Goal: Task Accomplishment & Management: Use online tool/utility

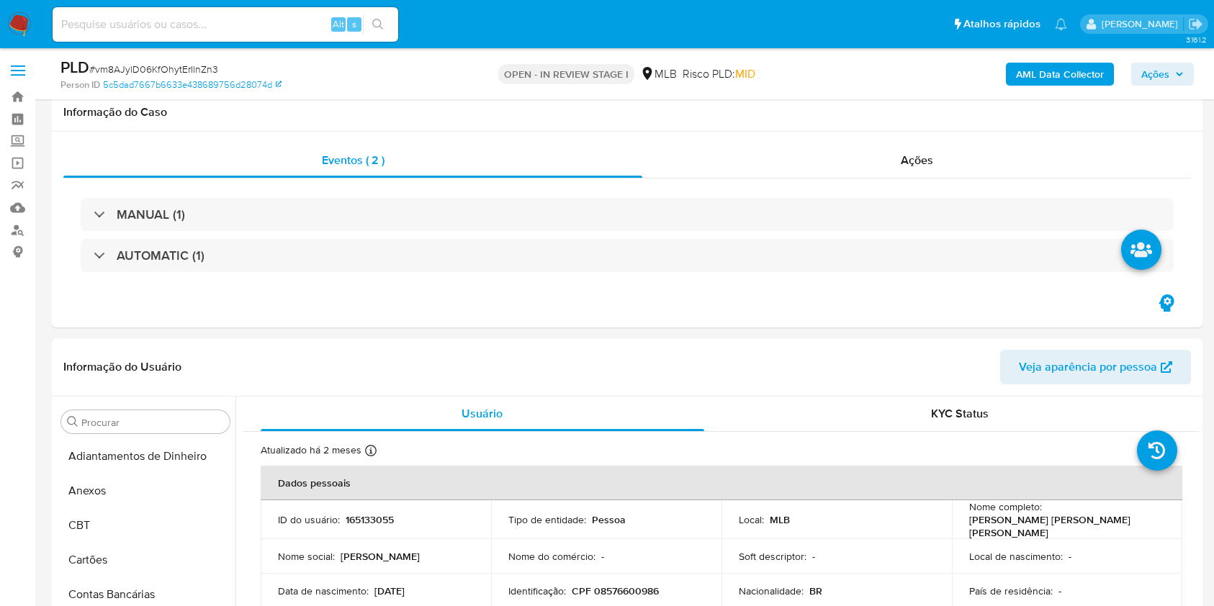
select select "10"
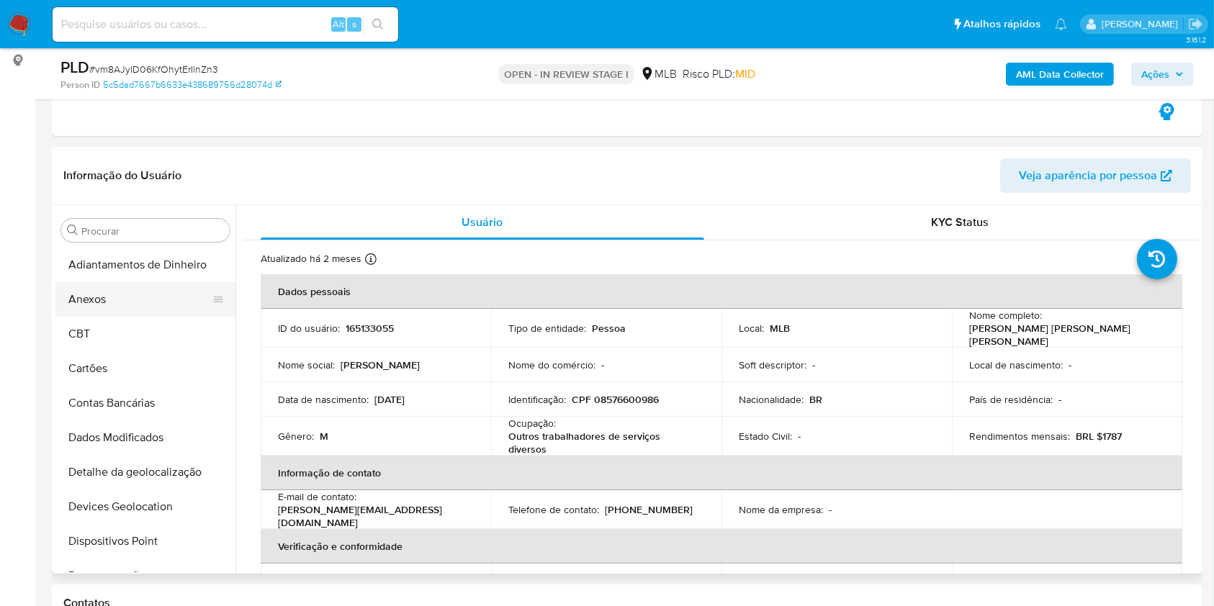
click at [118, 308] on button "Anexos" at bounding box center [139, 299] width 169 height 35
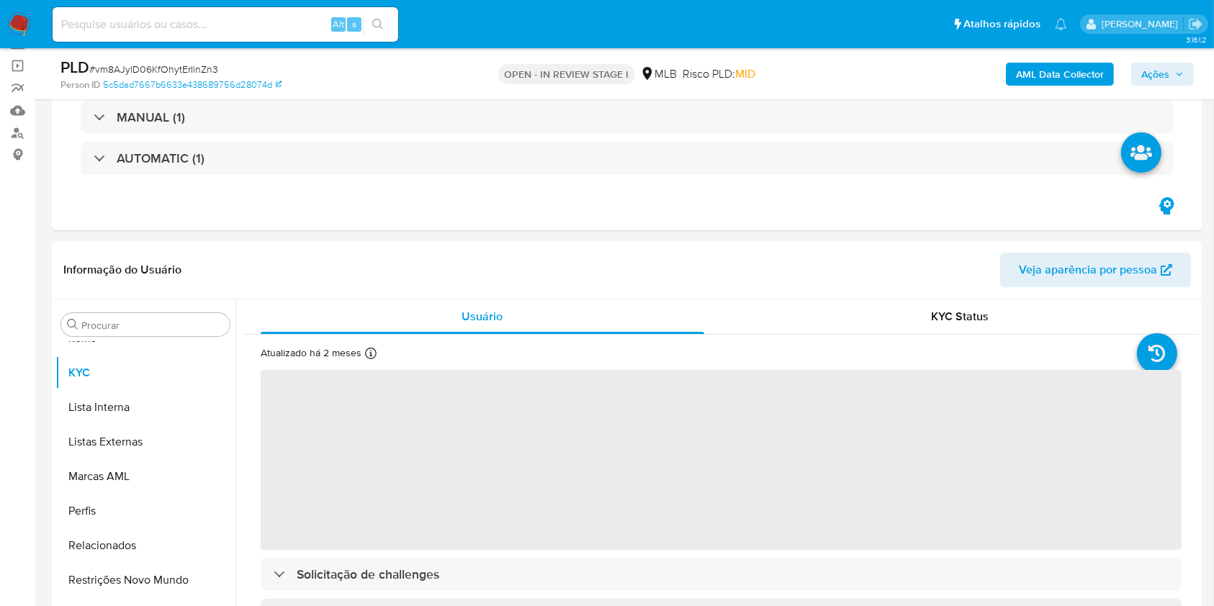
scroll to position [192, 0]
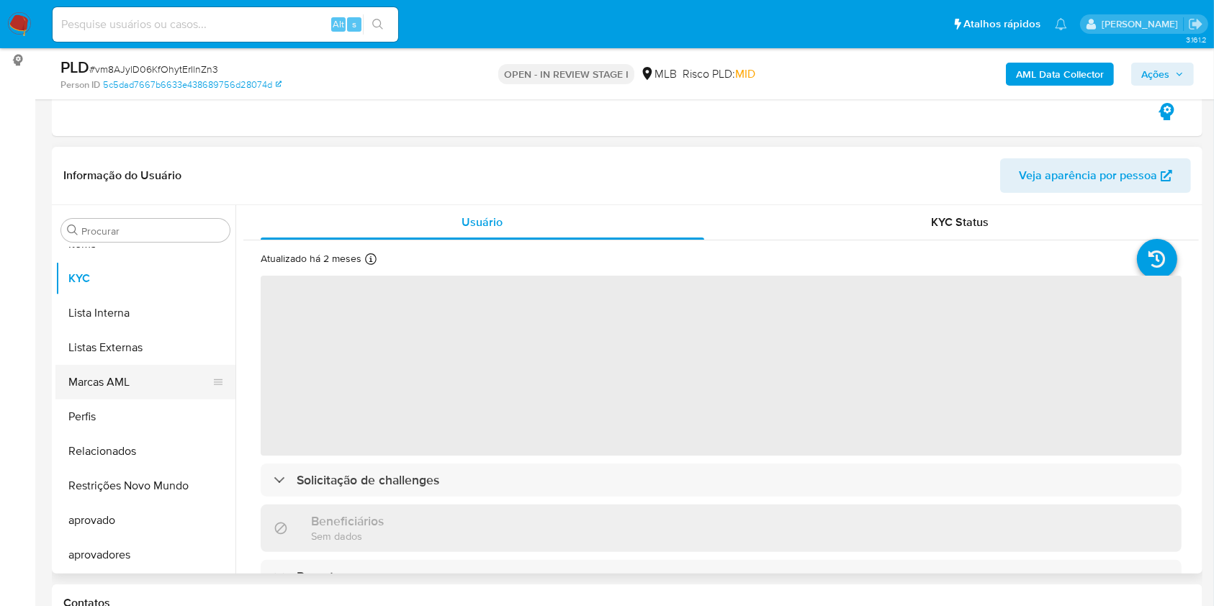
select select "10"
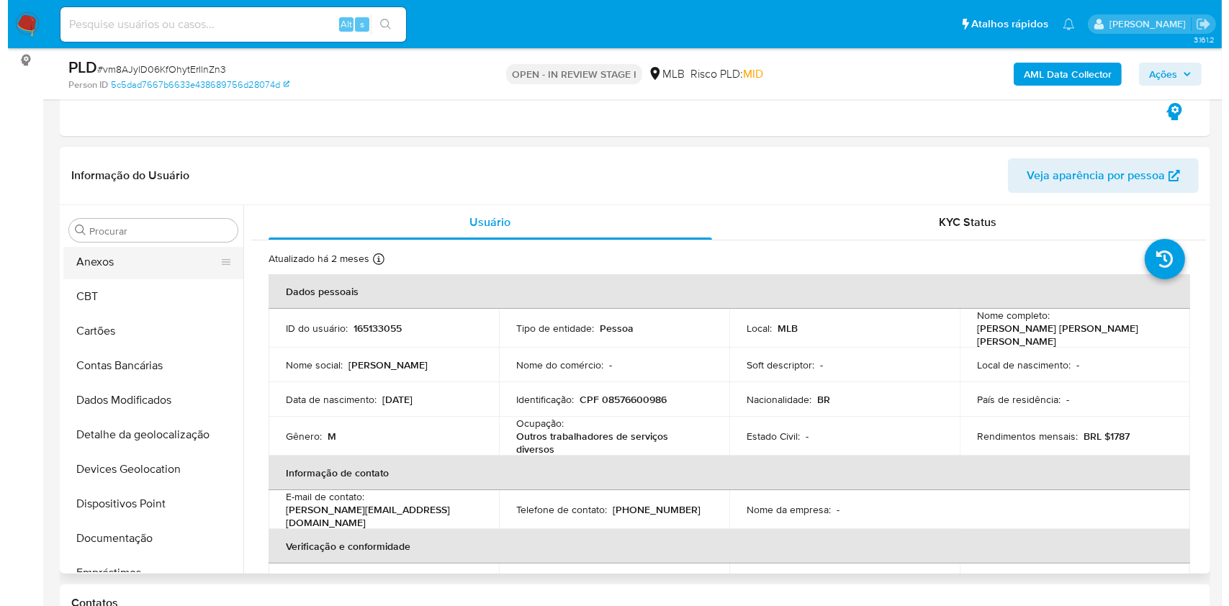
scroll to position [0, 0]
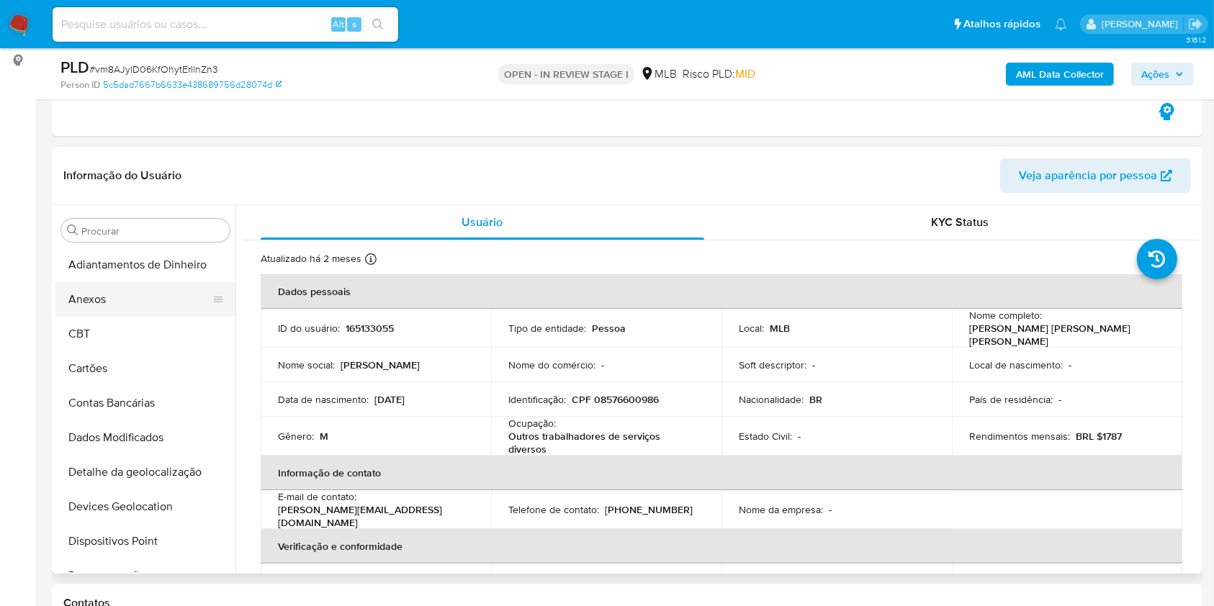
click at [93, 295] on button "Anexos" at bounding box center [139, 299] width 169 height 35
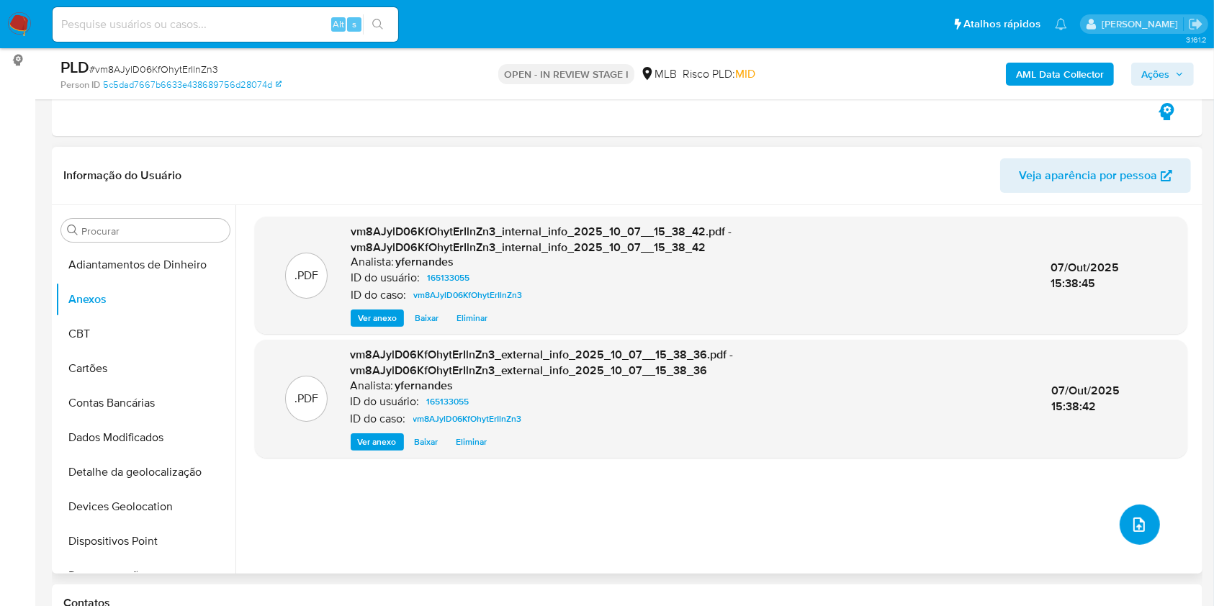
click at [1131, 527] on icon "upload-file" at bounding box center [1139, 524] width 17 height 17
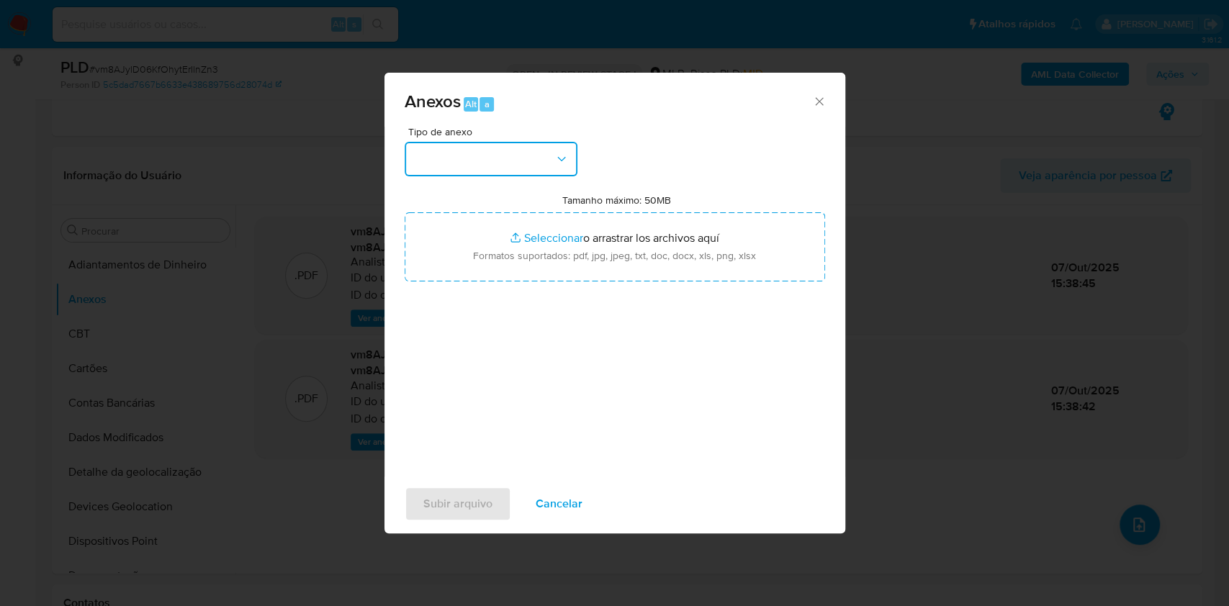
click at [528, 151] on button "button" at bounding box center [491, 159] width 173 height 35
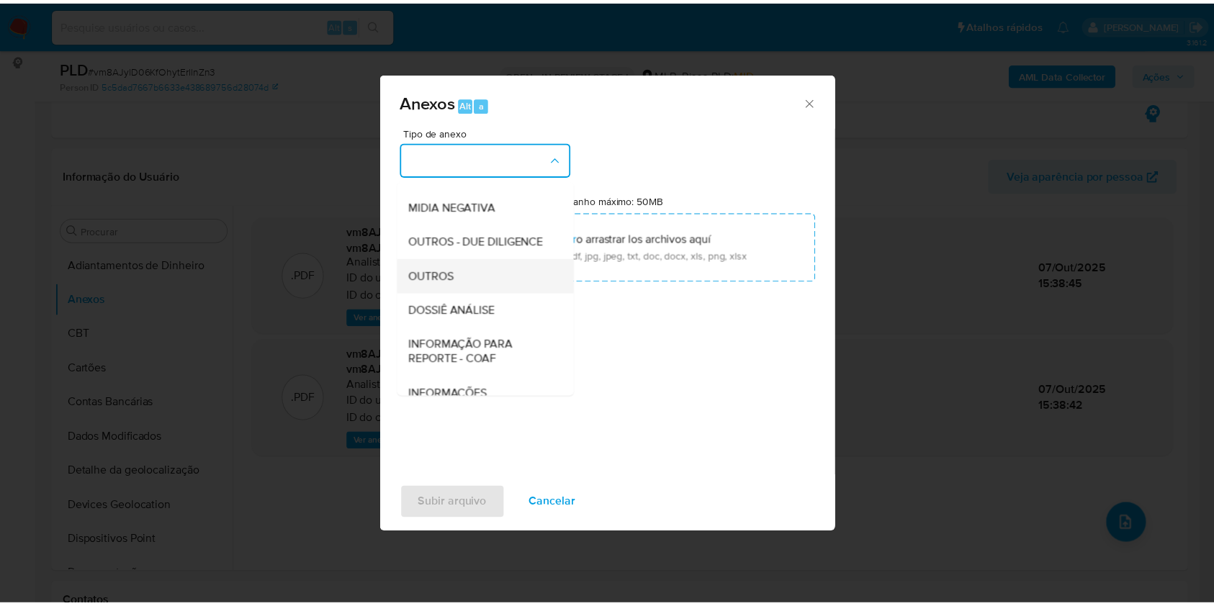
scroll to position [221, 0]
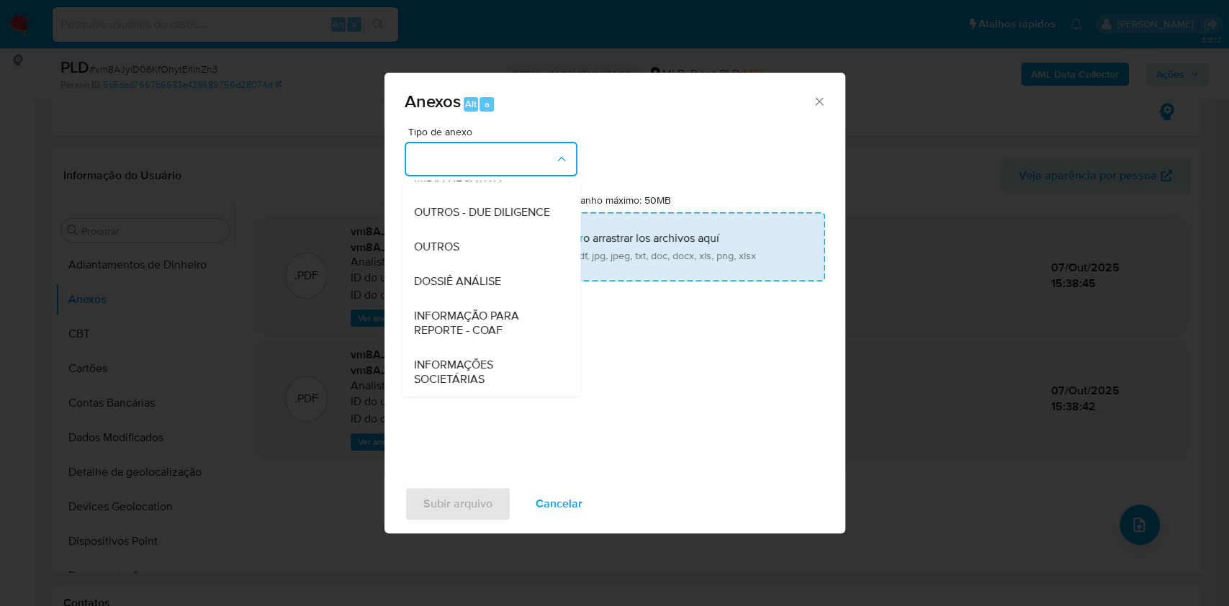
click at [484, 252] on div "OUTROS" at bounding box center [486, 247] width 147 height 35
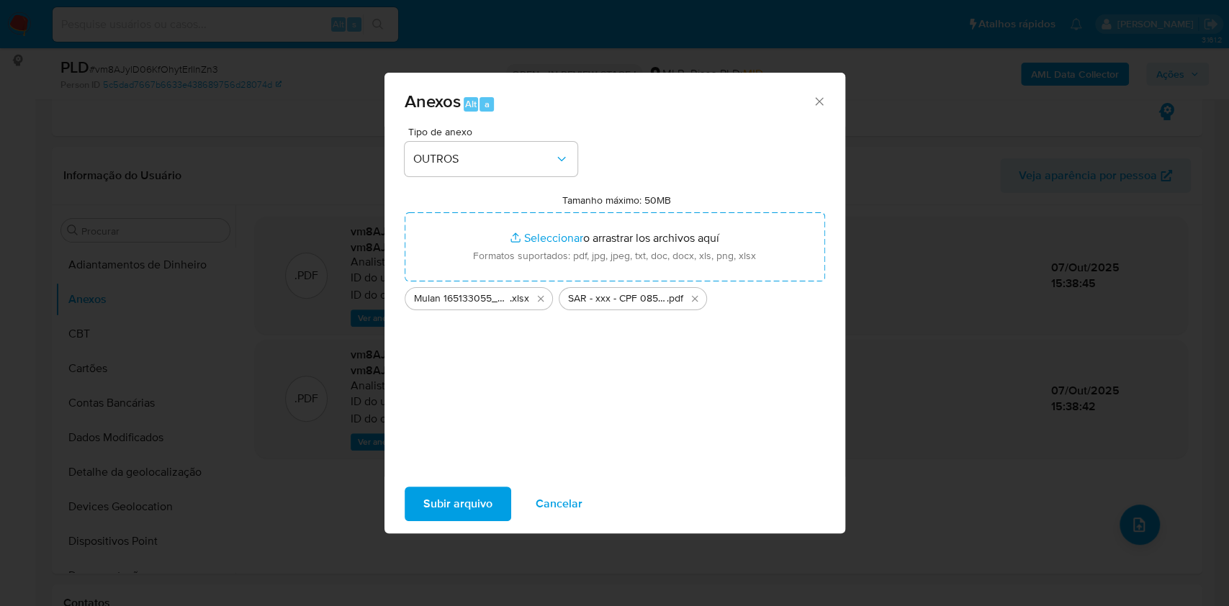
click at [498, 496] on button "Subir arquivo" at bounding box center [458, 504] width 107 height 35
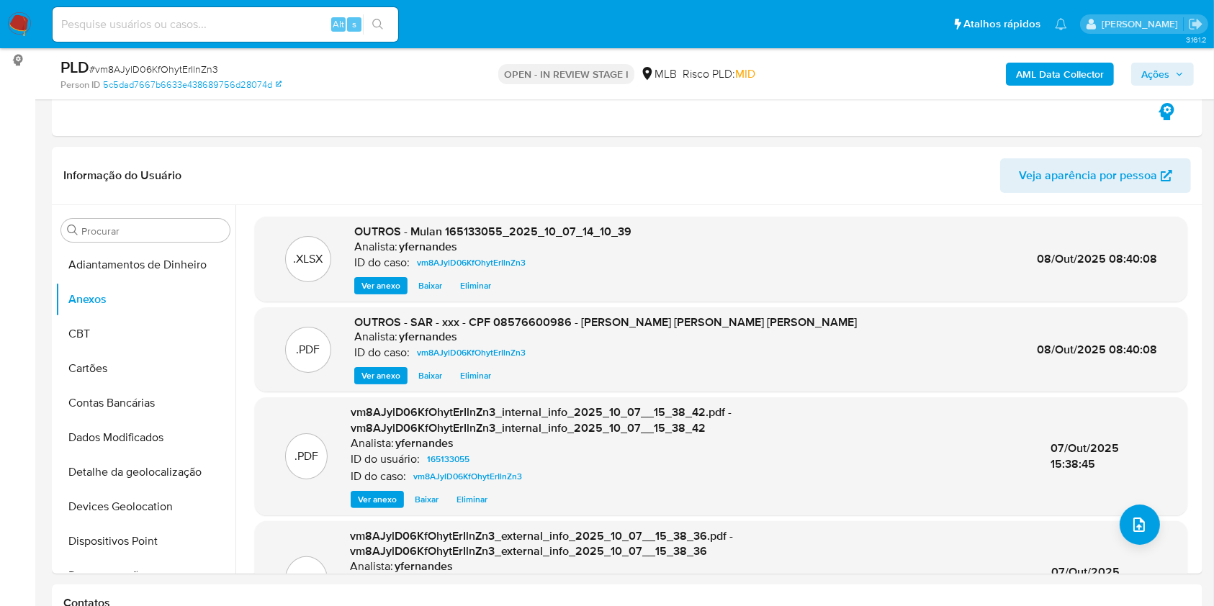
click at [1147, 71] on span "Ações" at bounding box center [1156, 74] width 28 height 23
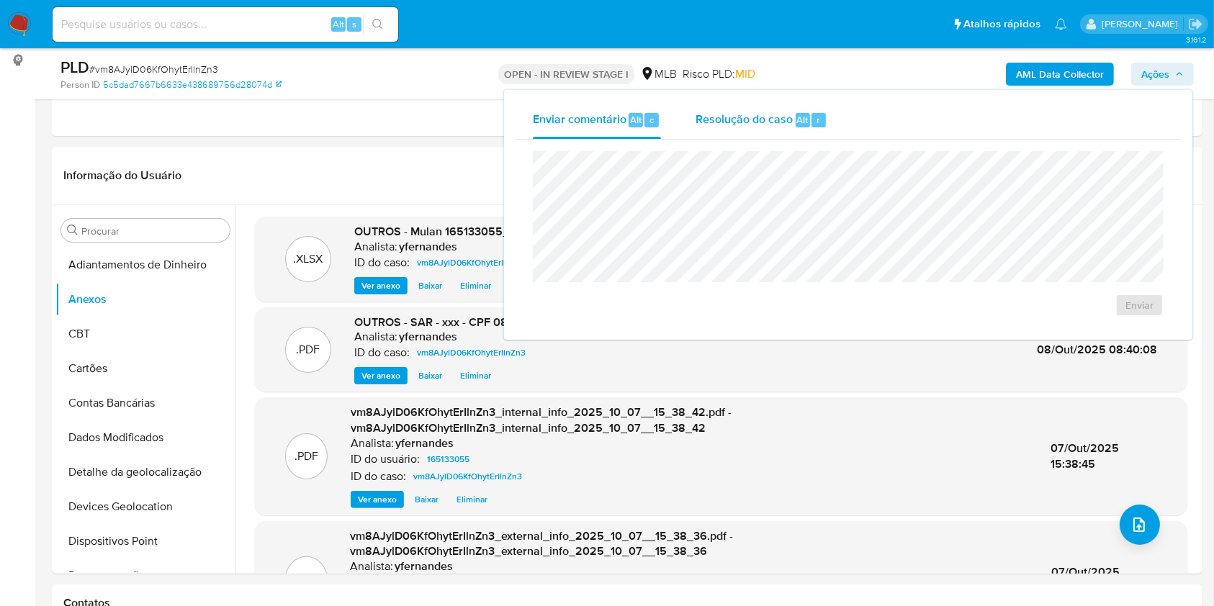
click at [818, 109] on div "Resolução do caso Alt r" at bounding box center [762, 120] width 132 height 37
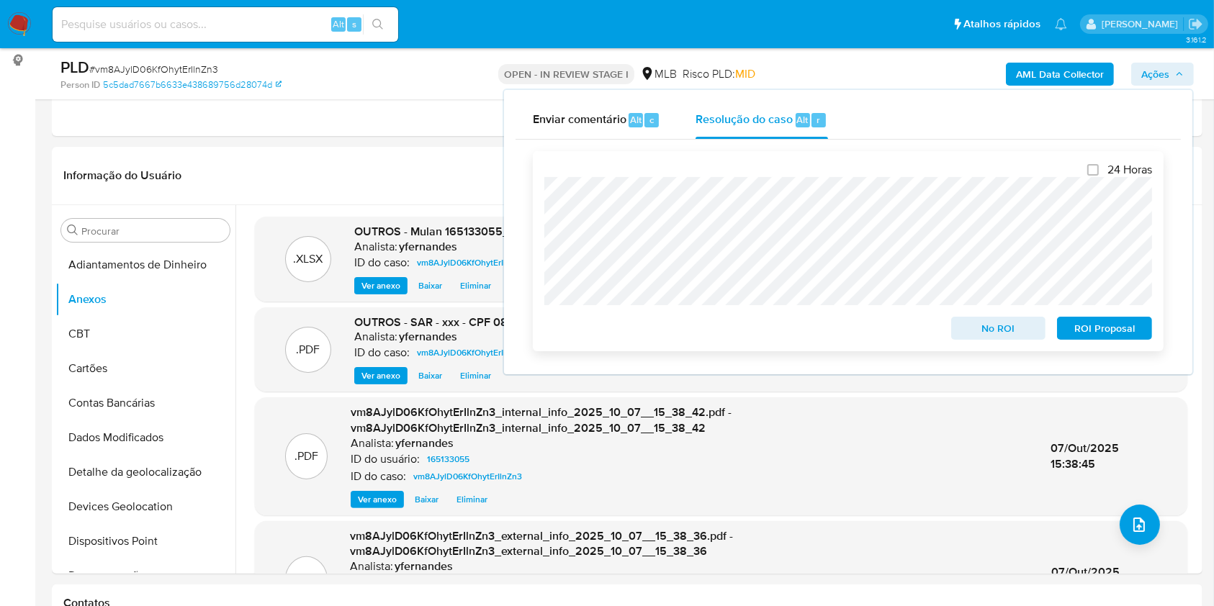
click at [1099, 330] on span "ROI Proposal" at bounding box center [1104, 328] width 75 height 20
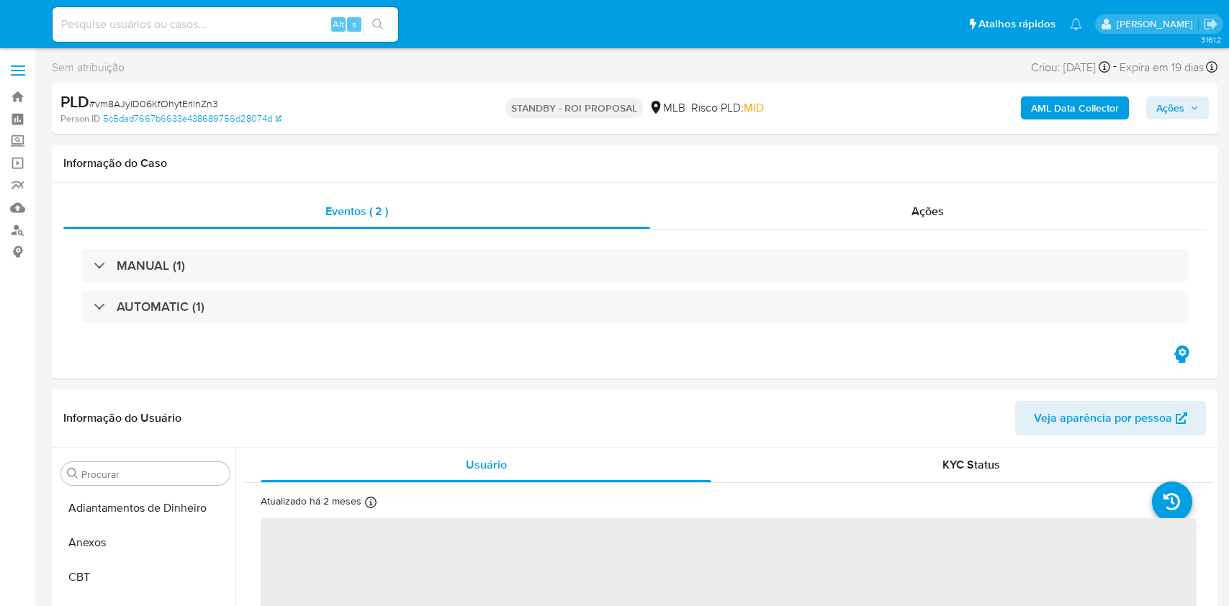
select select "10"
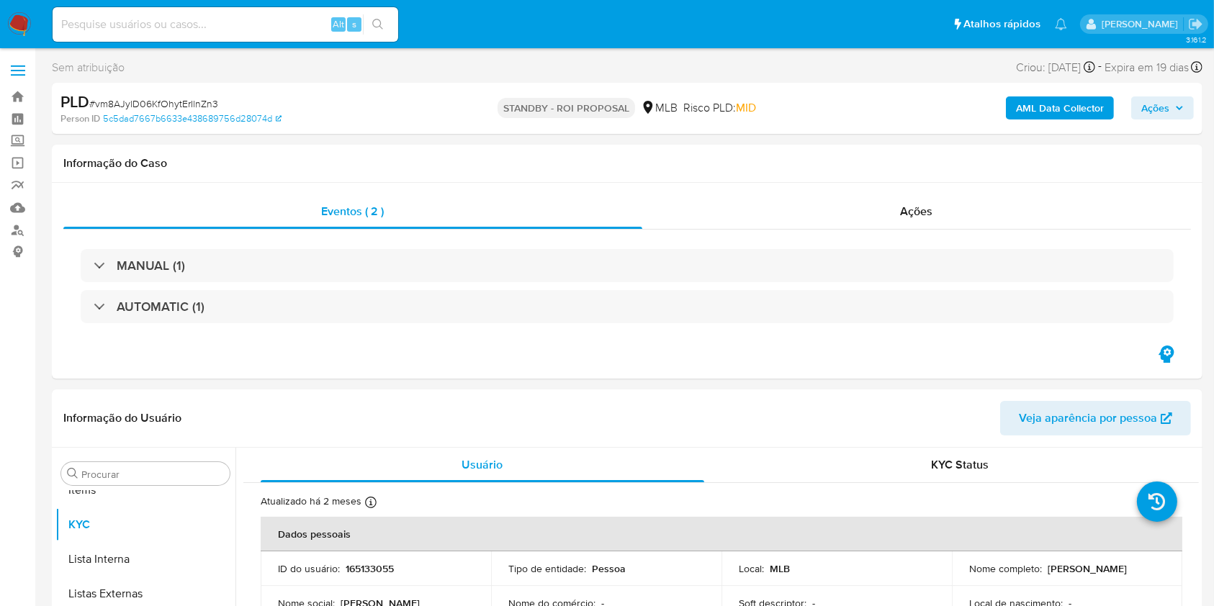
scroll to position [747, 0]
click at [786, 230] on div "MANUAL (1) AUTOMATIC (1)" at bounding box center [627, 287] width 1128 height 114
click at [766, 199] on div "Ações" at bounding box center [916, 211] width 549 height 35
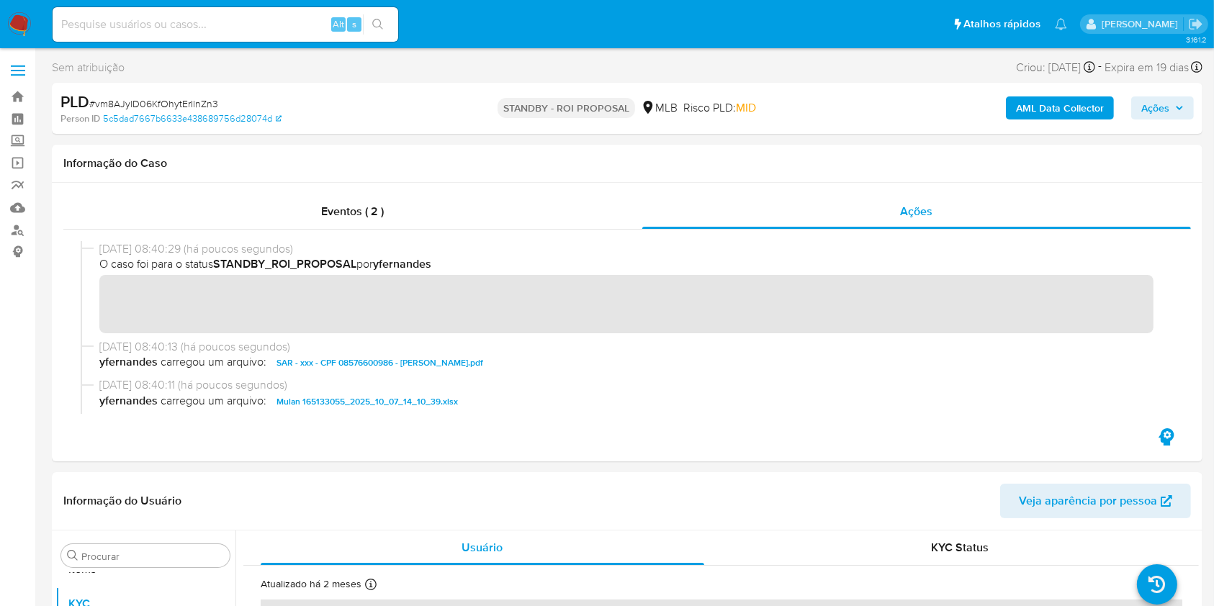
scroll to position [0, 0]
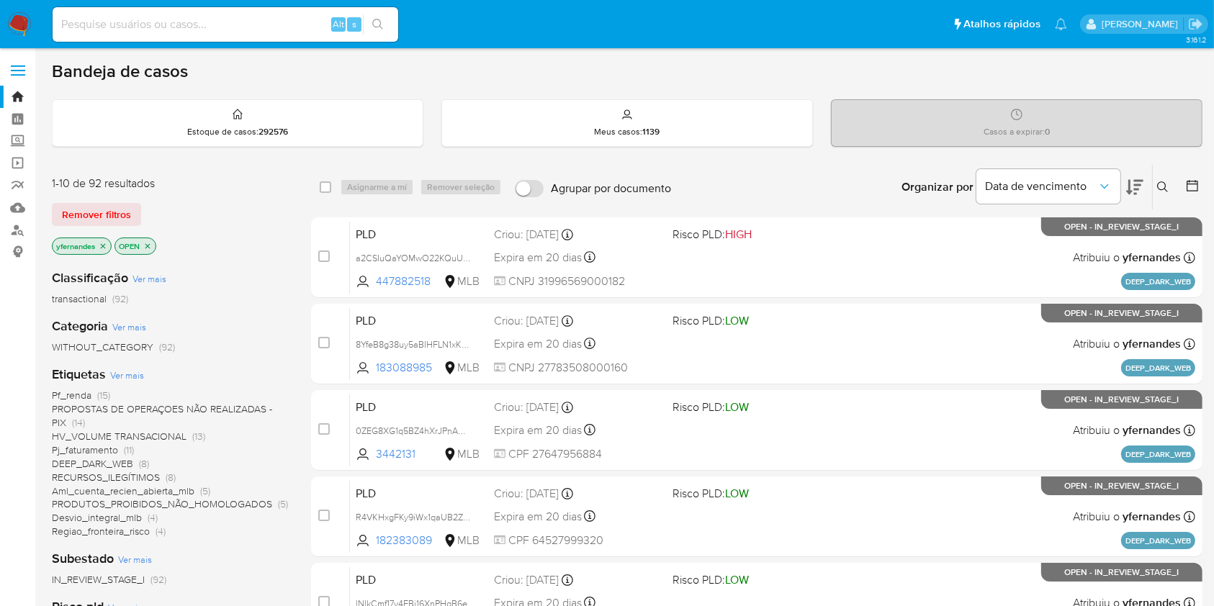
click at [25, 20] on img at bounding box center [19, 24] width 24 height 24
click at [236, 4] on div "Alt s" at bounding box center [226, 24] width 346 height 40
click at [246, 18] on input at bounding box center [226, 24] width 346 height 19
paste input "1551359661"
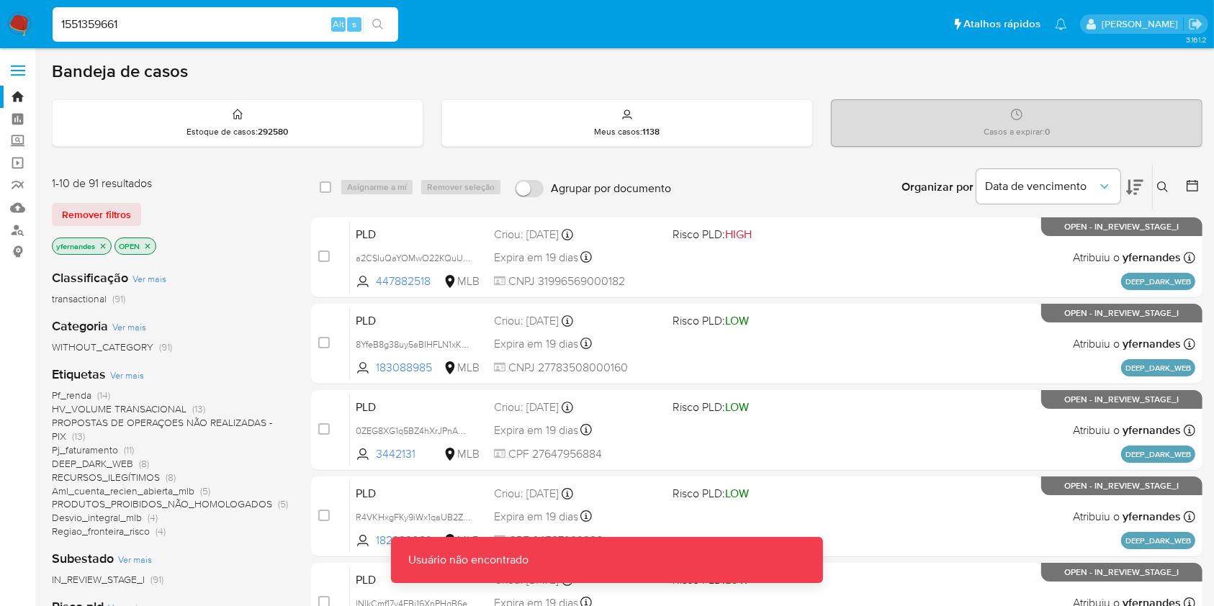
click at [210, 50] on main "Usuário não encontrado Usuário não encontrado 3.161.2" at bounding box center [607, 594] width 1214 height 1189
click at [183, 27] on input "1551359661" at bounding box center [226, 24] width 346 height 19
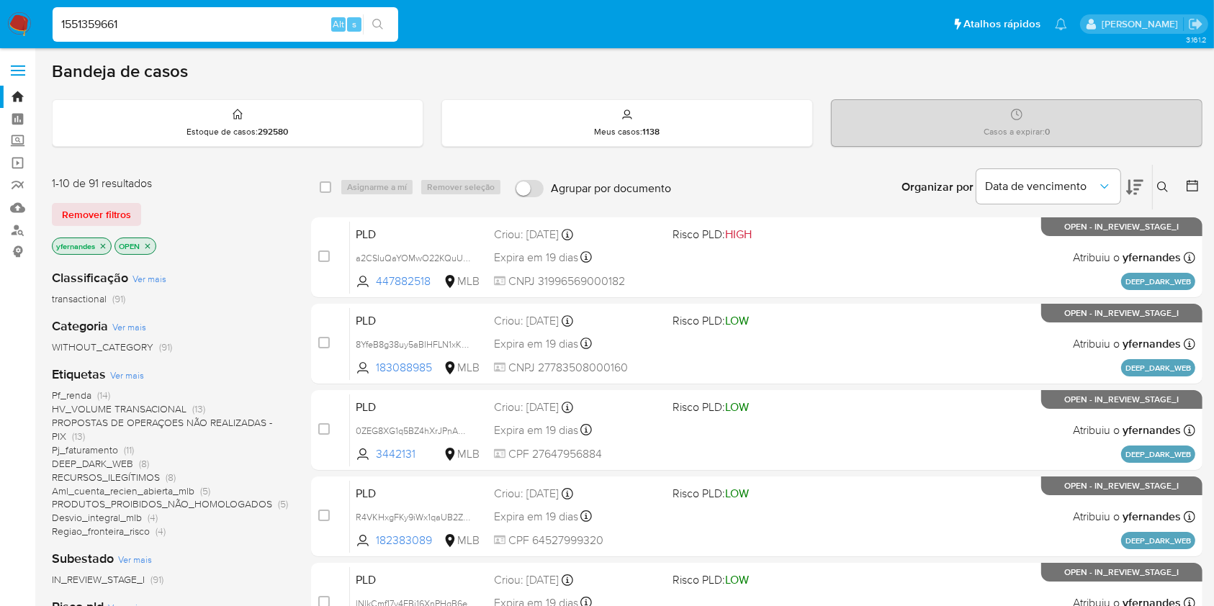
type input "1551359661"
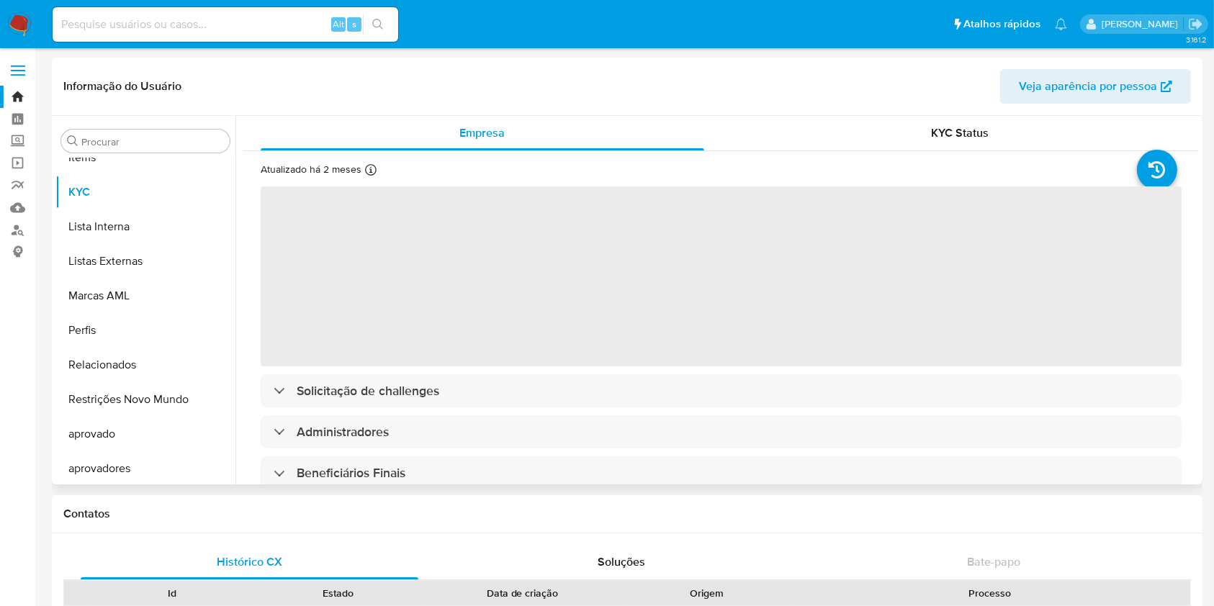
scroll to position [747, 0]
click at [96, 128] on div "Procurar Adiantamentos de Dinheiro Anexos CBT Cartões Contas Bancárias Dados Mo…" at bounding box center [145, 301] width 180 height 367
click at [130, 149] on div "Procurar" at bounding box center [145, 141] width 169 height 23
click at [118, 143] on input "Procurar" at bounding box center [152, 141] width 143 height 13
type input "cas"
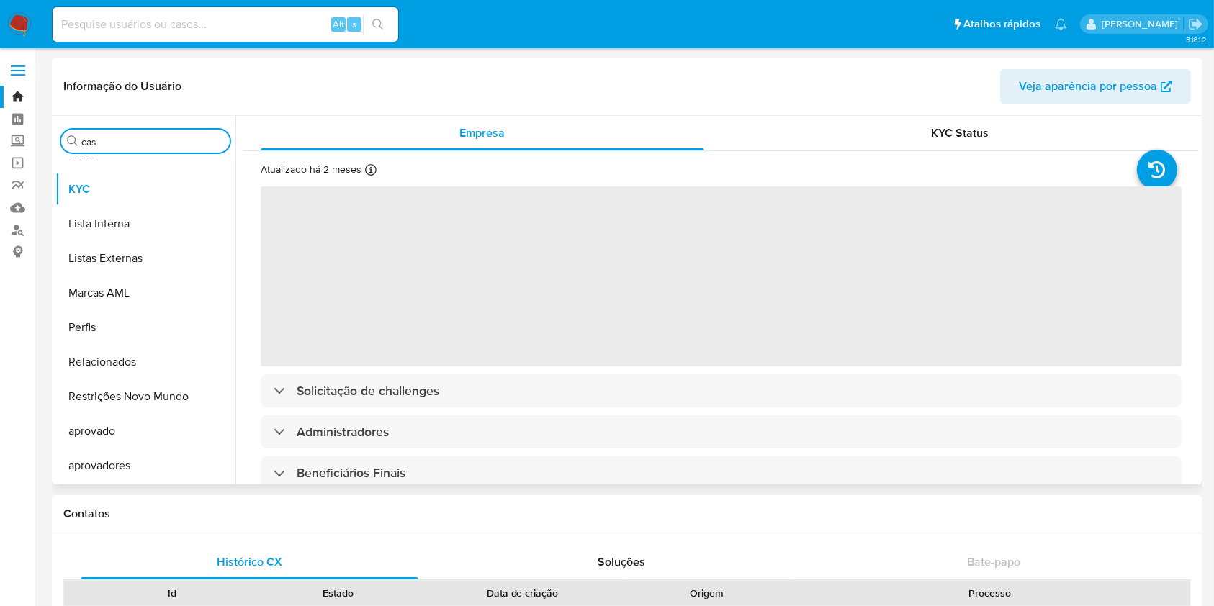
select select "10"
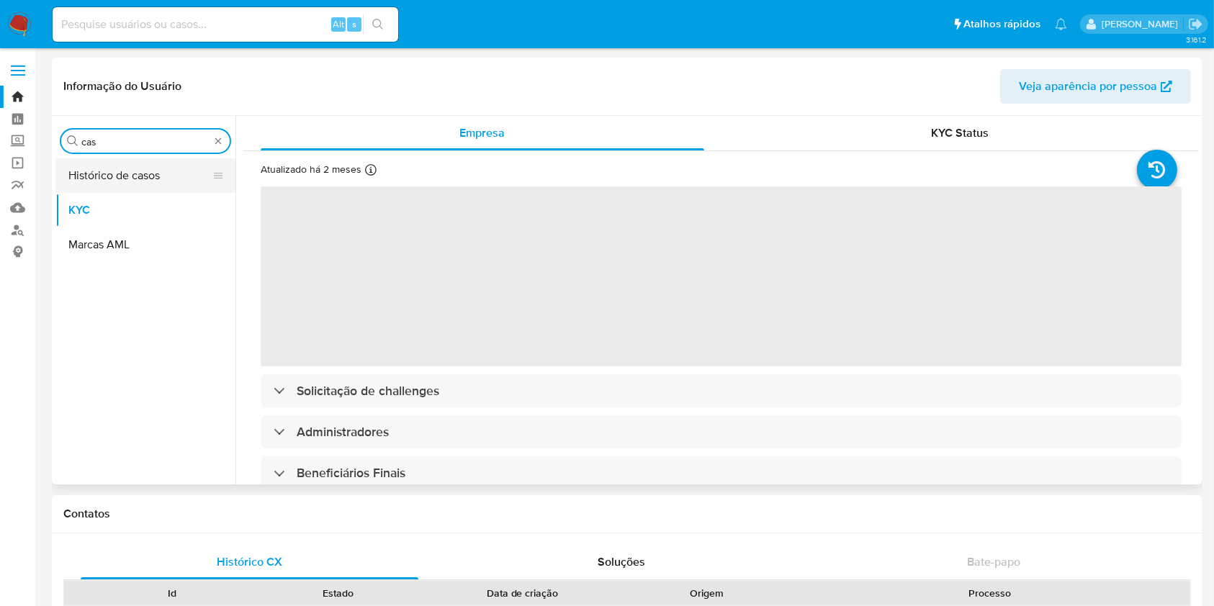
type input "cas"
click at [111, 160] on button "Histórico de casos" at bounding box center [139, 175] width 169 height 35
click at [111, 161] on button "Histórico de casos" at bounding box center [139, 175] width 169 height 35
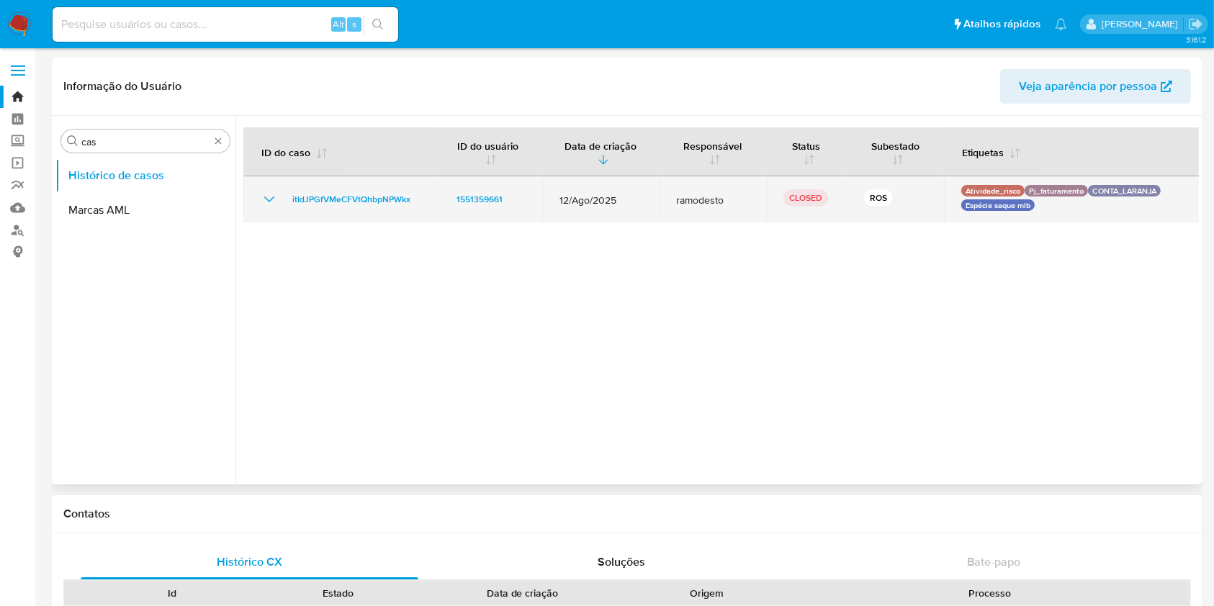
click at [264, 201] on icon "Mostrar/Ocultar" at bounding box center [269, 199] width 17 height 17
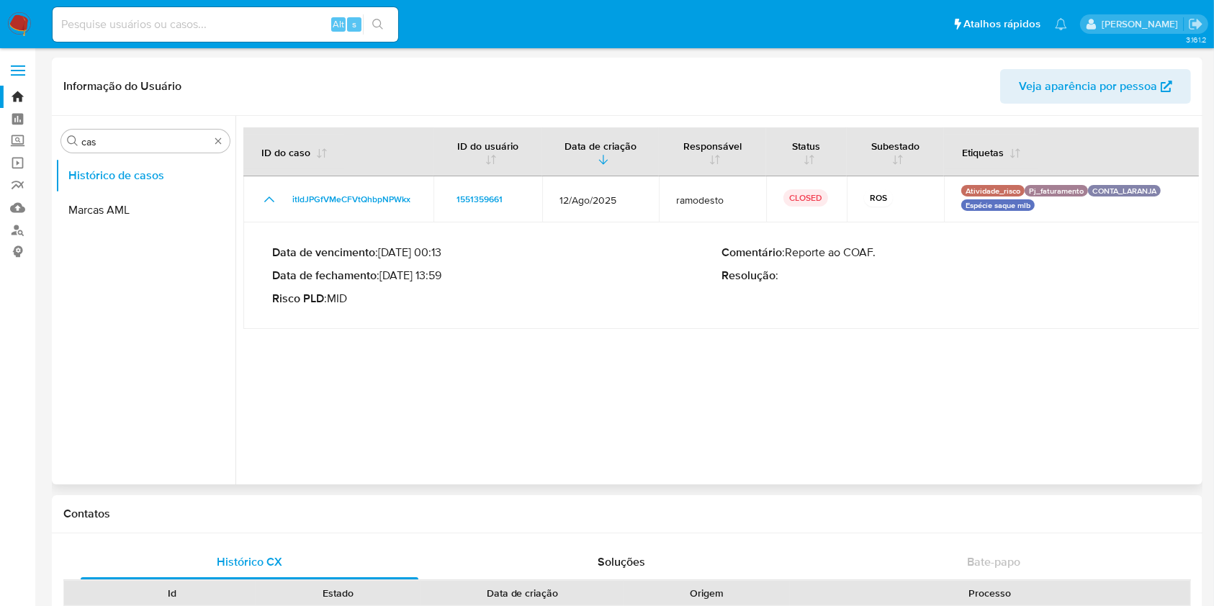
drag, startPoint x: 403, startPoint y: 276, endPoint x: 416, endPoint y: 278, distance: 12.4
click at [416, 278] on p "Data de fechamento : 12/09/2025 13:59" at bounding box center [496, 276] width 449 height 14
drag, startPoint x: 398, startPoint y: 276, endPoint x: 444, endPoint y: 279, distance: 46.2
click at [444, 279] on p "Data de fechamento : 12/09/2025 13:59" at bounding box center [496, 276] width 449 height 14
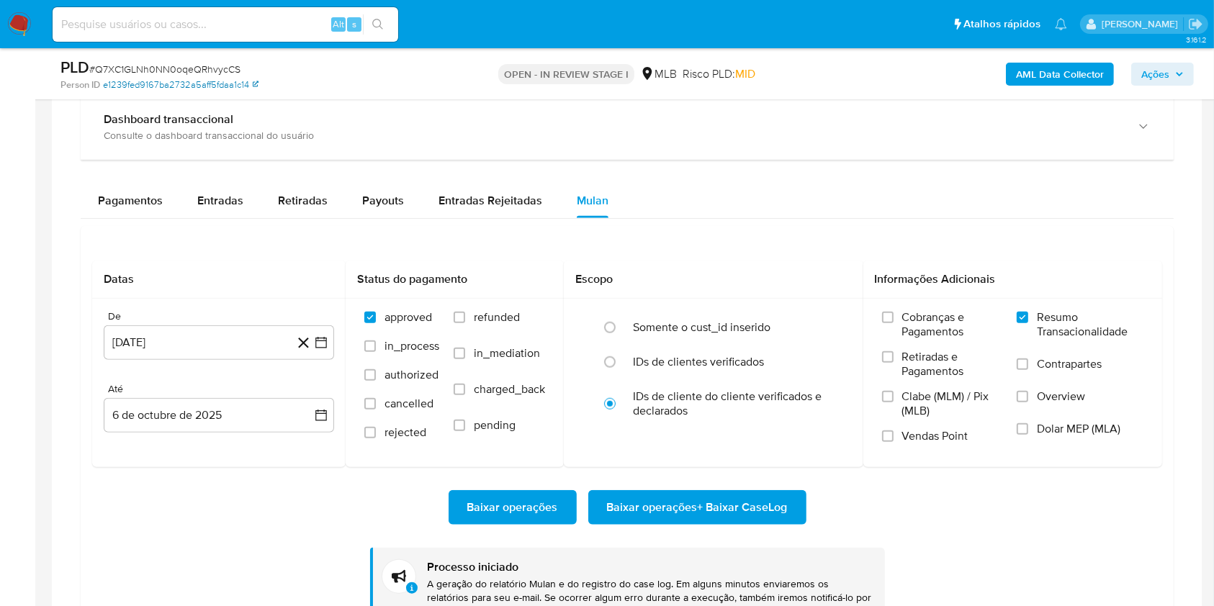
scroll to position [747, 0]
click at [158, 62] on span "# Q7XC1GLNh0NN0oqeQRhvycCS" at bounding box center [164, 69] width 151 height 14
copy span "Q7XC1GLNh0NN0oqeQRhvycCS"
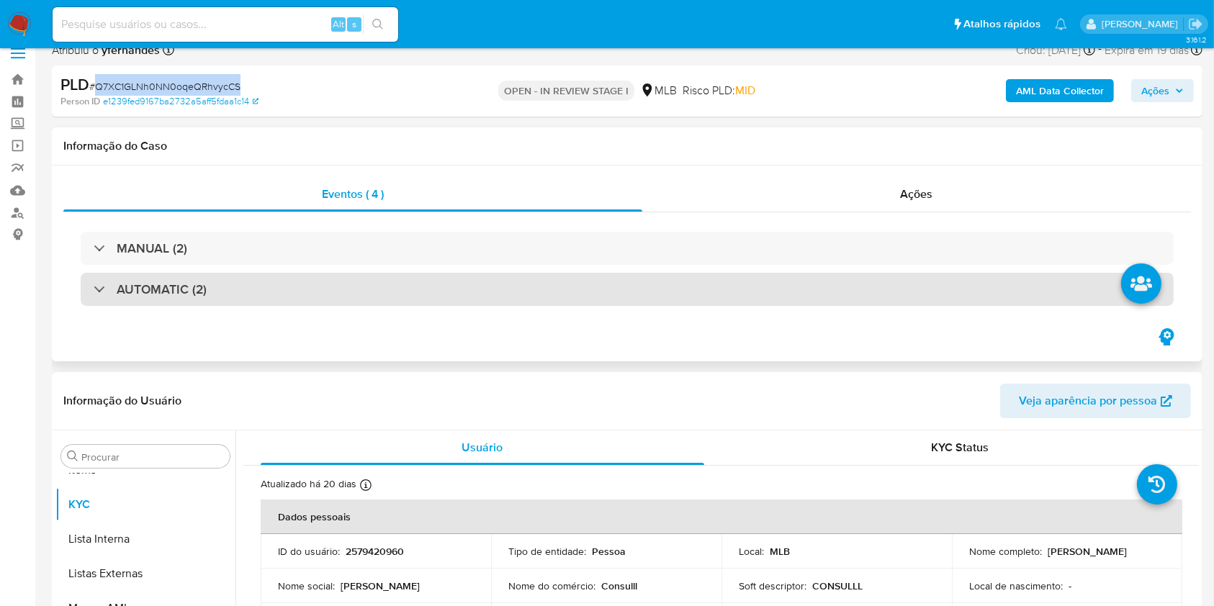
scroll to position [0, 0]
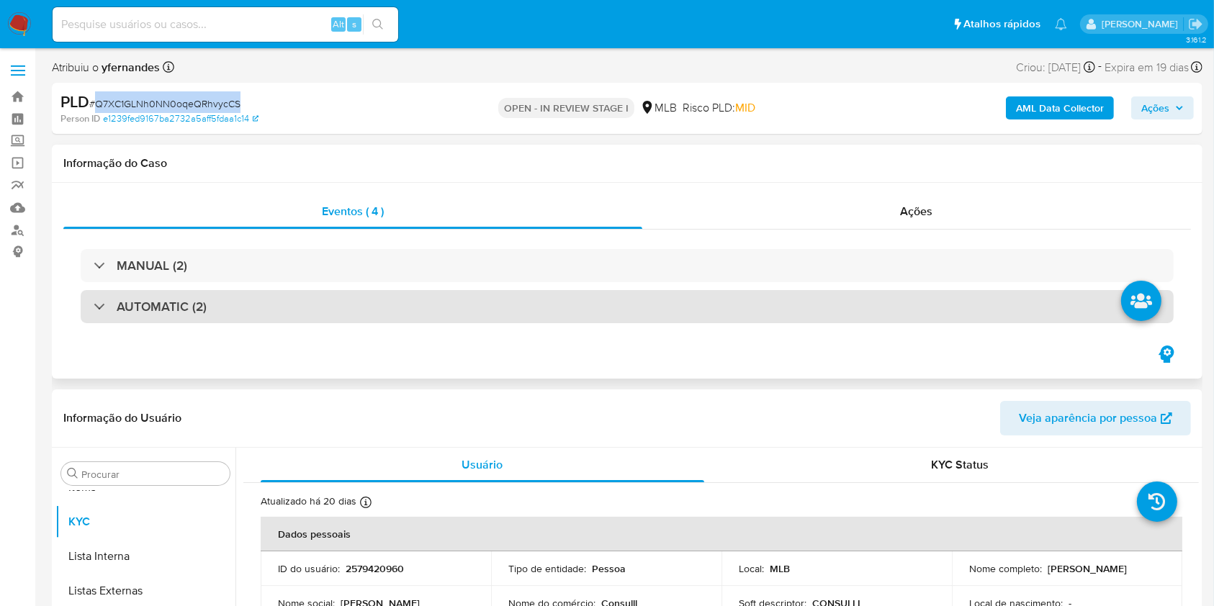
click at [355, 307] on div "AUTOMATIC (2)" at bounding box center [627, 306] width 1093 height 33
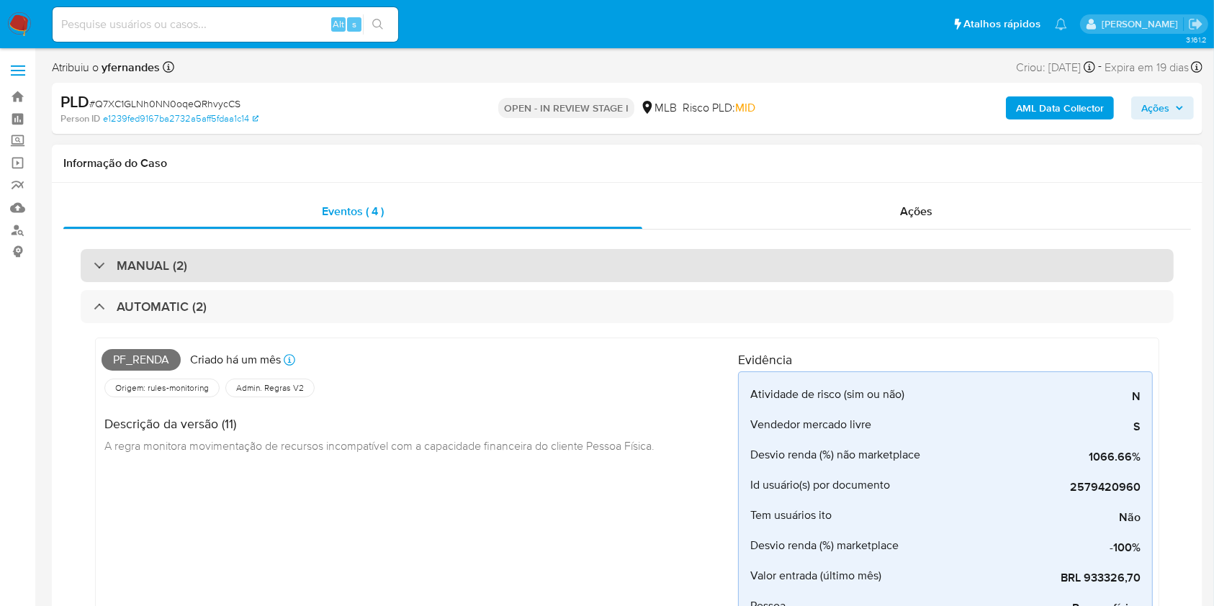
click at [551, 259] on div "MANUAL (2)" at bounding box center [627, 265] width 1093 height 33
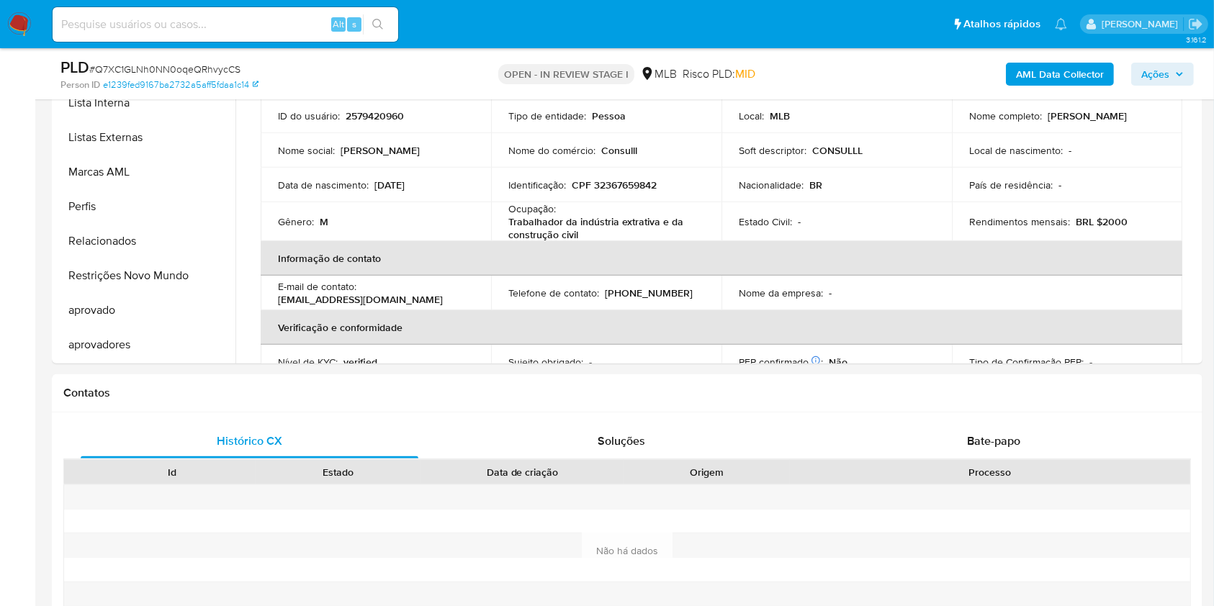
scroll to position [1344, 0]
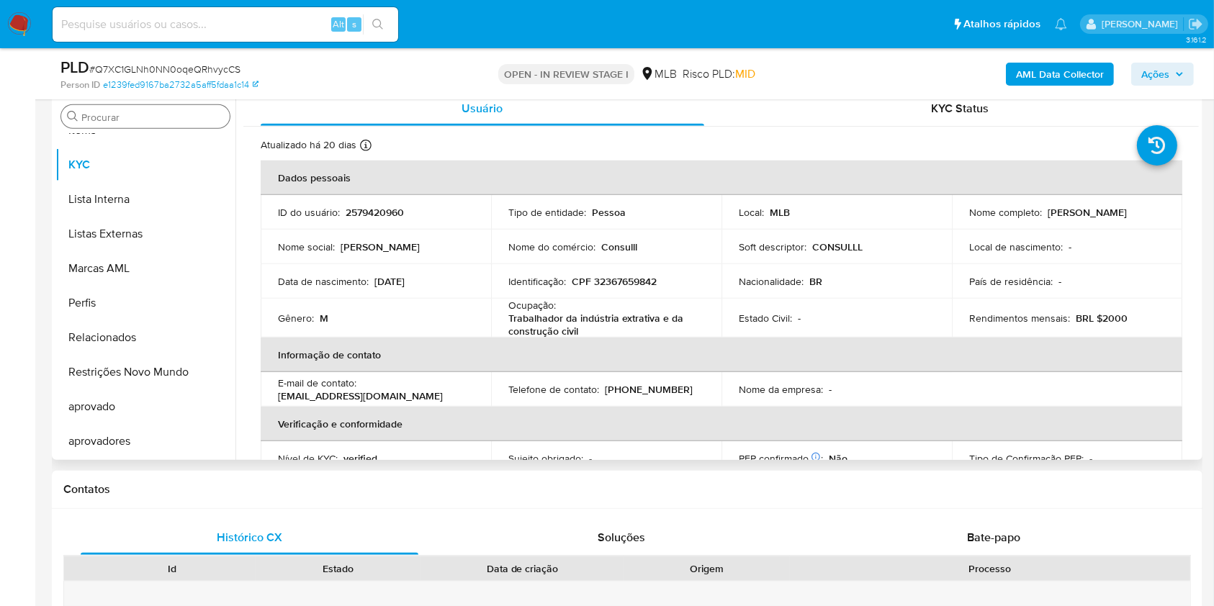
click at [93, 107] on div "Procurar" at bounding box center [145, 116] width 169 height 23
click at [127, 115] on input "Procurar" at bounding box center [152, 117] width 143 height 13
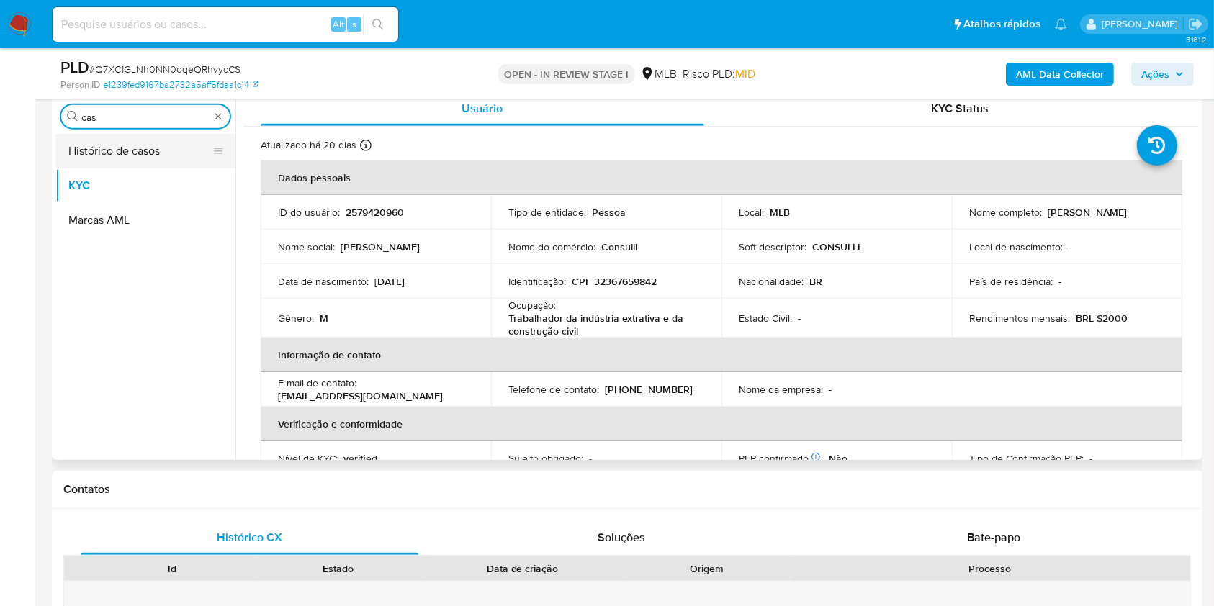
scroll to position [0, 0]
click at [126, 151] on button "Histórico de casos" at bounding box center [139, 151] width 169 height 35
click at [104, 148] on button "Histórico de casos" at bounding box center [139, 151] width 169 height 35
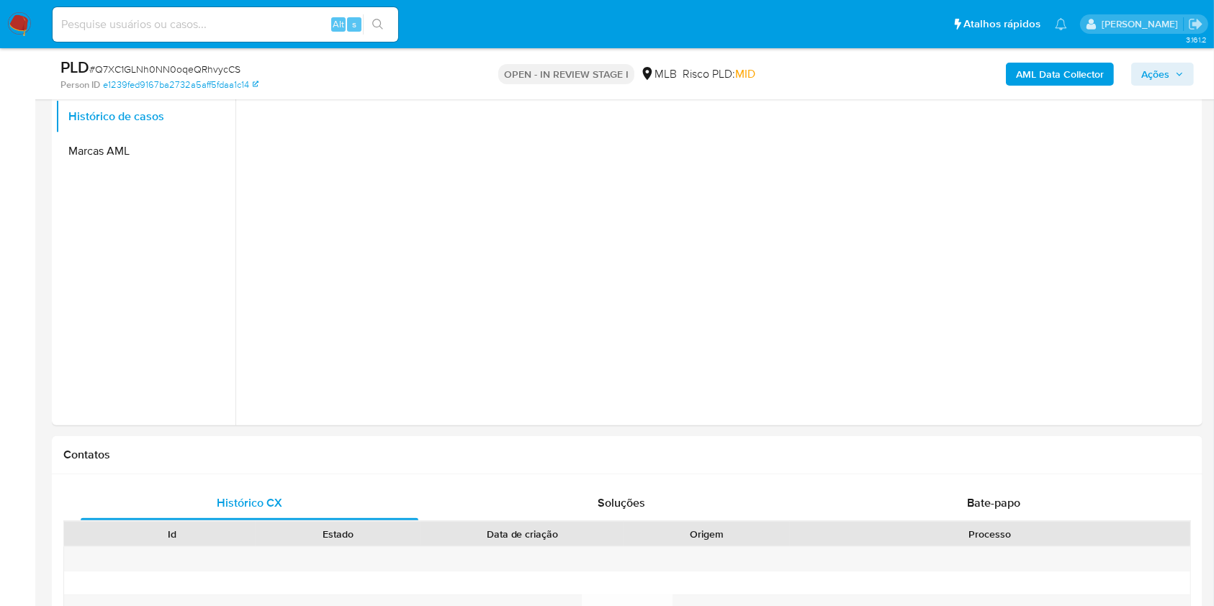
scroll to position [1248, 0]
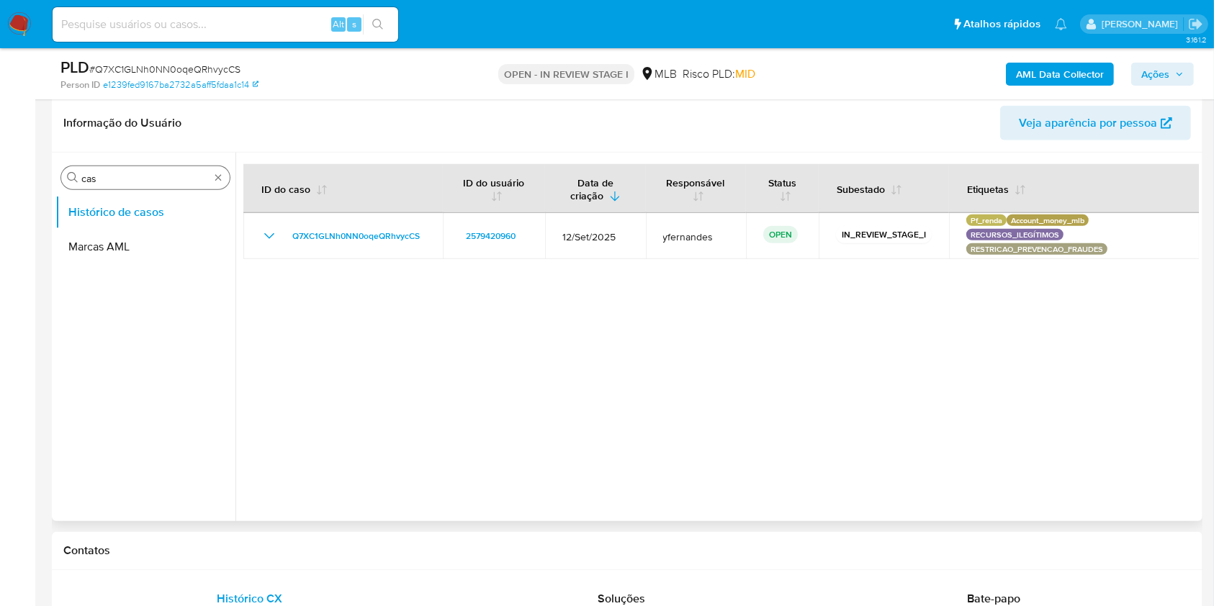
click at [112, 168] on div "Procurar cas" at bounding box center [145, 177] width 169 height 23
click at [103, 172] on input "cas" at bounding box center [145, 178] width 128 height 13
click at [102, 172] on input "cas" at bounding box center [145, 178] width 128 height 13
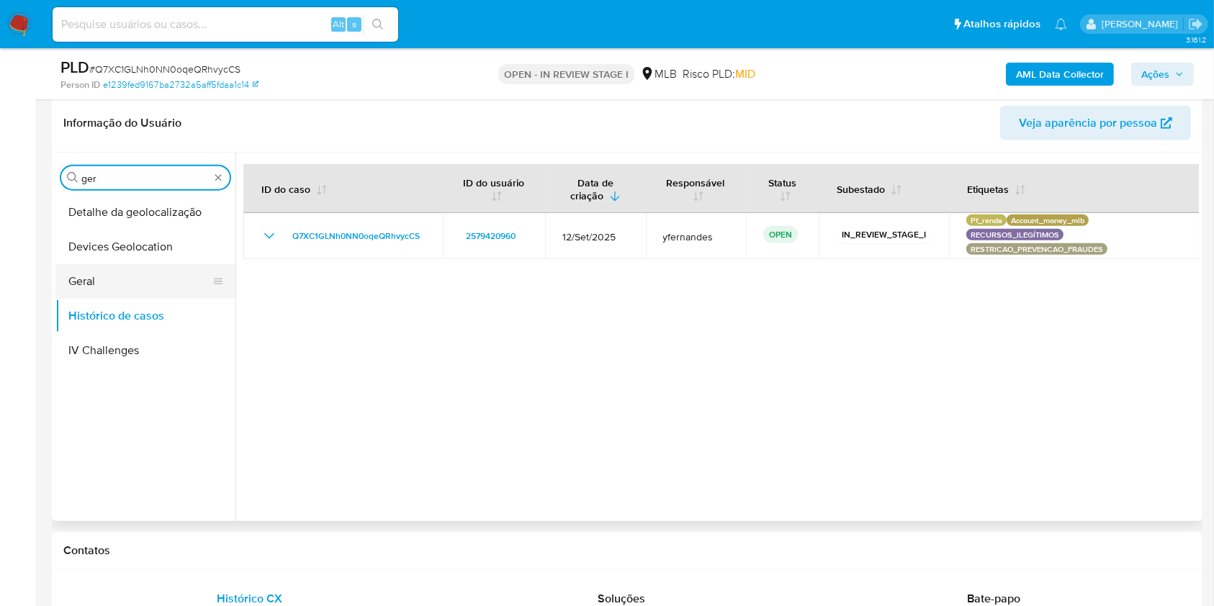
type input "ger"
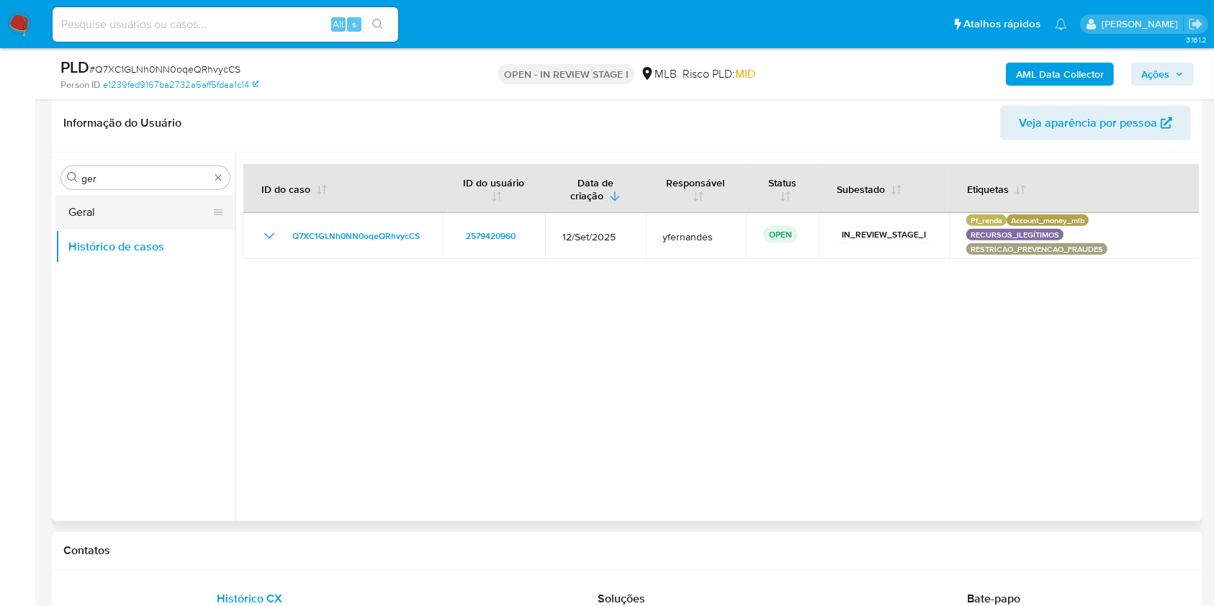
click at [81, 212] on button "Geral" at bounding box center [139, 212] width 169 height 35
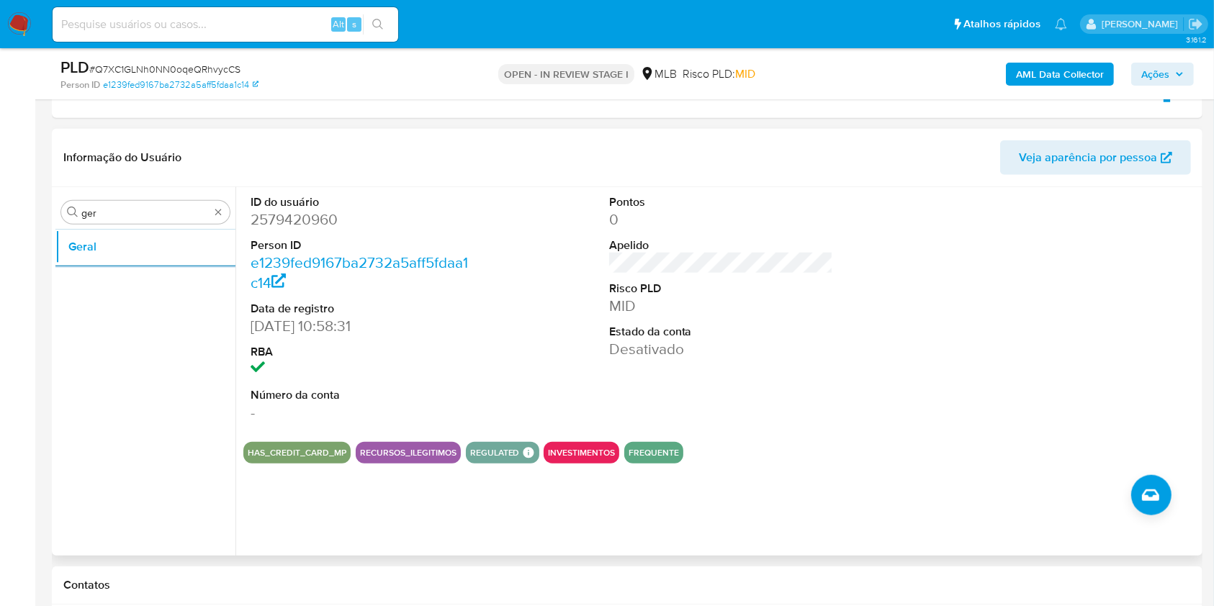
click at [167, 223] on div "Procurar ger Geral" at bounding box center [145, 372] width 180 height 367
click at [158, 210] on input "ger" at bounding box center [145, 213] width 128 height 13
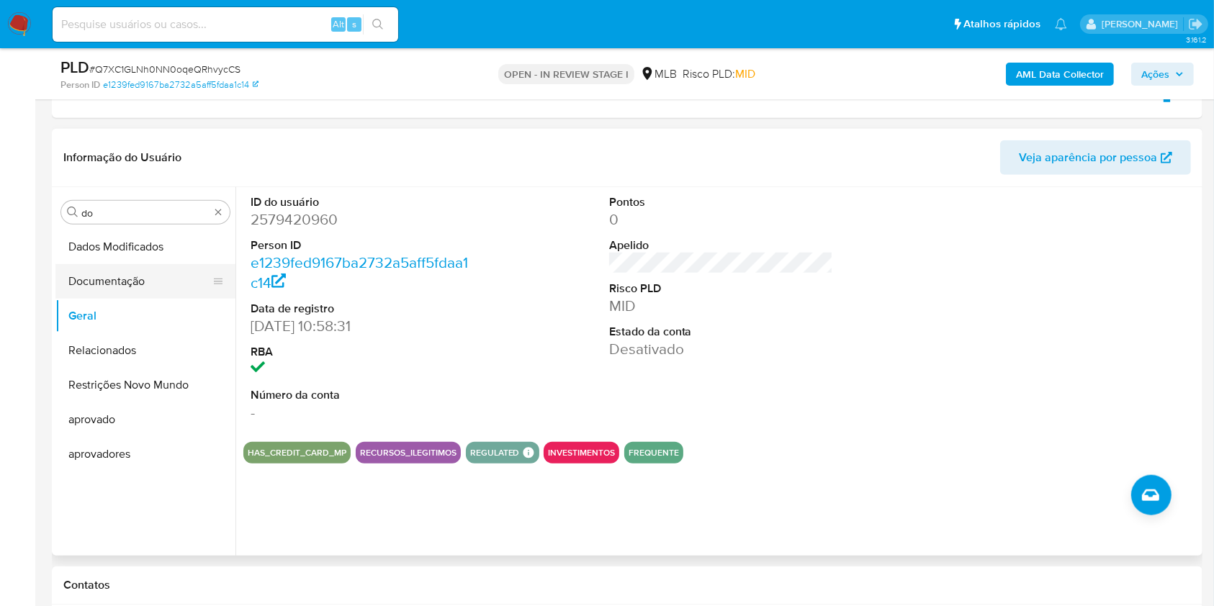
click at [141, 274] on button "Documentação" at bounding box center [139, 281] width 169 height 35
click at [122, 277] on button "Documentação" at bounding box center [139, 281] width 169 height 35
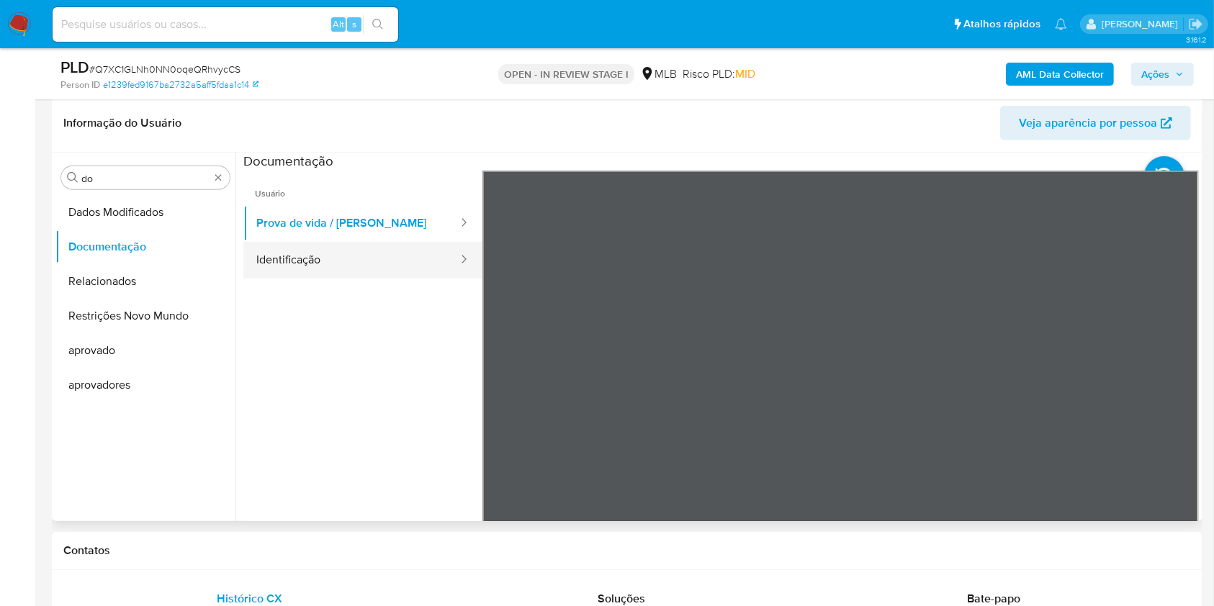
click at [300, 245] on button "Identificação" at bounding box center [351, 260] width 216 height 37
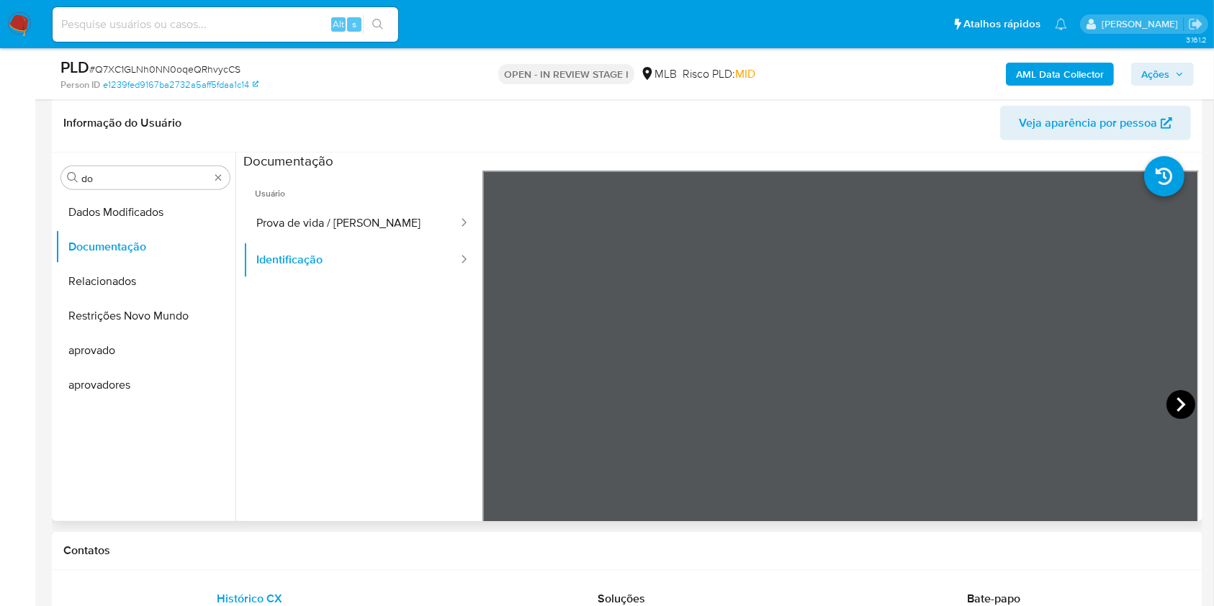
click at [1176, 399] on icon at bounding box center [1181, 404] width 29 height 29
click at [495, 395] on icon at bounding box center [500, 404] width 29 height 29
click at [146, 176] on input "do" at bounding box center [145, 178] width 128 height 13
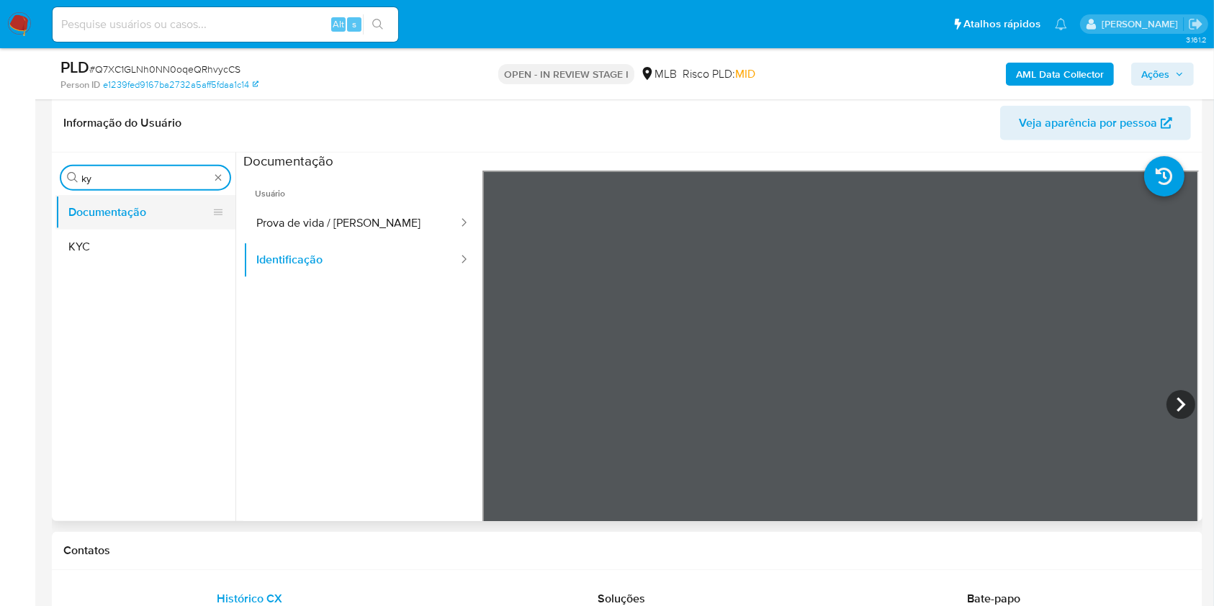
type input "ky"
click at [151, 224] on button "Documentação" at bounding box center [139, 212] width 169 height 35
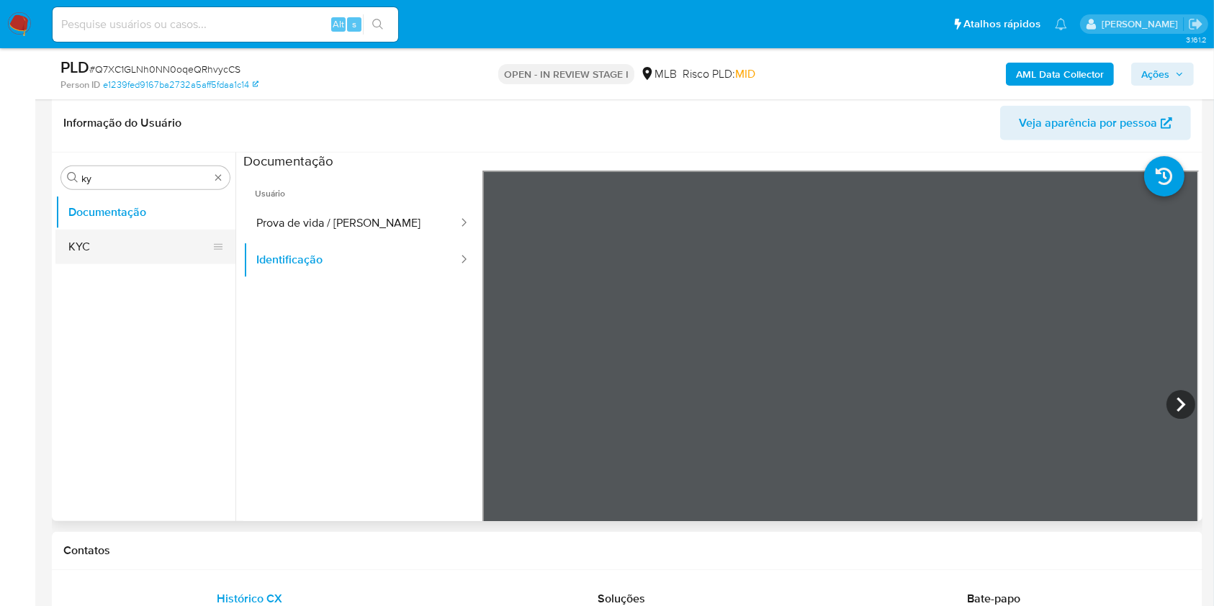
click at [122, 238] on button "KYC" at bounding box center [139, 247] width 169 height 35
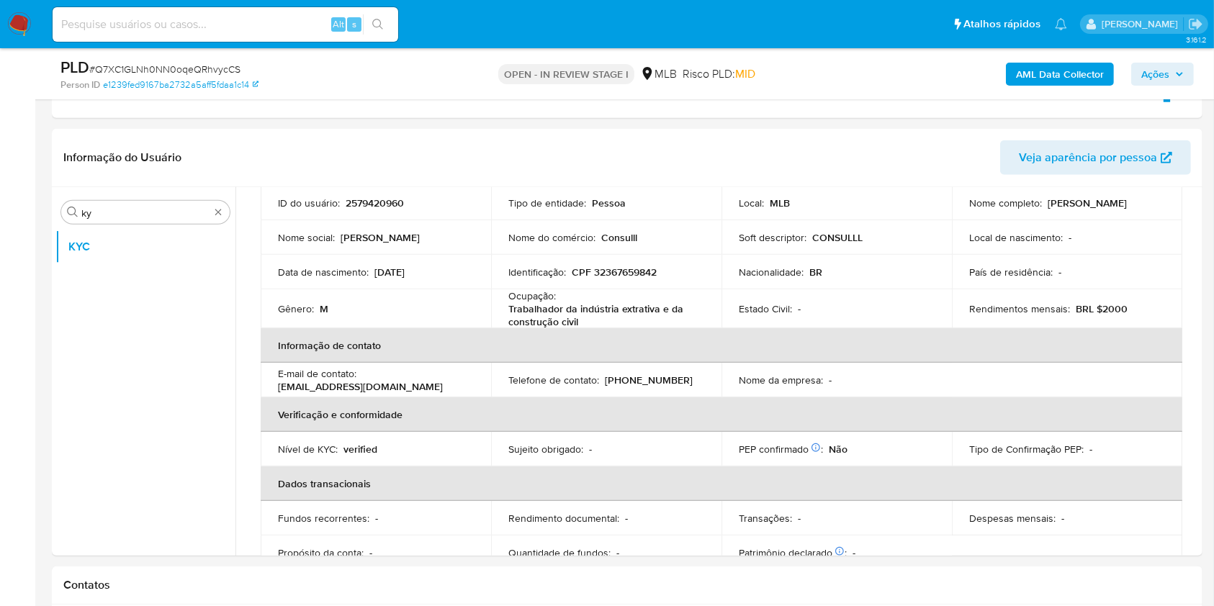
scroll to position [110, 0]
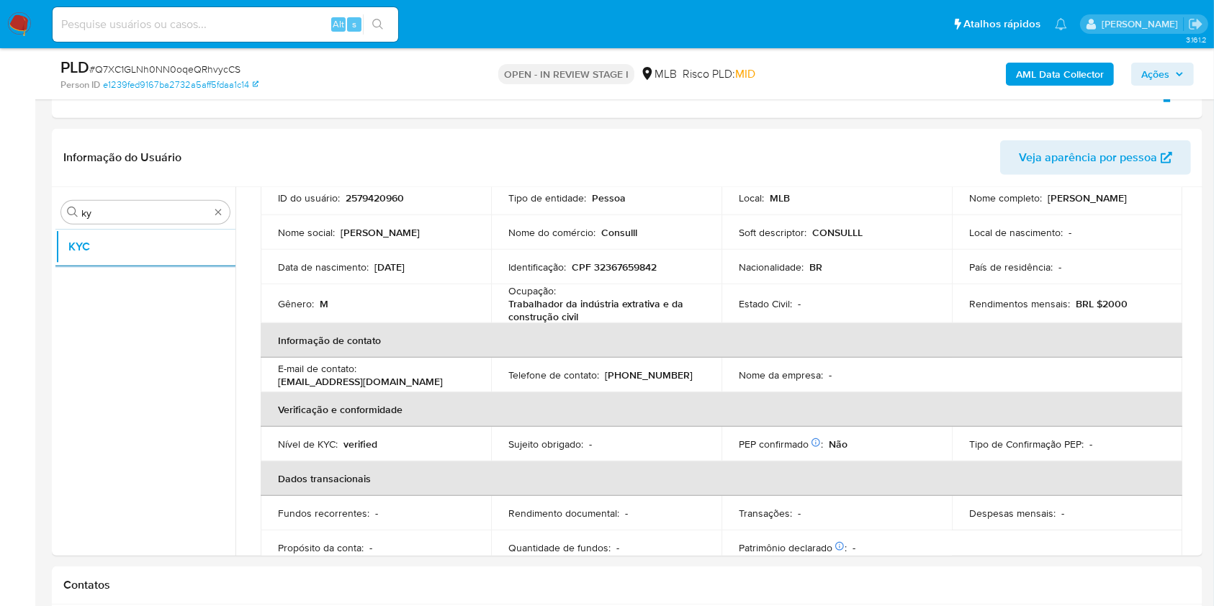
click at [579, 318] on p "Trabalhador da indústria extrativa e da construção civil" at bounding box center [603, 310] width 190 height 26
click at [547, 310] on p "Trabalhador da indústria extrativa e da construção civil" at bounding box center [603, 310] width 190 height 26
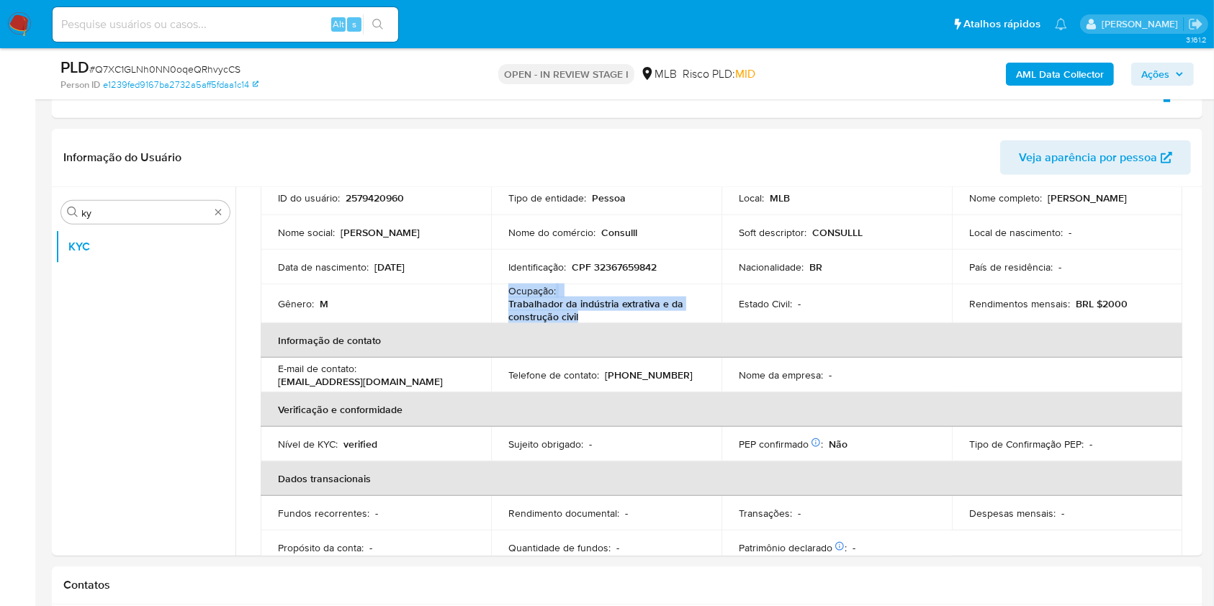
click at [547, 310] on p "Trabalhador da indústria extrativa e da construção civil" at bounding box center [603, 310] width 190 height 26
click at [622, 312] on p "Trabalhador da indústria extrativa e da construção civil" at bounding box center [603, 310] width 190 height 26
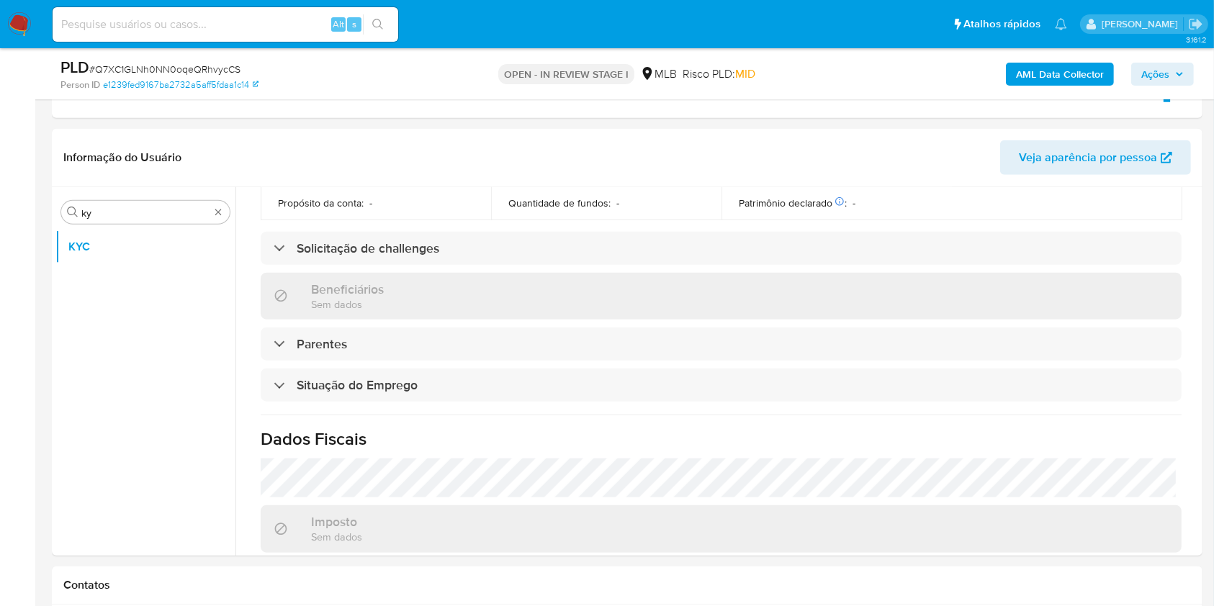
scroll to position [616, 0]
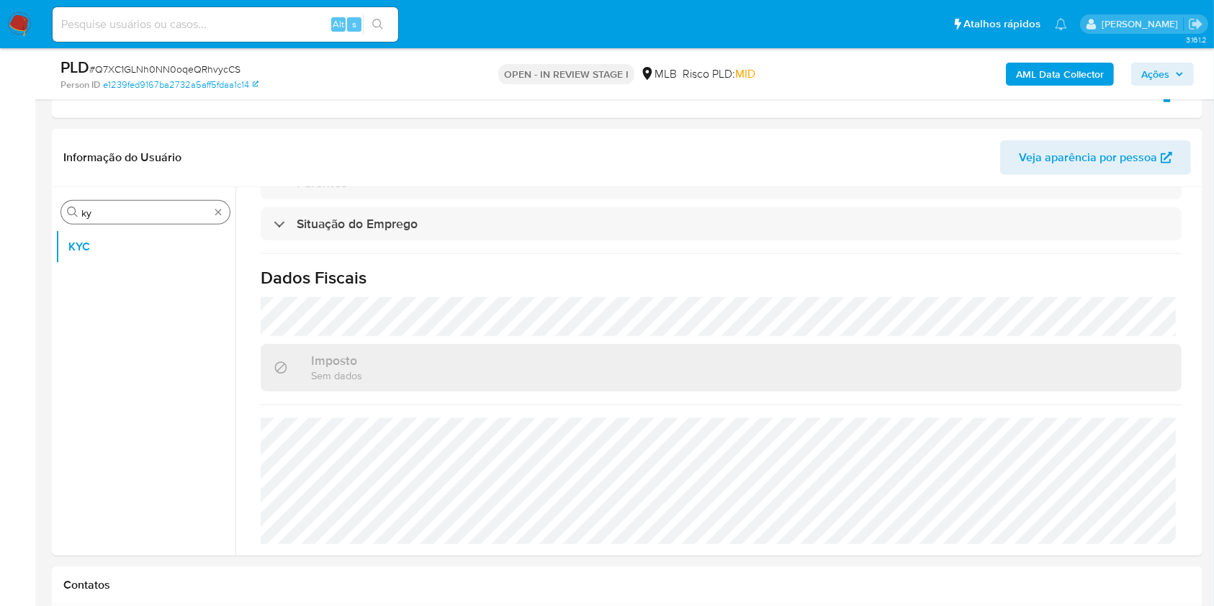
click at [159, 214] on input "ky" at bounding box center [145, 213] width 128 height 13
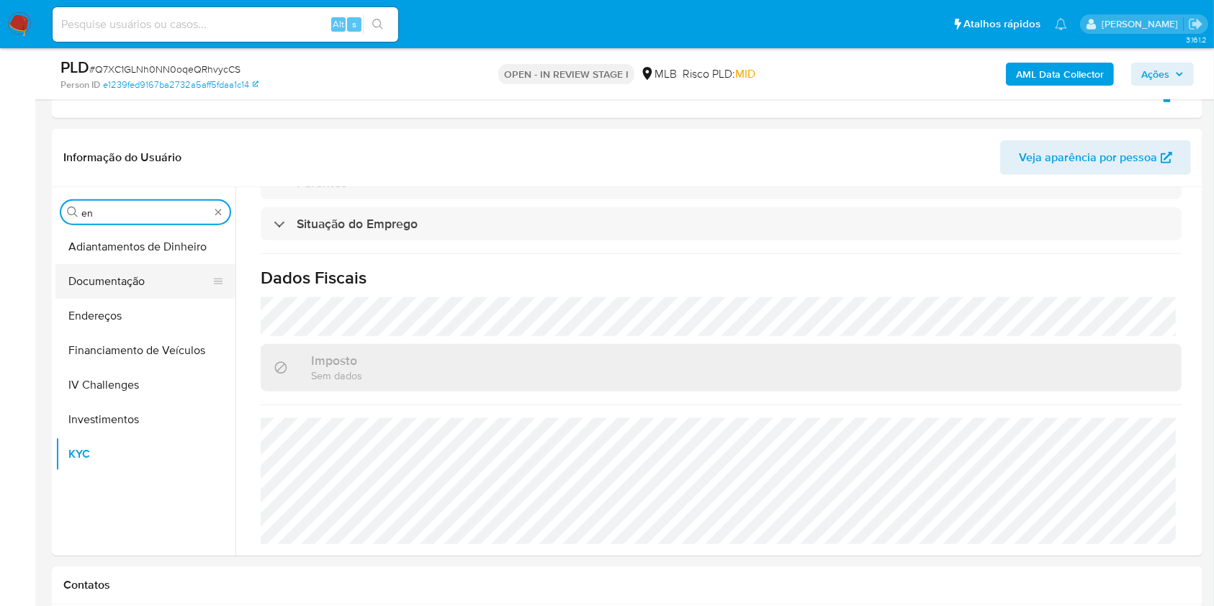
type input "en"
click at [129, 282] on button "Documentação" at bounding box center [139, 281] width 169 height 35
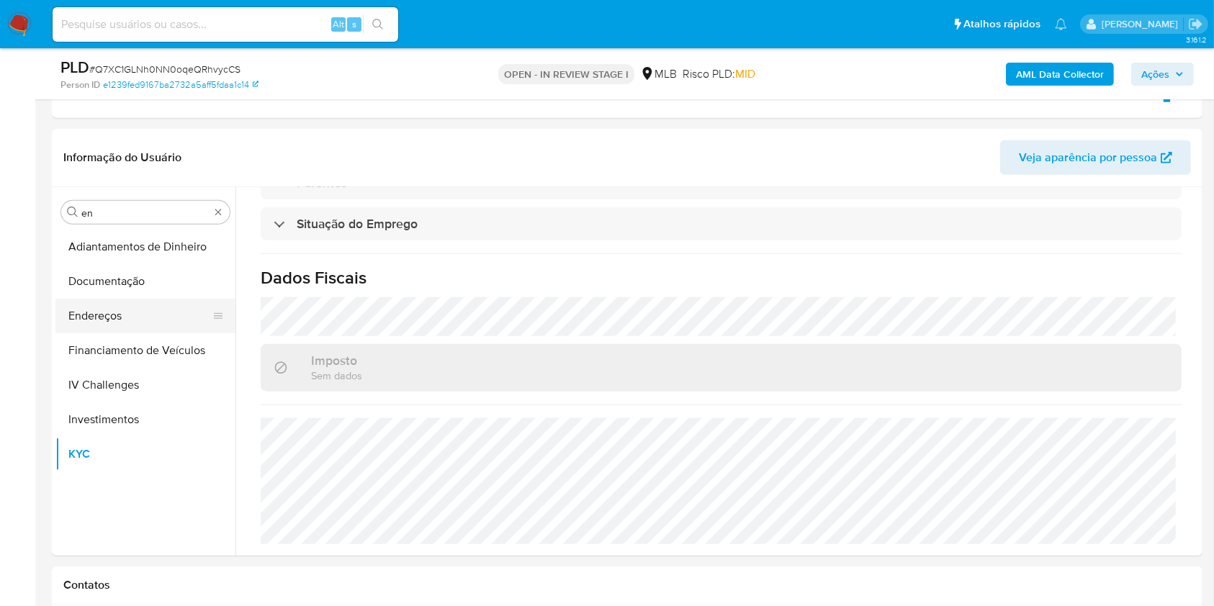
click at [117, 302] on button "Endereços" at bounding box center [139, 316] width 169 height 35
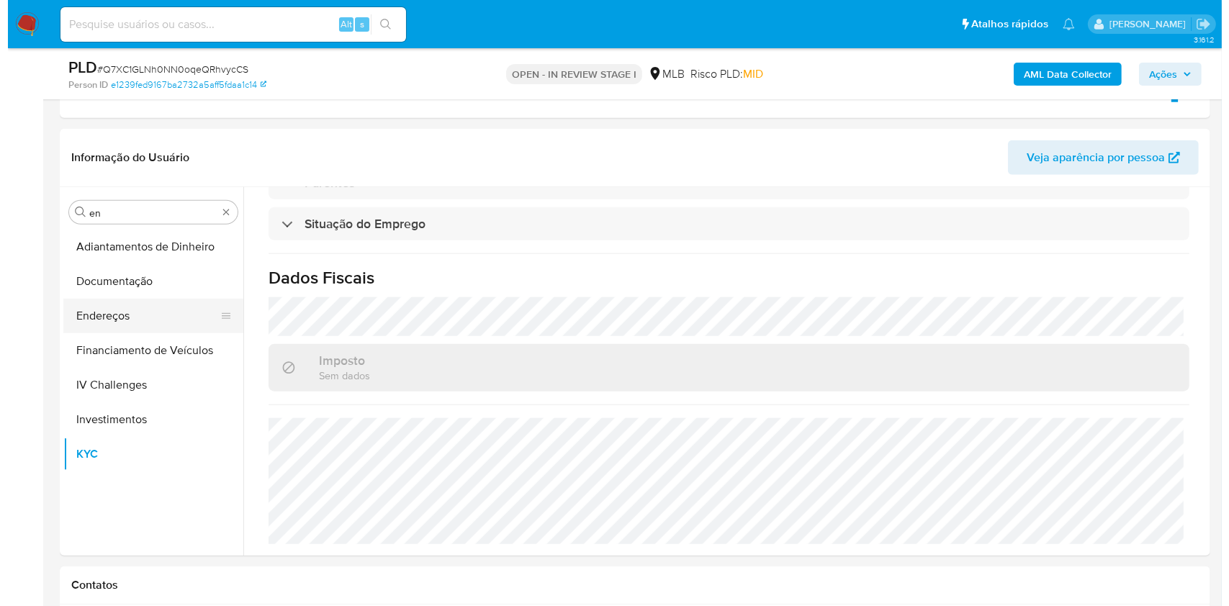
scroll to position [0, 0]
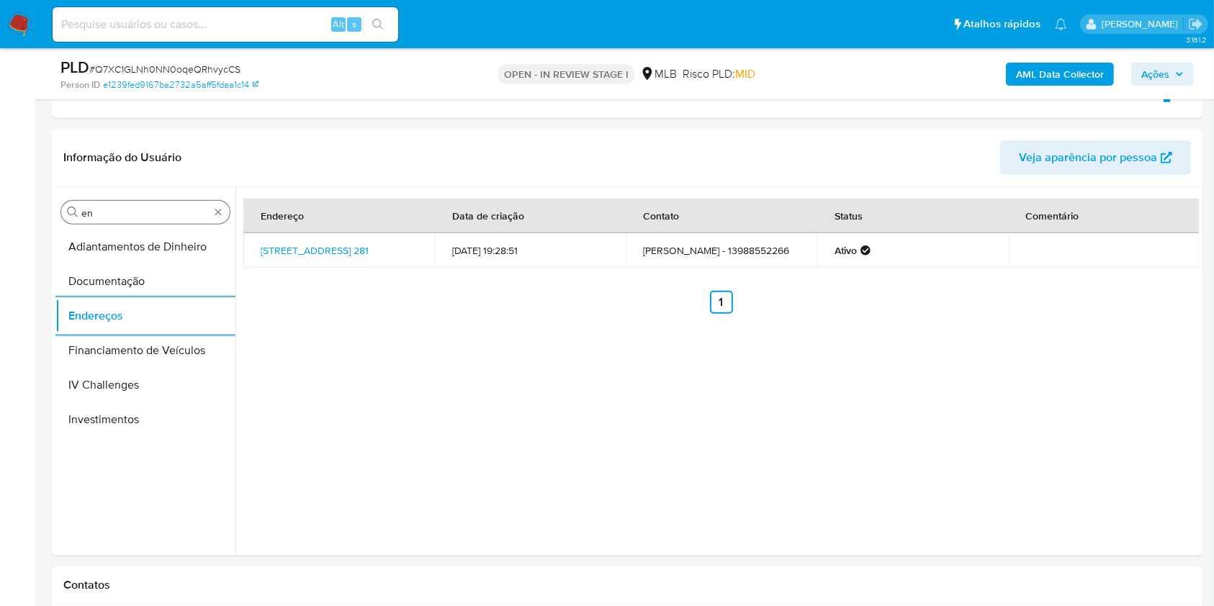
click at [126, 210] on input "en" at bounding box center [145, 213] width 128 height 13
click at [126, 207] on input "en" at bounding box center [145, 213] width 128 height 13
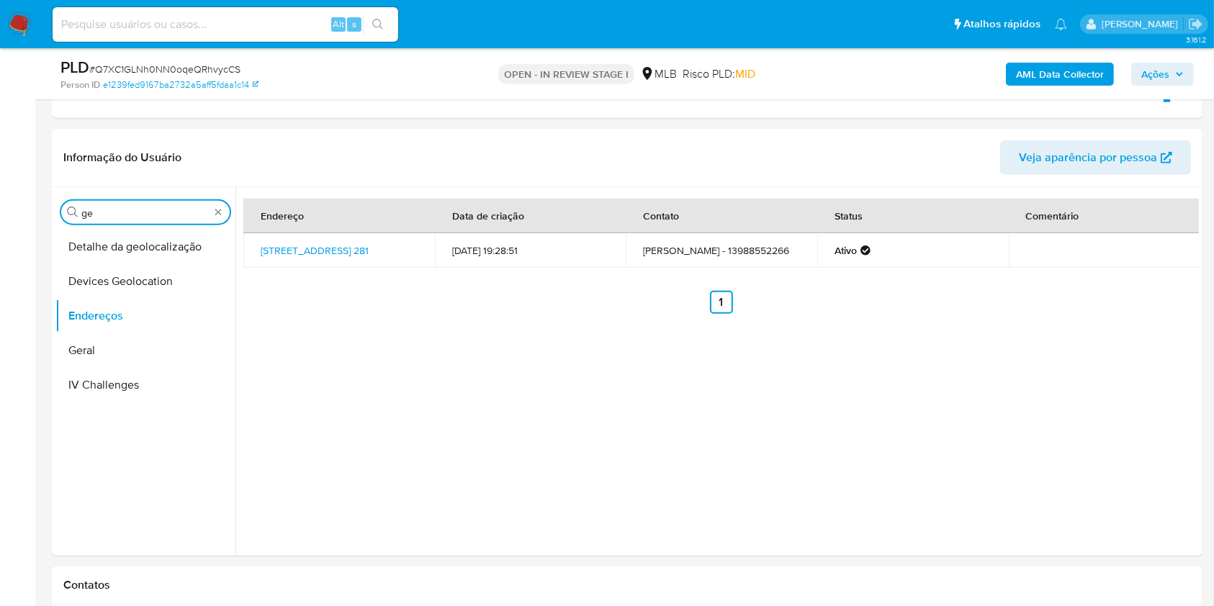
type input "ge"
drag, startPoint x: 156, startPoint y: 227, endPoint x: 134, endPoint y: 230, distance: 21.9
click at [134, 230] on button "Detalhe da geolocalização" at bounding box center [139, 247] width 169 height 35
click at [116, 228] on div "Procurar ge Detalhe da geolocalização Devices Geolocation Endereços Geral IV Ch…" at bounding box center [145, 372] width 180 height 367
click at [125, 233] on button "Detalhe da geolocalização" at bounding box center [139, 247] width 169 height 35
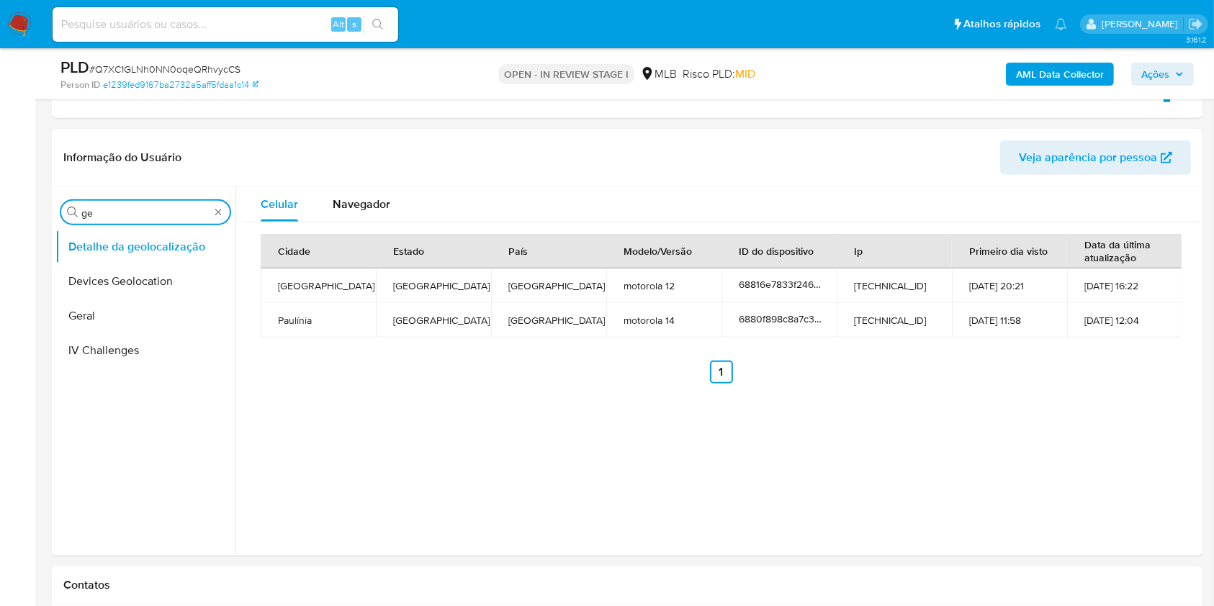
click at [166, 207] on input "ge" at bounding box center [145, 213] width 128 height 13
click at [138, 210] on input "ge" at bounding box center [145, 213] width 128 height 13
type input "res"
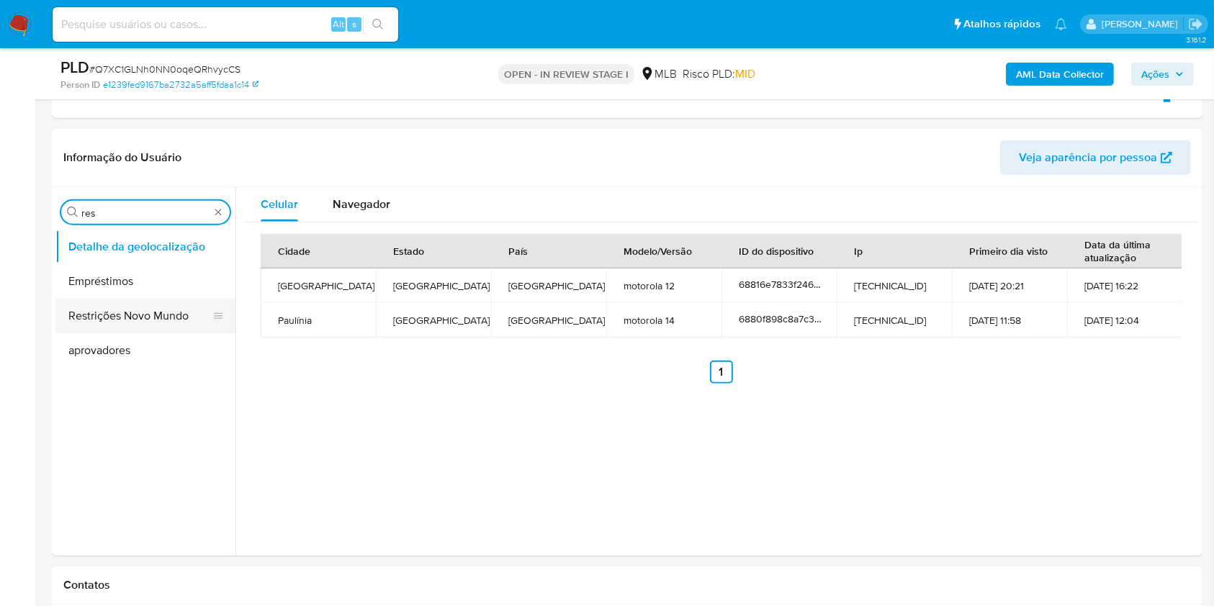
click at [111, 318] on button "Restrições Novo Mundo" at bounding box center [139, 316] width 169 height 35
click at [86, 315] on button "Restrições Novo Mundo" at bounding box center [139, 316] width 169 height 35
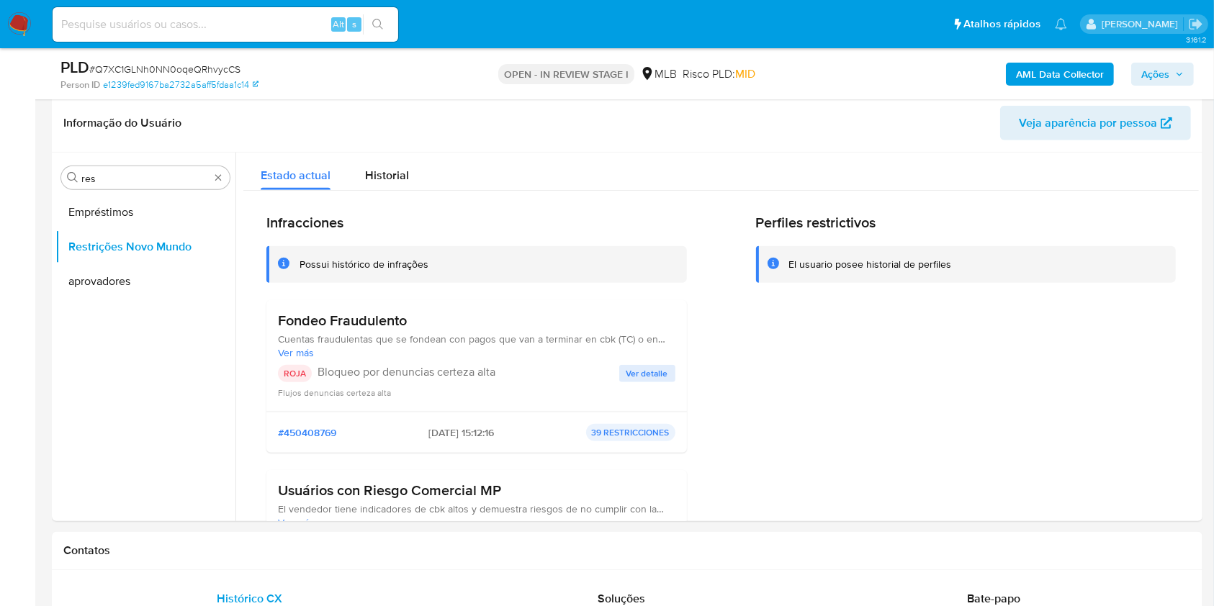
click at [341, 318] on h3 "Fondeo Fraudulento" at bounding box center [477, 321] width 398 height 18
click at [444, 370] on p "Bloqueo por denuncias certeza alta" at bounding box center [469, 372] width 302 height 14
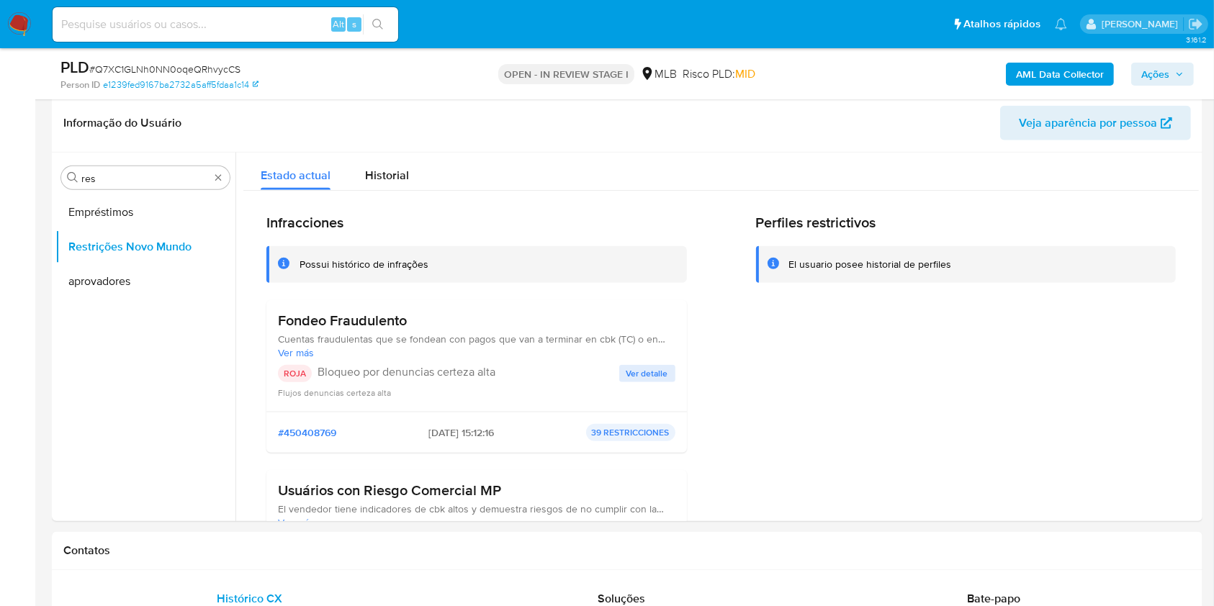
click at [444, 370] on p "Bloqueo por denuncias certeza alta" at bounding box center [469, 372] width 302 height 14
click at [632, 375] on span "Ver detalle" at bounding box center [648, 374] width 42 height 14
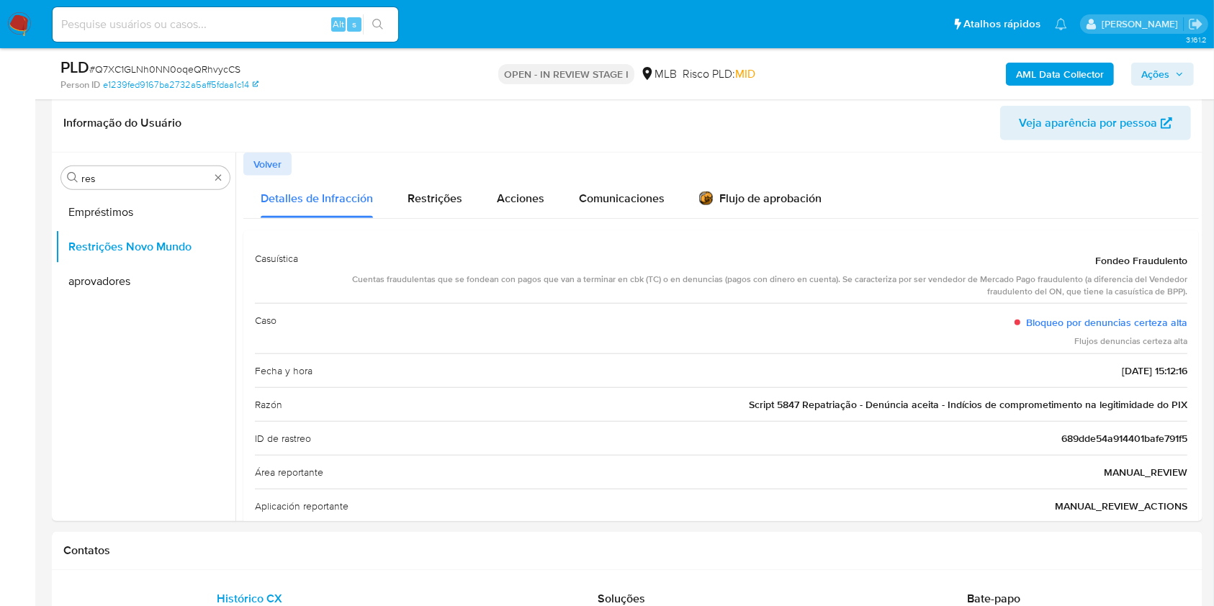
drag, startPoint x: 454, startPoint y: 389, endPoint x: 797, endPoint y: 384, distance: 342.9
click at [454, 389] on div "Razón Script 5847 Repatriação - Denúncia aceita - Indícios de comprometimento n…" at bounding box center [721, 404] width 933 height 34
click at [947, 402] on span "Script 5847 Repatriação - Denúncia aceita - Indícios de comprometimento na legi…" at bounding box center [968, 405] width 439 height 14
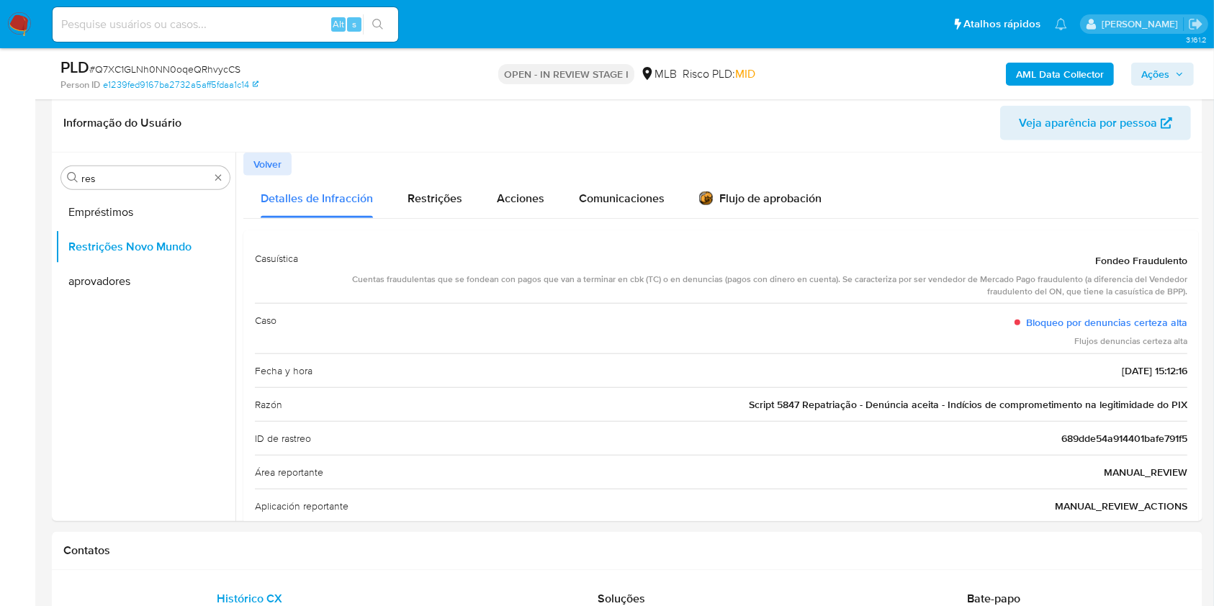
click at [516, 317] on div "Caso Bloqueo por denuncias certeza alta Flujos denuncias certeza alta" at bounding box center [721, 328] width 933 height 50
click at [120, 181] on input "res" at bounding box center [145, 178] width 128 height 13
type input "po"
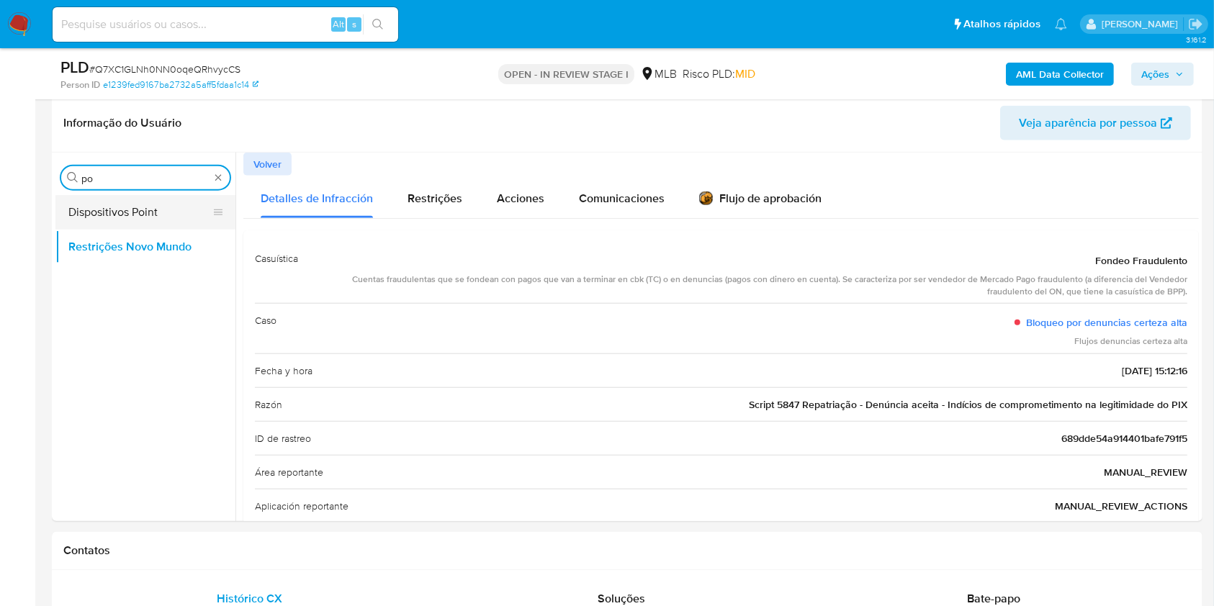
drag, startPoint x: 133, startPoint y: 193, endPoint x: 126, endPoint y: 200, distance: 10.2
click at [127, 200] on button "Dispositivos Point" at bounding box center [139, 212] width 169 height 35
click at [93, 209] on button "Dispositivos Point" at bounding box center [139, 212] width 169 height 35
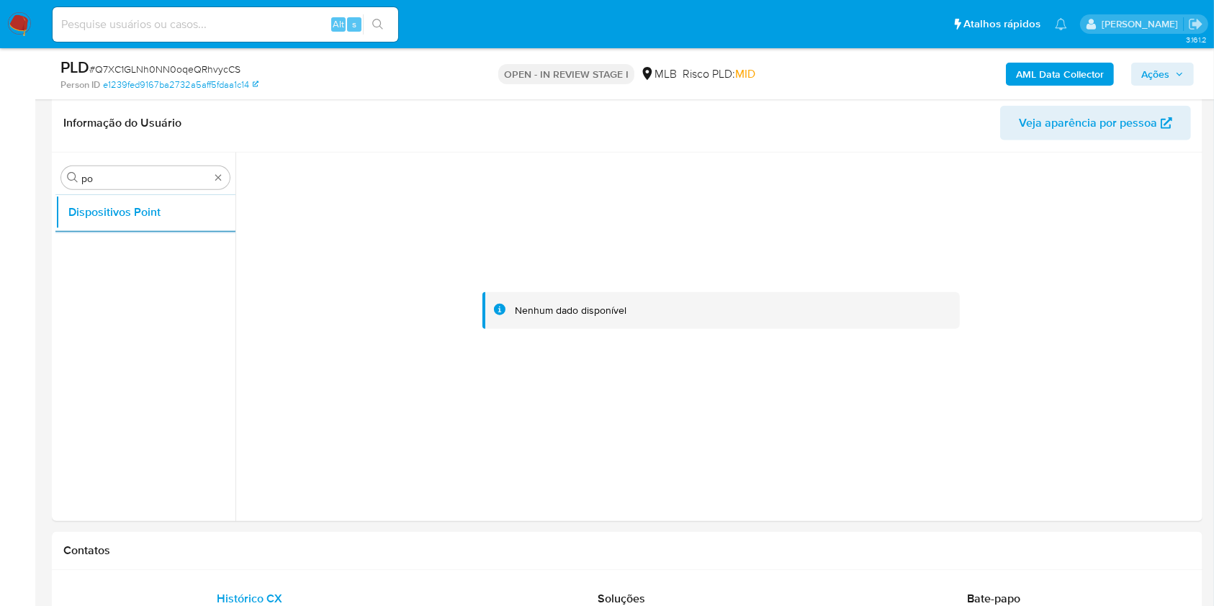
click at [1081, 84] on b "AML Data Collector" at bounding box center [1060, 74] width 88 height 23
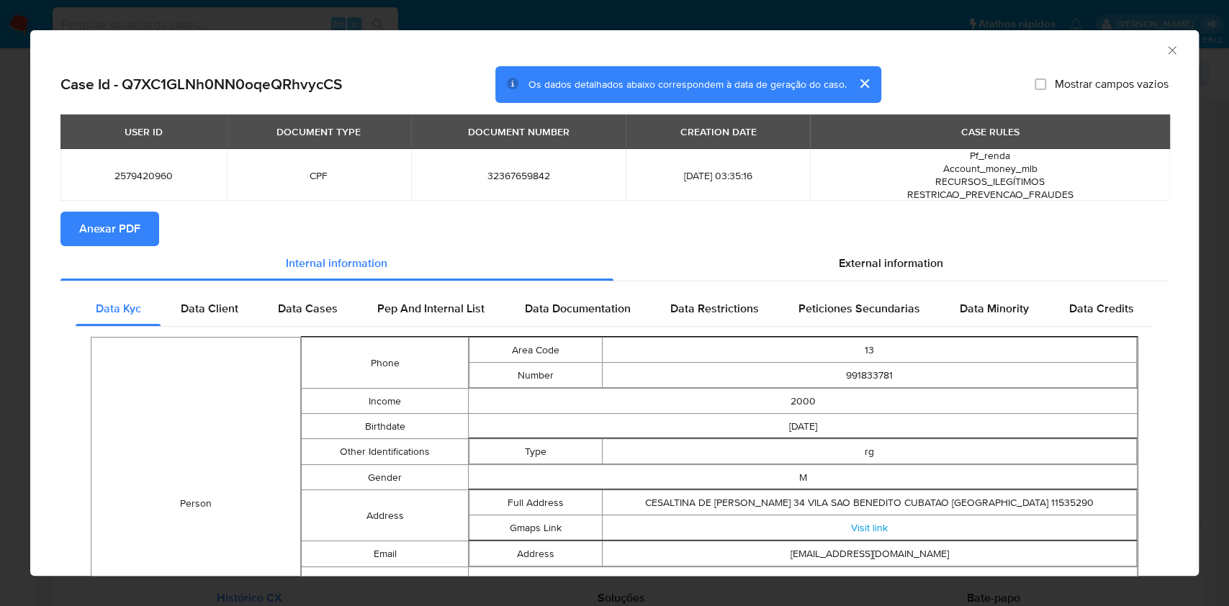
click at [126, 233] on span "Anexar PDF" at bounding box center [109, 229] width 61 height 32
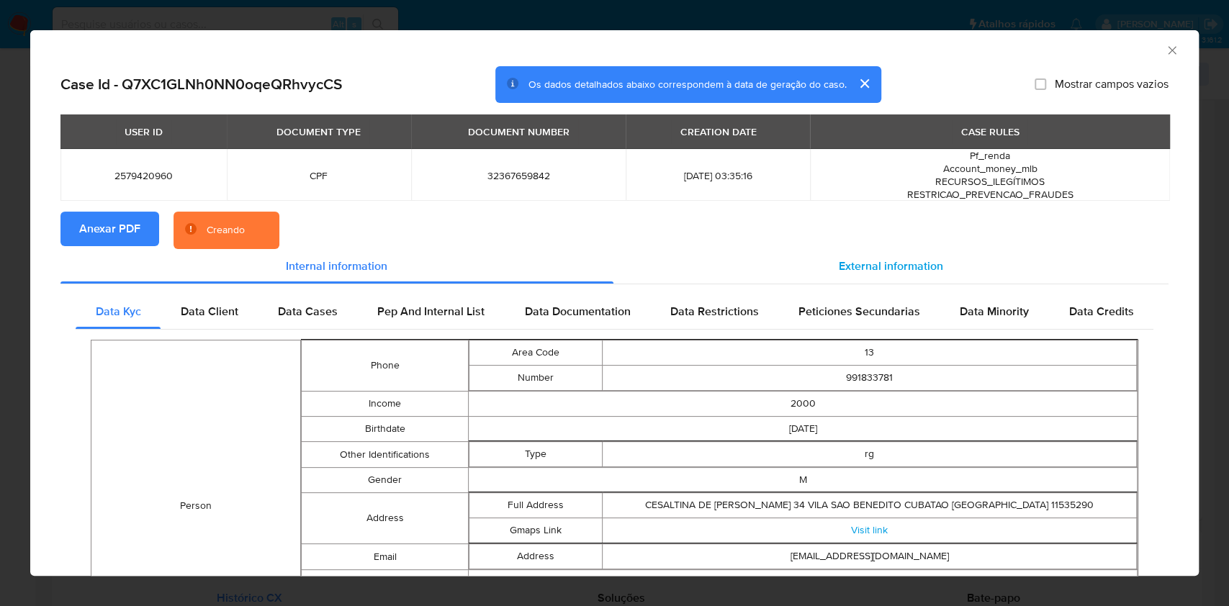
click at [872, 256] on div "External information" at bounding box center [892, 266] width 556 height 35
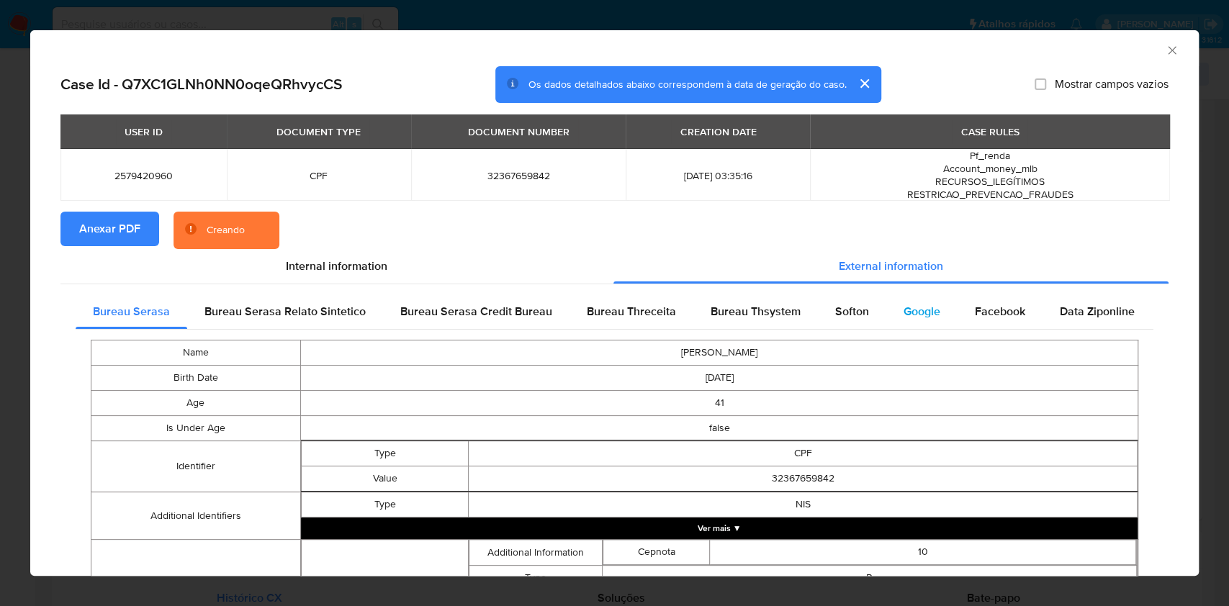
click at [921, 314] on span "Google" at bounding box center [922, 311] width 37 height 17
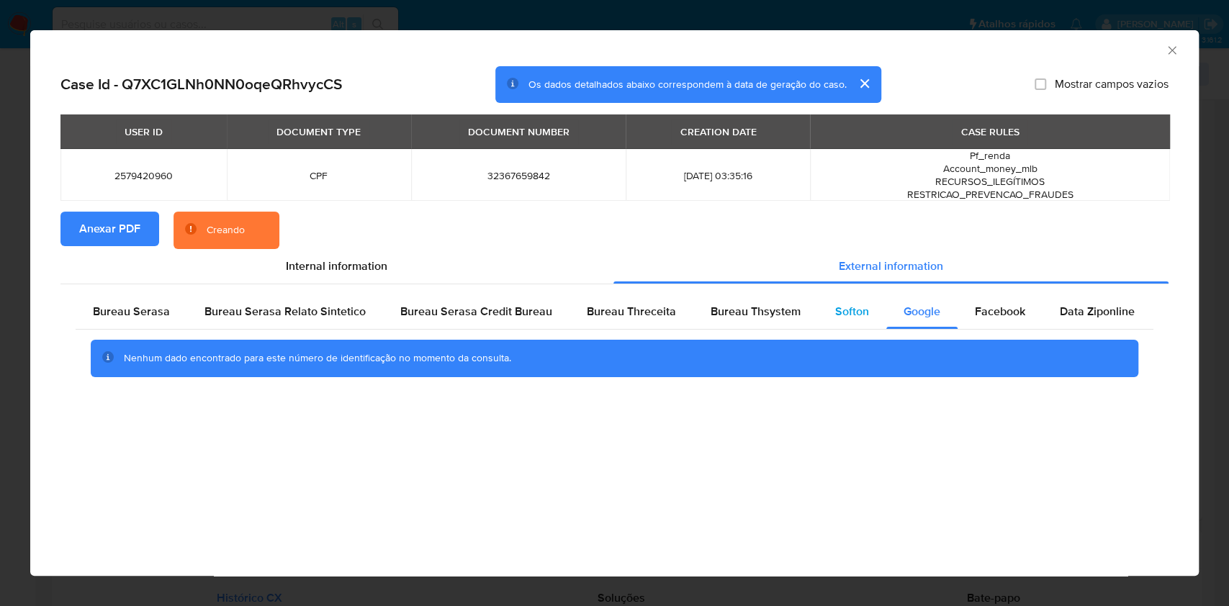
click at [866, 315] on div "Softon" at bounding box center [852, 312] width 68 height 35
click at [786, 316] on span "Bureau Thsystem" at bounding box center [756, 311] width 90 height 17
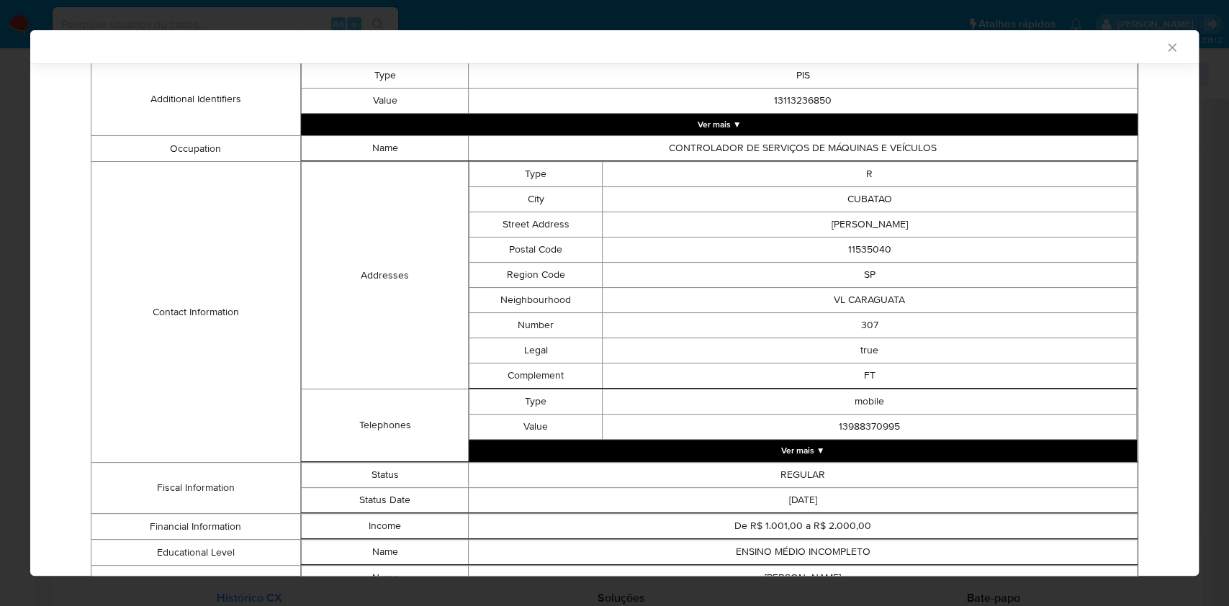
scroll to position [844, 0]
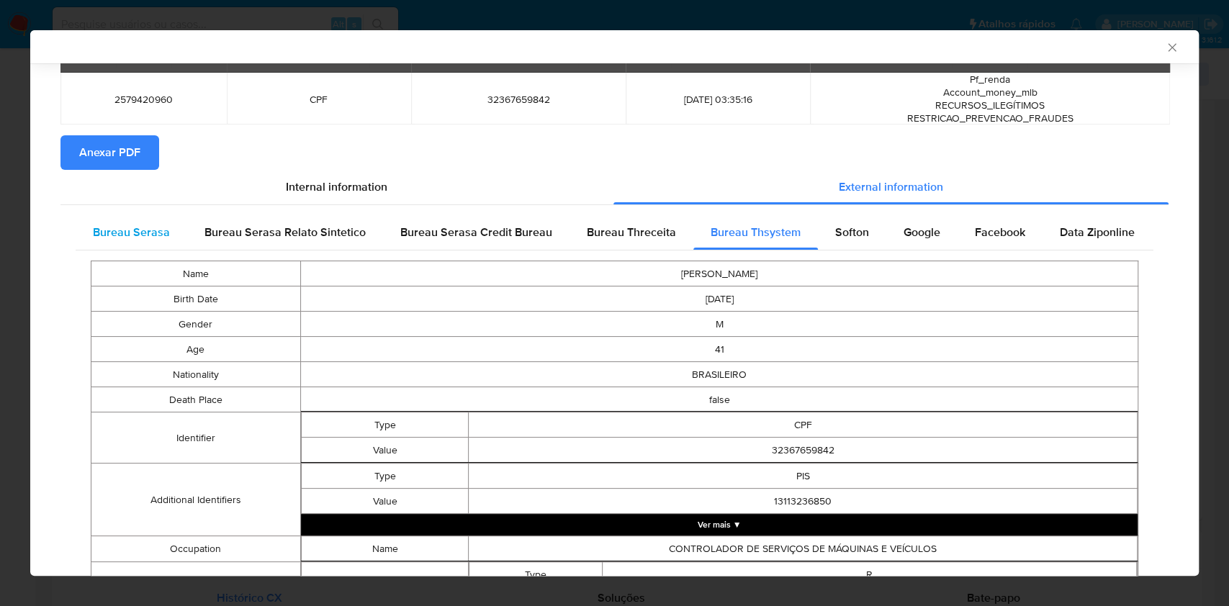
click at [156, 237] on span "Bureau Serasa" at bounding box center [131, 232] width 77 height 17
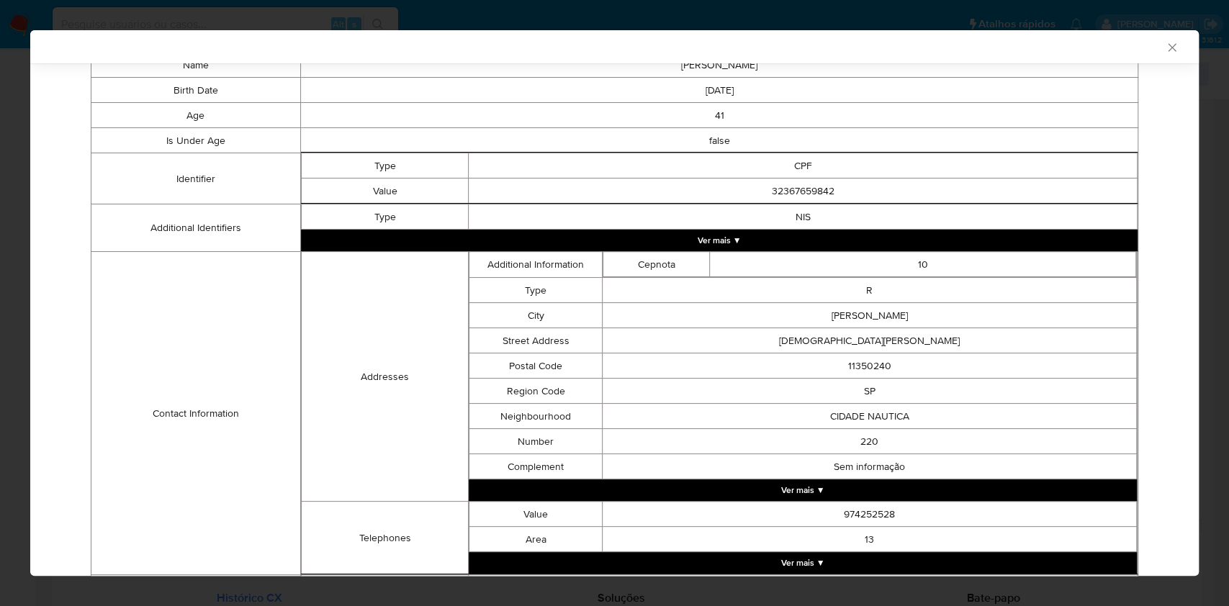
scroll to position [407, 0]
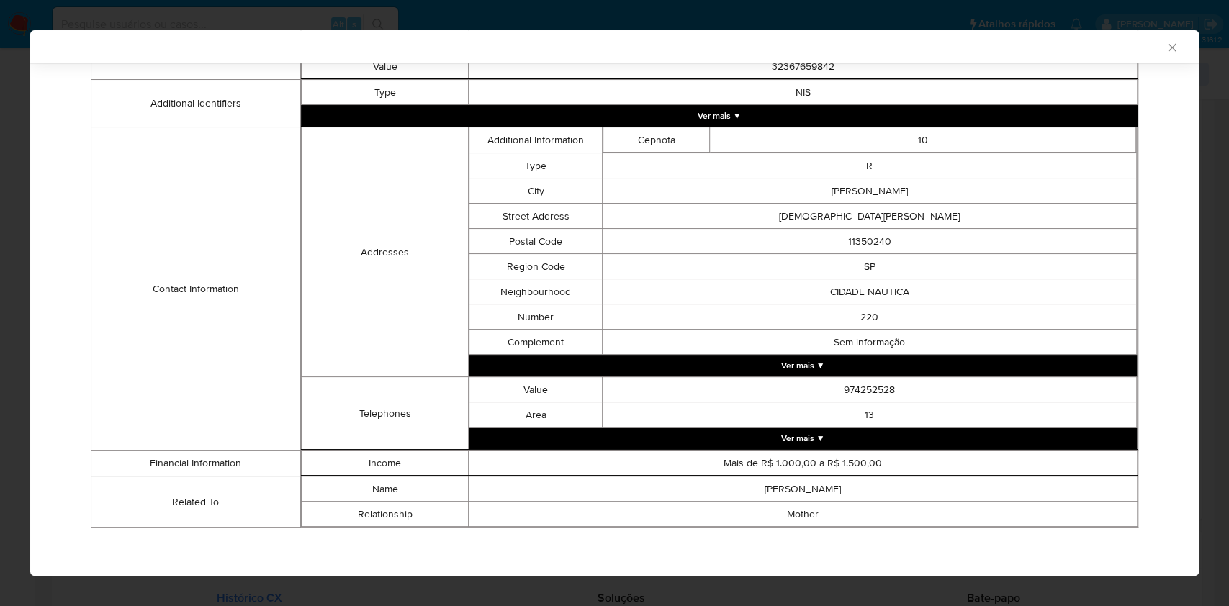
click at [0, 218] on div "AML Data Collector Case Id - Q7XC1GLNh0NN0oqeQRhvycCS Os dados detalhados abaix…" at bounding box center [614, 303] width 1229 height 606
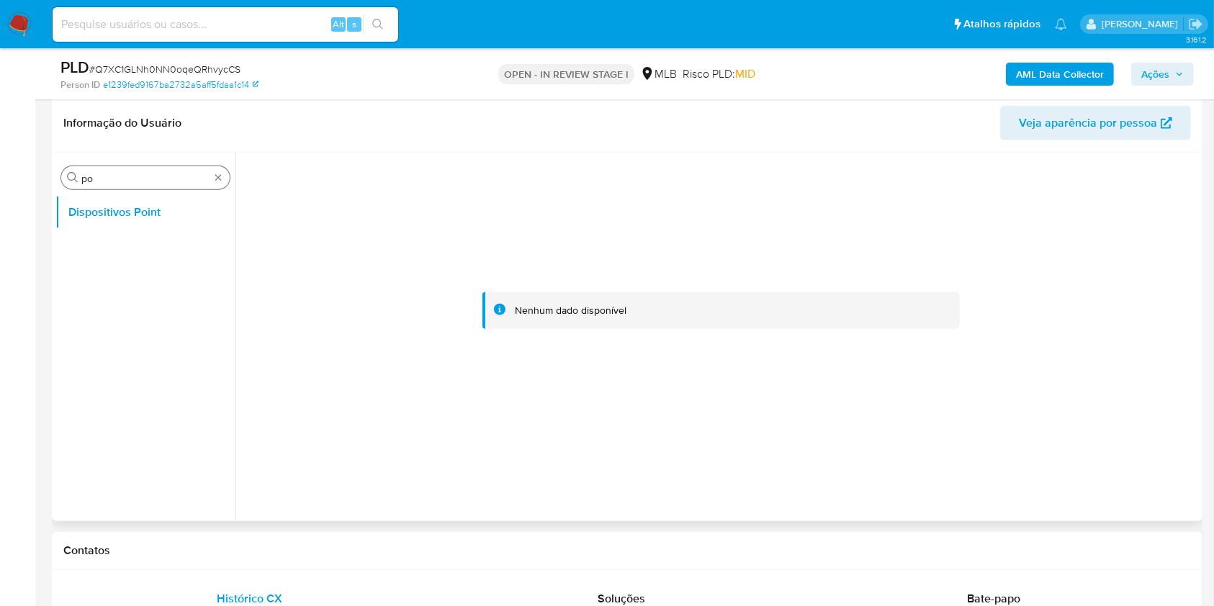
click at [108, 166] on div "Procurar po" at bounding box center [145, 177] width 169 height 23
click at [133, 172] on input "po" at bounding box center [145, 178] width 128 height 13
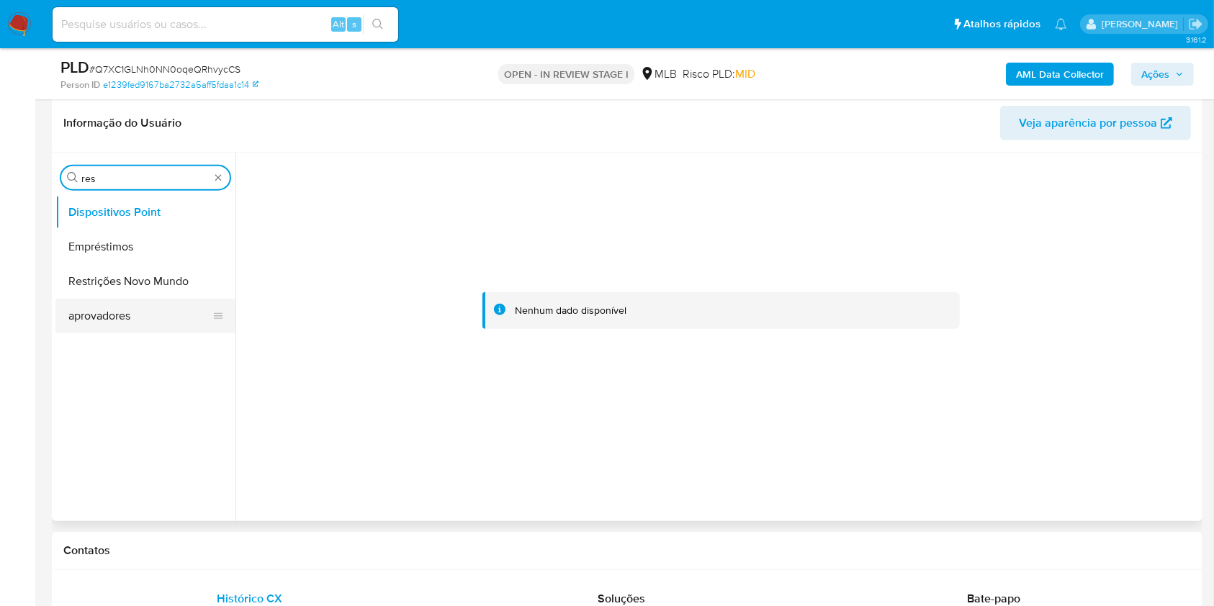
type input "res"
click at [102, 321] on button "aprovadores" at bounding box center [139, 316] width 169 height 35
click at [89, 299] on button "aprovadores" at bounding box center [139, 316] width 169 height 35
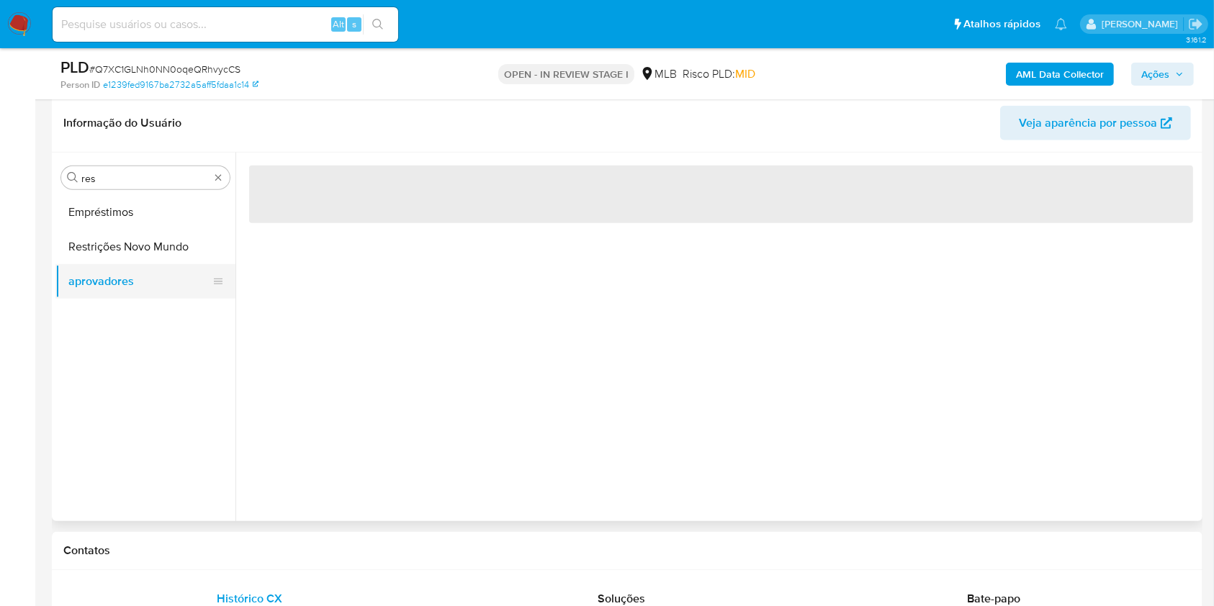
click at [83, 292] on button "aprovadores" at bounding box center [139, 281] width 169 height 35
click at [91, 243] on button "Restrições Novo Mundo" at bounding box center [139, 247] width 169 height 35
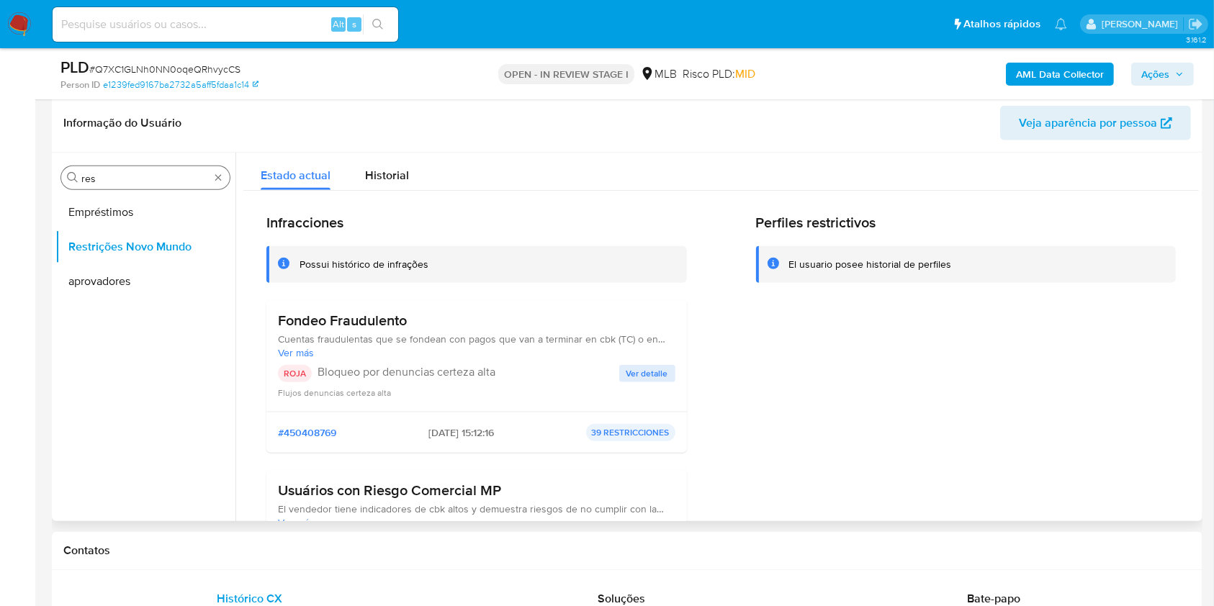
click at [213, 181] on div "Procurar res" at bounding box center [145, 177] width 169 height 23
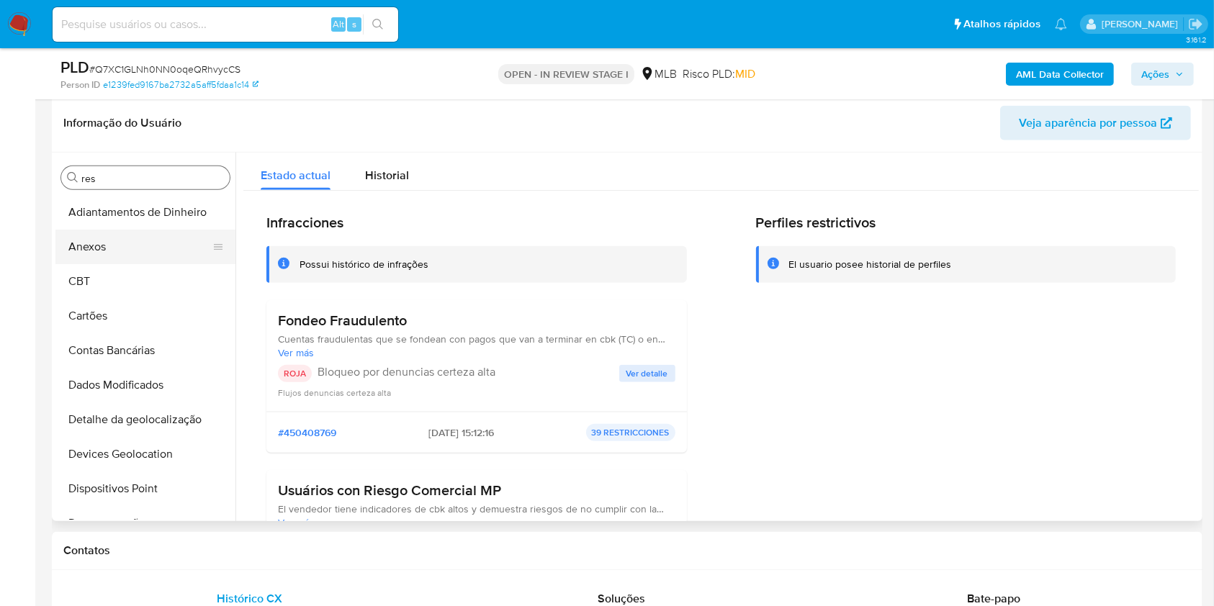
click at [145, 257] on button "Anexos" at bounding box center [139, 247] width 169 height 35
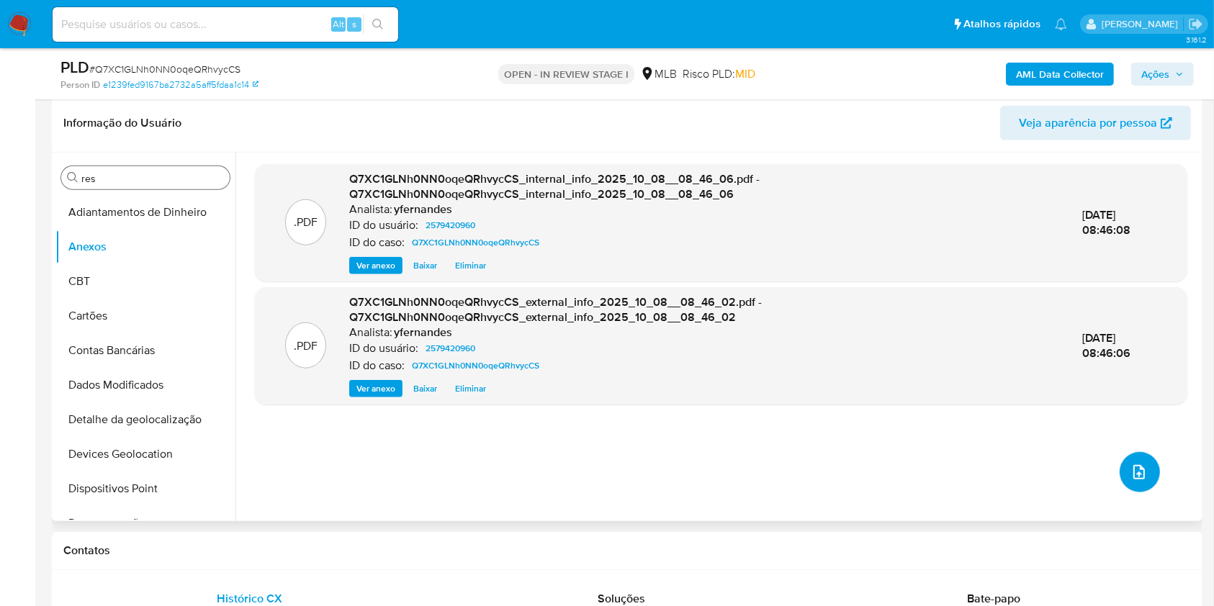
click at [1131, 474] on icon "upload-file" at bounding box center [1139, 472] width 17 height 17
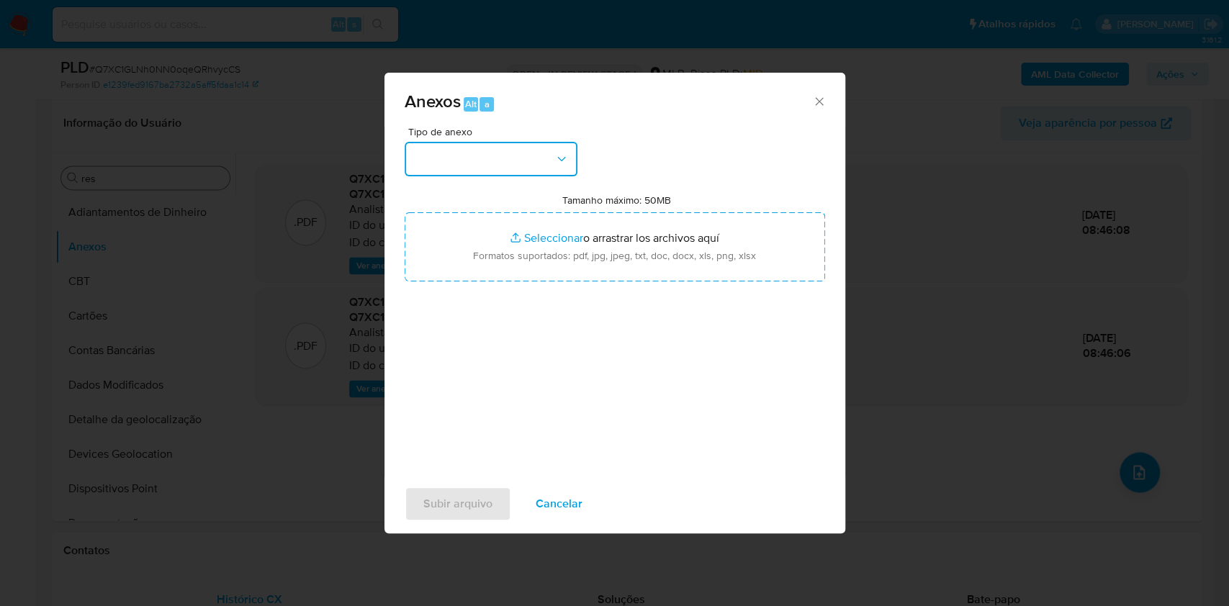
click at [521, 166] on button "button" at bounding box center [491, 159] width 173 height 35
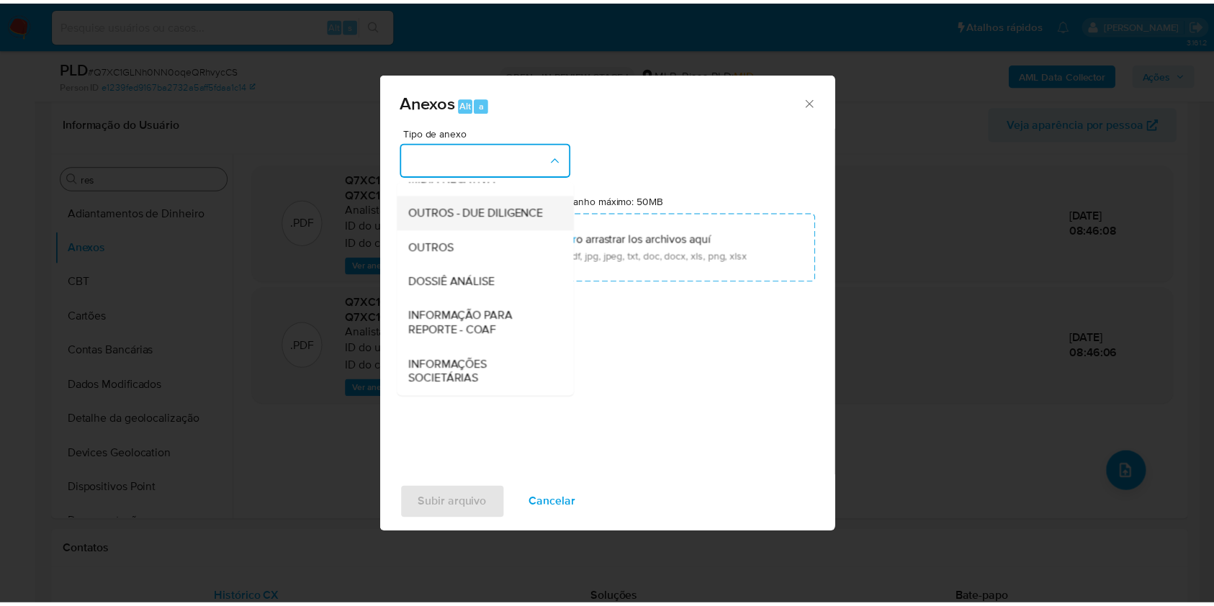
scroll to position [221, 0]
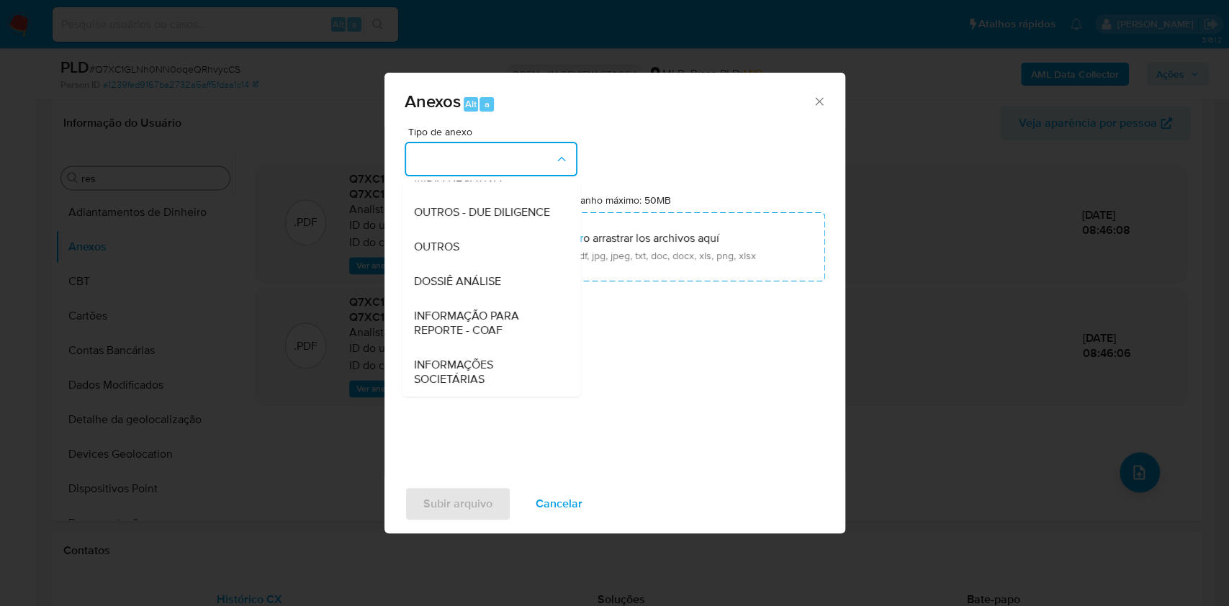
click at [433, 244] on span "OUTROS" at bounding box center [435, 247] width 45 height 14
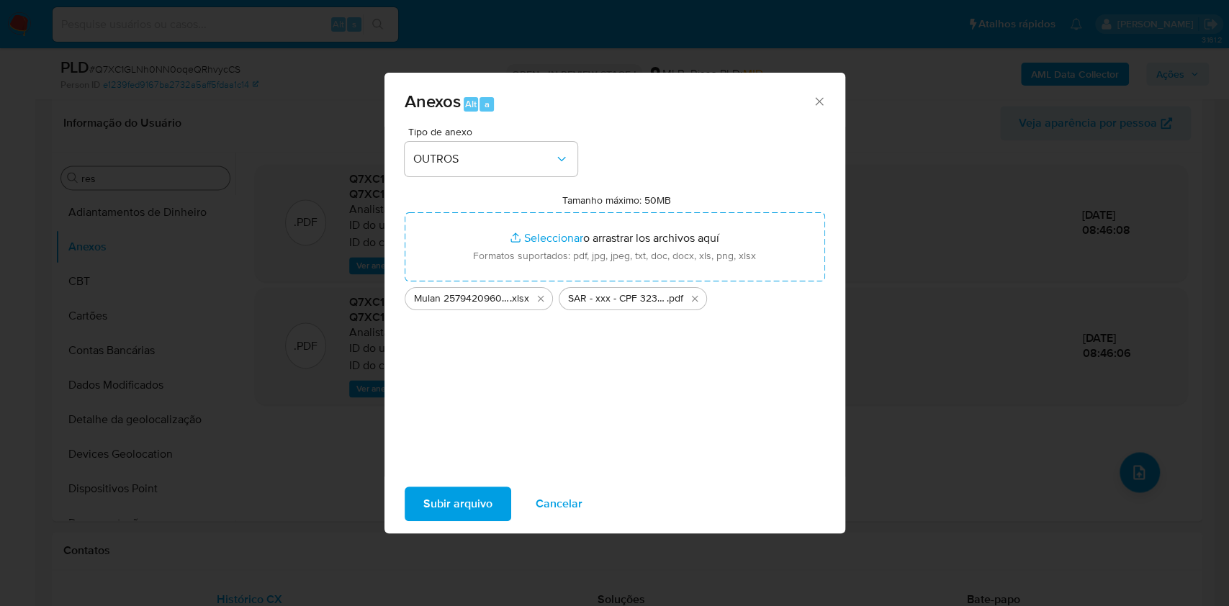
click at [403, 520] on div "Subir arquivo Cancelar" at bounding box center [615, 504] width 461 height 55
click at [444, 503] on span "Subir arquivo" at bounding box center [457, 504] width 69 height 32
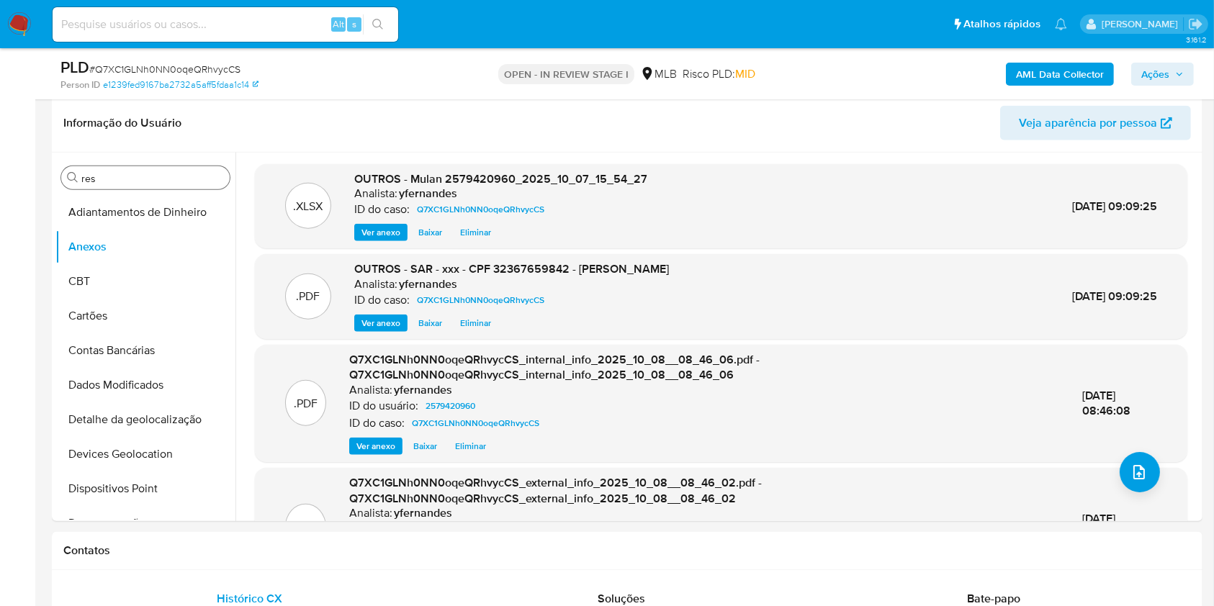
click at [1156, 78] on span "Ações" at bounding box center [1156, 74] width 28 height 23
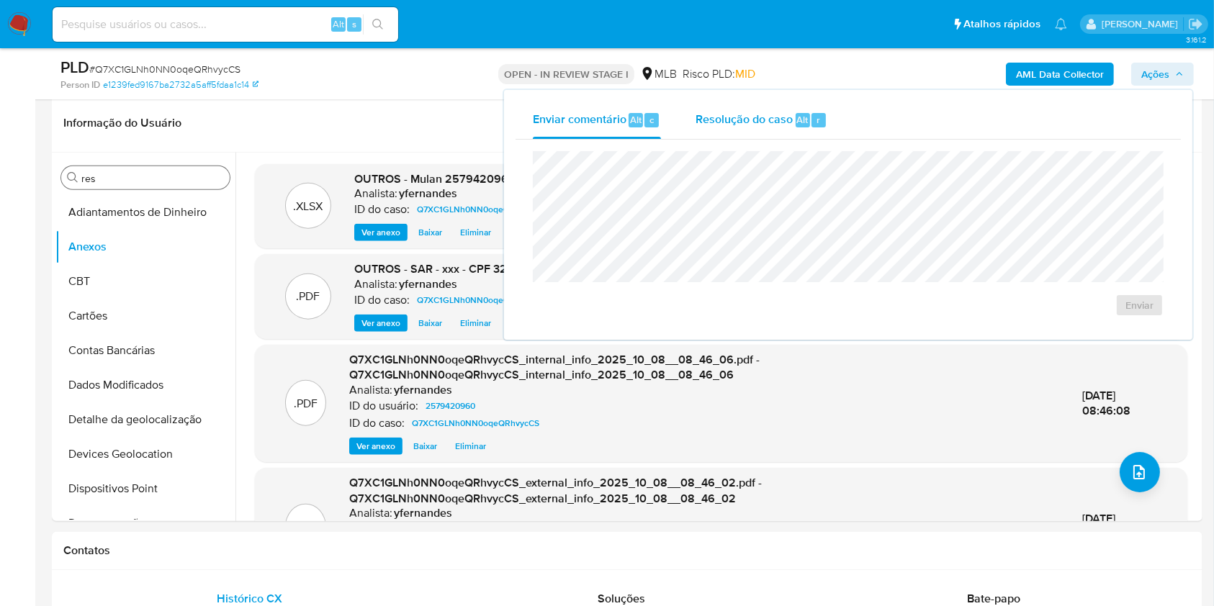
click at [743, 129] on div "Resolução do caso Alt r" at bounding box center [762, 120] width 132 height 37
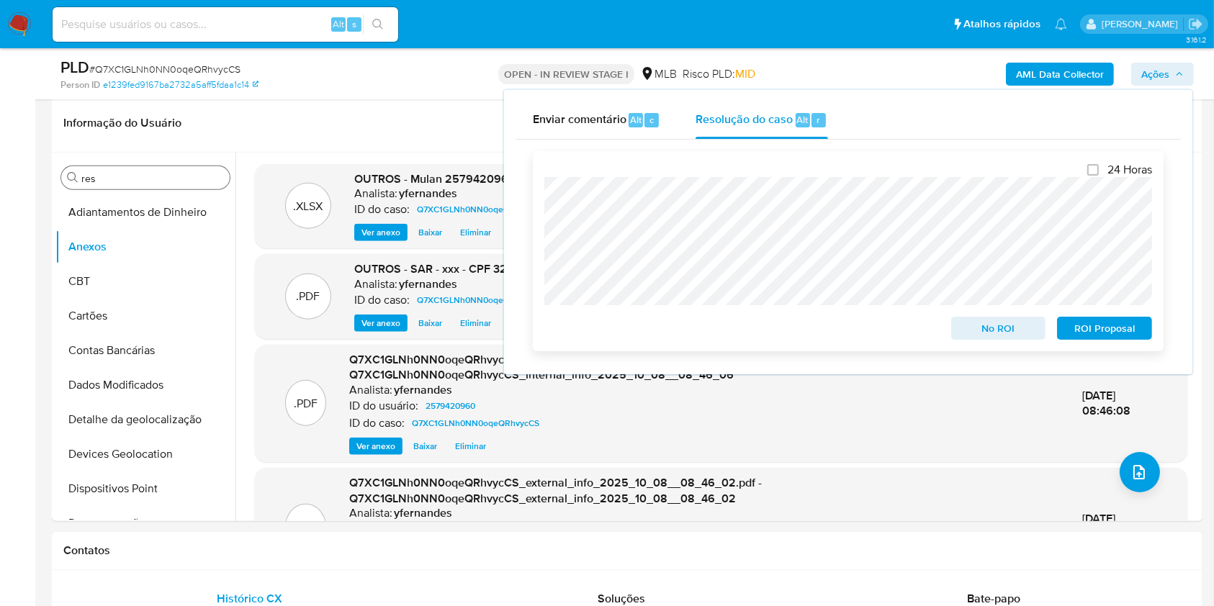
click at [1083, 331] on span "ROI Proposal" at bounding box center [1104, 328] width 75 height 20
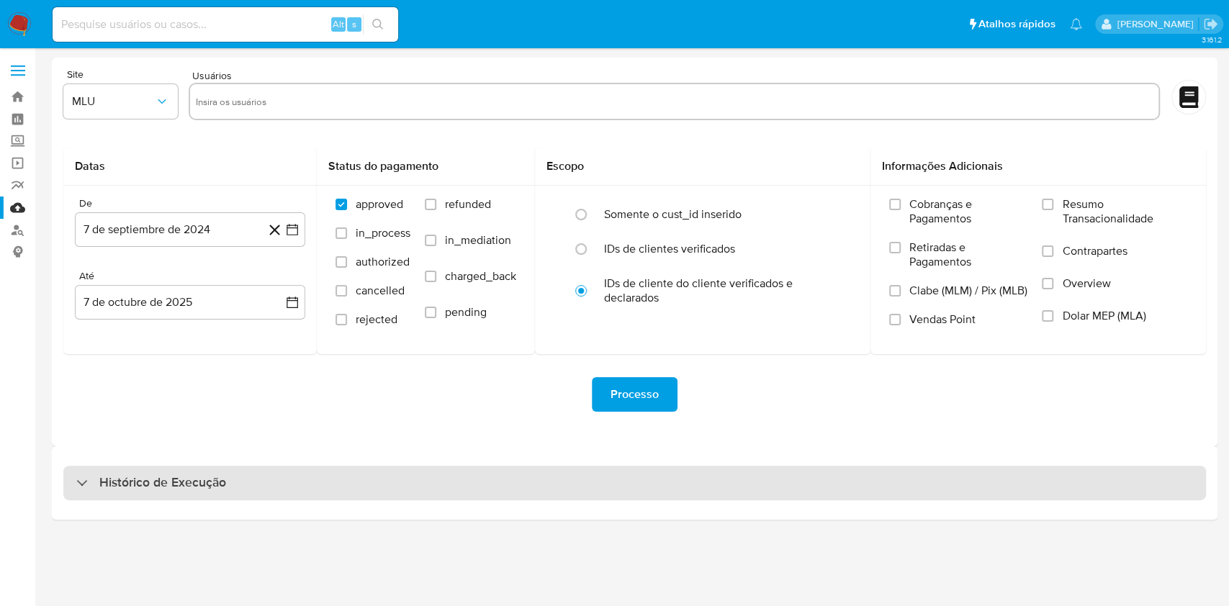
drag, startPoint x: 458, startPoint y: 465, endPoint x: 448, endPoint y: 472, distance: 12.4
click at [448, 472] on div "Histórico de Execução" at bounding box center [634, 483] width 1143 height 35
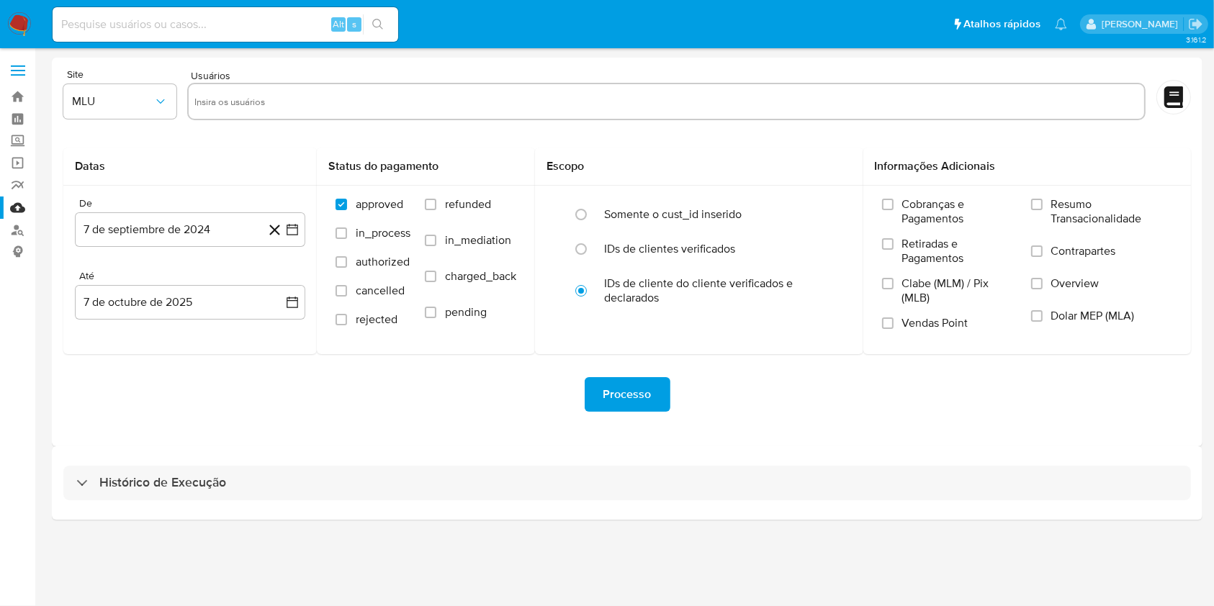
select select "10"
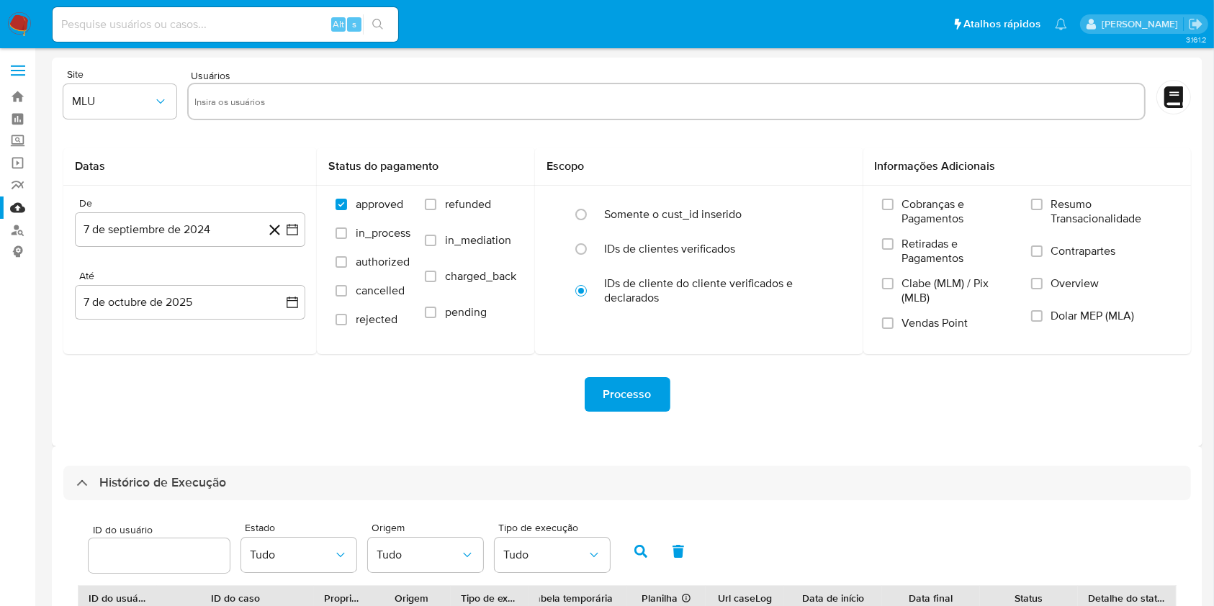
scroll to position [320, 0]
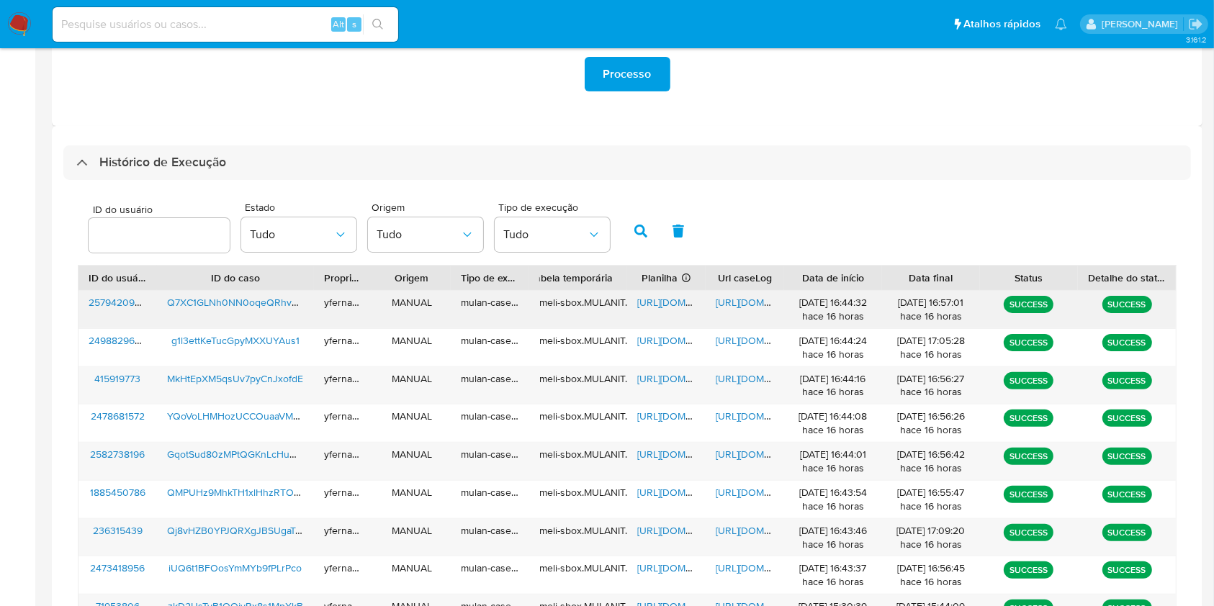
click at [677, 299] on span "[URL][DOMAIN_NAME]" at bounding box center [686, 302] width 99 height 14
click at [745, 297] on span "[URL][DOMAIN_NAME]" at bounding box center [765, 302] width 99 height 14
drag, startPoint x: 848, startPoint y: 106, endPoint x: 853, endPoint y: 0, distance: 106.0
click at [848, 106] on div "Processo" at bounding box center [627, 74] width 1128 height 81
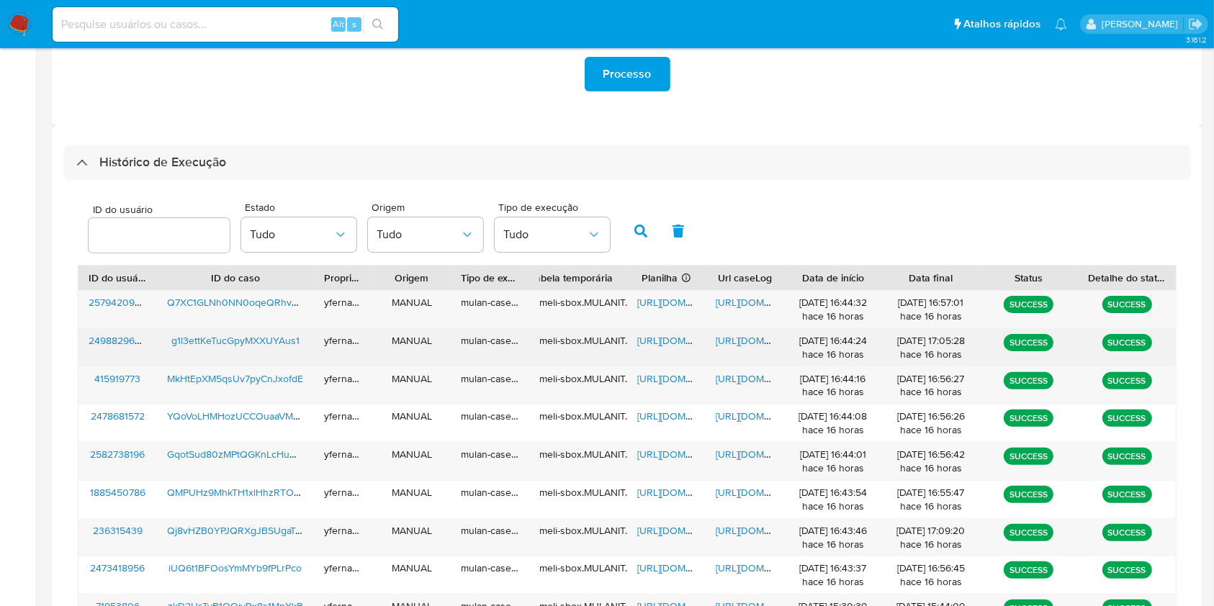
click at [653, 338] on span "[URL][DOMAIN_NAME]" at bounding box center [686, 340] width 99 height 14
click at [738, 338] on span "[URL][DOMAIN_NAME]" at bounding box center [765, 340] width 99 height 14
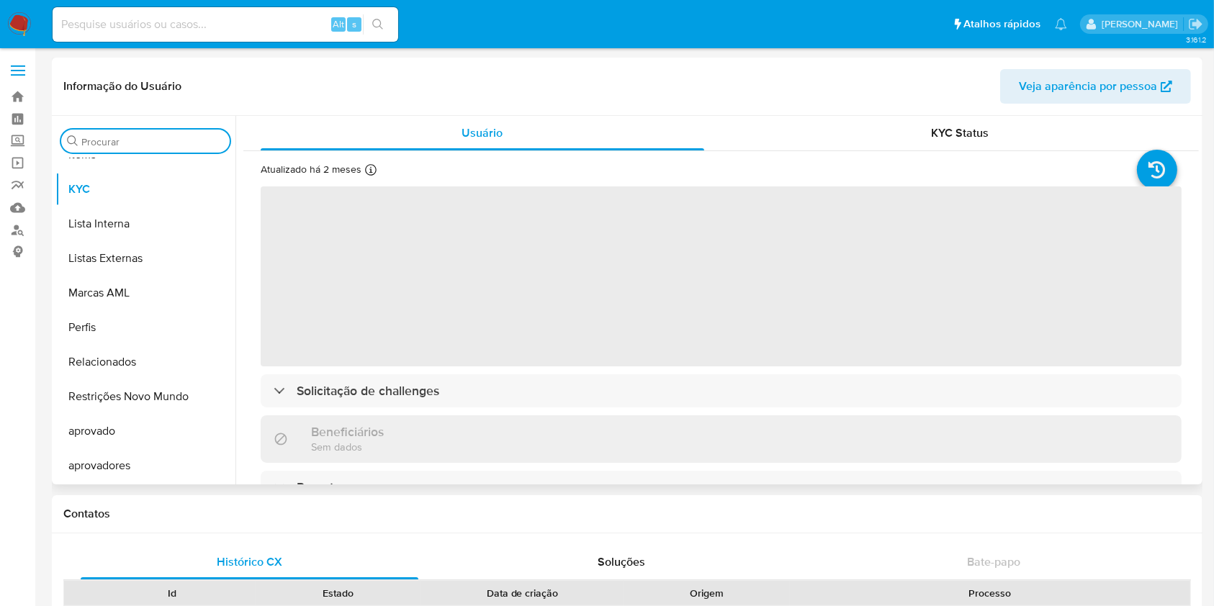
click at [103, 143] on input "Procurar" at bounding box center [152, 141] width 143 height 13
type input "cas"
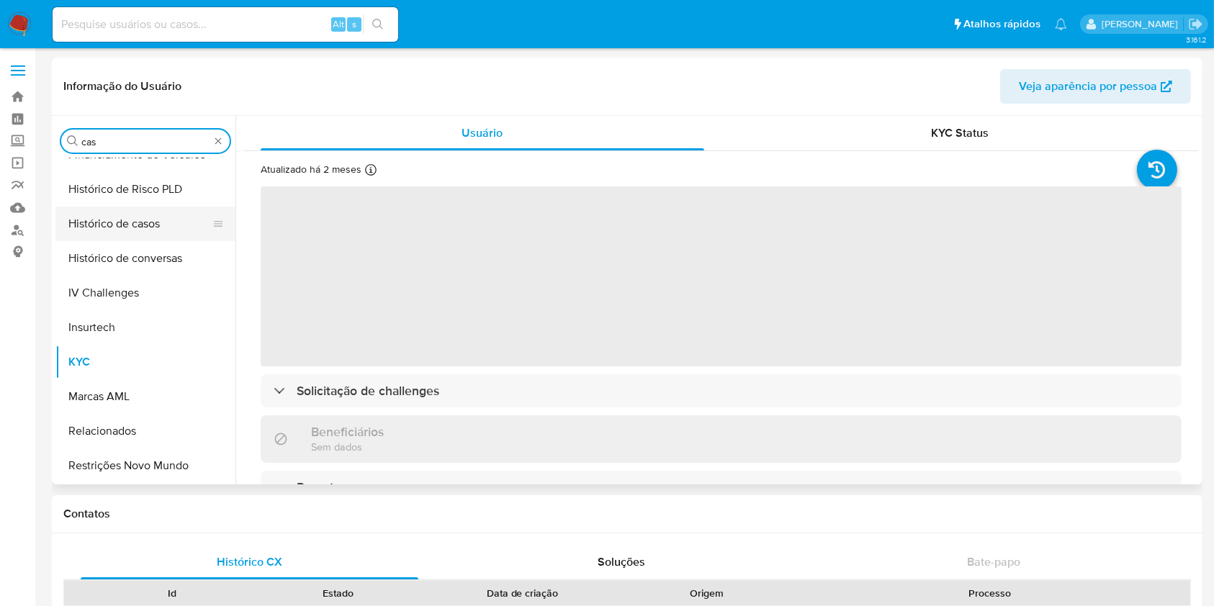
select select "10"
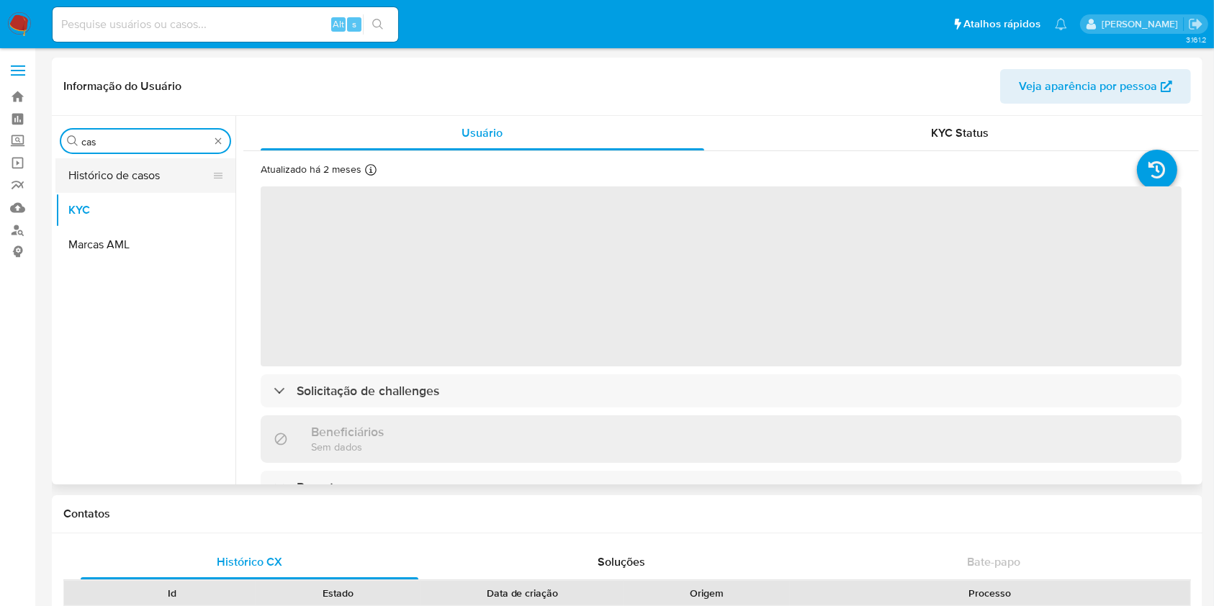
type input "cas"
click at [101, 166] on button "Histórico de casos" at bounding box center [139, 175] width 169 height 35
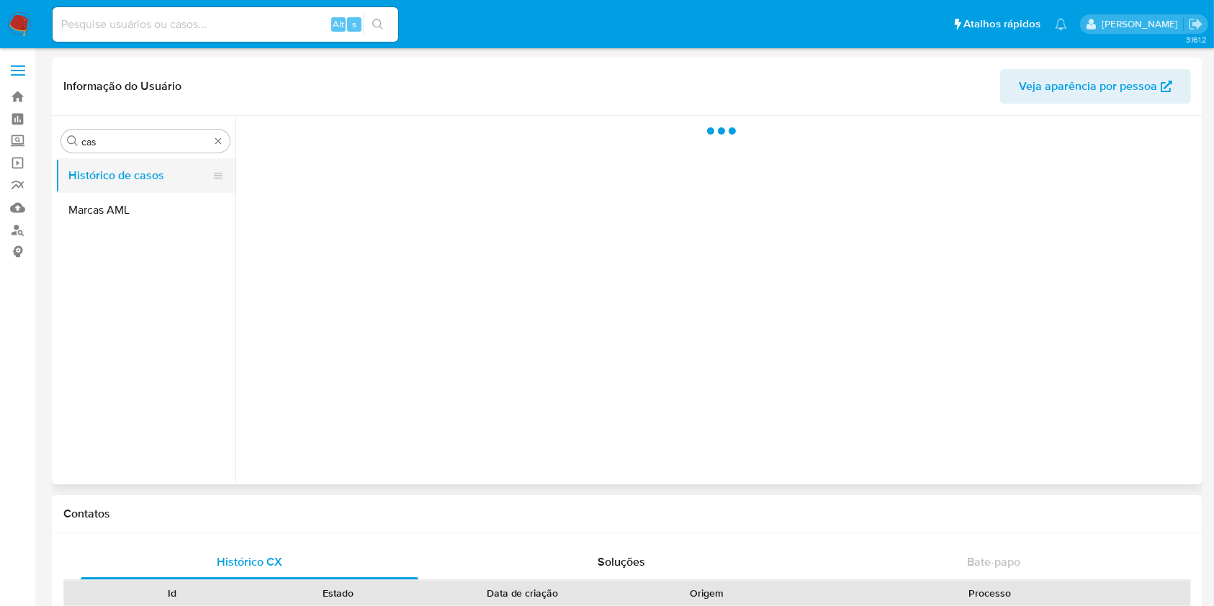
click at [121, 178] on button "Histórico de casos" at bounding box center [139, 175] width 169 height 35
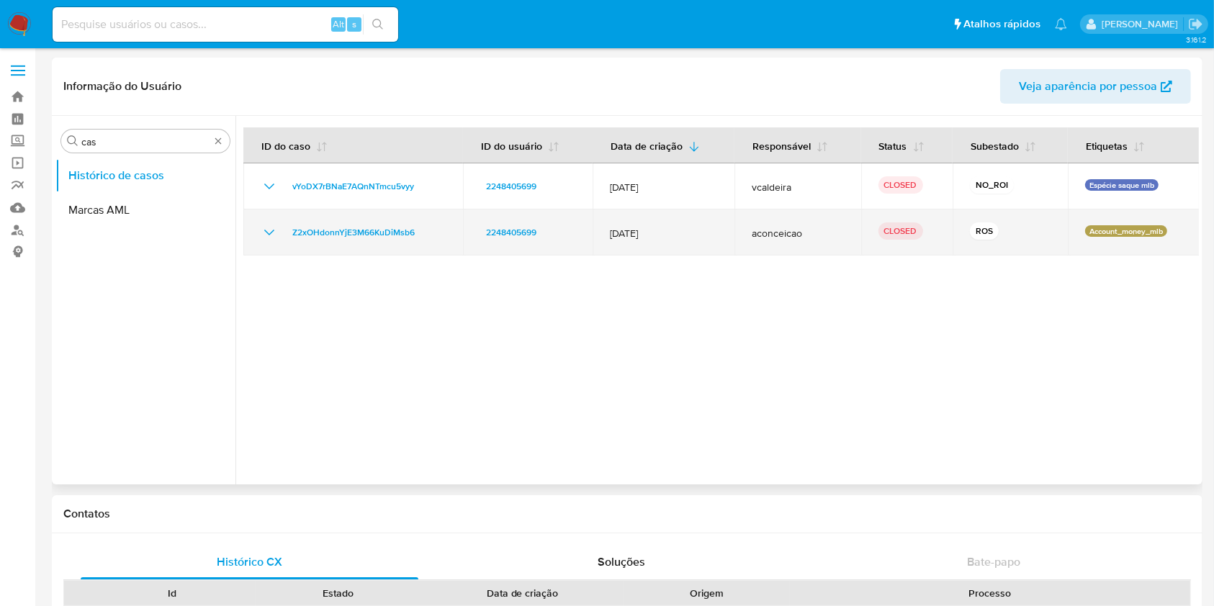
click at [271, 233] on icon "Mostrar/Ocultar" at bounding box center [269, 233] width 10 height 6
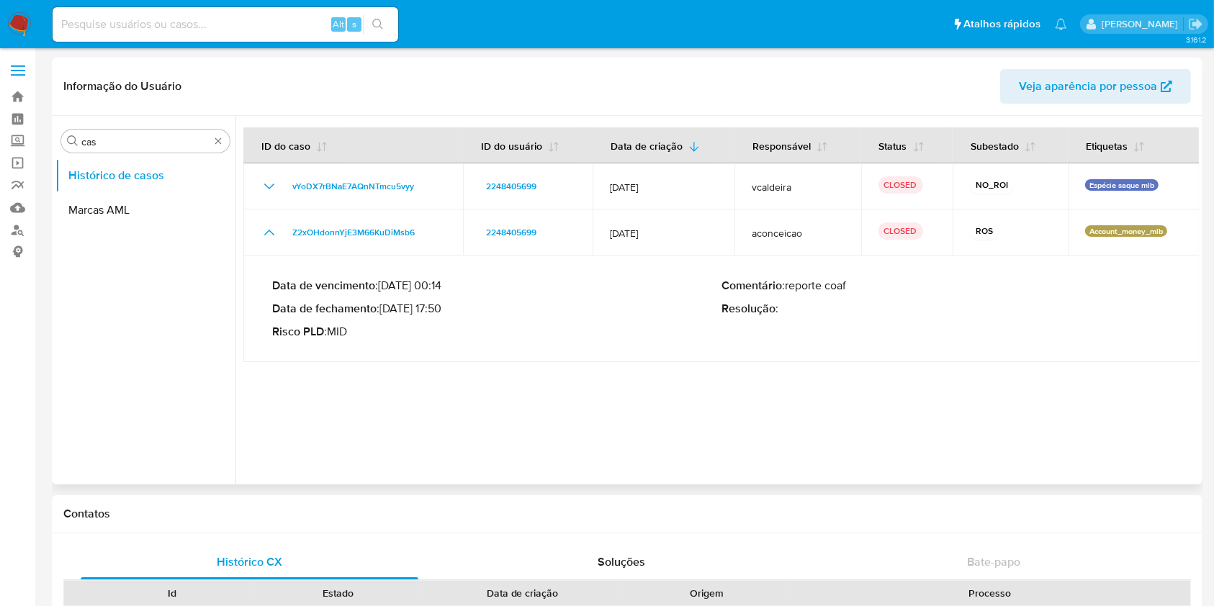
drag, startPoint x: 399, startPoint y: 307, endPoint x: 440, endPoint y: 310, distance: 41.2
click at [440, 310] on p "Data de fechamento : 16/07/2025 17:50" at bounding box center [496, 309] width 449 height 14
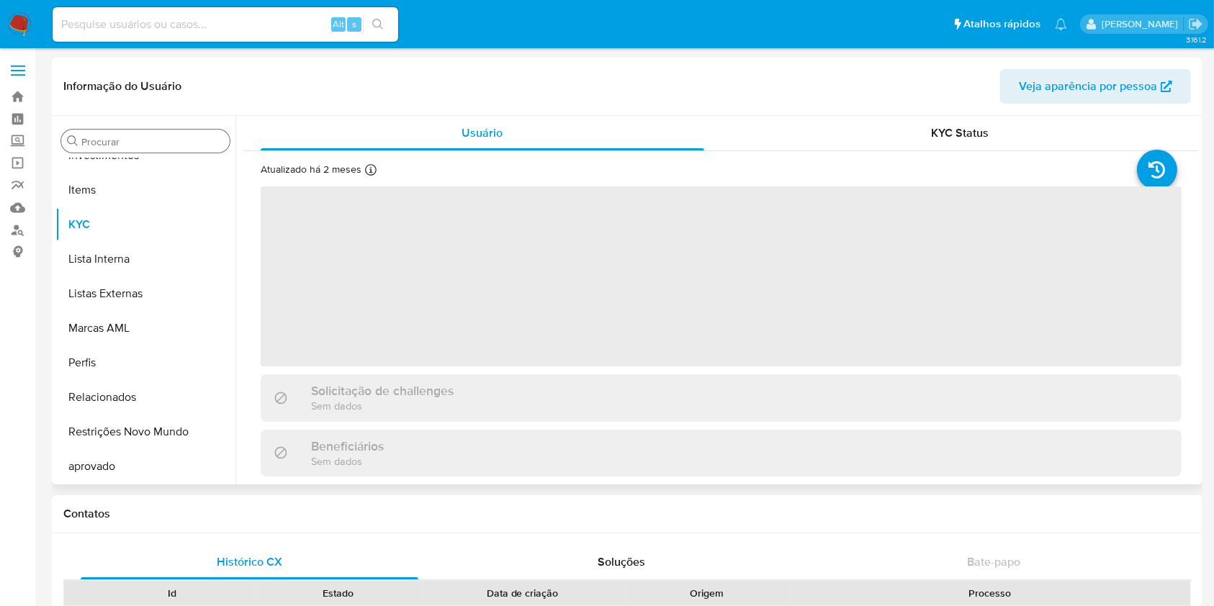
click at [115, 135] on input "Procurar" at bounding box center [152, 141] width 143 height 13
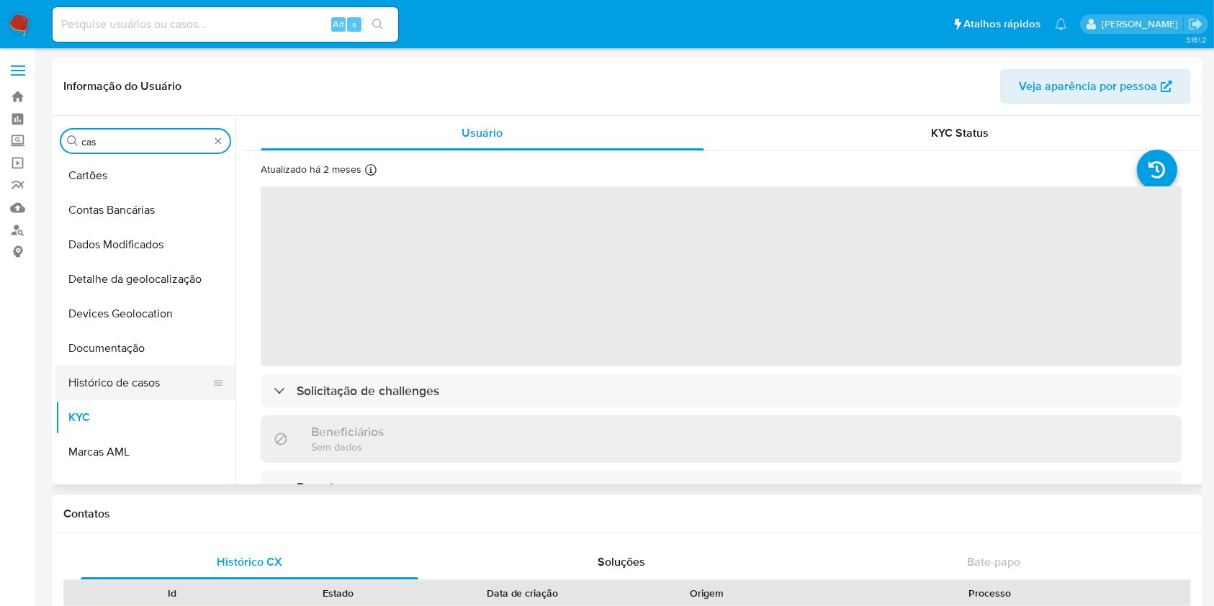
type input "cas"
click at [91, 366] on button "Histórico de casos" at bounding box center [139, 383] width 169 height 35
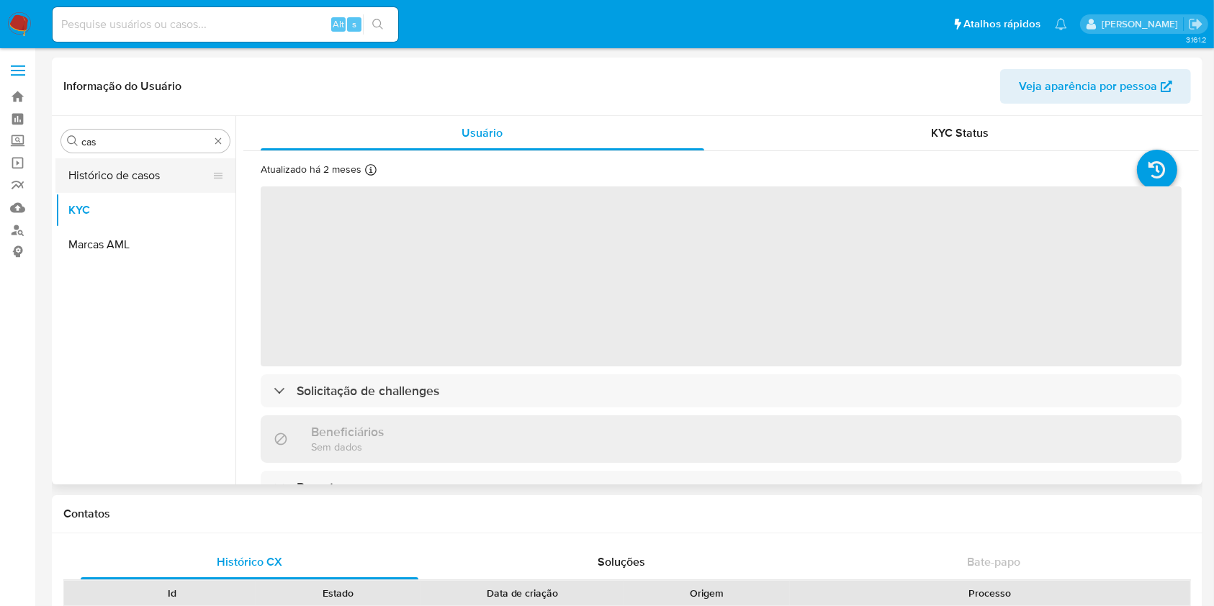
click at [118, 176] on button "Histórico de casos" at bounding box center [139, 175] width 169 height 35
select select "10"
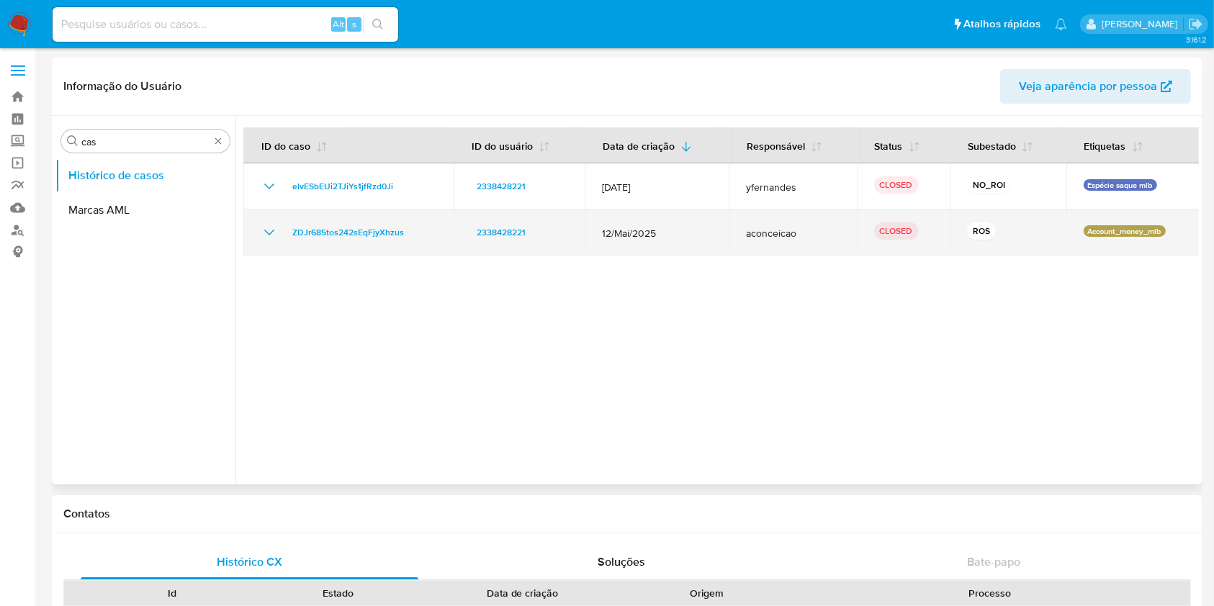
click at [265, 233] on icon "Mostrar/Ocultar" at bounding box center [269, 232] width 17 height 17
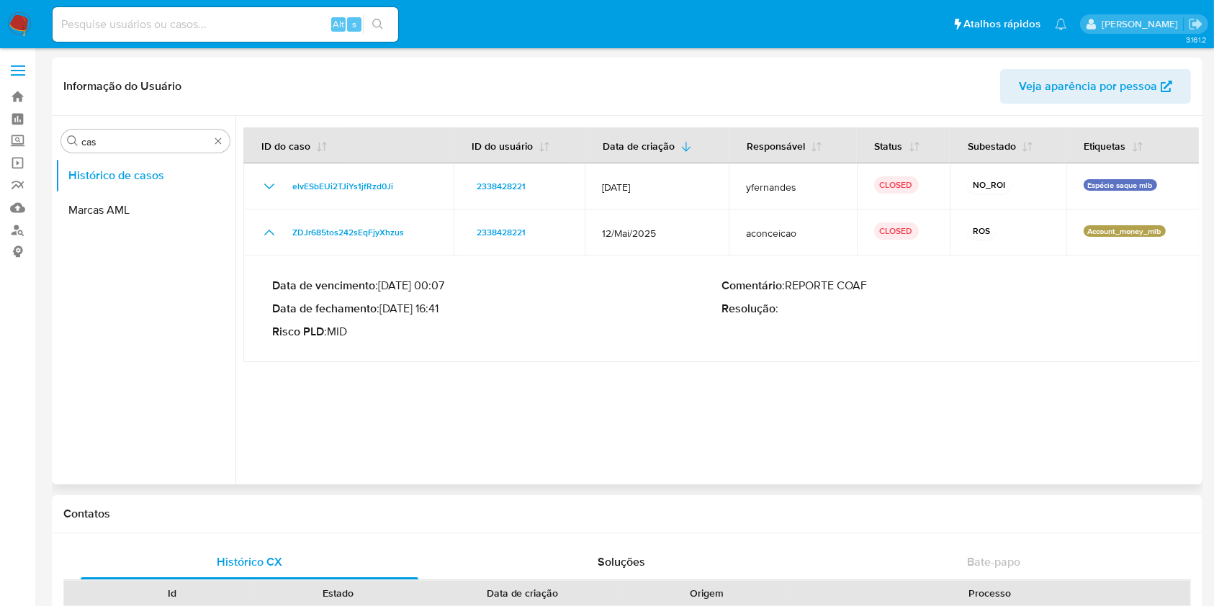
drag, startPoint x: 403, startPoint y: 308, endPoint x: 445, endPoint y: 313, distance: 42.7
click at [445, 313] on p "Data de fechamento : 28/05/2025 16:41" at bounding box center [496, 309] width 449 height 14
click at [35, 24] on nav "Pausado Ver notificaciones Alt s Atalhos rápidos Presiona las siguientes teclas…" at bounding box center [607, 24] width 1214 height 48
click at [2, 36] on nav "Pausado Ver notificaciones Alt s Atalhos rápidos Presiona las siguientes teclas…" at bounding box center [607, 24] width 1214 height 48
click at [23, 27] on img at bounding box center [19, 24] width 24 height 24
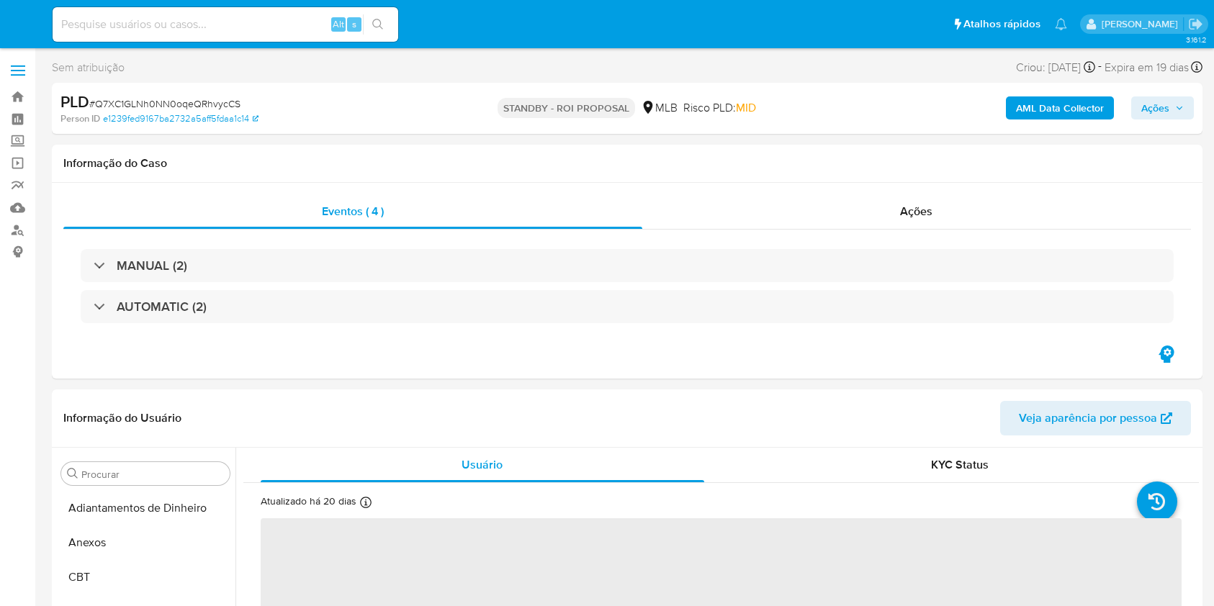
select select "10"
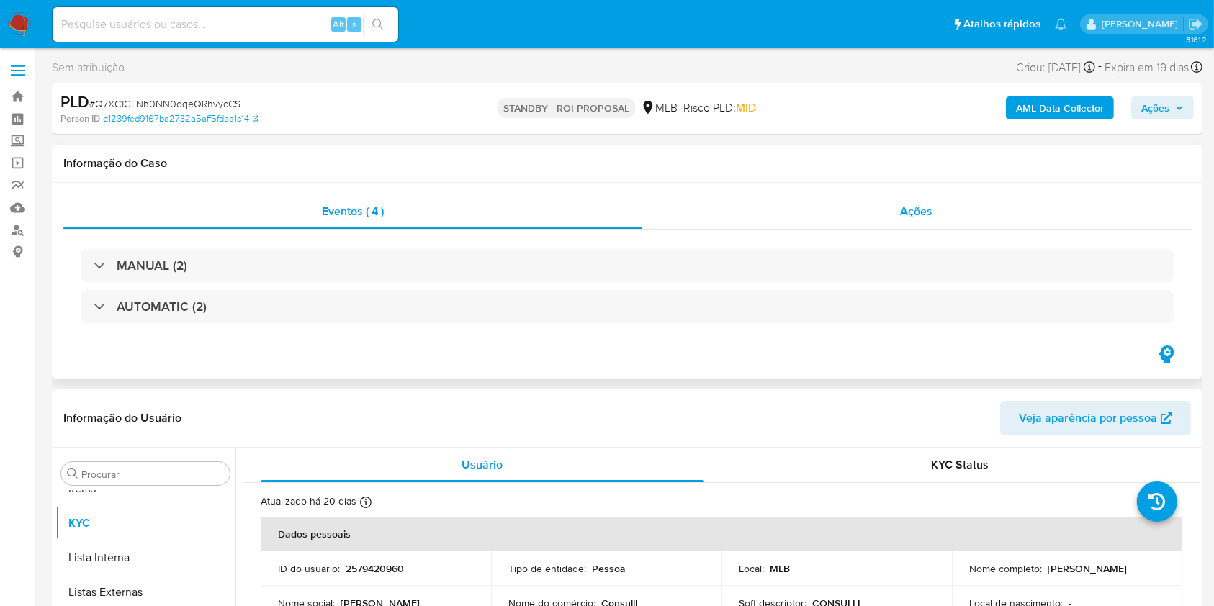
scroll to position [747, 0]
click at [830, 218] on div "Ações" at bounding box center [917, 211] width 550 height 35
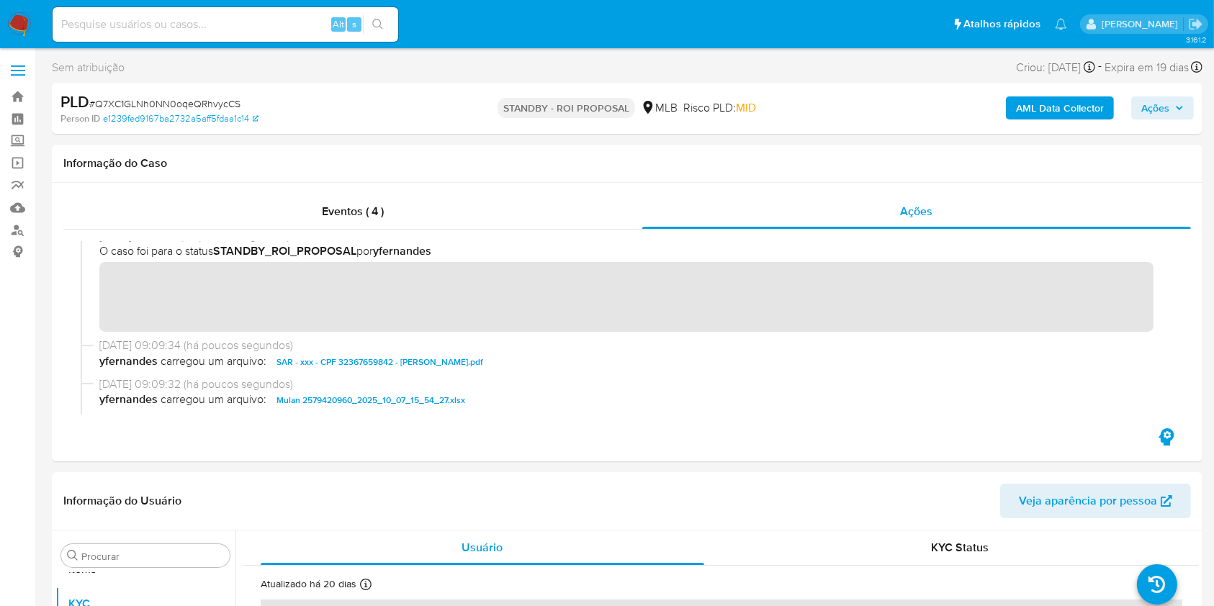
scroll to position [0, 0]
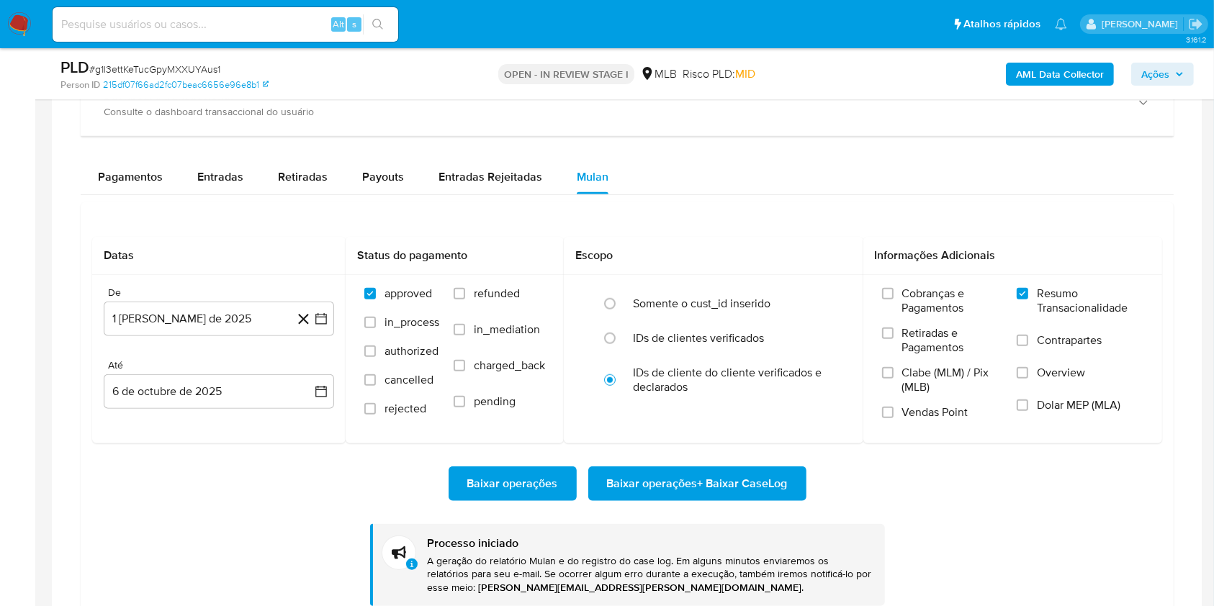
scroll to position [747, 0]
click at [194, 62] on span "# g1l3ettKeTucGpyMXXUYAus1" at bounding box center [154, 69] width 131 height 14
click at [136, 72] on span "# g1l3ettKeTucGpyMXXUYAus1" at bounding box center [154, 69] width 131 height 14
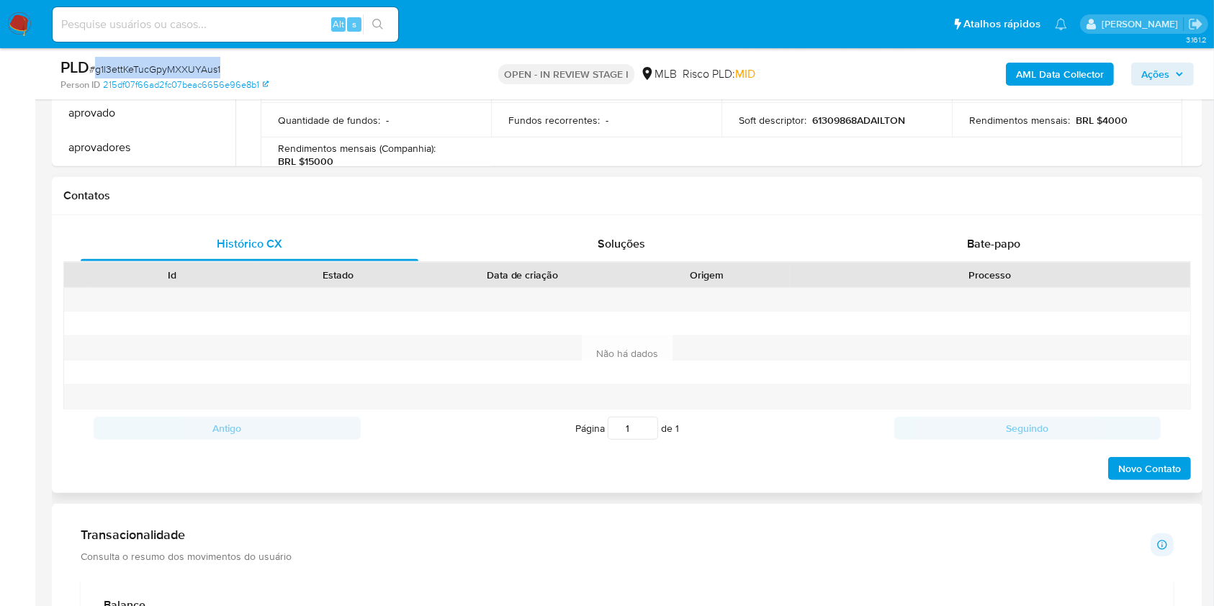
scroll to position [0, 0]
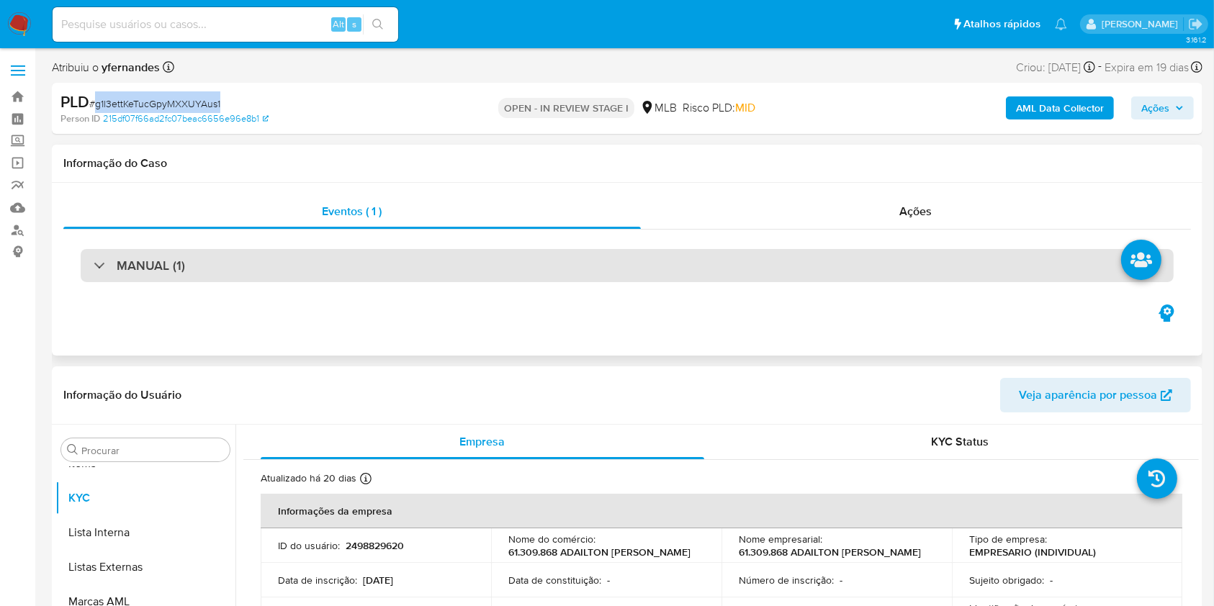
click at [476, 263] on div "MANUAL (1)" at bounding box center [627, 265] width 1093 height 33
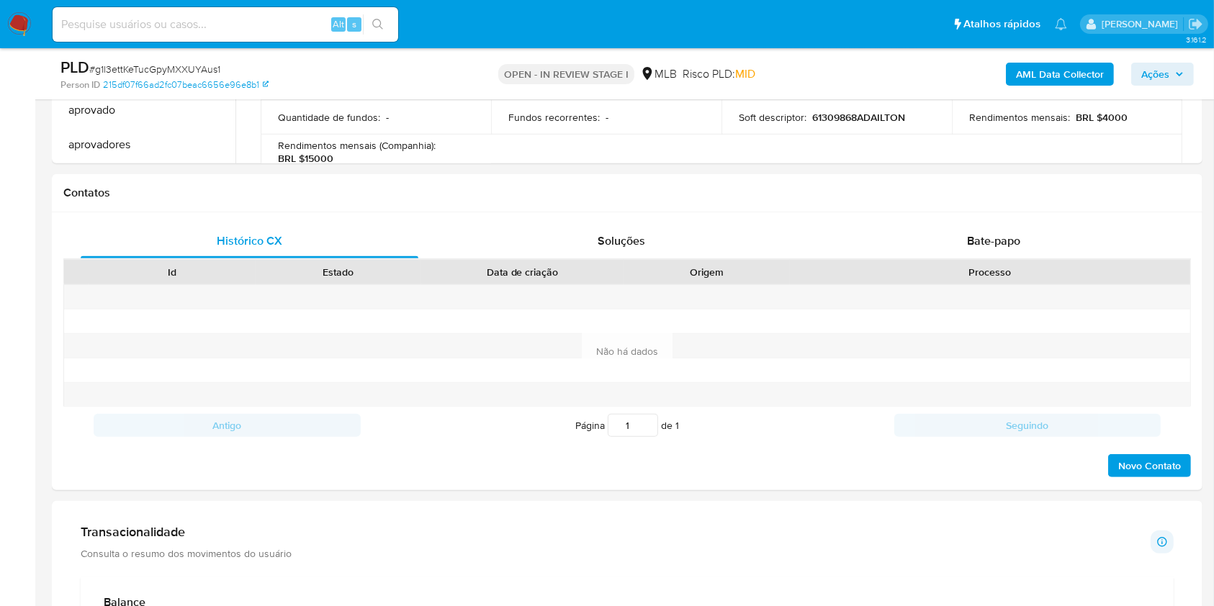
scroll to position [384, 0]
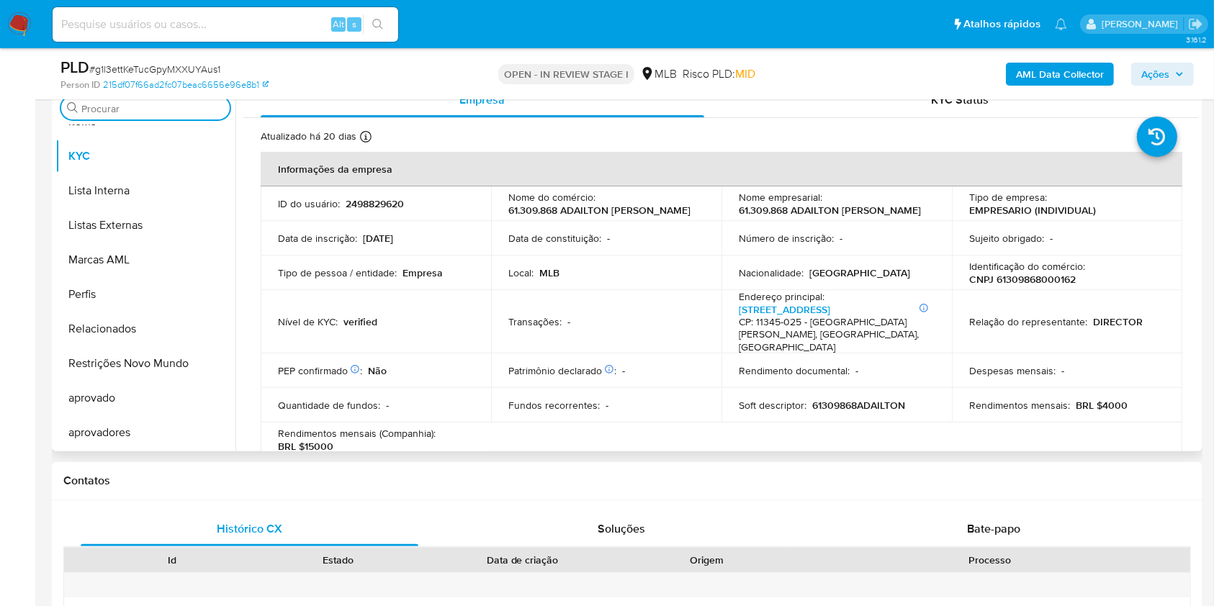
click at [153, 103] on input "Procurar" at bounding box center [152, 108] width 143 height 13
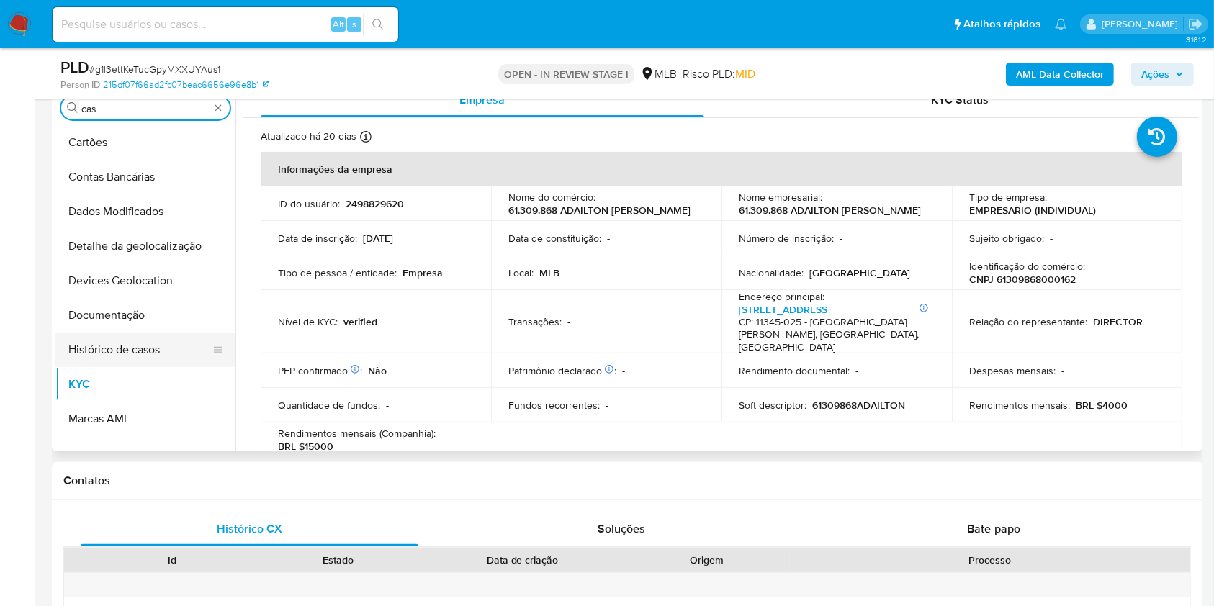
scroll to position [0, 0]
click at [122, 333] on button "Histórico de casos" at bounding box center [139, 350] width 169 height 35
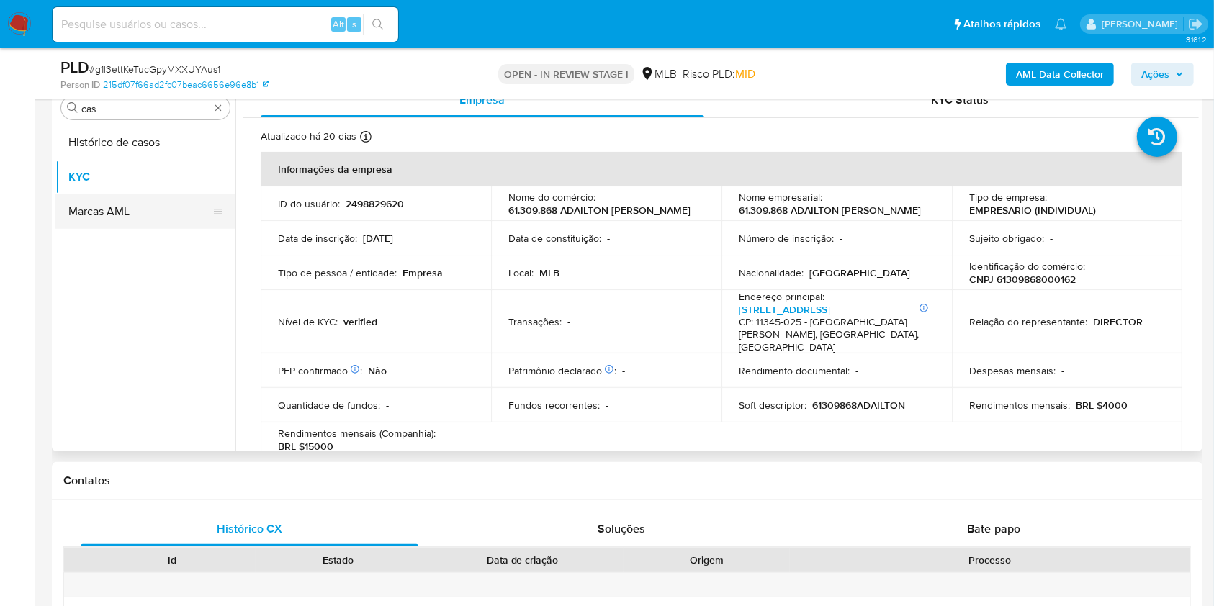
click at [104, 139] on button "Histórico de casos" at bounding box center [145, 142] width 180 height 35
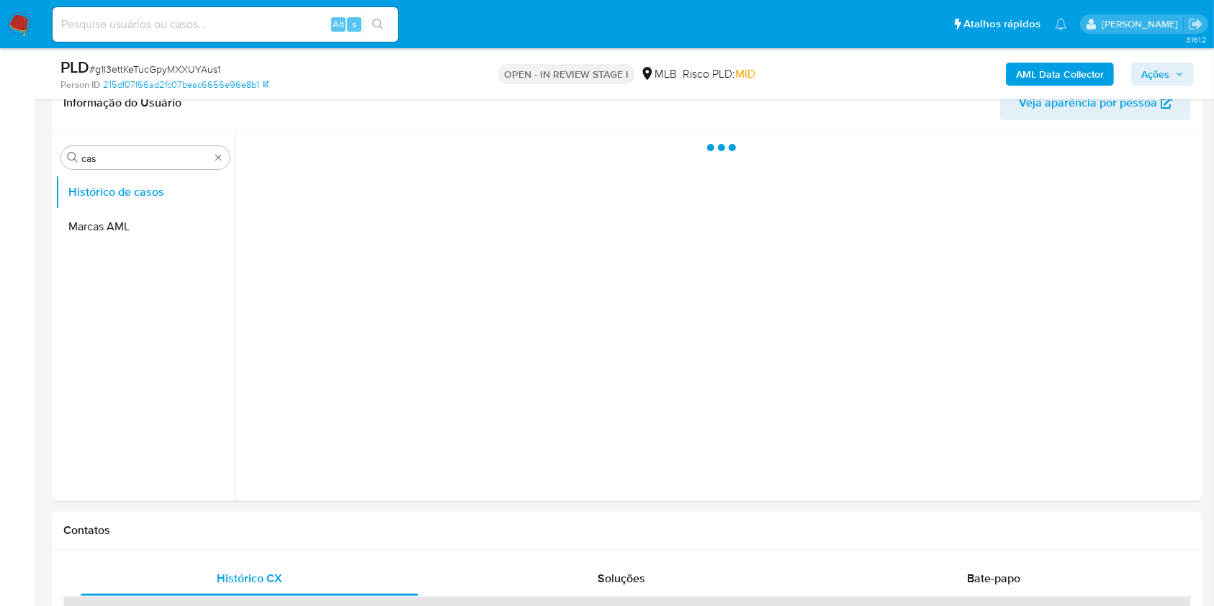
scroll to position [288, 0]
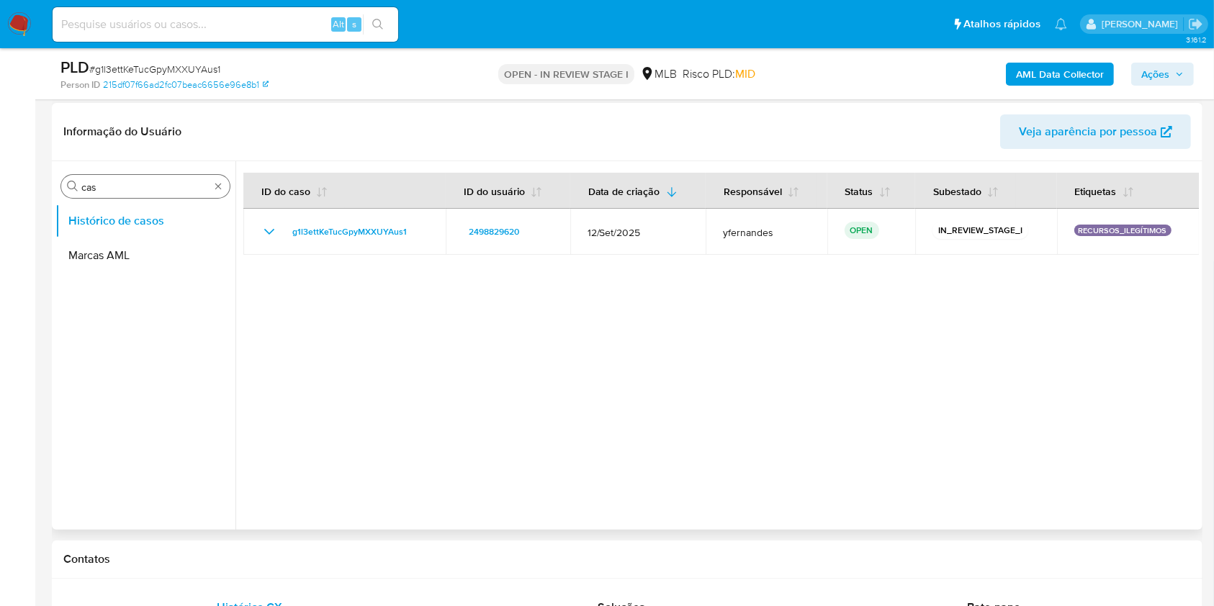
click at [112, 185] on input "cas" at bounding box center [145, 187] width 128 height 13
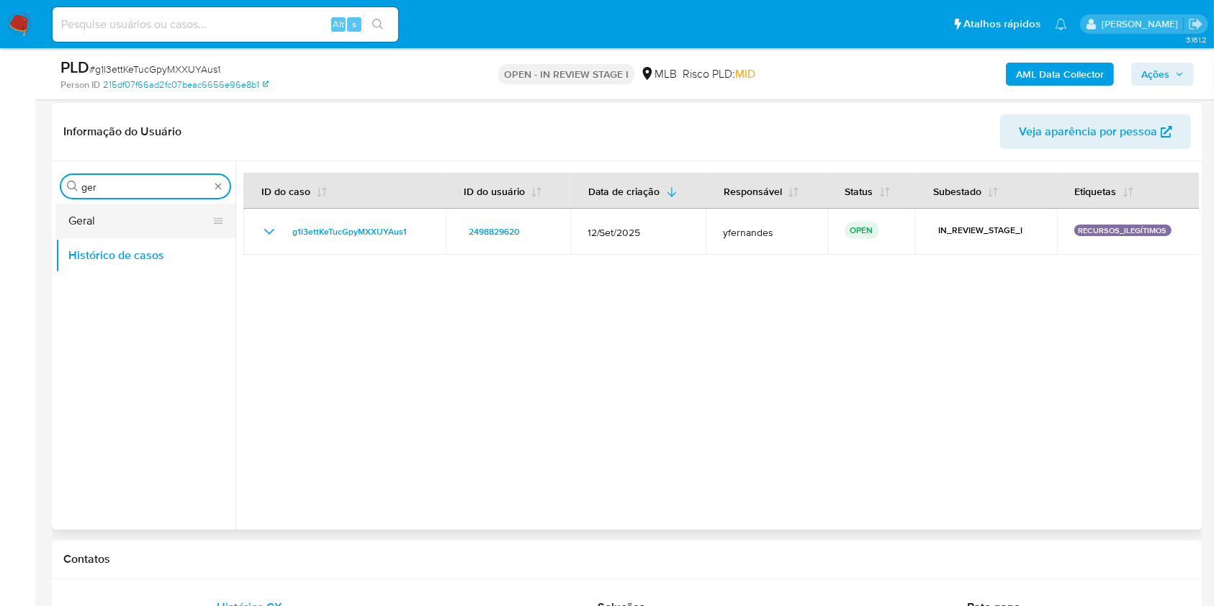
type input "ger"
click at [69, 229] on button "Geral" at bounding box center [139, 221] width 169 height 35
click at [71, 218] on button "Geral" at bounding box center [139, 221] width 169 height 35
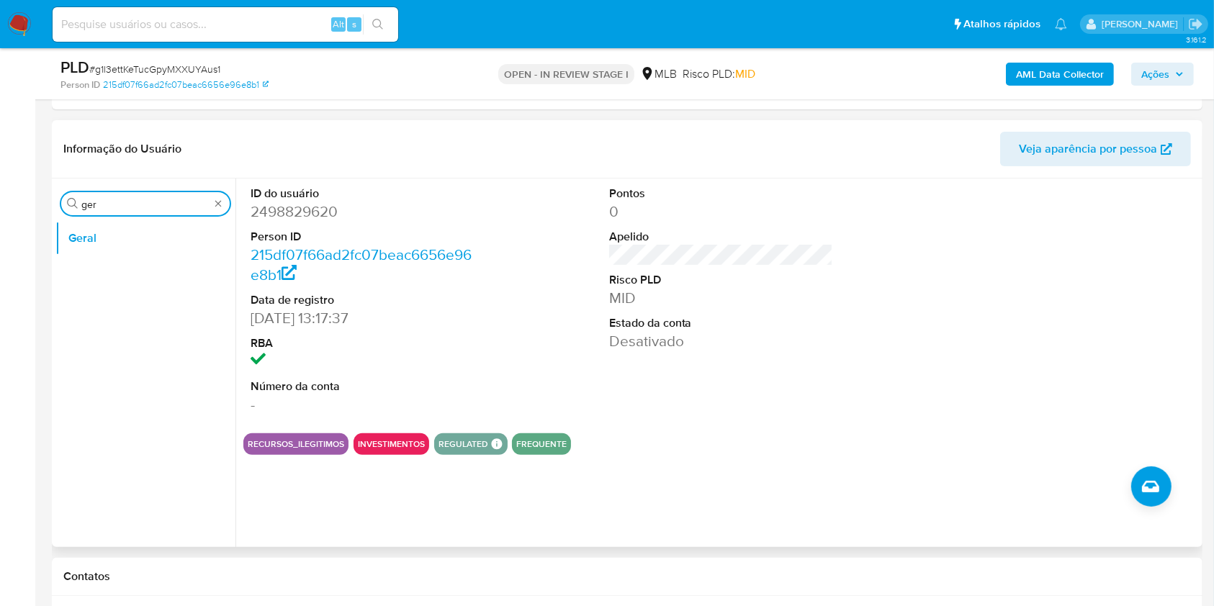
click at [133, 200] on input "ger" at bounding box center [145, 204] width 128 height 13
click at [133, 199] on input "ger" at bounding box center [145, 204] width 128 height 13
click at [92, 207] on input "ger" at bounding box center [145, 204] width 128 height 13
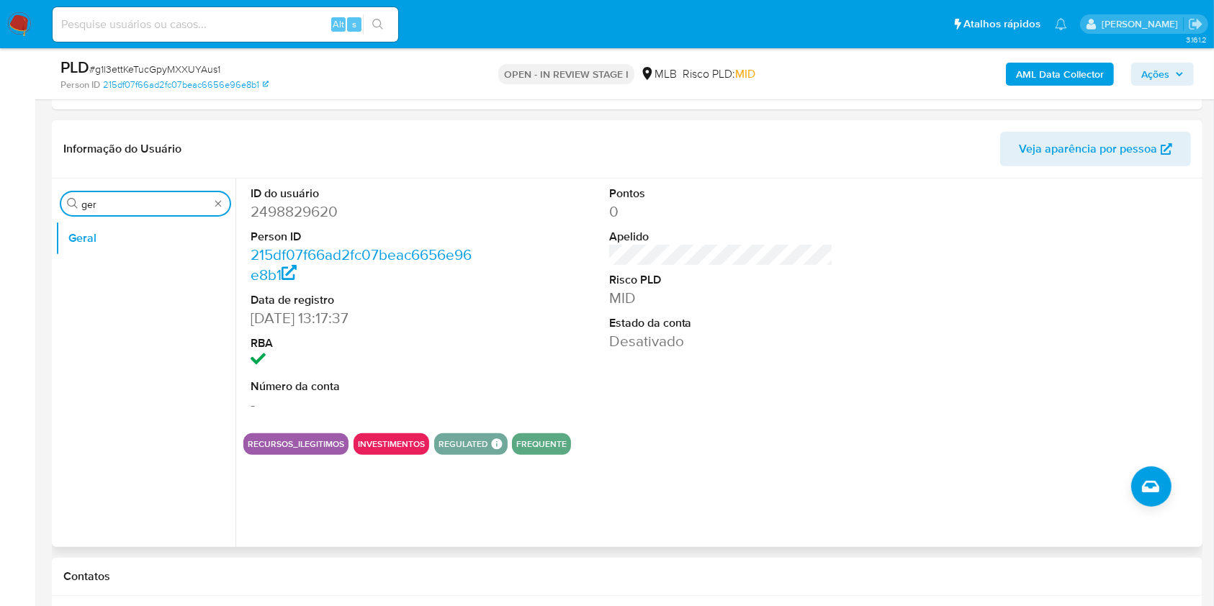
click at [92, 207] on input "ger" at bounding box center [145, 204] width 128 height 13
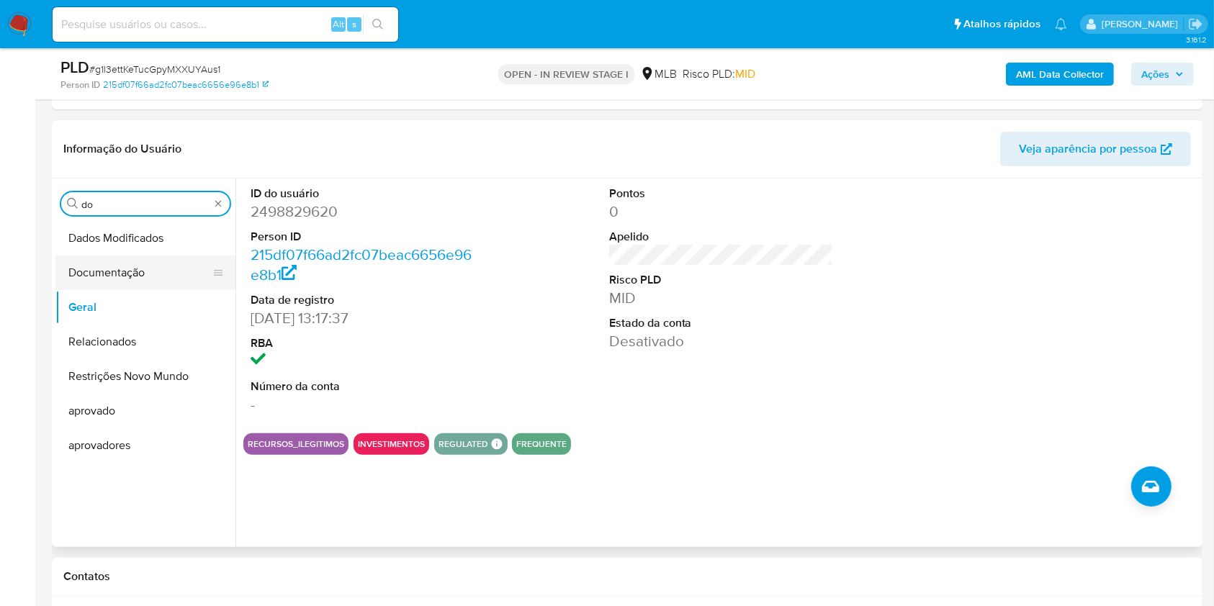
type input "do"
click at [99, 259] on button "Documentação" at bounding box center [139, 273] width 169 height 35
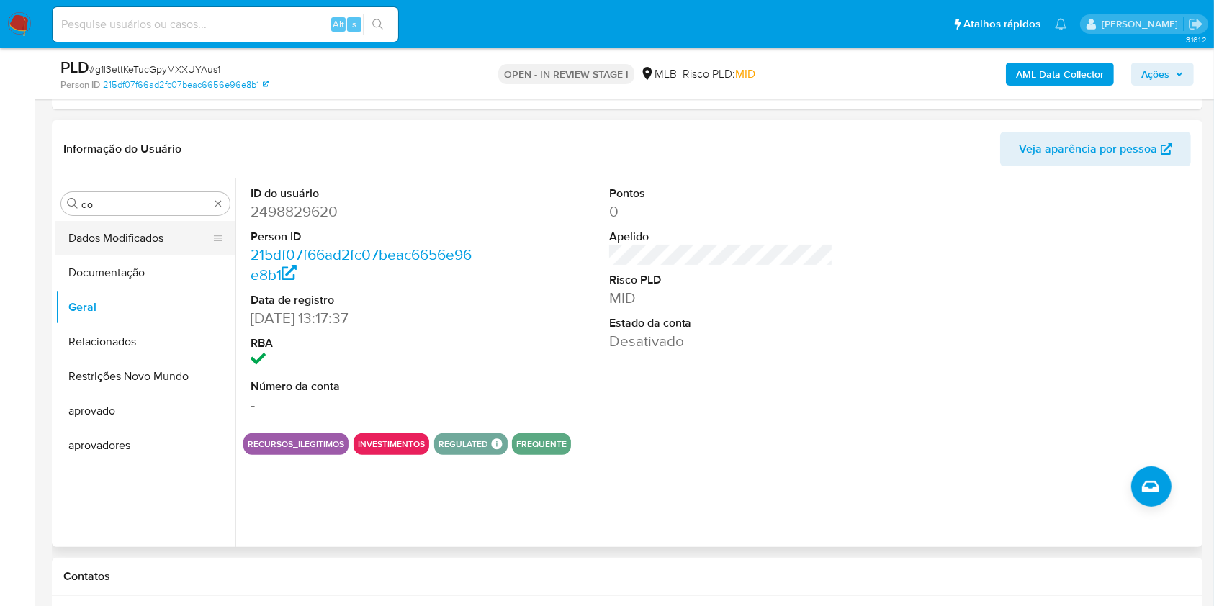
click at [163, 244] on button "Dados Modificados" at bounding box center [139, 238] width 169 height 35
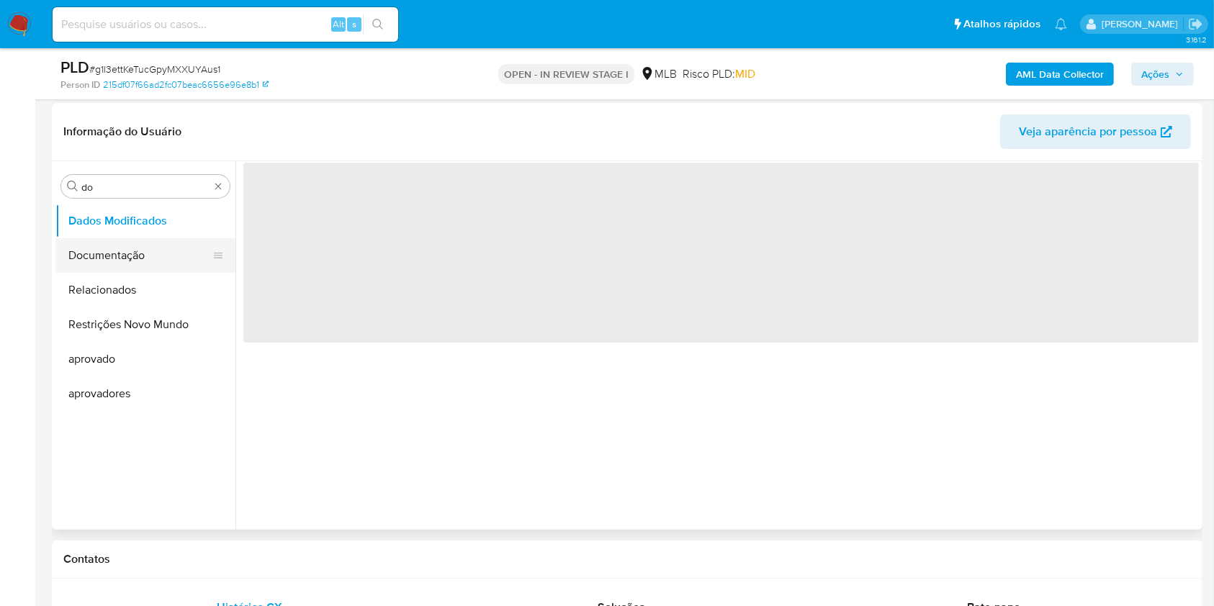
click at [142, 259] on button "Documentação" at bounding box center [139, 255] width 169 height 35
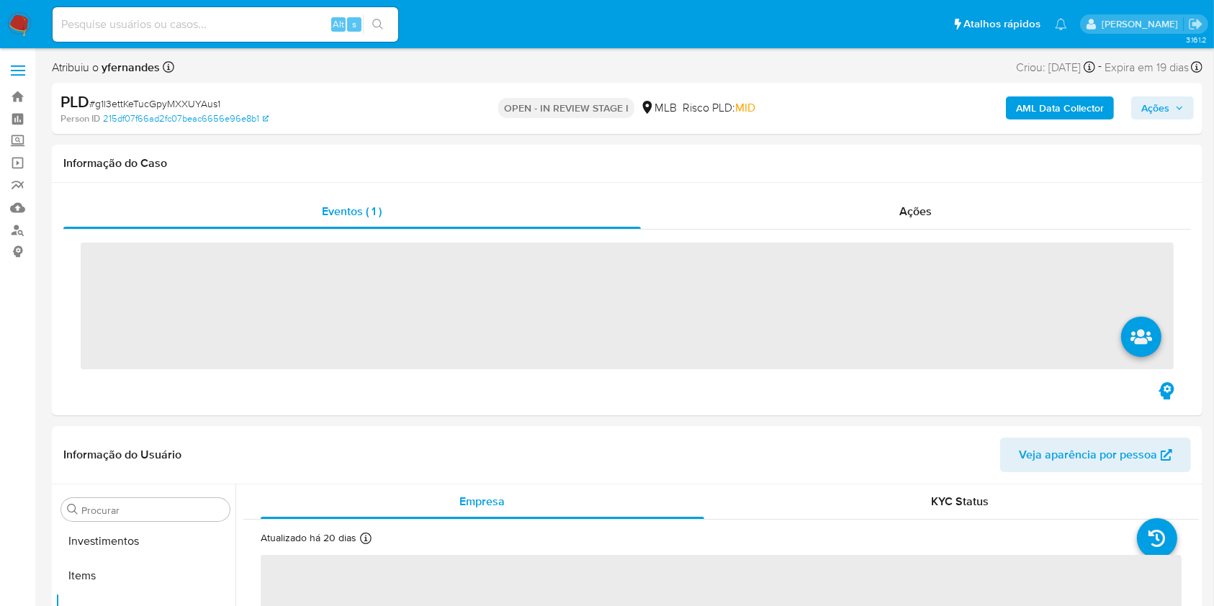
scroll to position [747, 0]
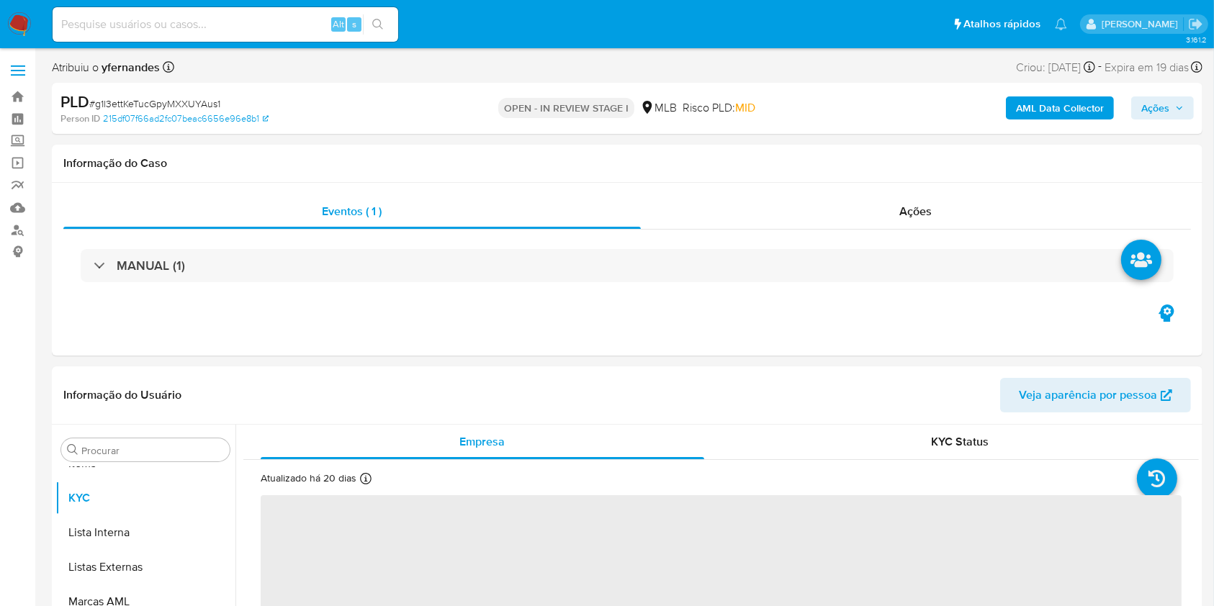
select select "10"
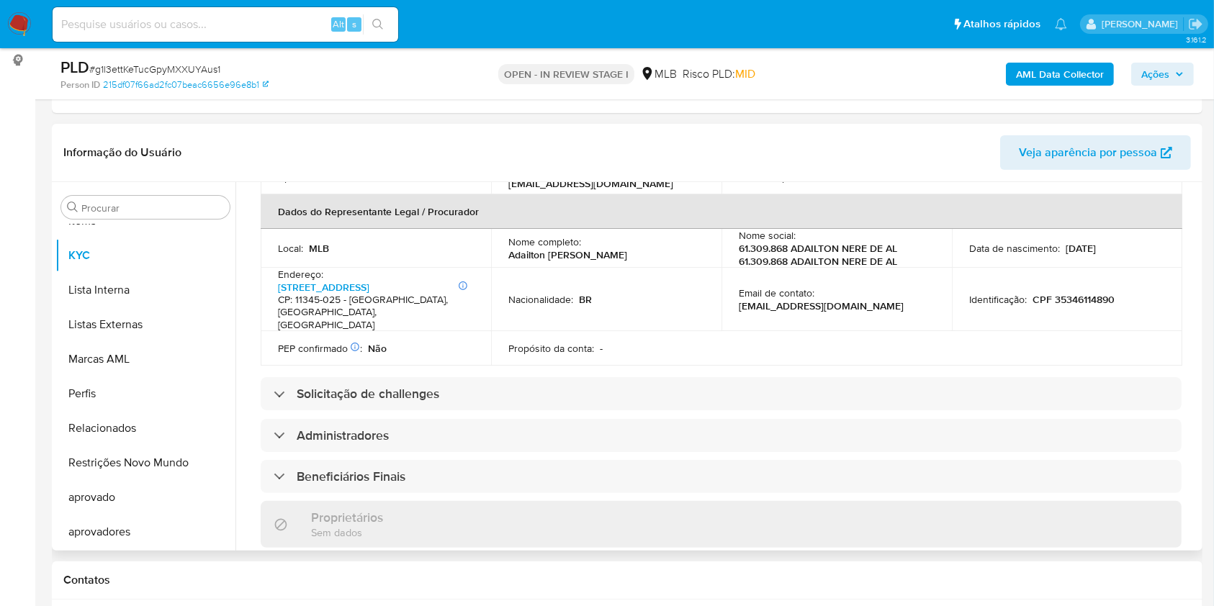
scroll to position [460, 0]
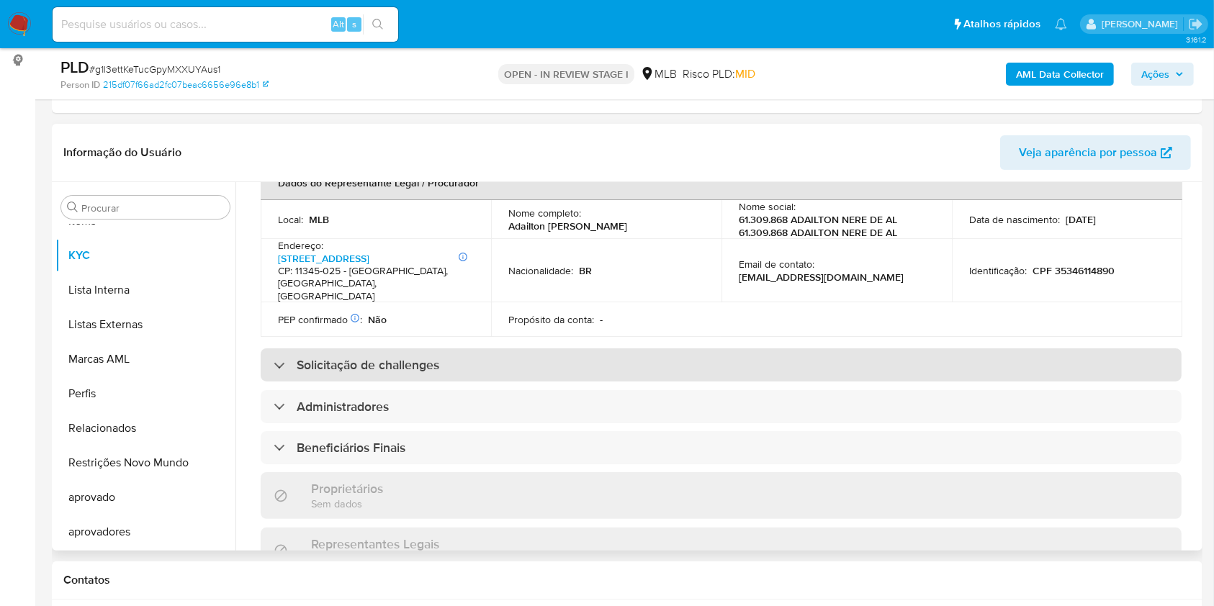
click at [577, 356] on div "Solicitação de challenges" at bounding box center [721, 365] width 921 height 33
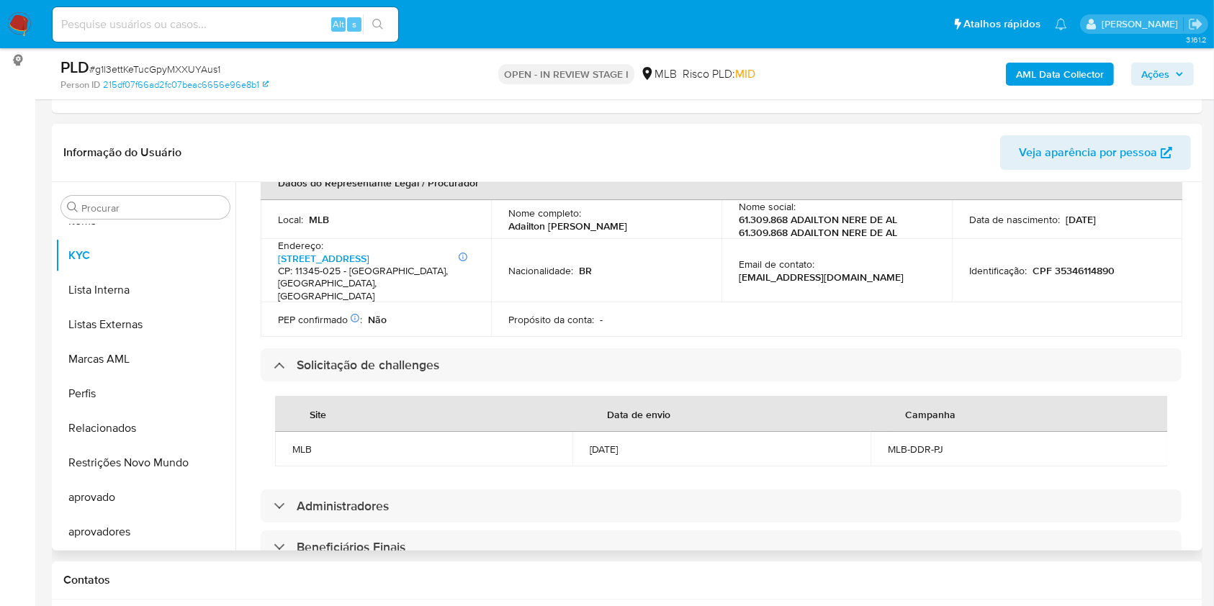
drag, startPoint x: 502, startPoint y: 216, endPoint x: 627, endPoint y: 216, distance: 125.3
click at [627, 216] on td "Nome completo : [PERSON_NAME]" at bounding box center [606, 219] width 230 height 39
copy p "Adailton [PERSON_NAME]"
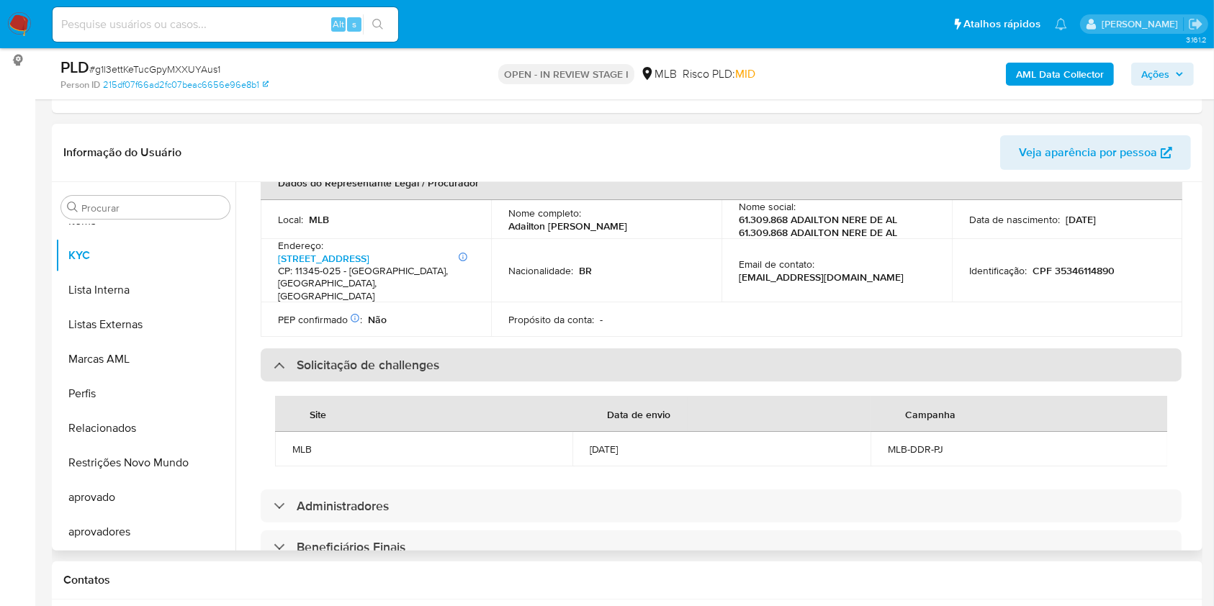
click at [662, 349] on div "Solicitação de challenges" at bounding box center [721, 365] width 921 height 33
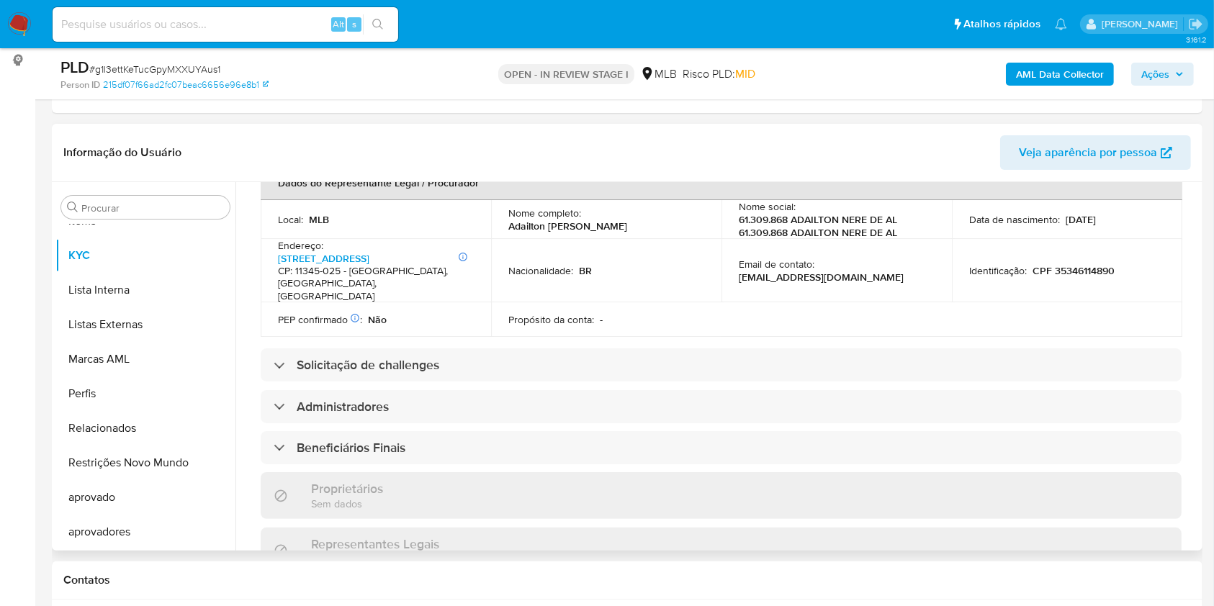
click at [1064, 264] on p "CPF 35346114890" at bounding box center [1074, 270] width 82 height 13
click at [1033, 264] on p "CPF 35346114890" at bounding box center [1074, 270] width 82 height 13
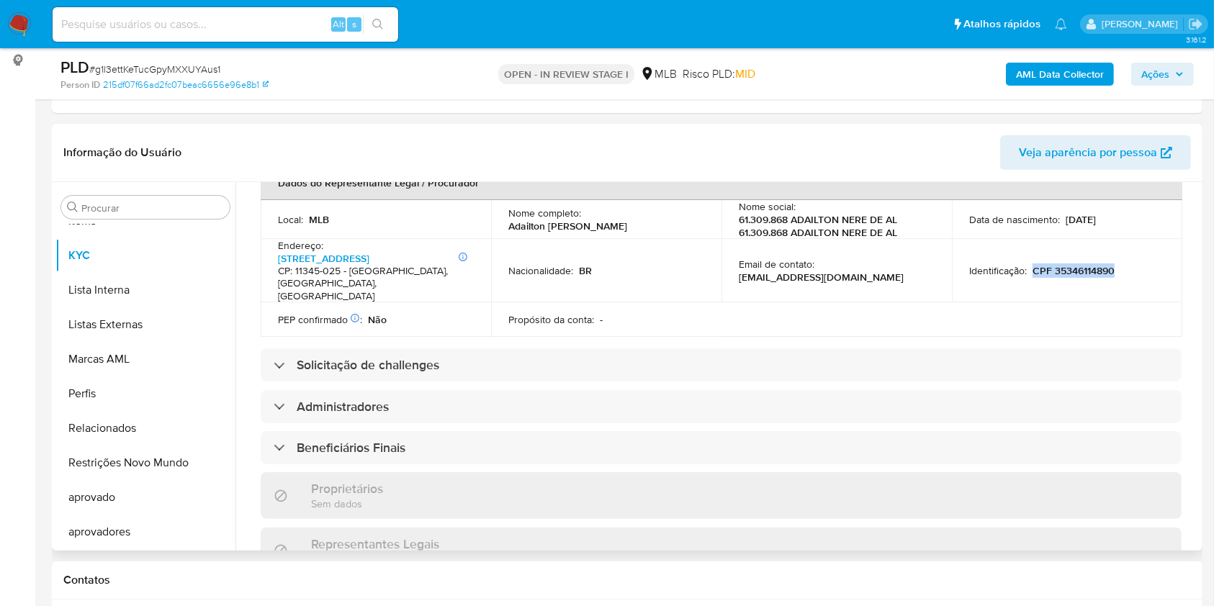
drag, startPoint x: 1090, startPoint y: 251, endPoint x: 1034, endPoint y: 246, distance: 56.4
click at [1034, 246] on td "Identificação : CPF 35346114890" at bounding box center [1067, 271] width 230 height 64
copy p "CPF 35346114890"
drag, startPoint x: 598, startPoint y: 249, endPoint x: 611, endPoint y: 263, distance: 18.4
click at [598, 264] on div "Nacionalidade : BR" at bounding box center [606, 270] width 196 height 13
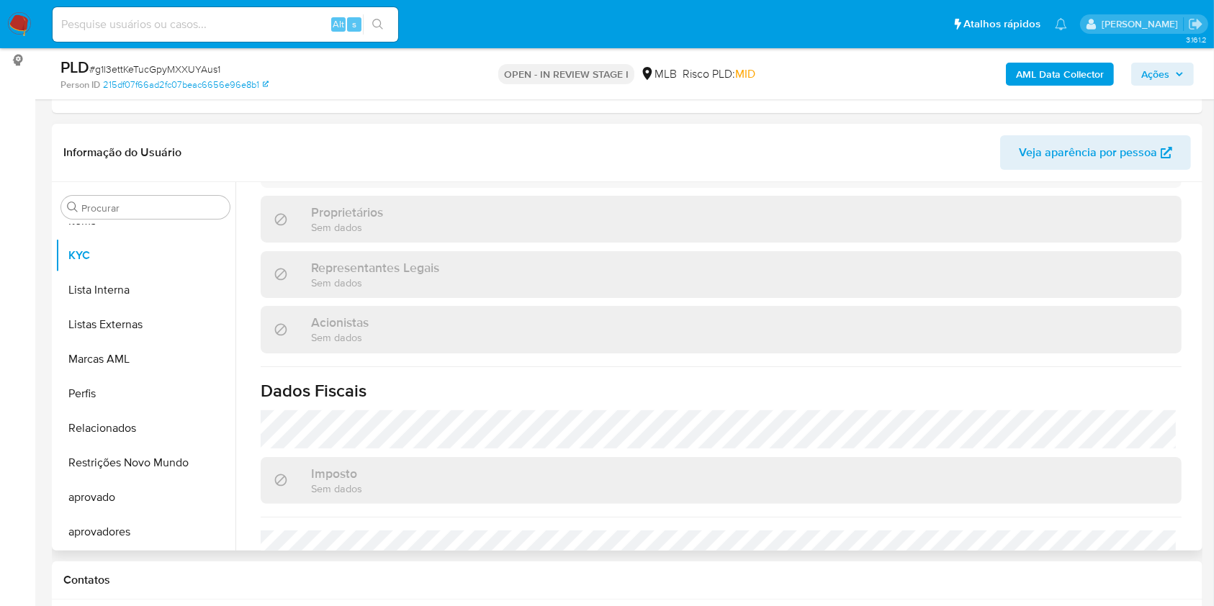
scroll to position [785, 0]
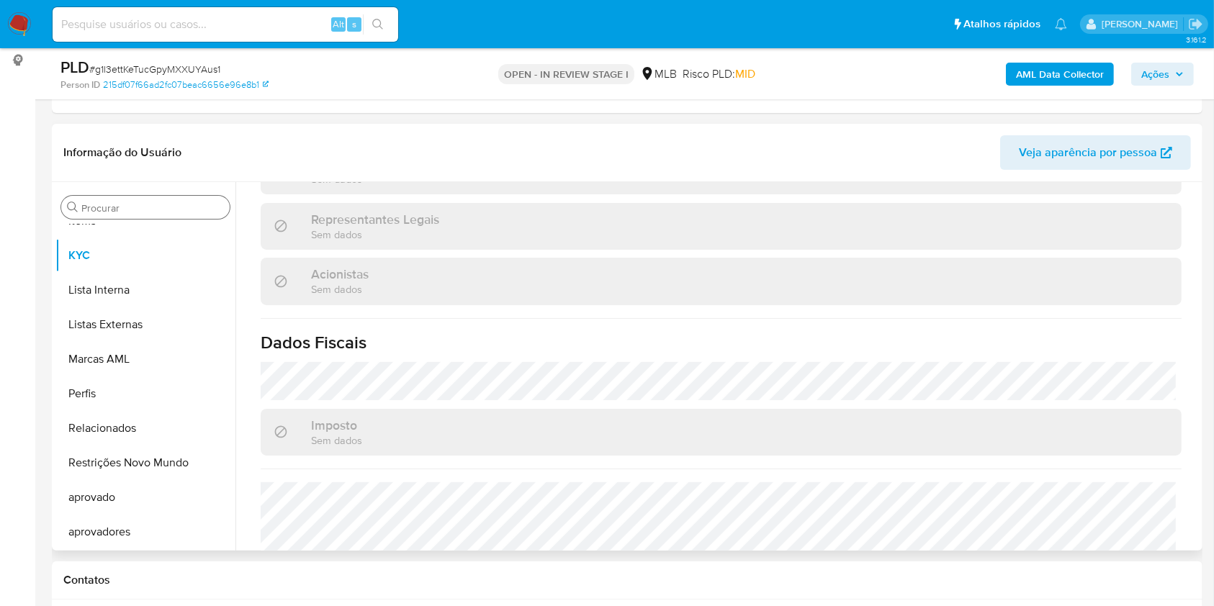
click at [133, 197] on div "Procurar" at bounding box center [145, 207] width 169 height 23
click at [118, 202] on input "Procurar" at bounding box center [152, 208] width 143 height 13
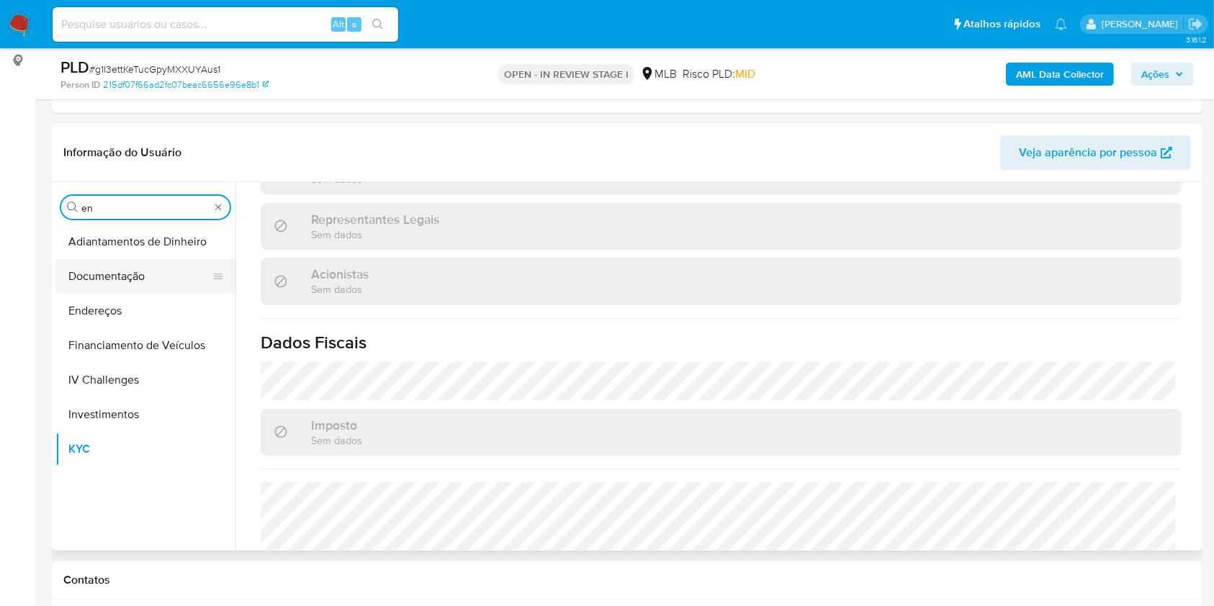
scroll to position [0, 0]
type input "en"
click at [113, 281] on button "Documentação" at bounding box center [139, 276] width 169 height 35
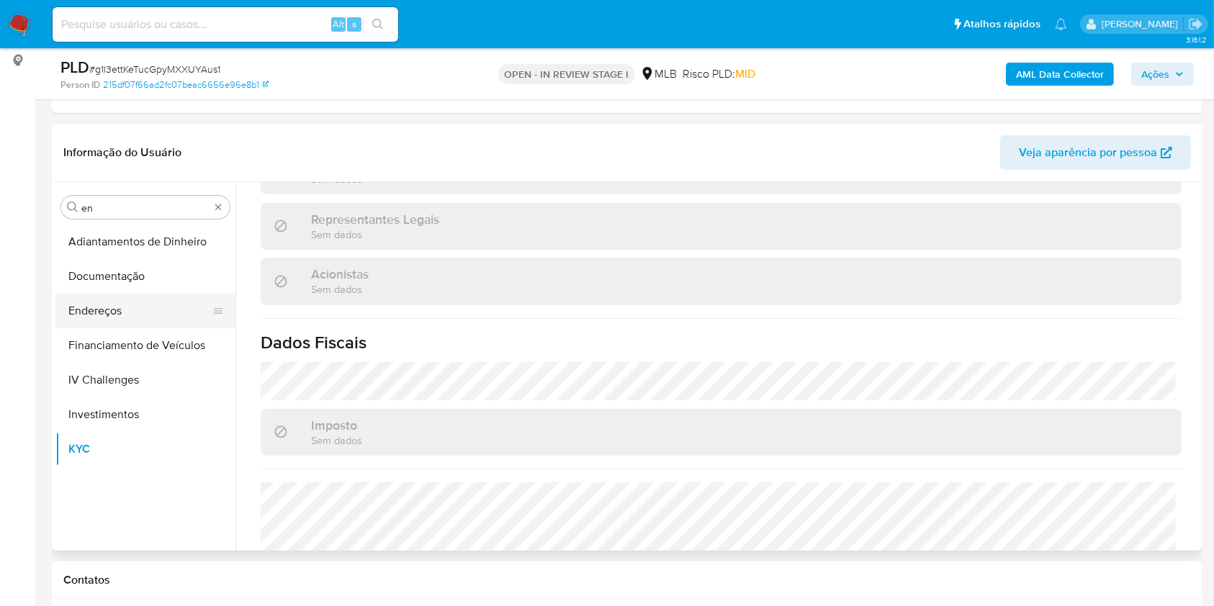
click at [98, 308] on button "Endereços" at bounding box center [139, 311] width 169 height 35
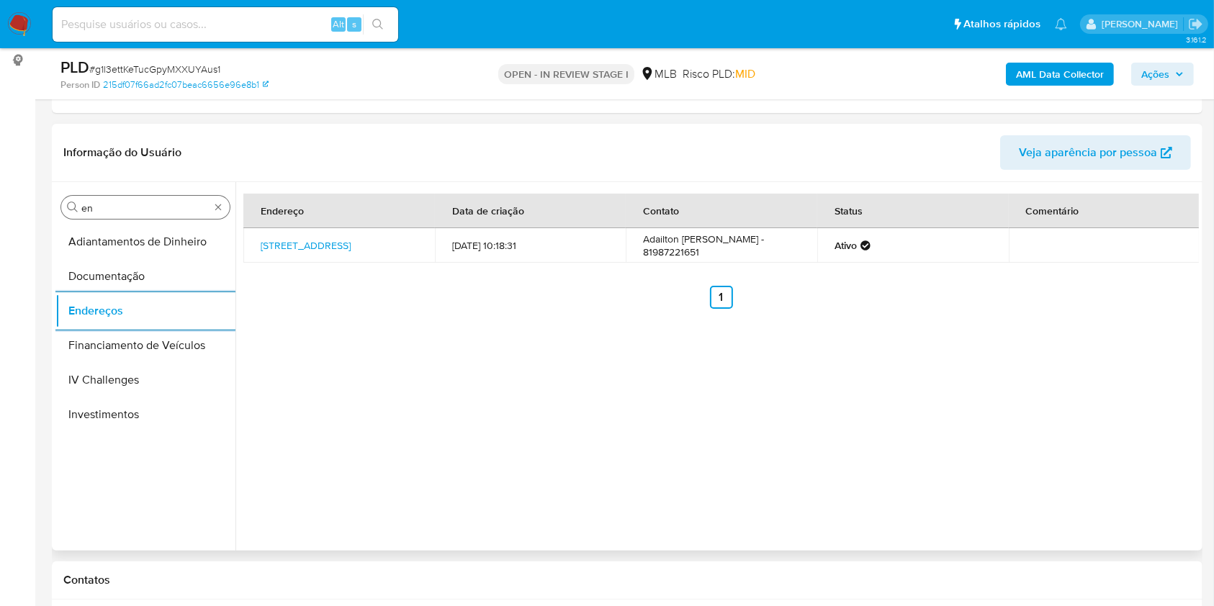
click at [127, 214] on div "Procurar en" at bounding box center [145, 207] width 169 height 23
drag, startPoint x: 127, startPoint y: 215, endPoint x: 109, endPoint y: 205, distance: 20.0
click at [120, 214] on div "Procurar en" at bounding box center [145, 207] width 169 height 23
click at [109, 205] on input "en" at bounding box center [145, 208] width 128 height 13
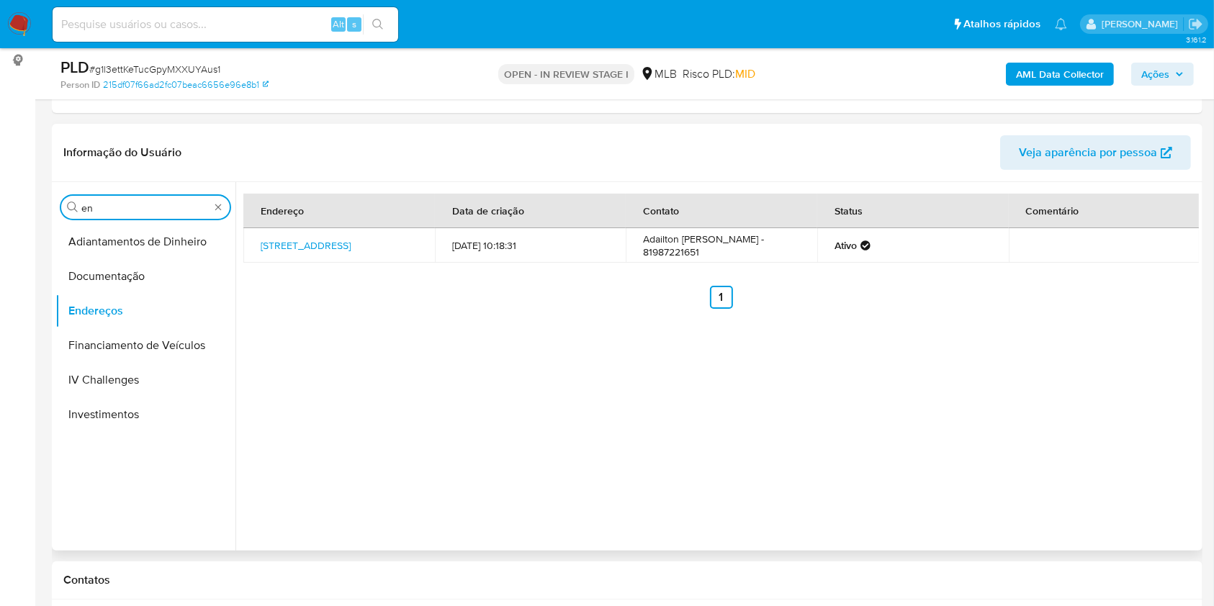
click at [109, 205] on input "en" at bounding box center [145, 208] width 128 height 13
type input "ge"
drag, startPoint x: 128, startPoint y: 223, endPoint x: 107, endPoint y: 236, distance: 24.6
click at [107, 236] on button "Detalhe da geolocalização" at bounding box center [139, 242] width 169 height 35
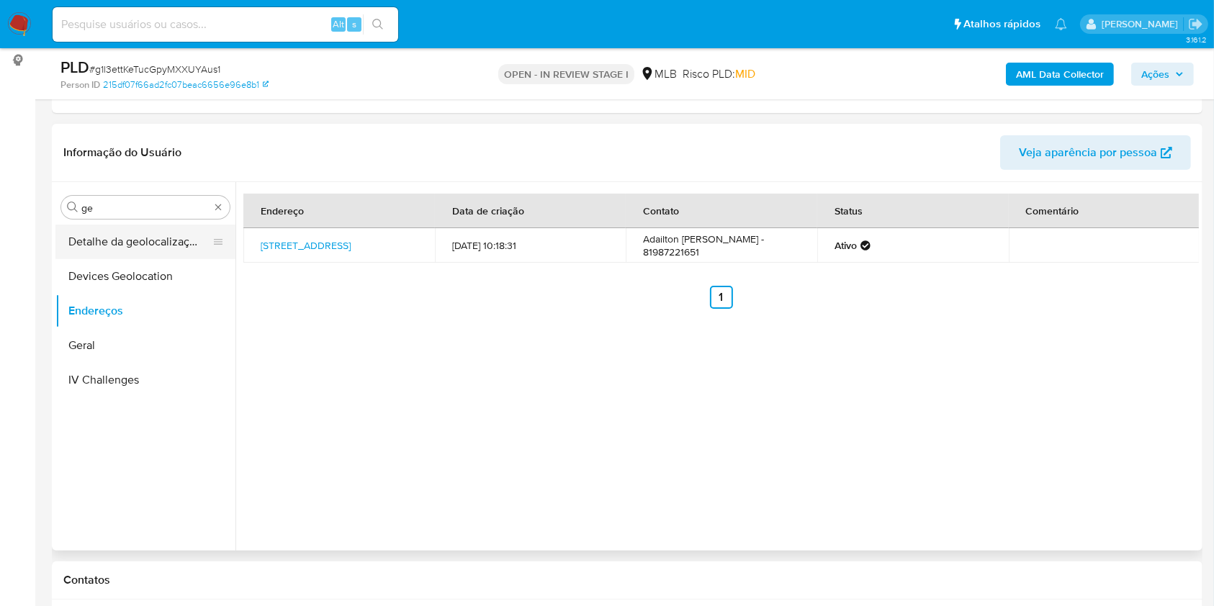
click at [102, 236] on button "Detalhe da geolocalização" at bounding box center [139, 242] width 169 height 35
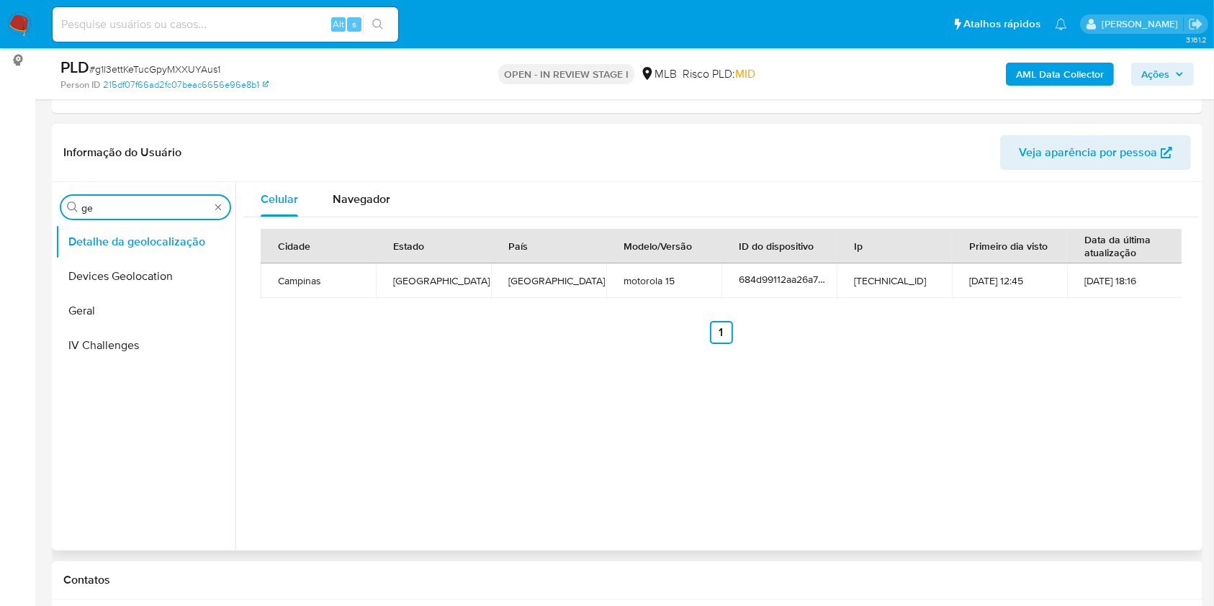
click at [146, 205] on input "ge" at bounding box center [145, 208] width 128 height 13
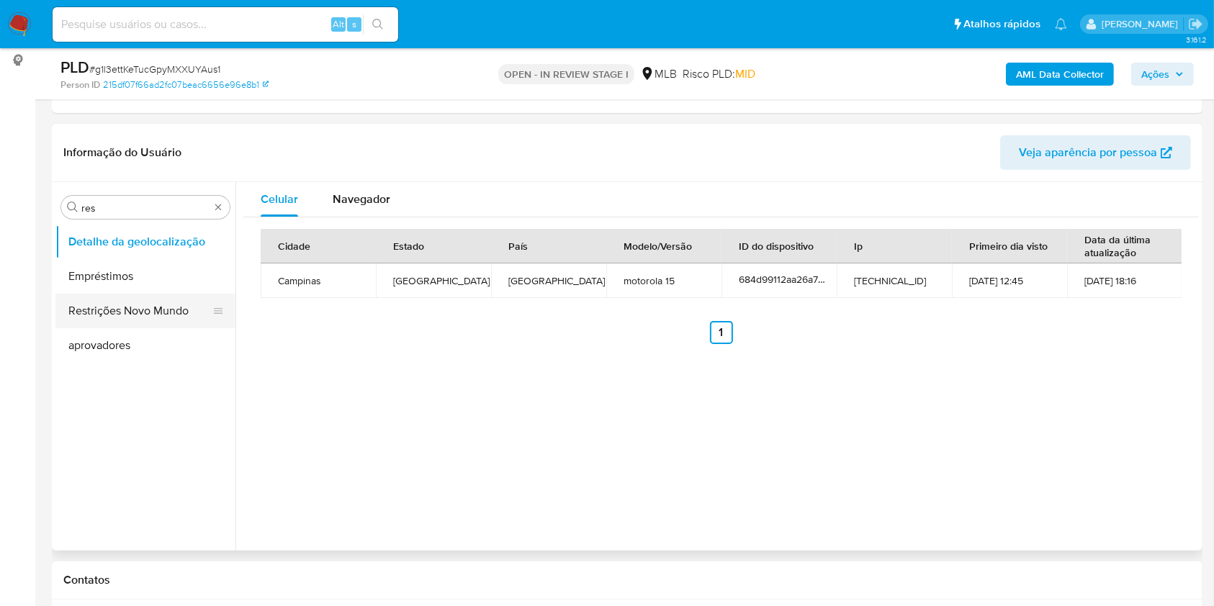
click at [94, 311] on button "Restrições Novo Mundo" at bounding box center [139, 311] width 169 height 35
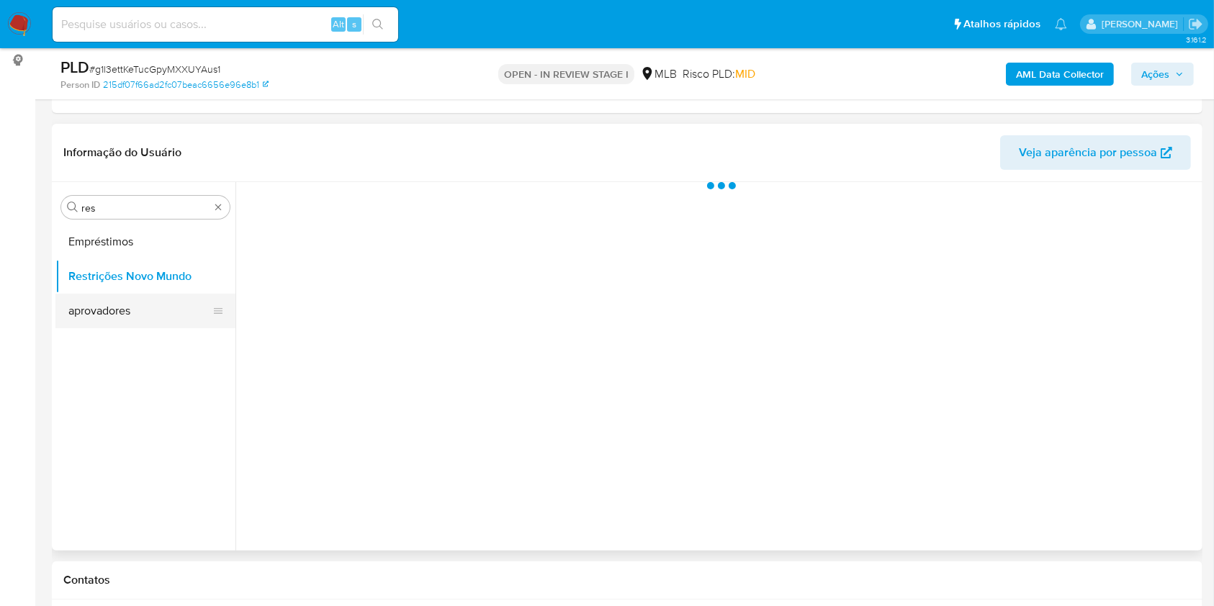
click at [93, 310] on button "aprovadores" at bounding box center [139, 311] width 169 height 35
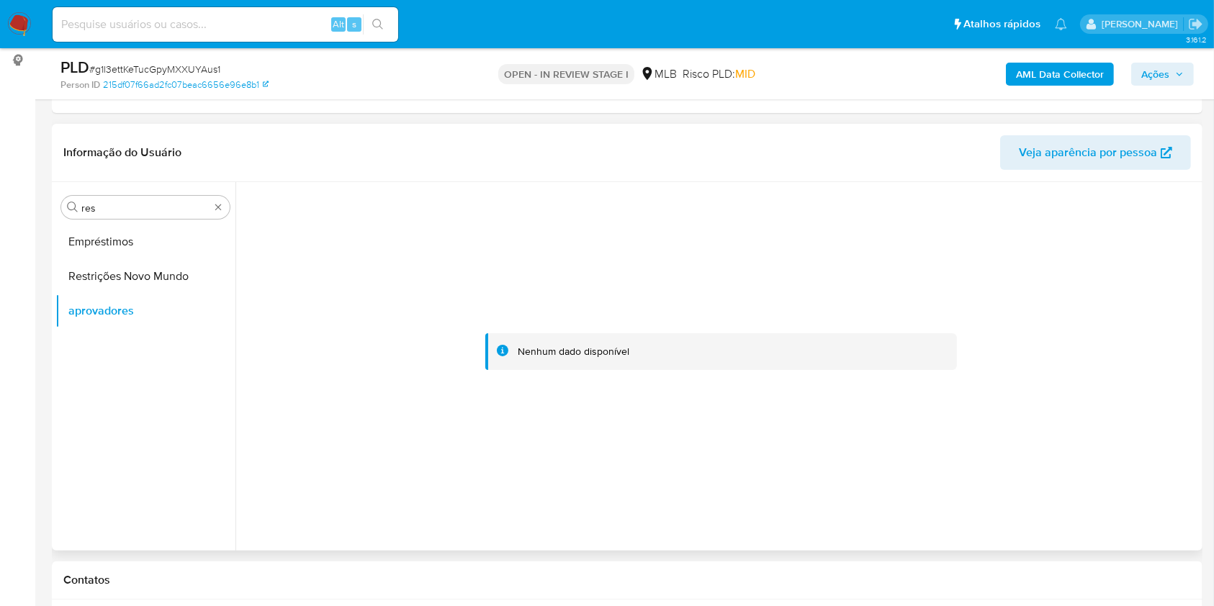
click at [794, 163] on header "Informação do Usuário Veja aparência por pessoa" at bounding box center [627, 152] width 1128 height 35
click at [130, 205] on input "res" at bounding box center [145, 208] width 128 height 13
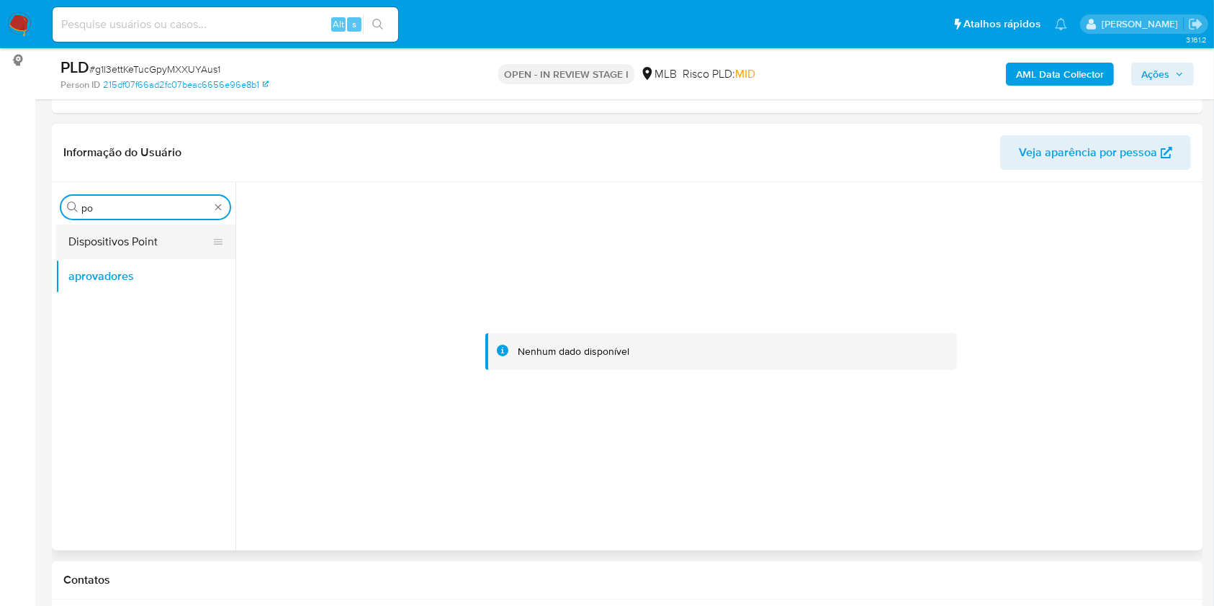
type input "po"
click at [136, 249] on button "Dispositivos Point" at bounding box center [139, 242] width 169 height 35
click at [104, 241] on button "Dispositivos Point" at bounding box center [139, 242] width 169 height 35
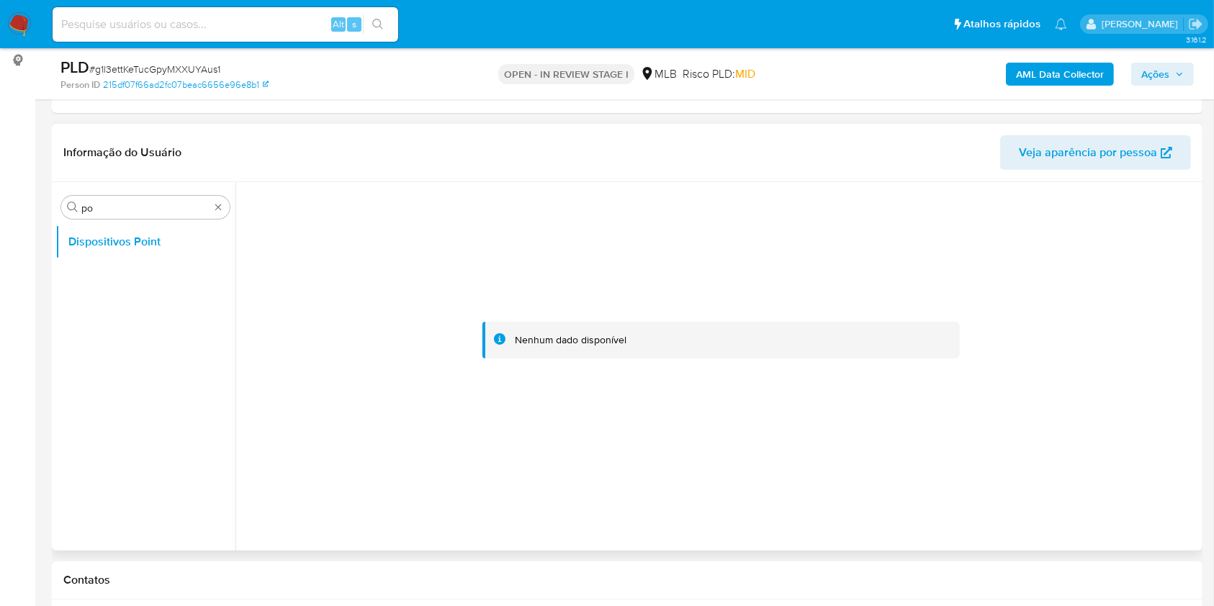
drag, startPoint x: 755, startPoint y: 111, endPoint x: 786, endPoint y: 223, distance: 116.7
click at [755, 110] on div "Eventos ( 1 ) Ações MANUAL (1)" at bounding box center [627, 26] width 1151 height 173
click at [1067, 71] on b "AML Data Collector" at bounding box center [1060, 74] width 88 height 23
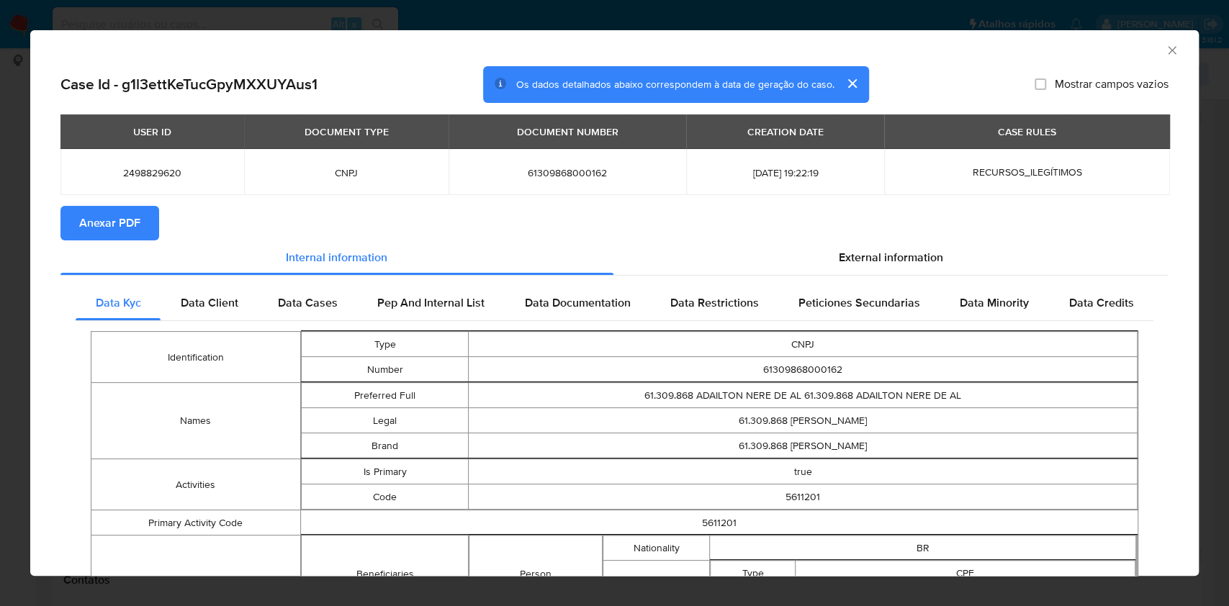
click at [104, 233] on span "Anexar PDF" at bounding box center [109, 223] width 61 height 32
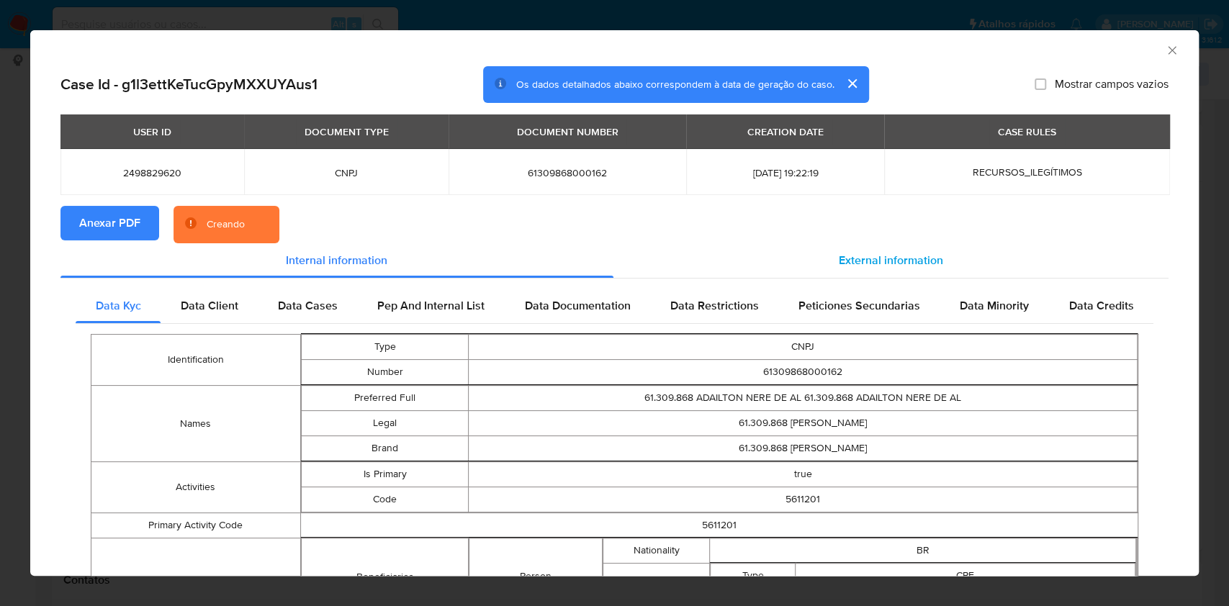
click at [882, 272] on div "External information" at bounding box center [892, 260] width 556 height 35
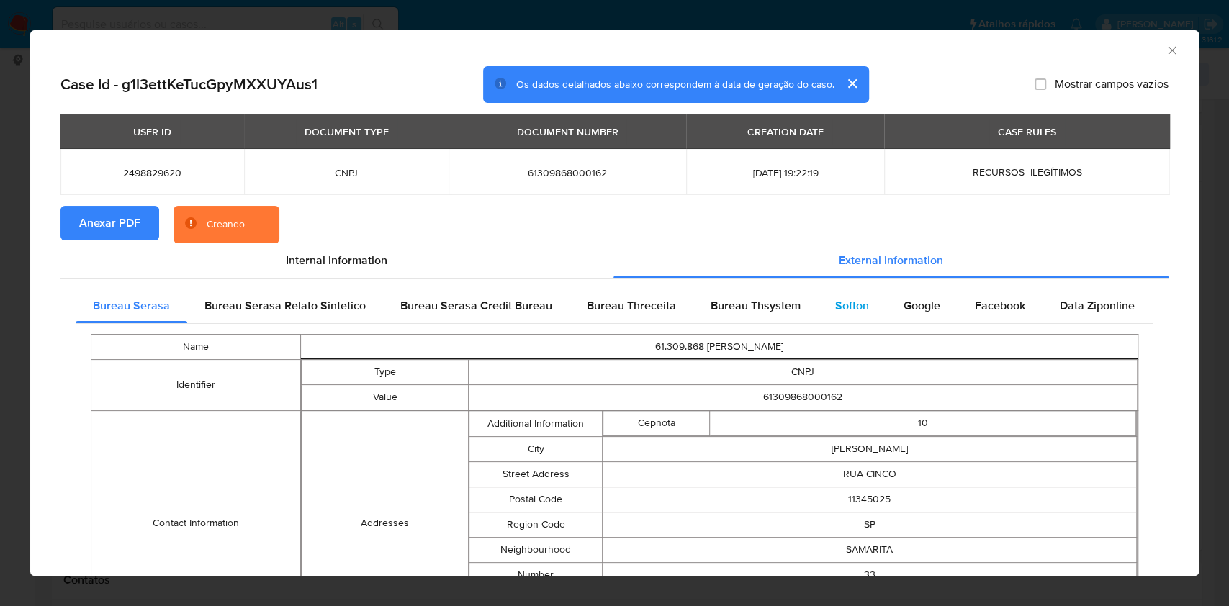
click at [874, 314] on div "Softon" at bounding box center [852, 306] width 68 height 35
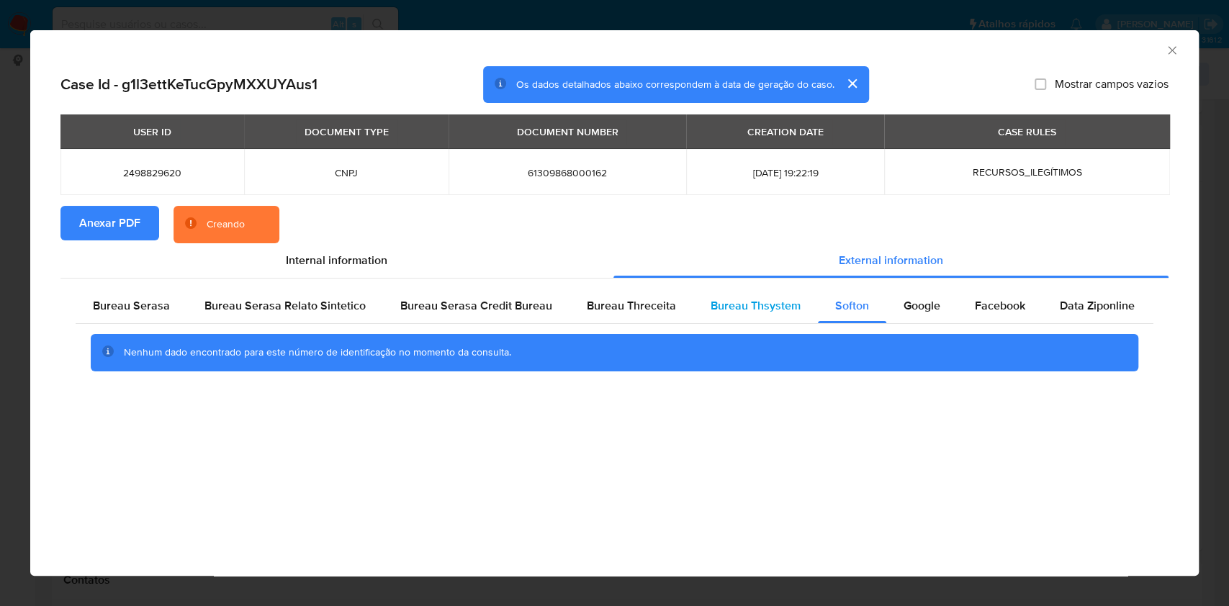
drag, startPoint x: 771, startPoint y: 320, endPoint x: 763, endPoint y: 323, distance: 8.9
click at [772, 320] on div "Bureau Thsystem" at bounding box center [756, 306] width 125 height 35
click at [655, 320] on div "Bureau Threceita" at bounding box center [632, 306] width 124 height 35
click at [144, 305] on span "Bureau Serasa" at bounding box center [131, 305] width 77 height 17
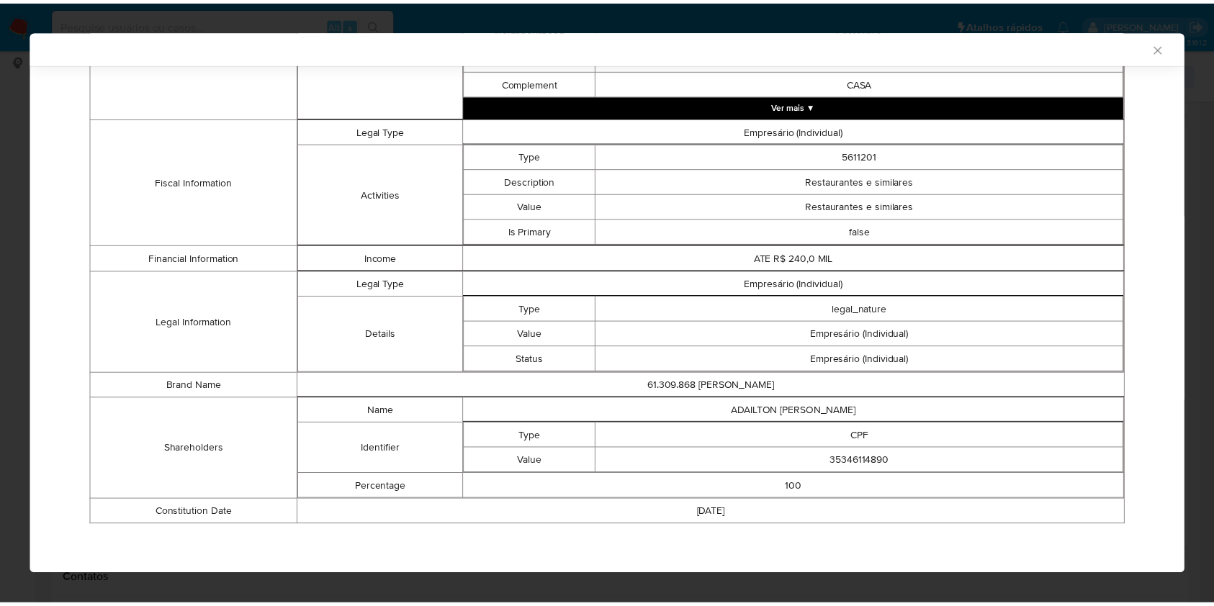
scroll to position [511, 0]
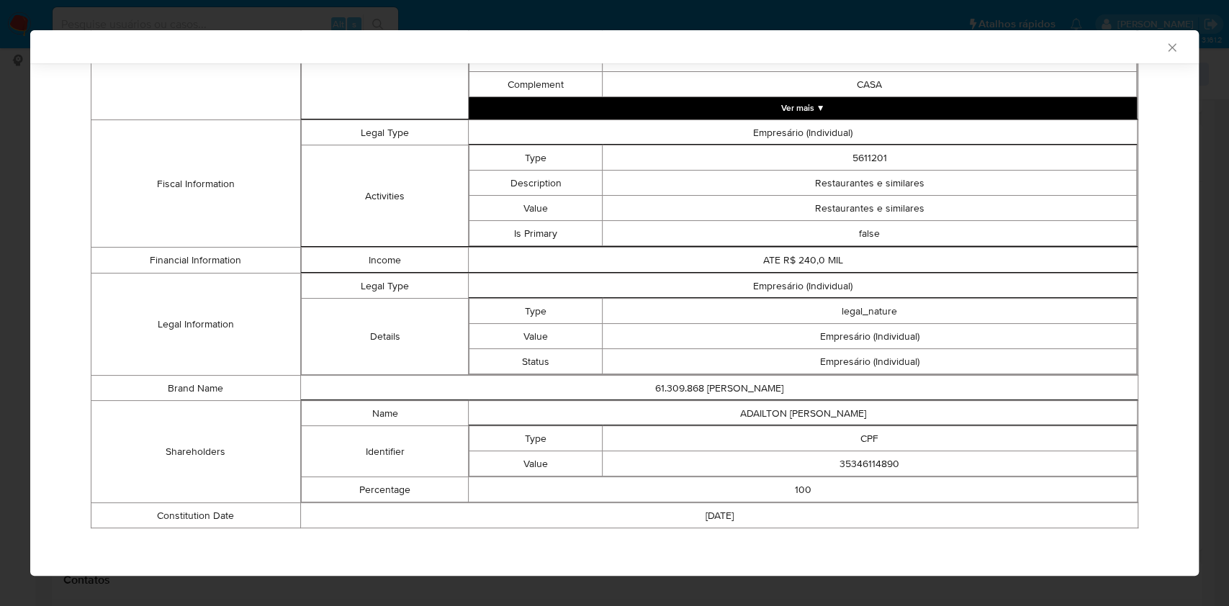
click at [0, 204] on div "AML Data Collector Case Id - g1l3ettKeTucGpyMXXUYAus1 Os dados detalhados abaix…" at bounding box center [614, 303] width 1229 height 606
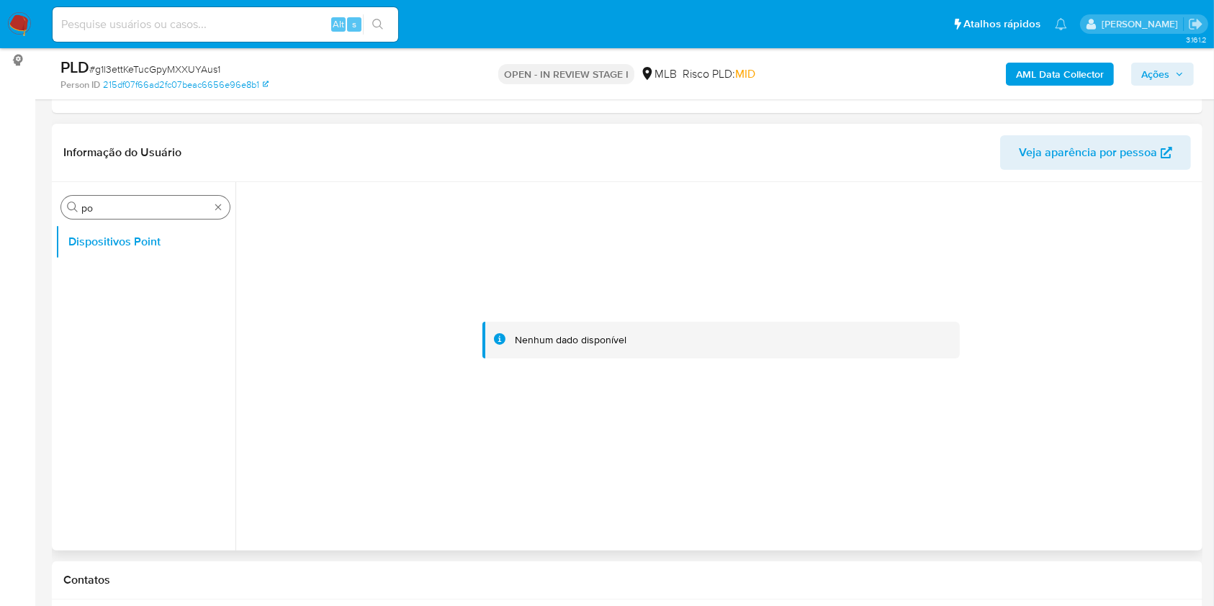
click at [127, 216] on div "Procurar po" at bounding box center [145, 207] width 169 height 23
click at [127, 215] on div "Procurar po" at bounding box center [145, 207] width 169 height 23
click at [115, 210] on input "po" at bounding box center [145, 208] width 128 height 13
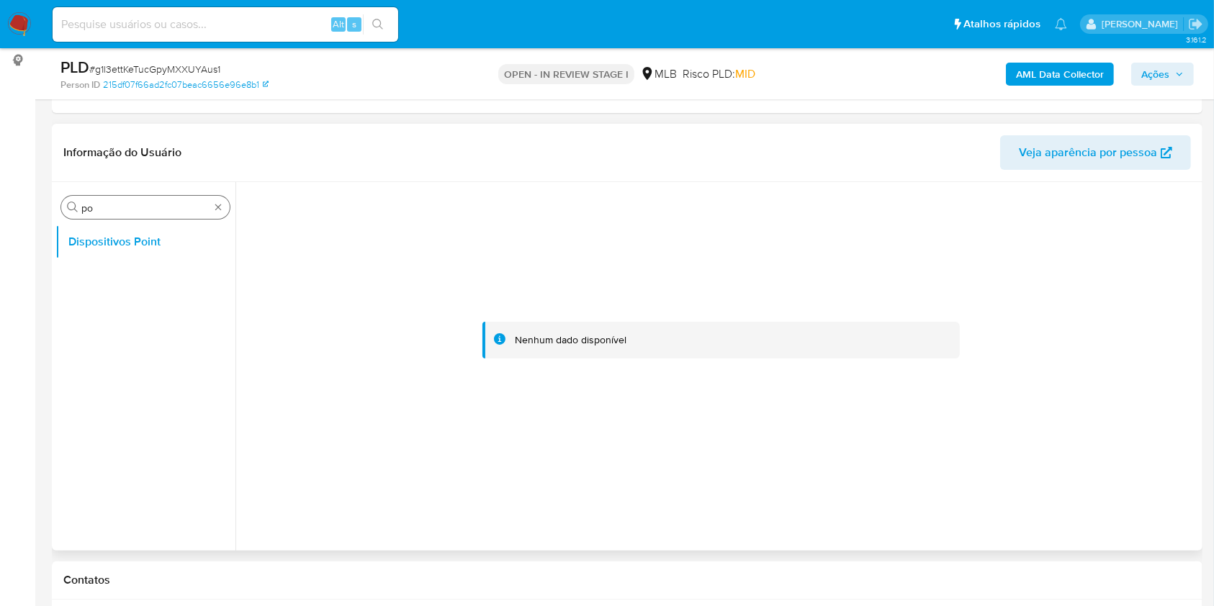
click at [115, 210] on input "po" at bounding box center [145, 208] width 128 height 13
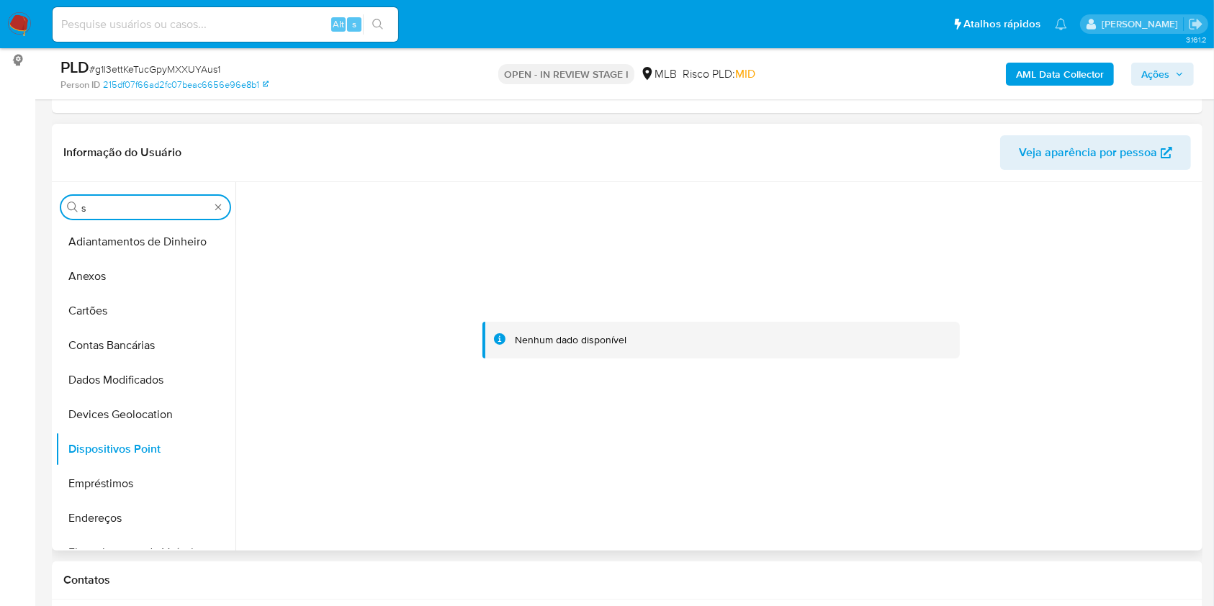
click at [115, 210] on input "s" at bounding box center [145, 208] width 128 height 13
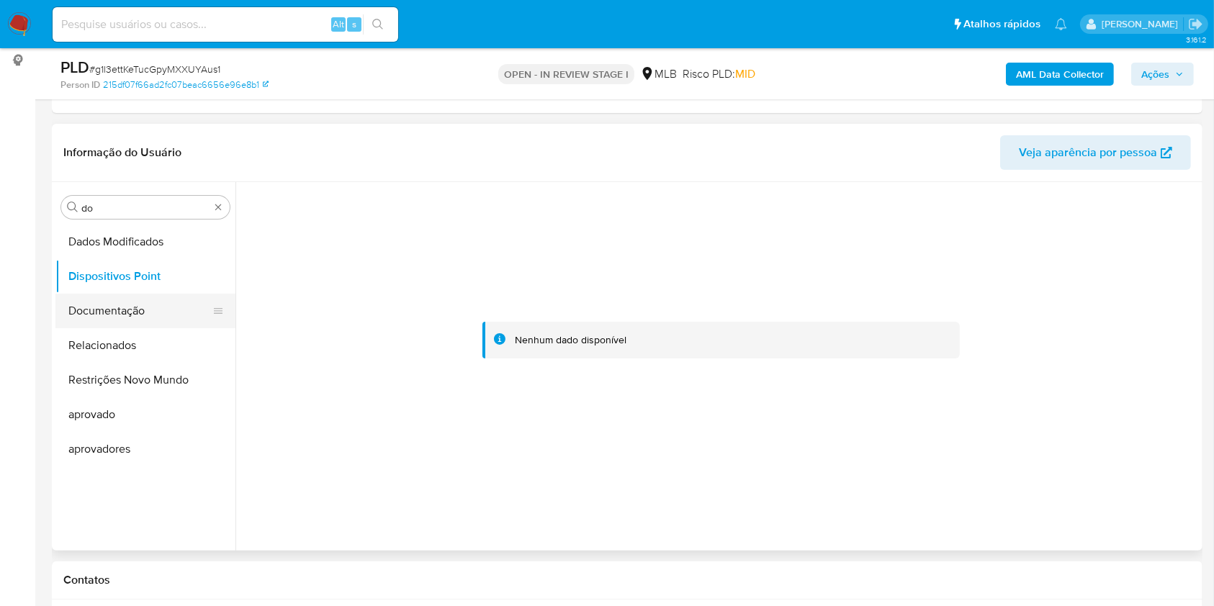
click at [97, 318] on button "Documentação" at bounding box center [139, 311] width 169 height 35
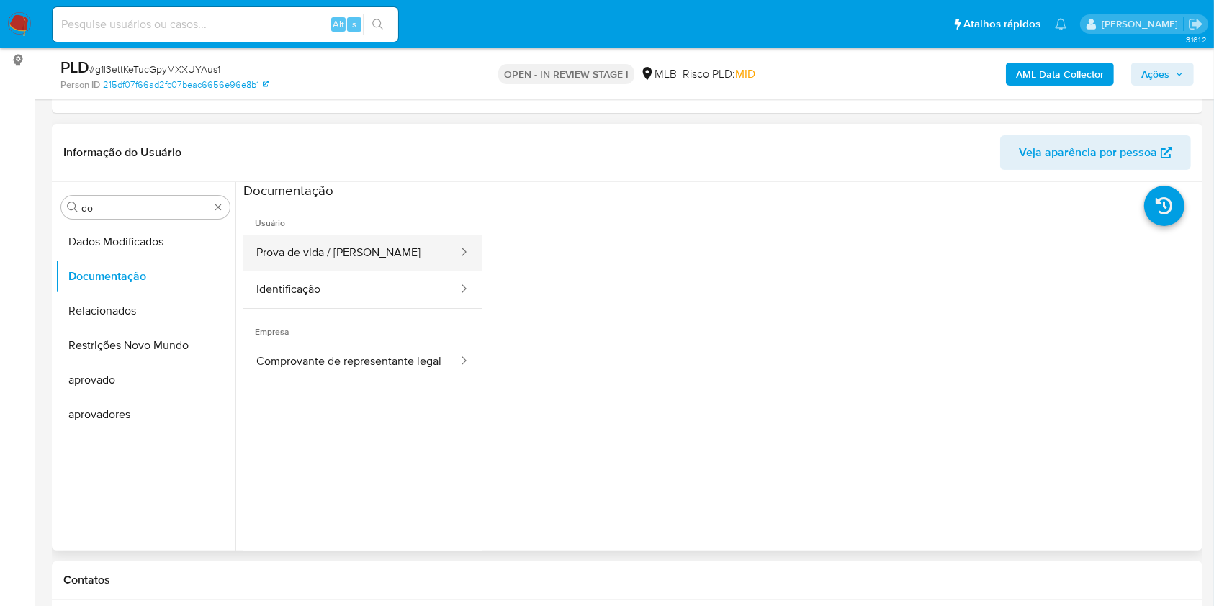
click at [328, 251] on button "Prova de vida / Selfie" at bounding box center [351, 253] width 216 height 37
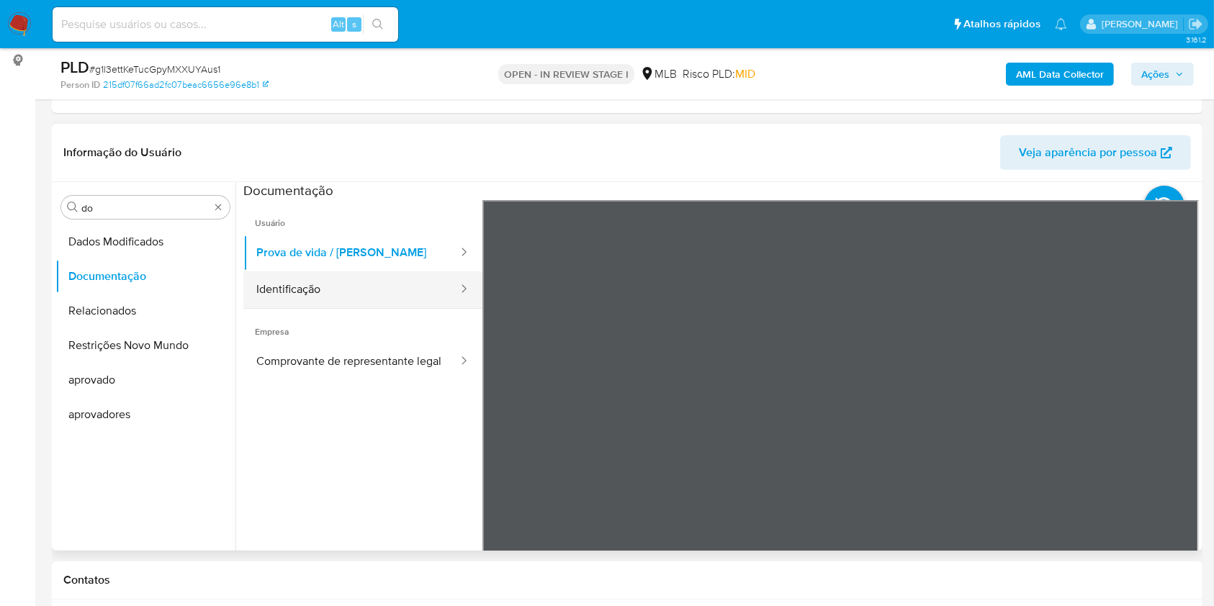
click at [265, 297] on button "Identificação" at bounding box center [351, 290] width 216 height 37
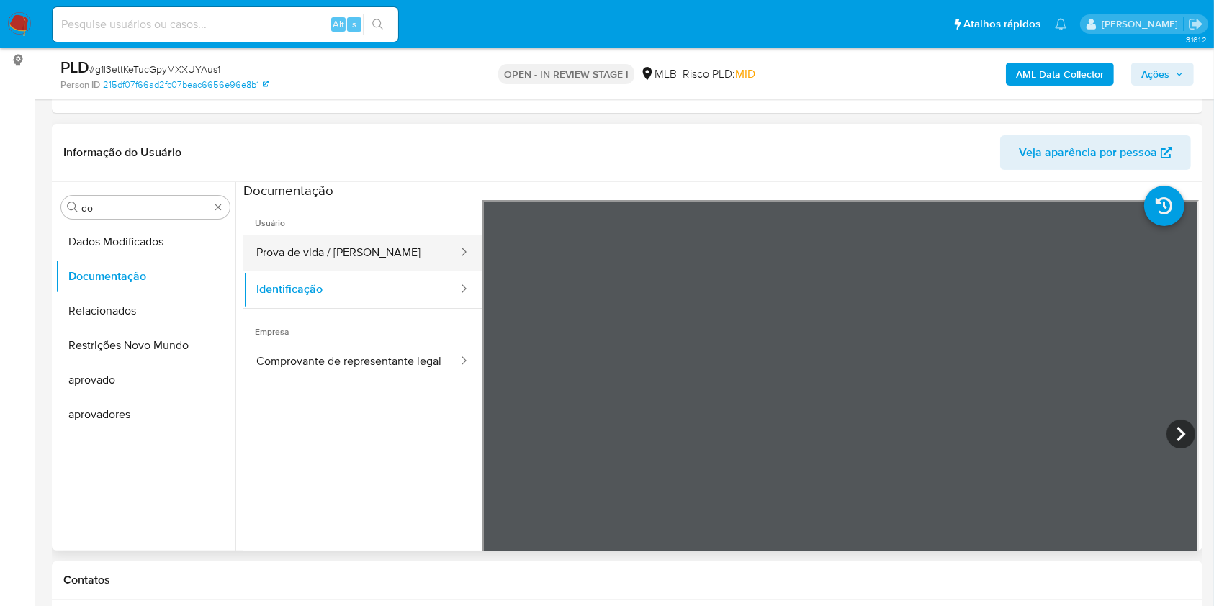
click at [323, 235] on button "Prova de vida / Selfie" at bounding box center [351, 253] width 216 height 37
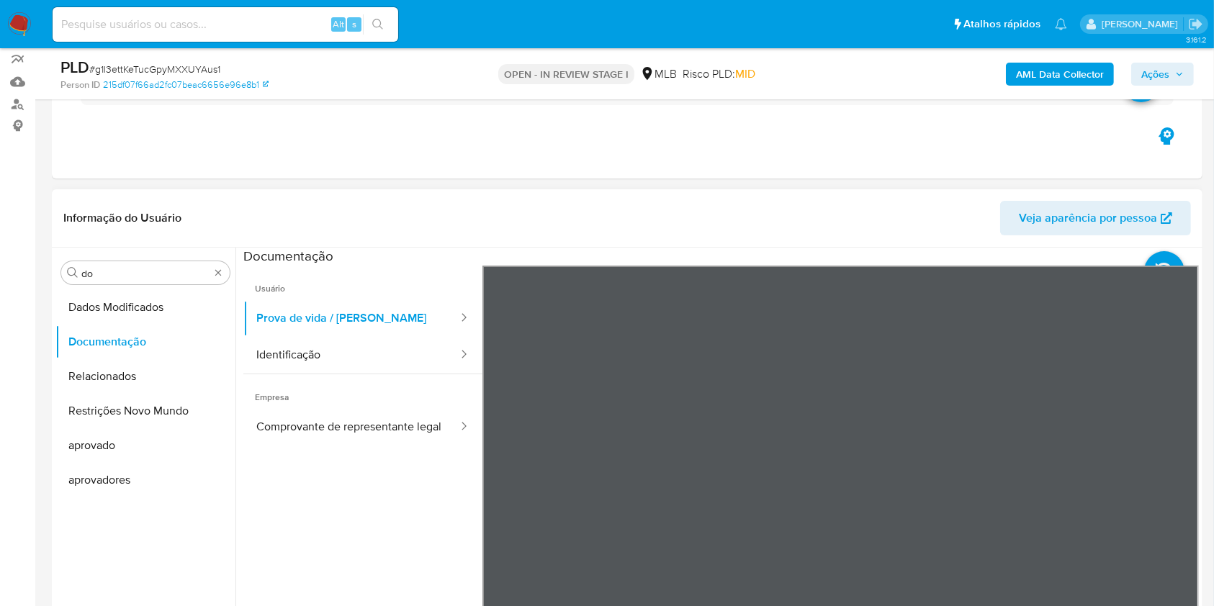
scroll to position [96, 0]
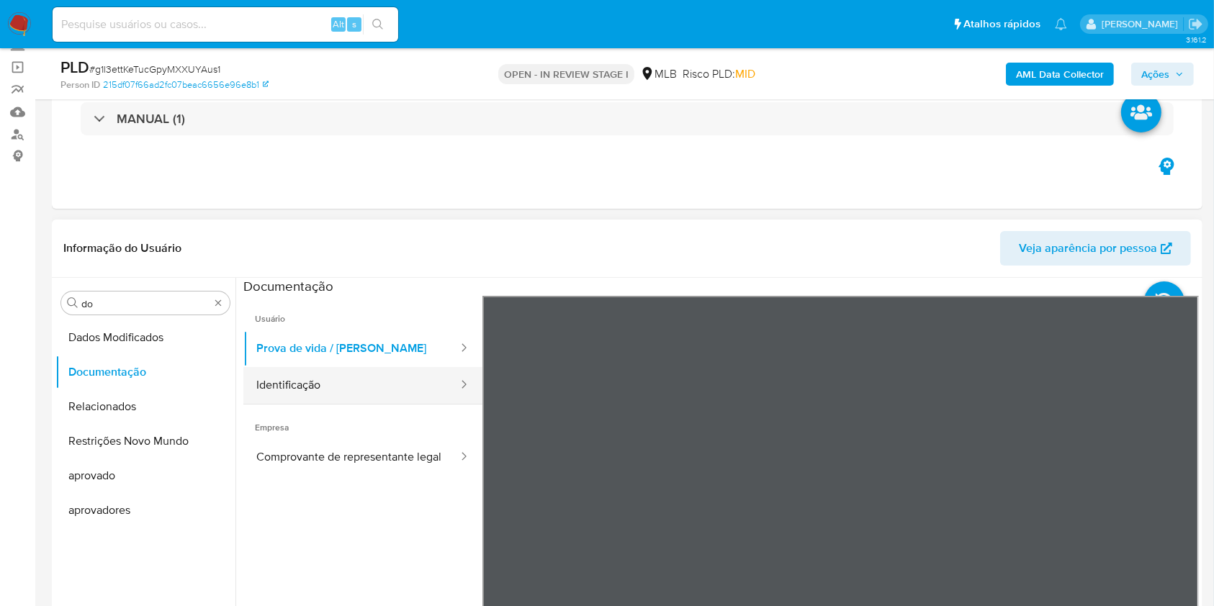
click at [320, 376] on button "Identificação" at bounding box center [351, 385] width 216 height 37
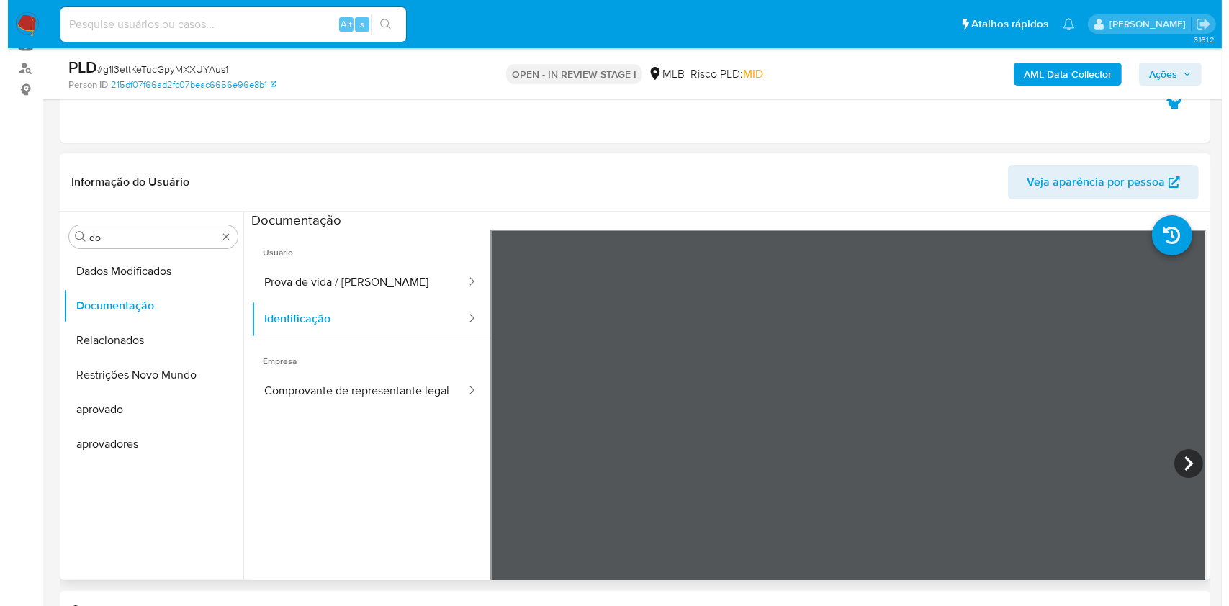
scroll to position [192, 0]
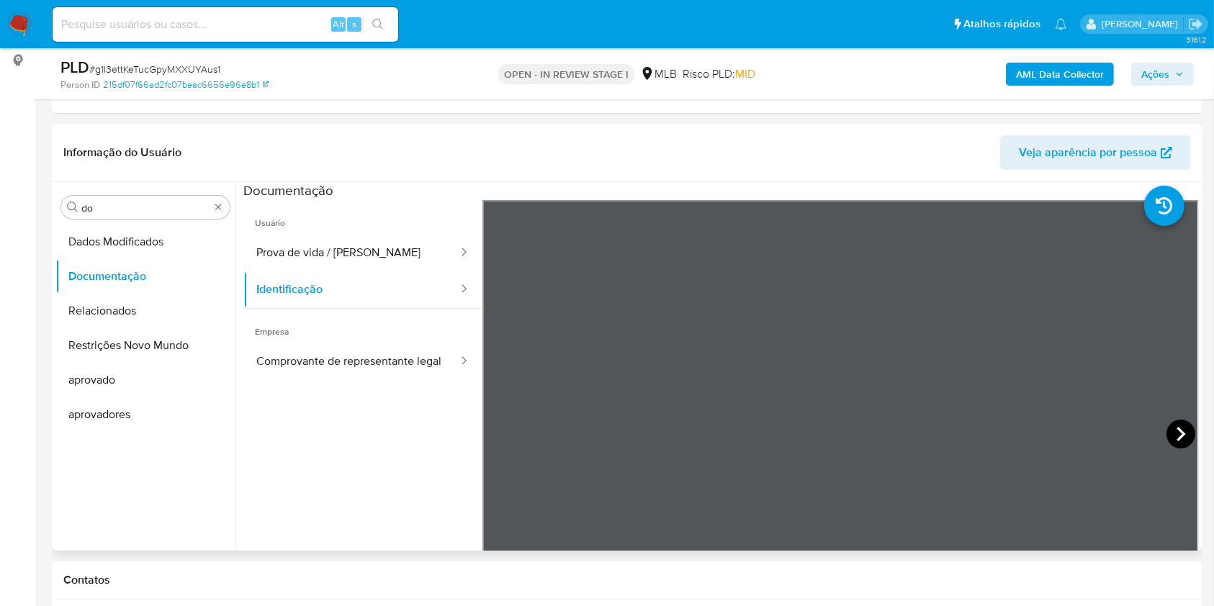
click at [1171, 431] on icon at bounding box center [1181, 434] width 29 height 29
click at [316, 372] on button "Comprovante de representante legal" at bounding box center [351, 362] width 216 height 37
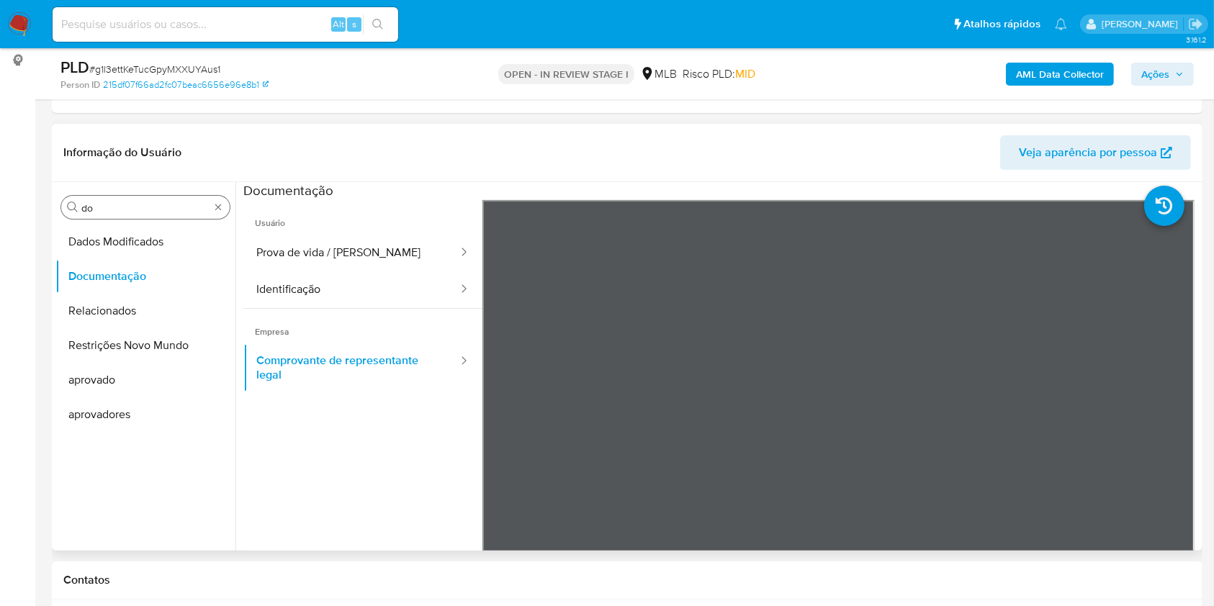
click at [101, 215] on div "Procurar do" at bounding box center [145, 207] width 169 height 23
click at [86, 205] on input "do" at bounding box center [145, 208] width 128 height 13
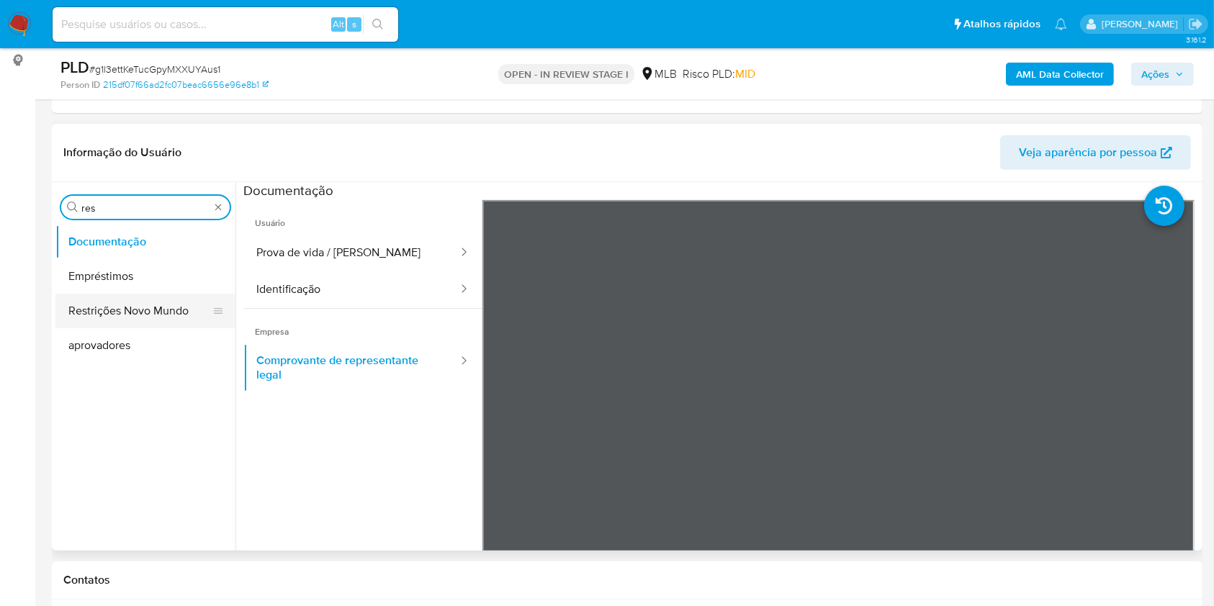
click at [97, 308] on button "Restrições Novo Mundo" at bounding box center [139, 311] width 169 height 35
click at [96, 308] on button "Restrições Novo Mundo" at bounding box center [139, 311] width 169 height 35
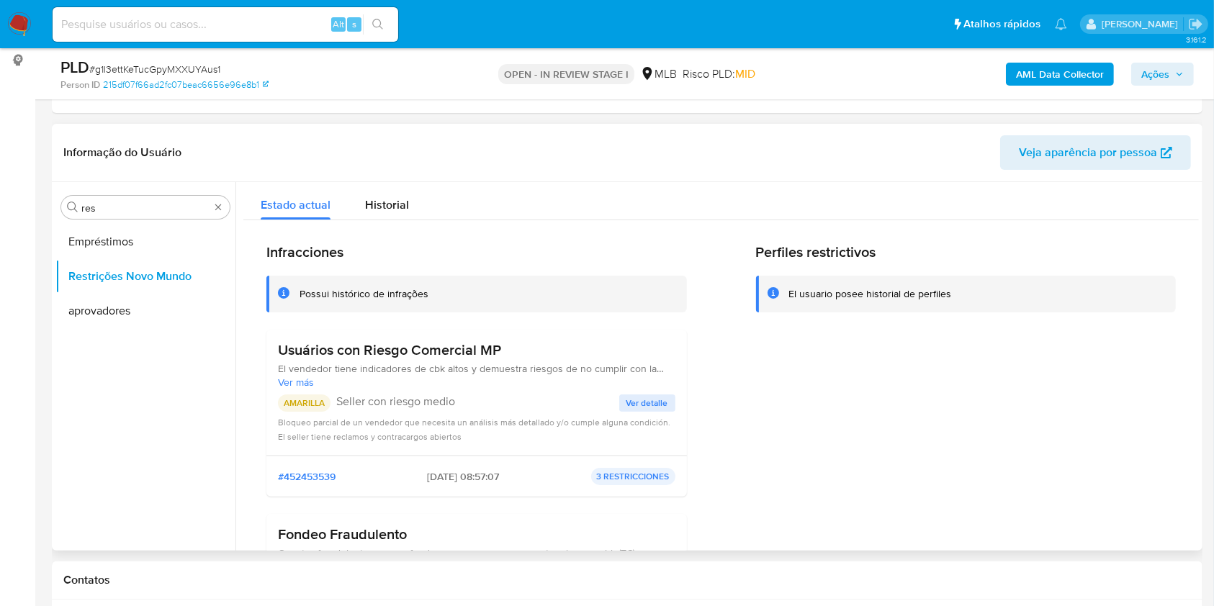
click at [389, 354] on h3 "Usuários con Riesgo Comercial MP" at bounding box center [477, 350] width 398 height 18
click at [441, 400] on p "Seller con riesgo medio" at bounding box center [477, 402] width 283 height 14
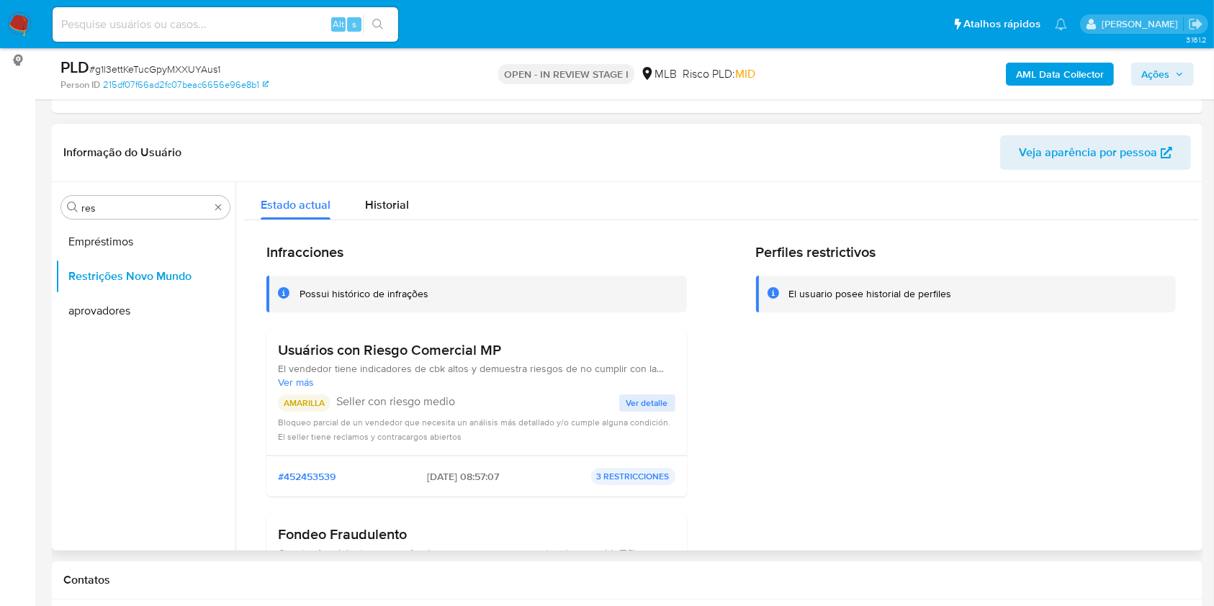
click at [441, 400] on p "Seller con riesgo medio" at bounding box center [477, 402] width 283 height 14
click at [658, 410] on span "Ver detalle" at bounding box center [648, 403] width 42 height 14
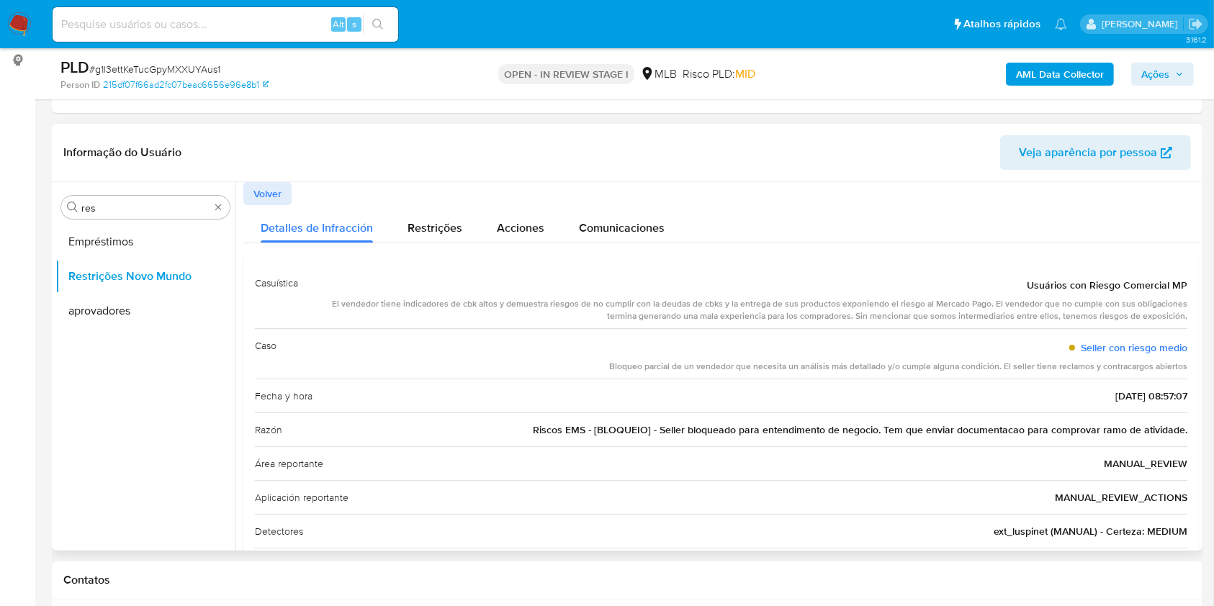
click at [784, 428] on span "Riscos EMS - [BLOQUEIO] - Seller bloqueado para entendimento de negocio. Tem qu…" at bounding box center [860, 430] width 655 height 14
click at [567, 156] on header "Informação do Usuário Veja aparência por pessoa" at bounding box center [627, 152] width 1128 height 35
click at [272, 189] on span "Volver" at bounding box center [268, 194] width 28 height 20
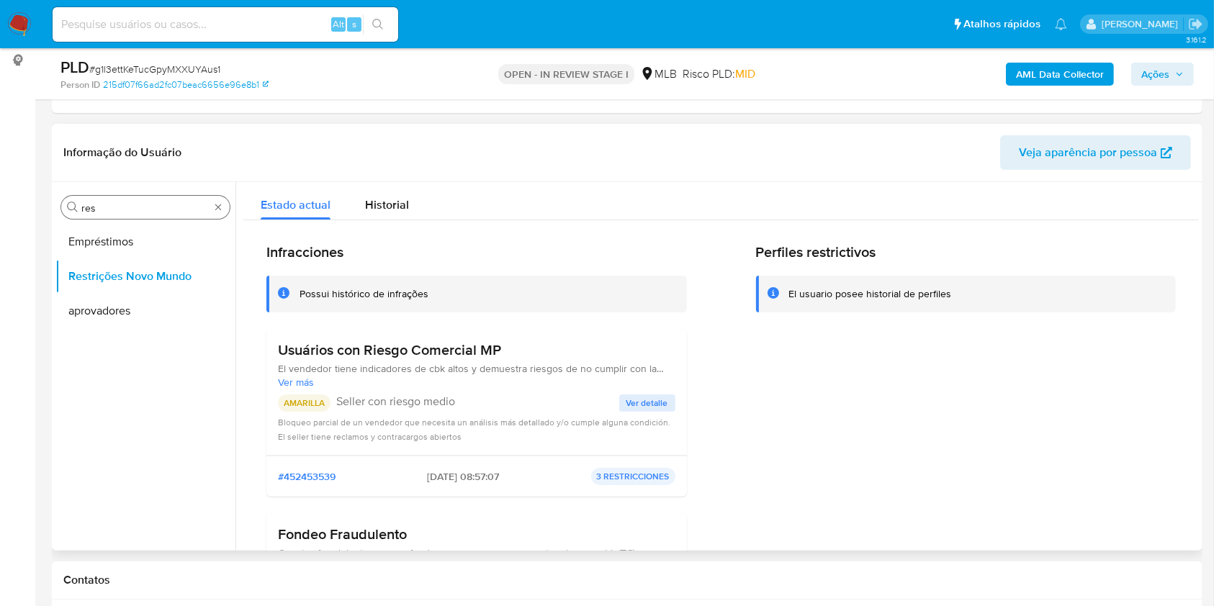
click at [133, 204] on input "res" at bounding box center [145, 208] width 128 height 13
click at [132, 204] on input "res" at bounding box center [145, 208] width 128 height 13
type input "ger"
click at [89, 241] on button "Geral" at bounding box center [139, 242] width 169 height 35
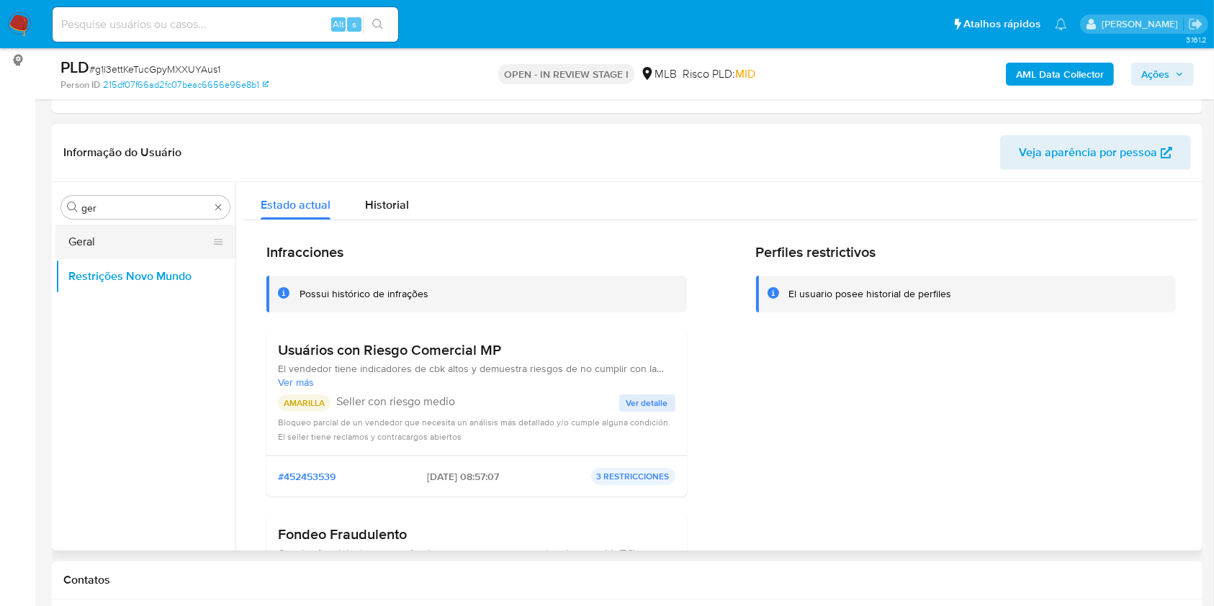
click at [89, 241] on button "Geral" at bounding box center [139, 242] width 169 height 35
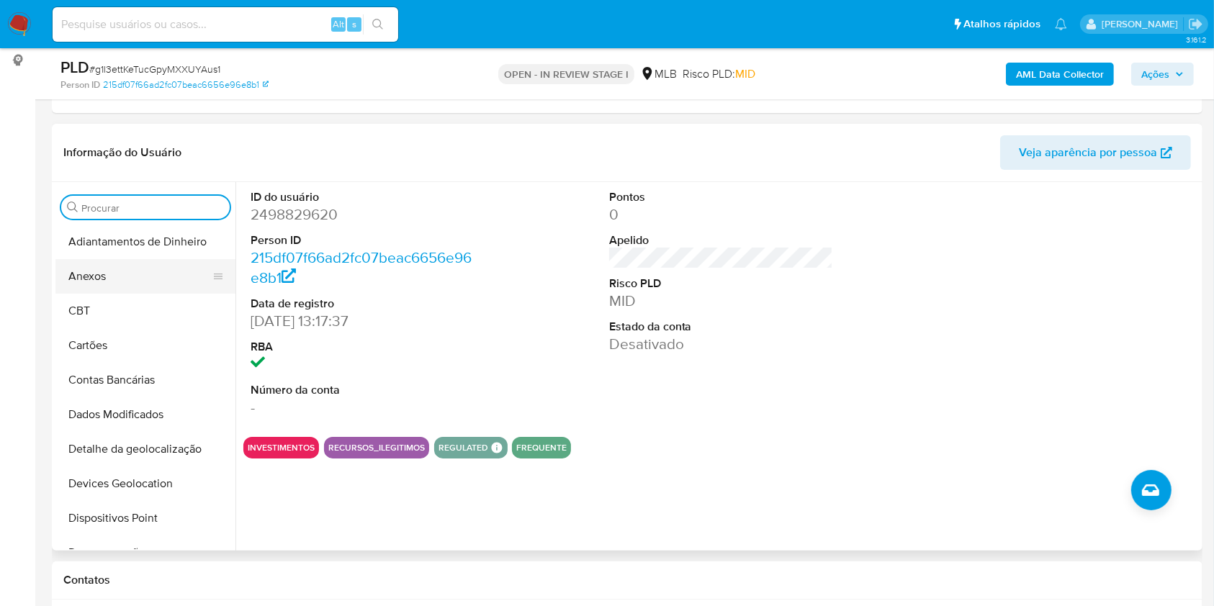
click at [139, 281] on button "Anexos" at bounding box center [139, 276] width 169 height 35
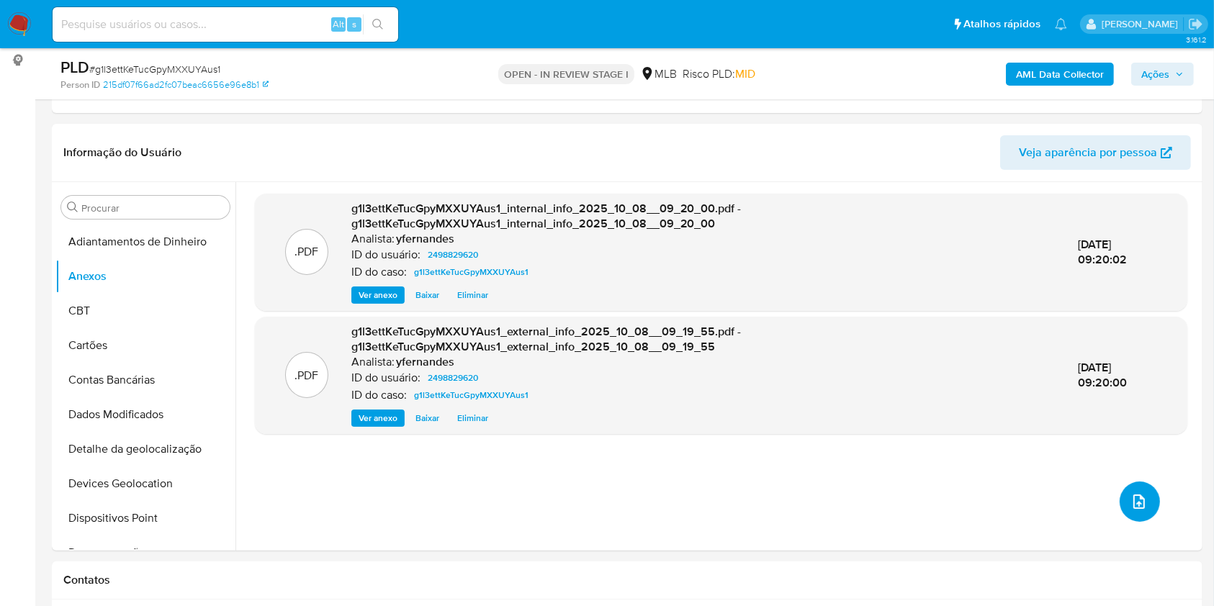
click at [1131, 502] on icon "upload-file" at bounding box center [1139, 501] width 17 height 17
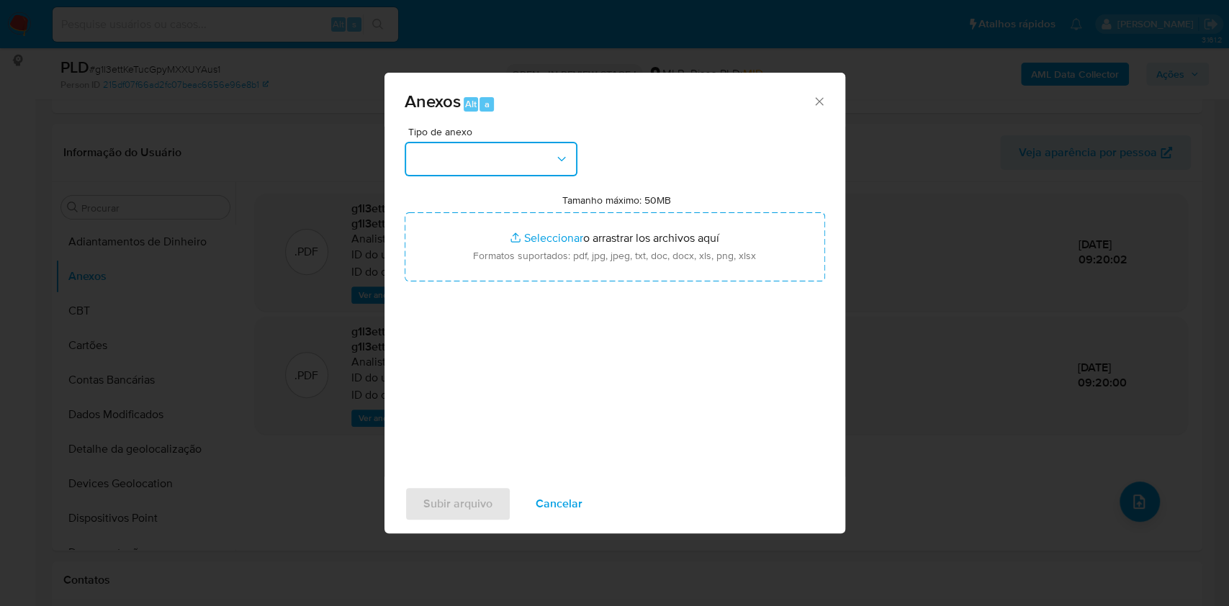
click at [472, 156] on button "button" at bounding box center [491, 159] width 173 height 35
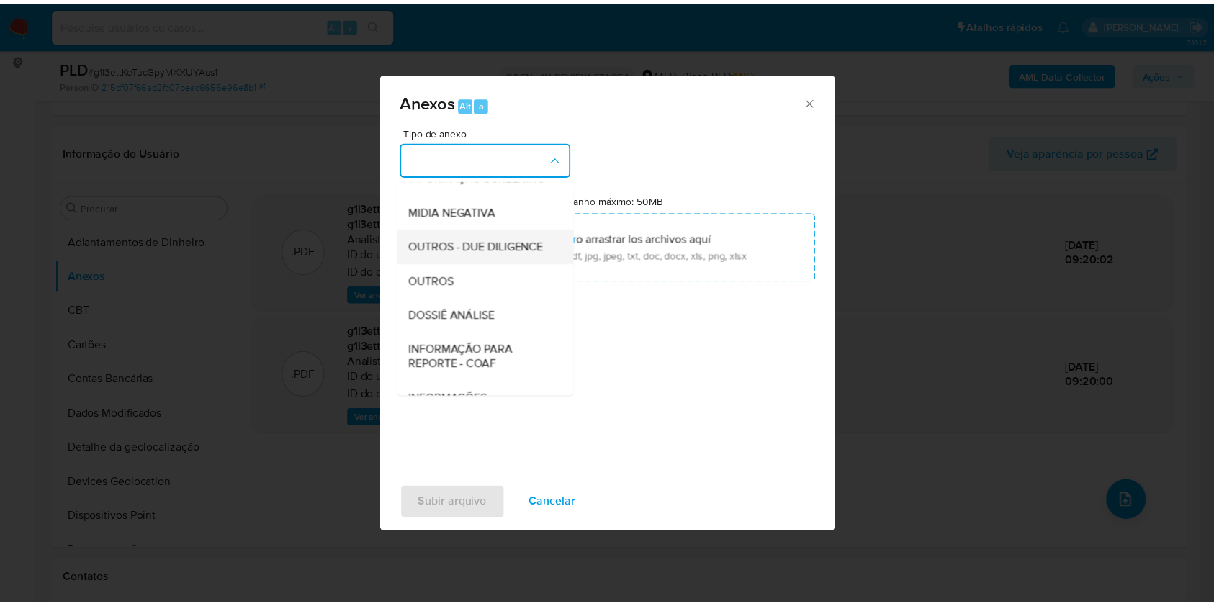
scroll to position [221, 0]
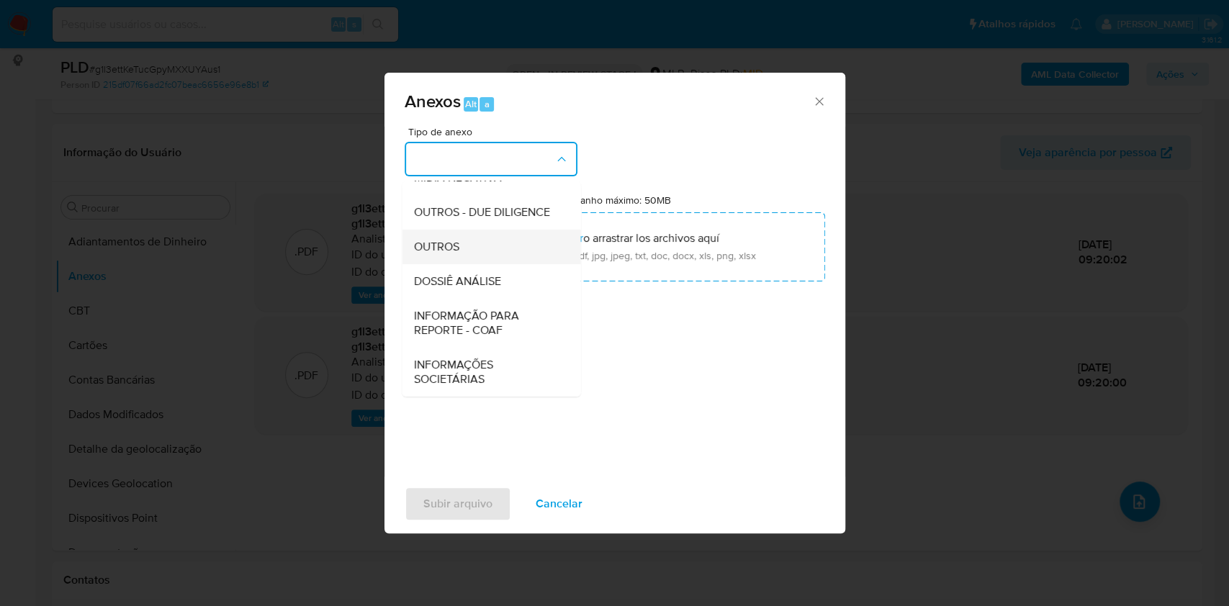
click at [434, 257] on div "OUTROS" at bounding box center [486, 247] width 147 height 35
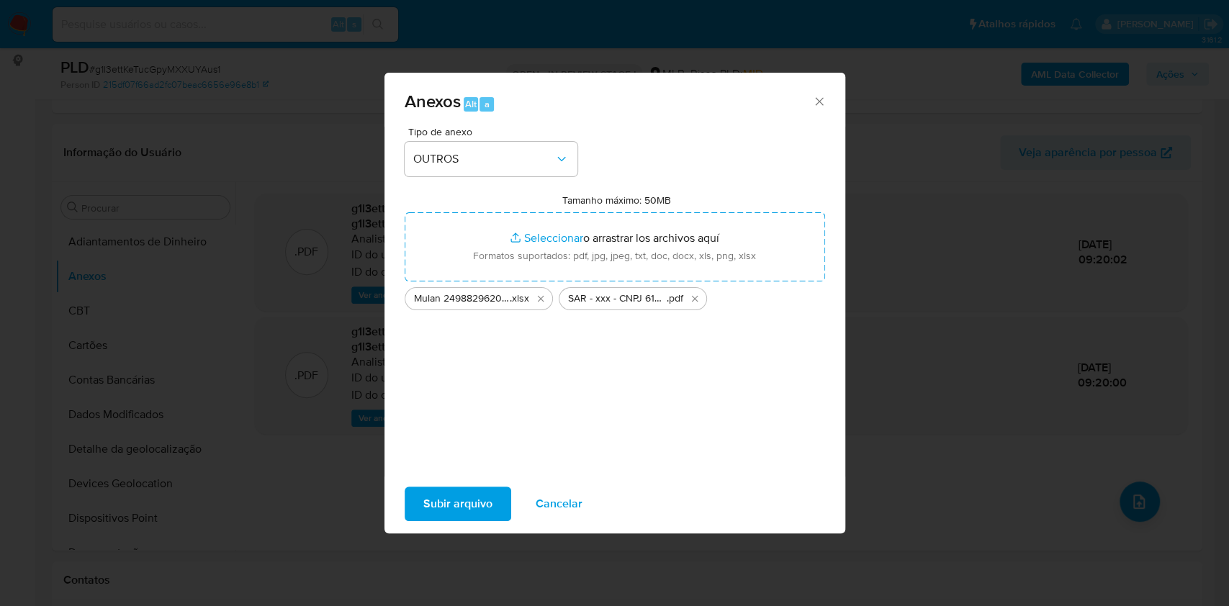
click at [436, 505] on span "Subir arquivo" at bounding box center [457, 504] width 69 height 32
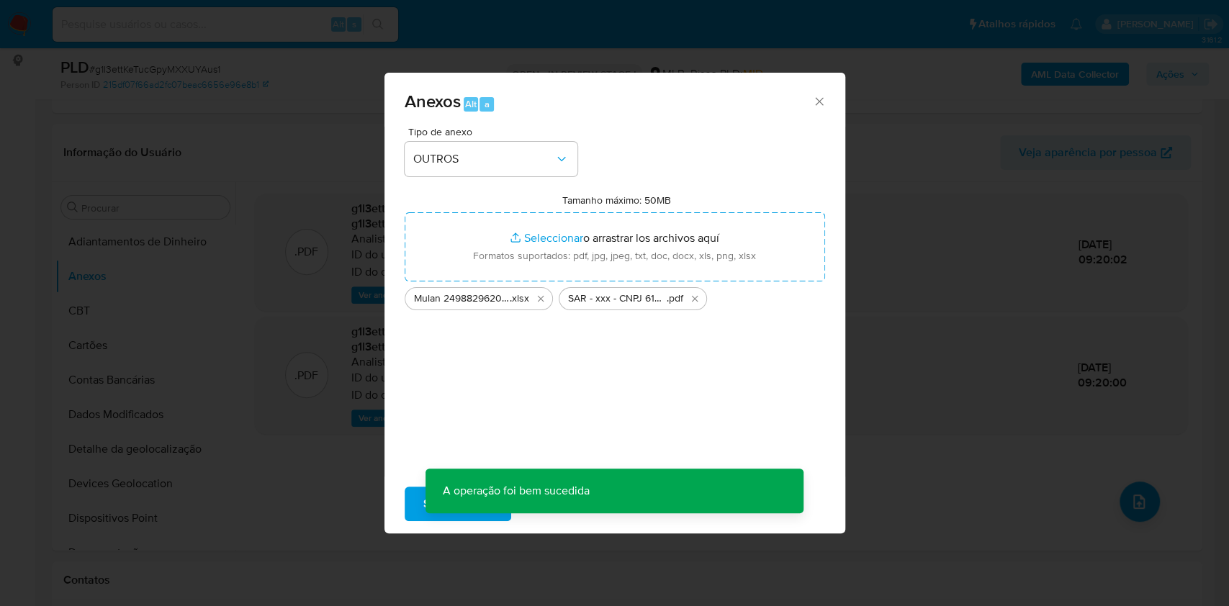
click at [121, 231] on div "Anexos Alt a Tipo de anexo OUTROS Tamanho máximo: 50MB Seleccionar archivos Sel…" at bounding box center [614, 303] width 1229 height 606
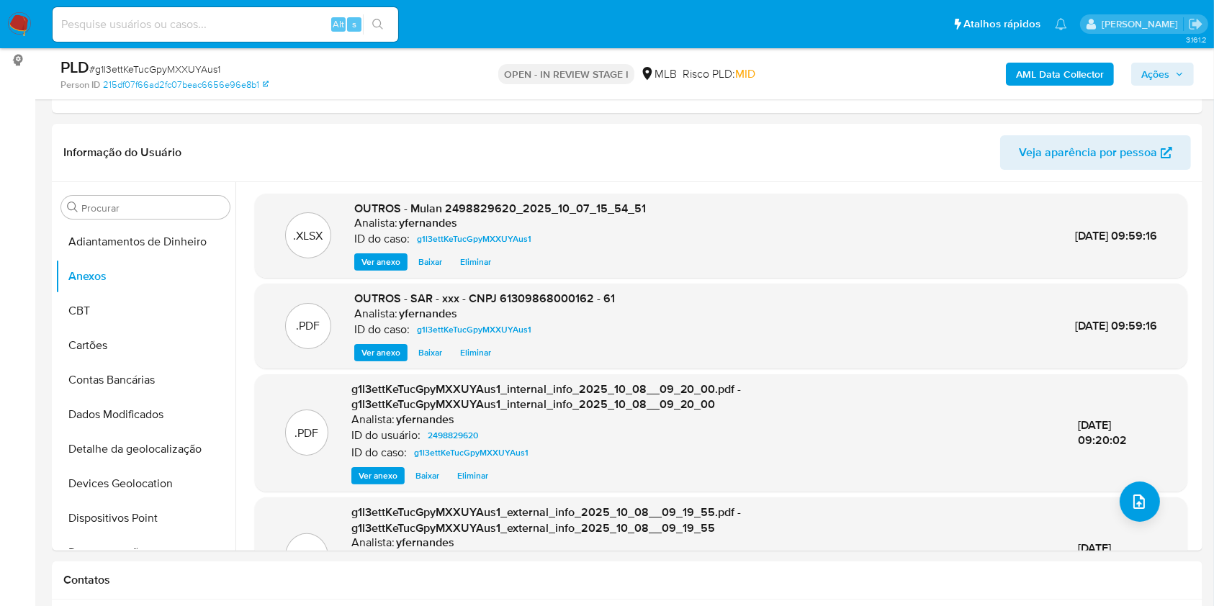
click at [1161, 63] on span "Ações" at bounding box center [1156, 74] width 28 height 23
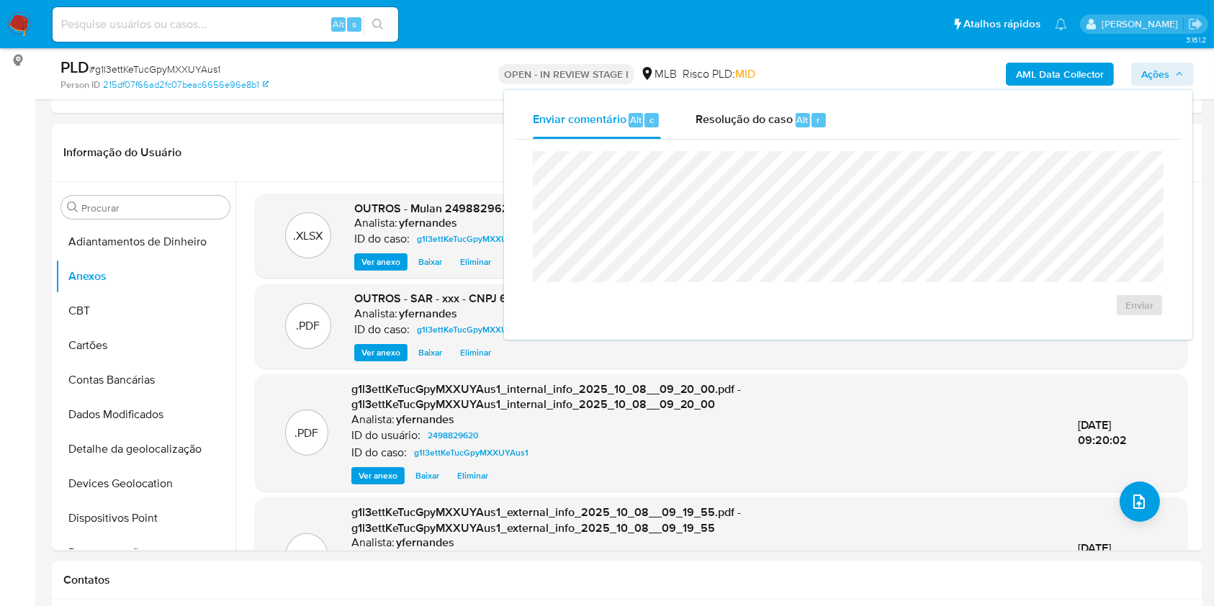
click at [763, 117] on span "Resolução do caso" at bounding box center [744, 119] width 97 height 17
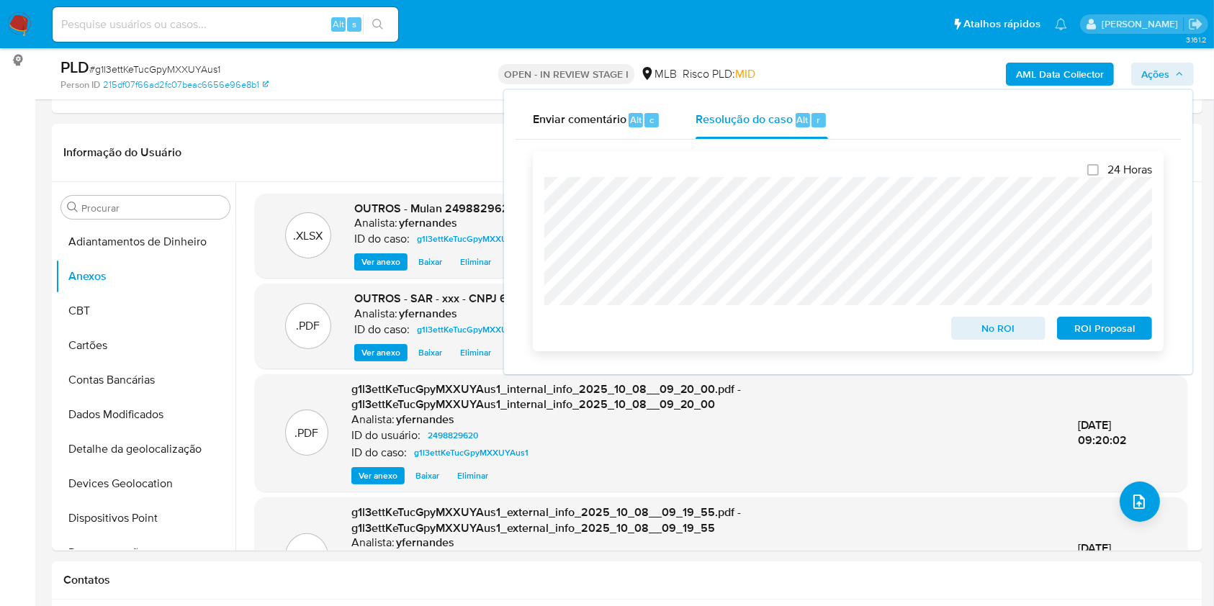
click at [1093, 322] on span "ROI Proposal" at bounding box center [1104, 328] width 75 height 20
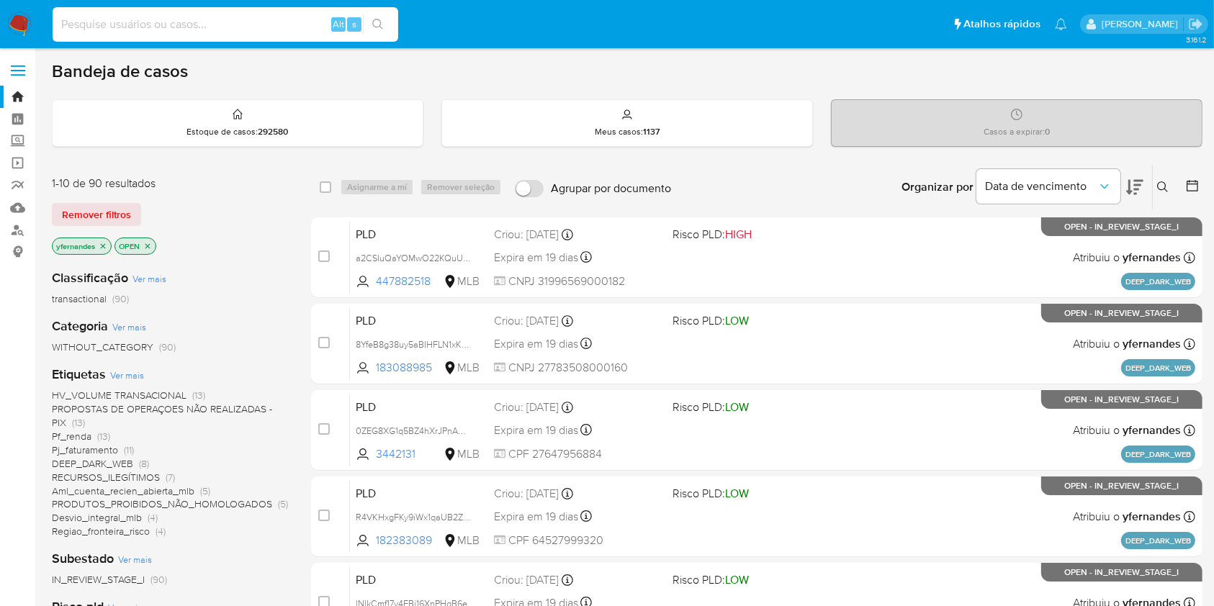
click at [282, 20] on input at bounding box center [226, 24] width 346 height 19
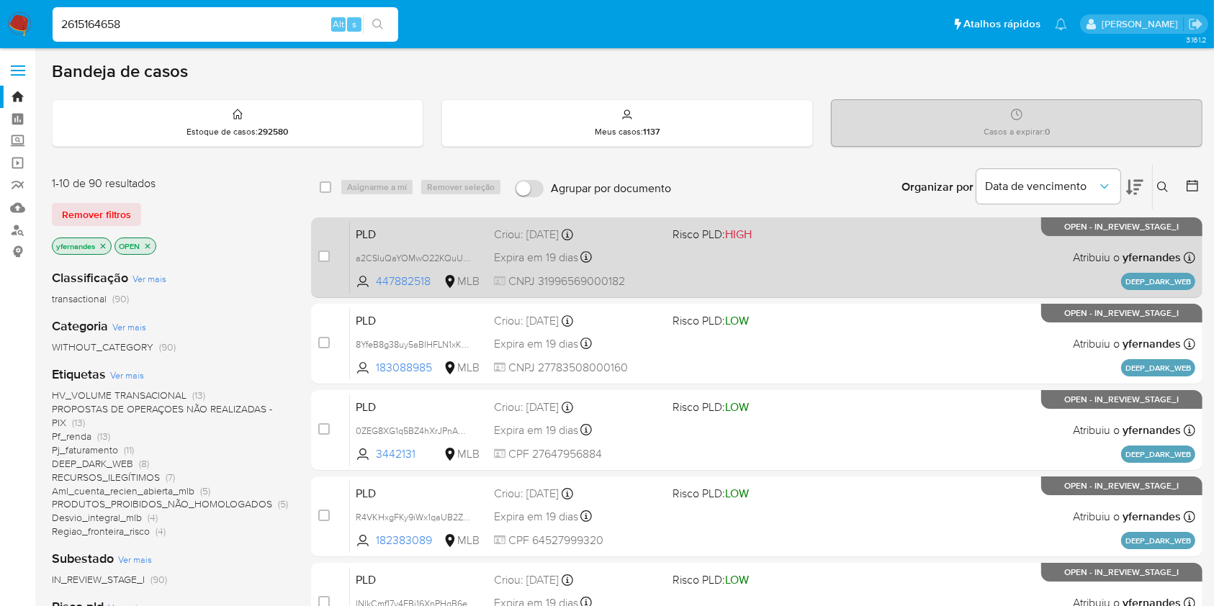
type input "2615164658"
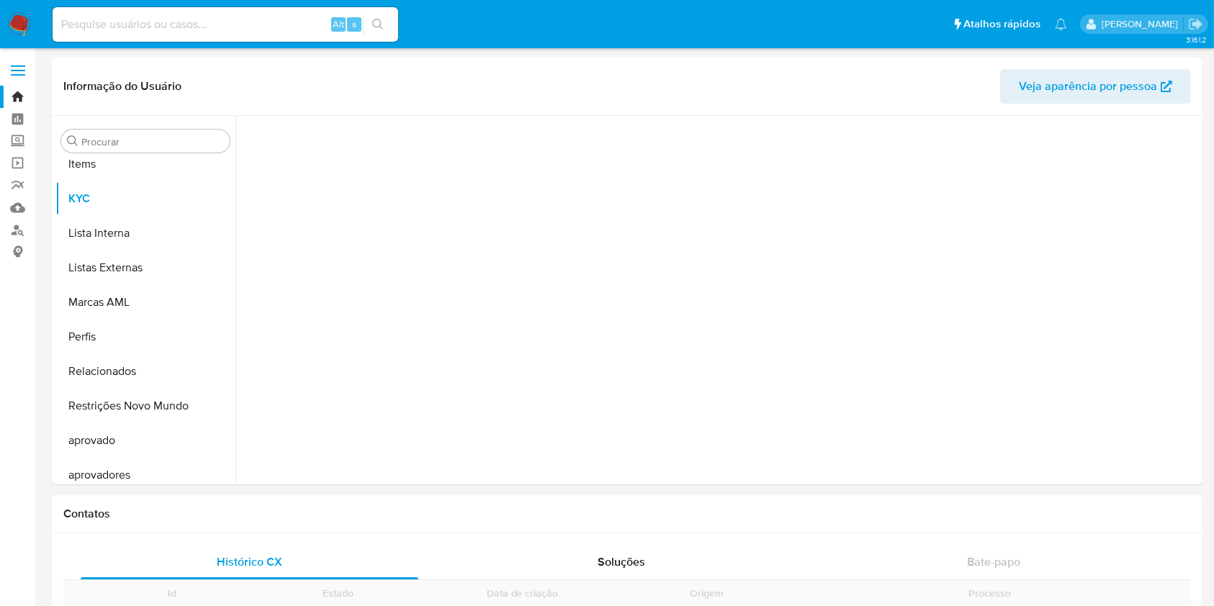
scroll to position [747, 0]
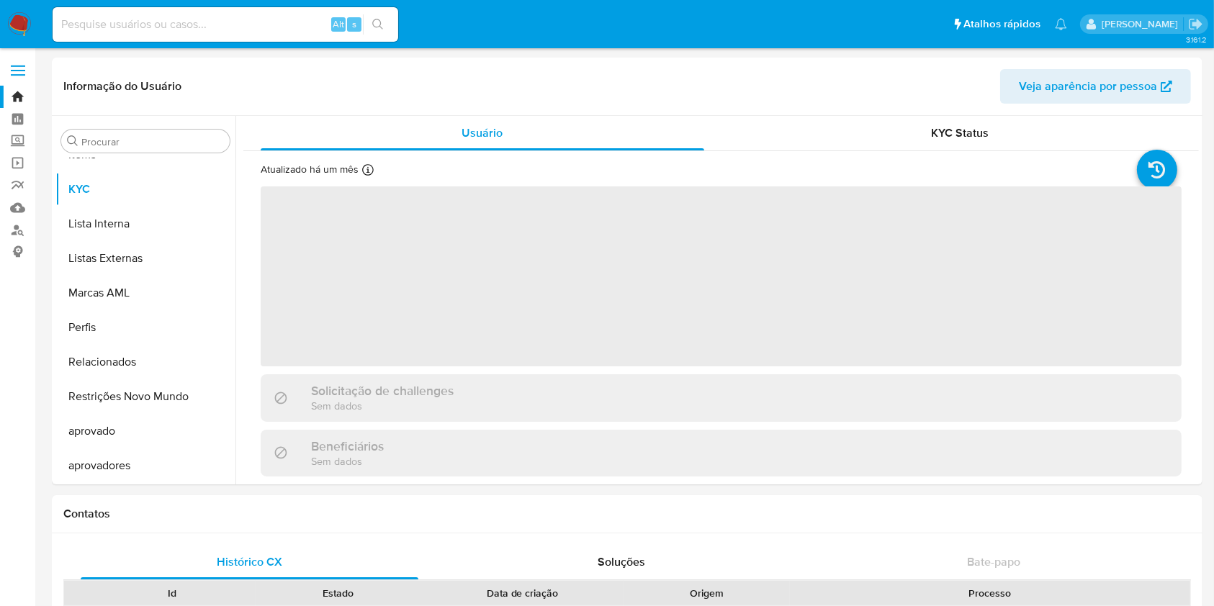
select select "10"
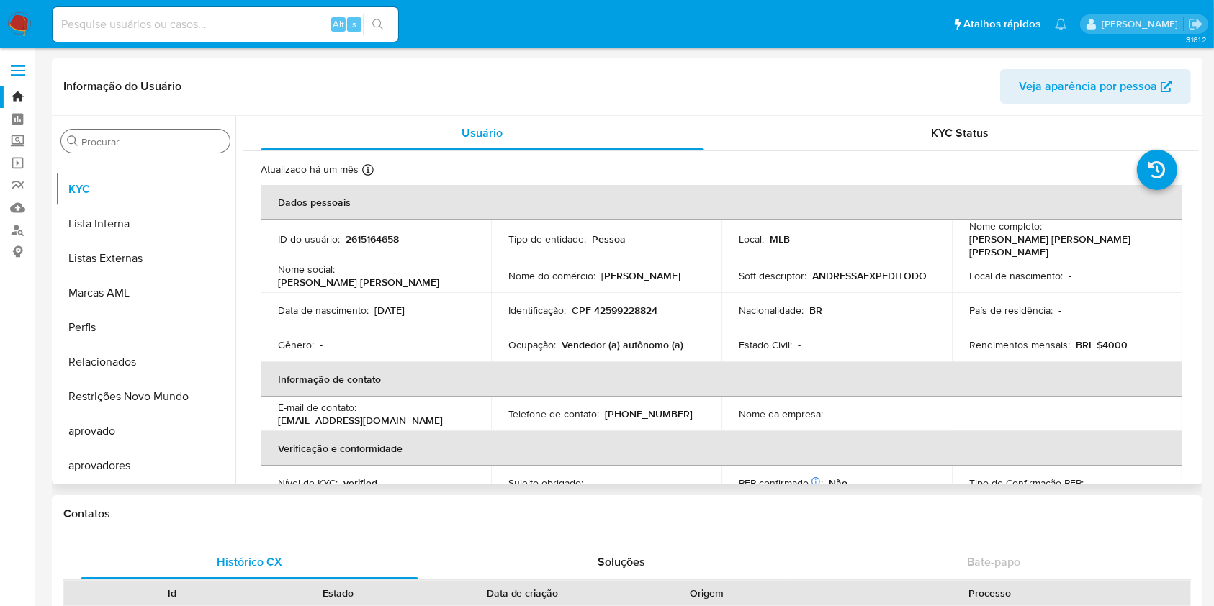
click at [162, 131] on div "Procurar" at bounding box center [145, 141] width 169 height 23
click at [156, 143] on input "Procurar" at bounding box center [152, 141] width 143 height 13
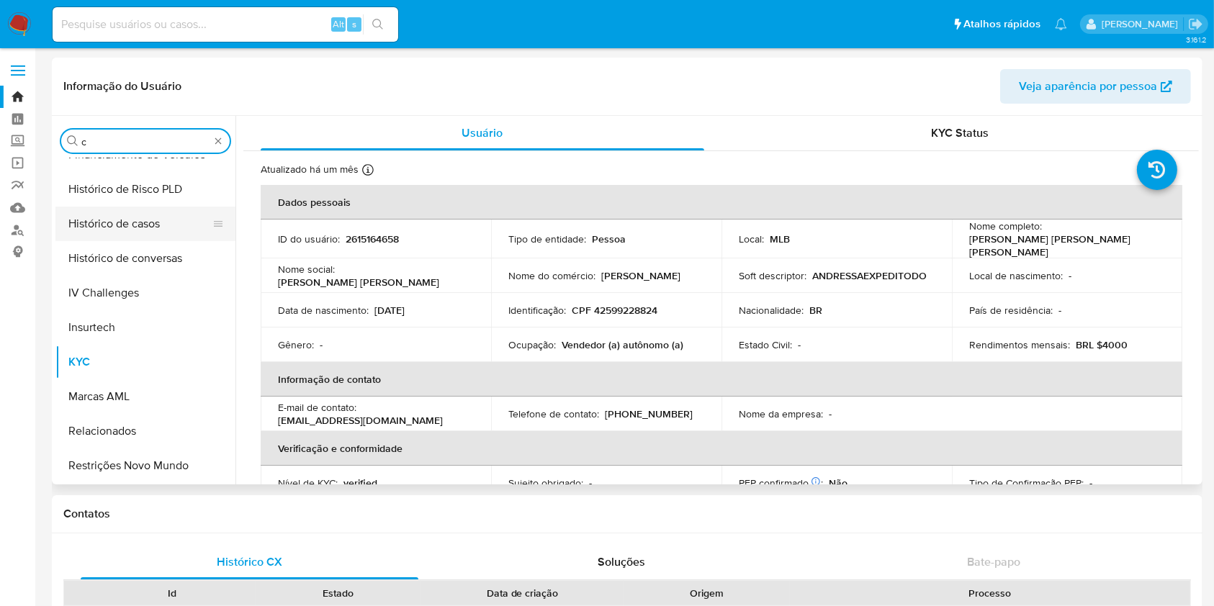
scroll to position [0, 0]
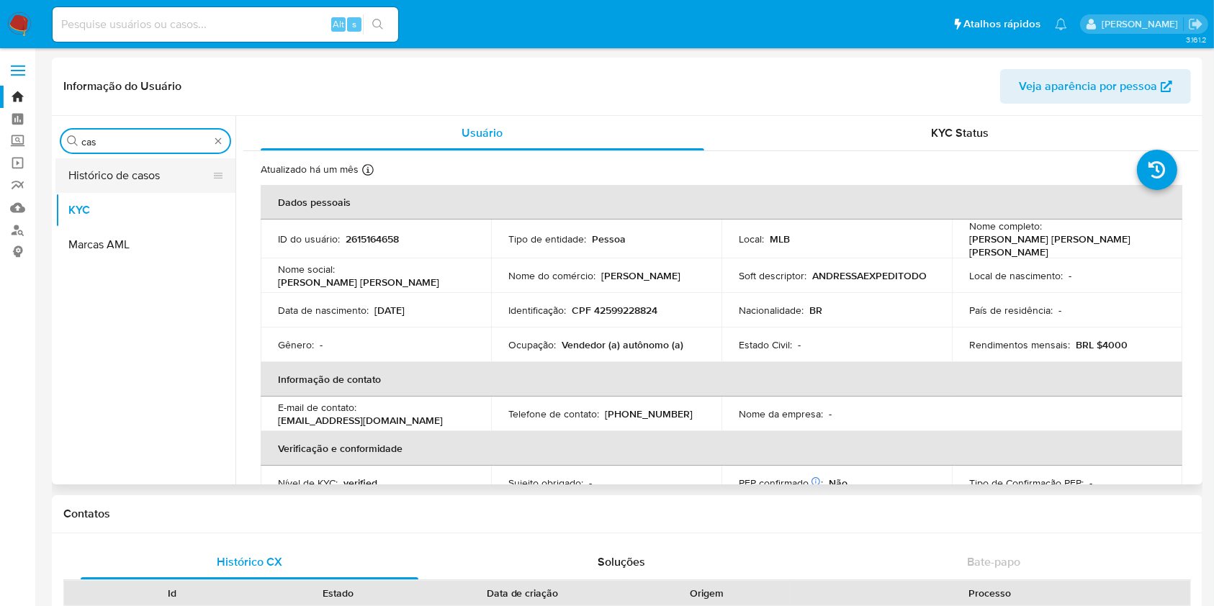
type input "cas"
click at [111, 169] on button "Histórico de casos" at bounding box center [139, 175] width 169 height 35
click at [96, 169] on button "Histórico de casos" at bounding box center [139, 175] width 169 height 35
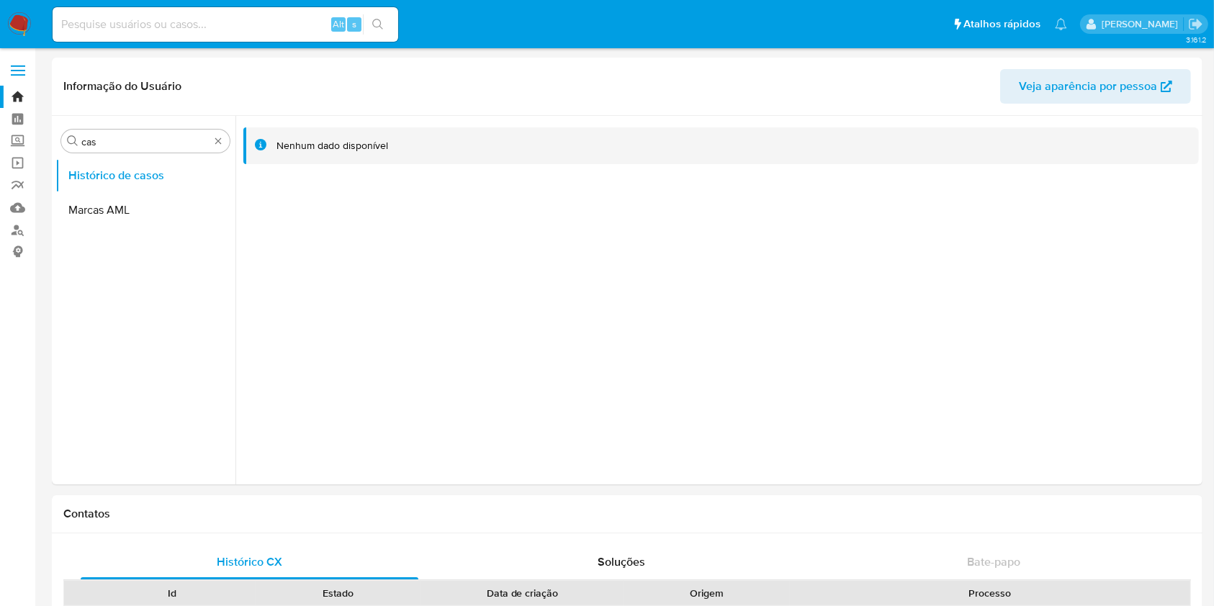
click at [18, 28] on img at bounding box center [19, 24] width 24 height 24
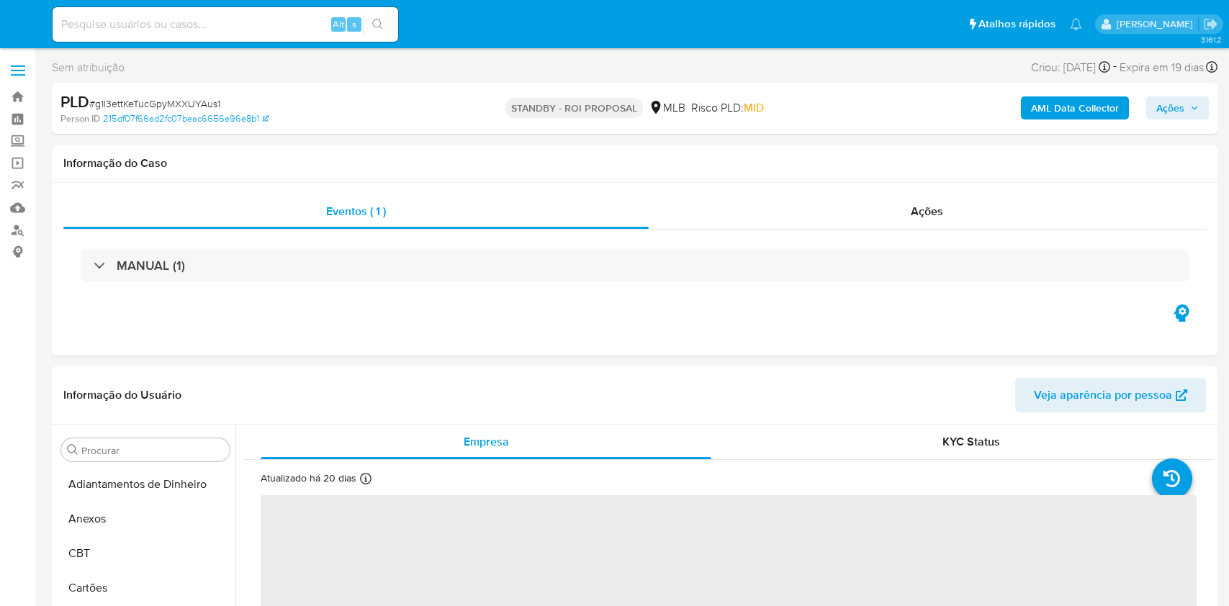
select select "10"
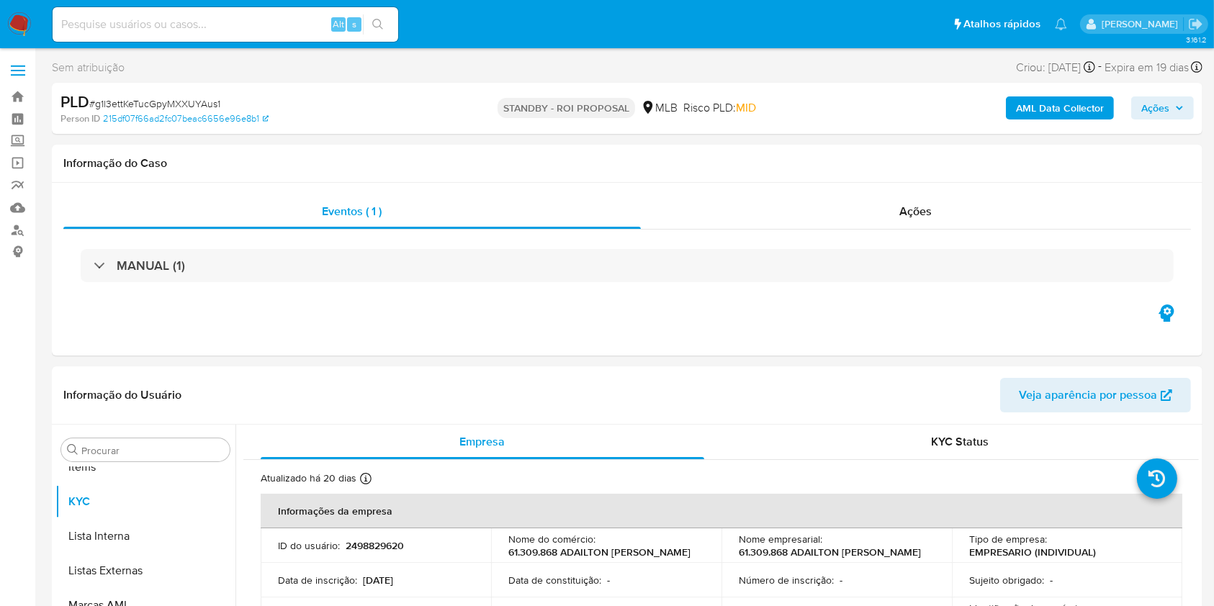
scroll to position [747, 0]
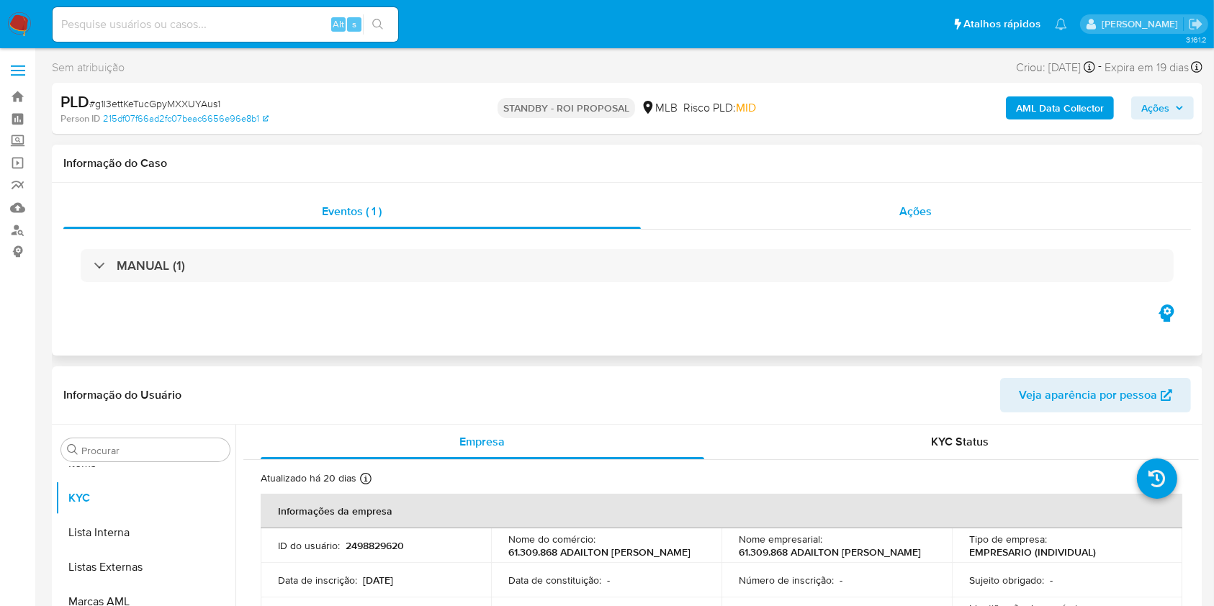
click at [892, 220] on div "Ações" at bounding box center [916, 211] width 550 height 35
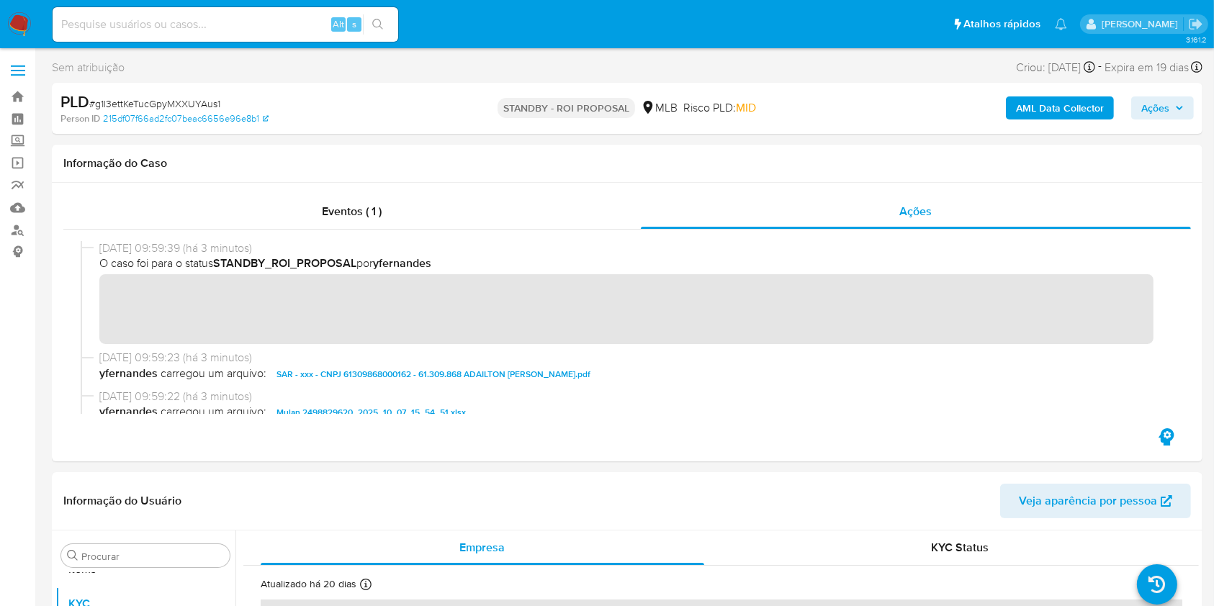
scroll to position [0, 0]
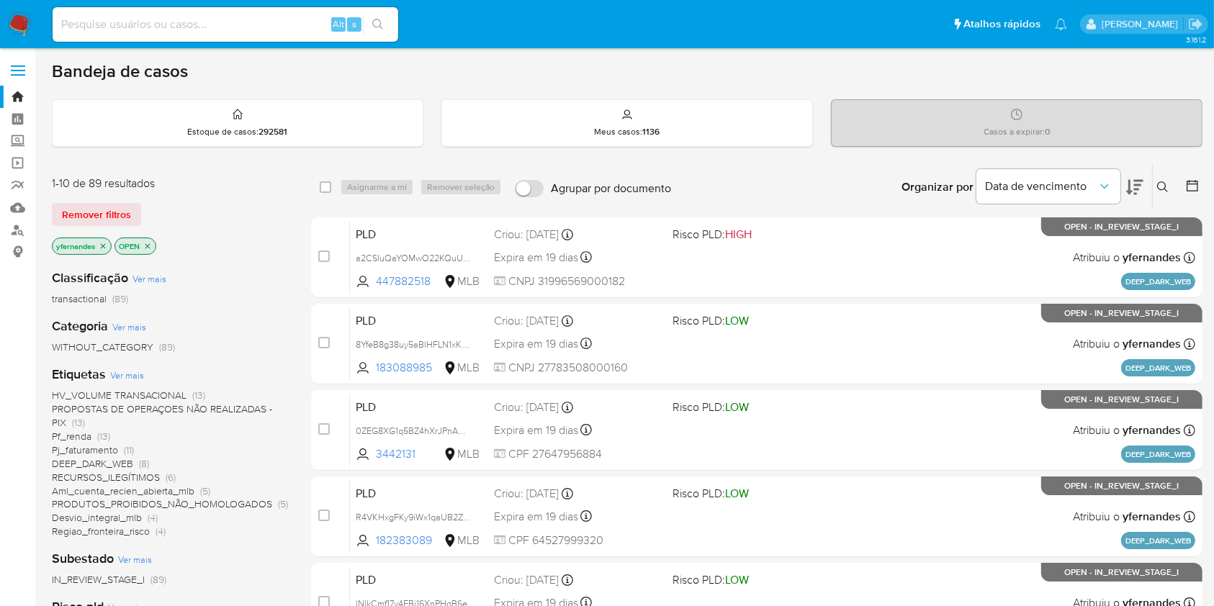
click at [230, 20] on input at bounding box center [226, 24] width 346 height 19
paste input "2346992610"
type input "2346992610"
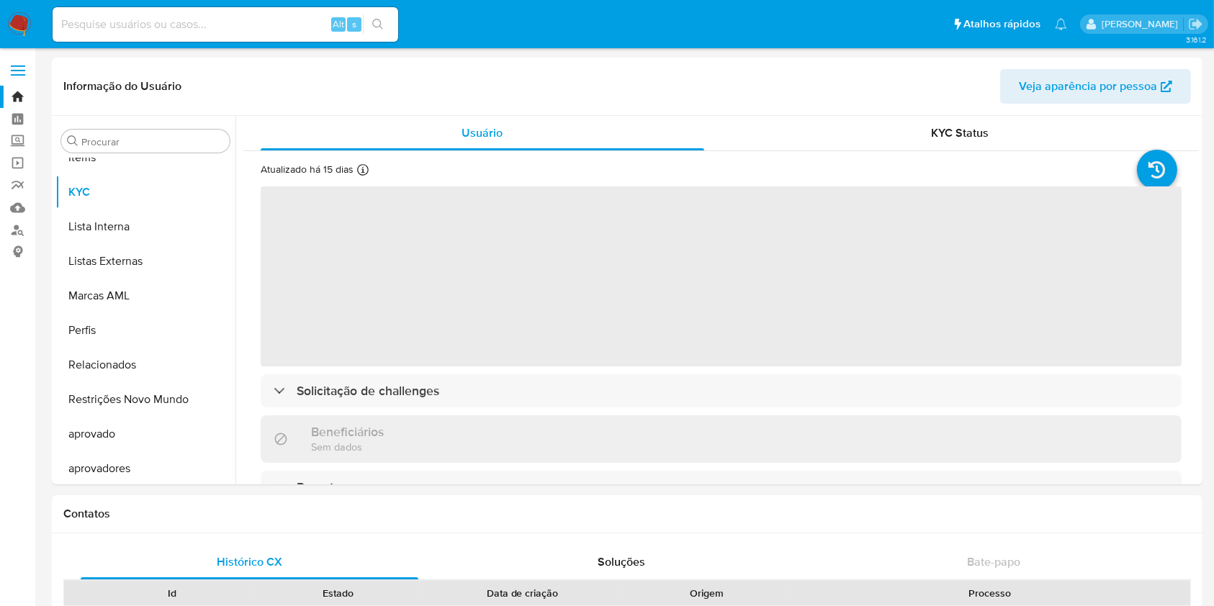
scroll to position [747, 0]
click at [124, 139] on input "Procurar" at bounding box center [152, 141] width 143 height 13
type input "cas"
select select "10"
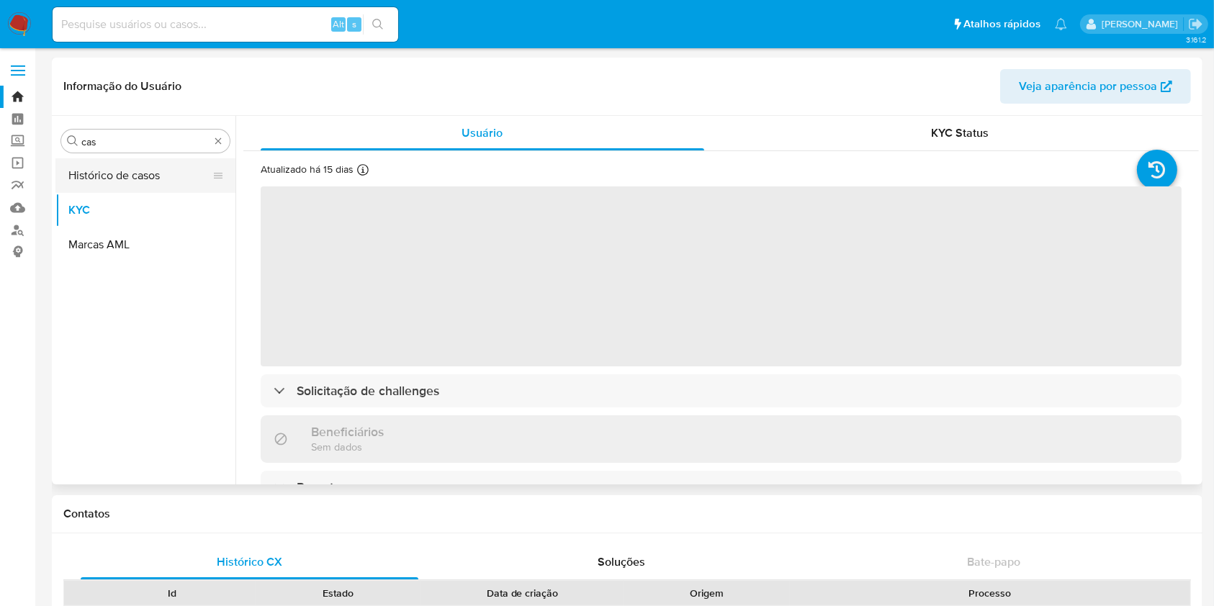
click at [108, 168] on button "Histórico de casos" at bounding box center [139, 175] width 169 height 35
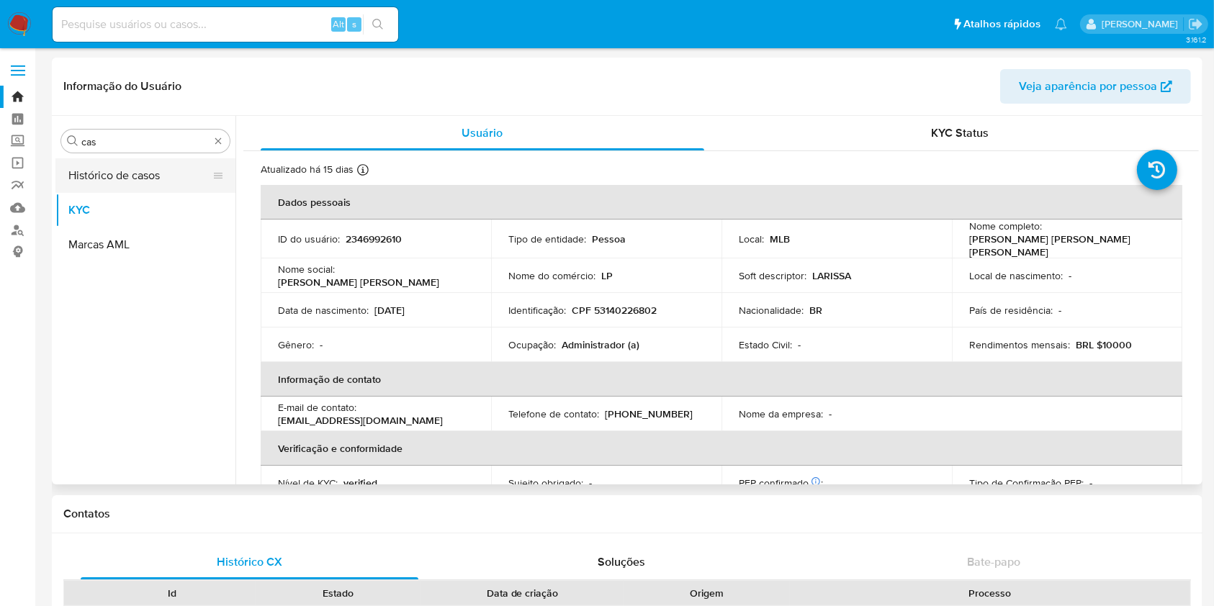
click at [89, 176] on button "Histórico de casos" at bounding box center [139, 175] width 169 height 35
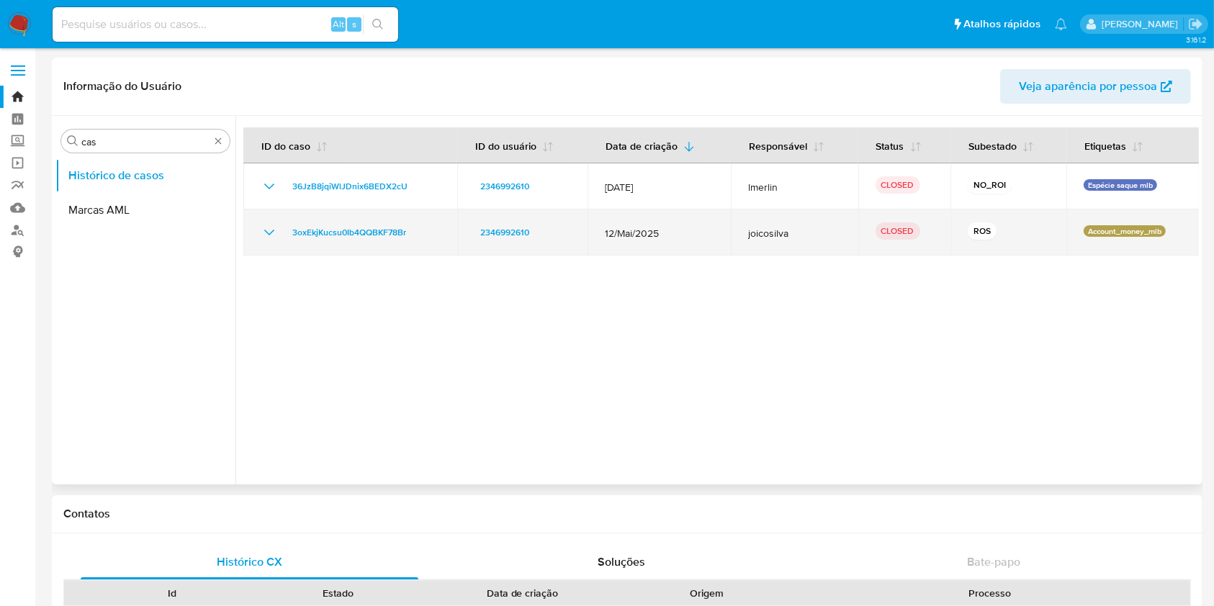
click at [270, 233] on icon "Mostrar/Ocultar" at bounding box center [269, 232] width 17 height 17
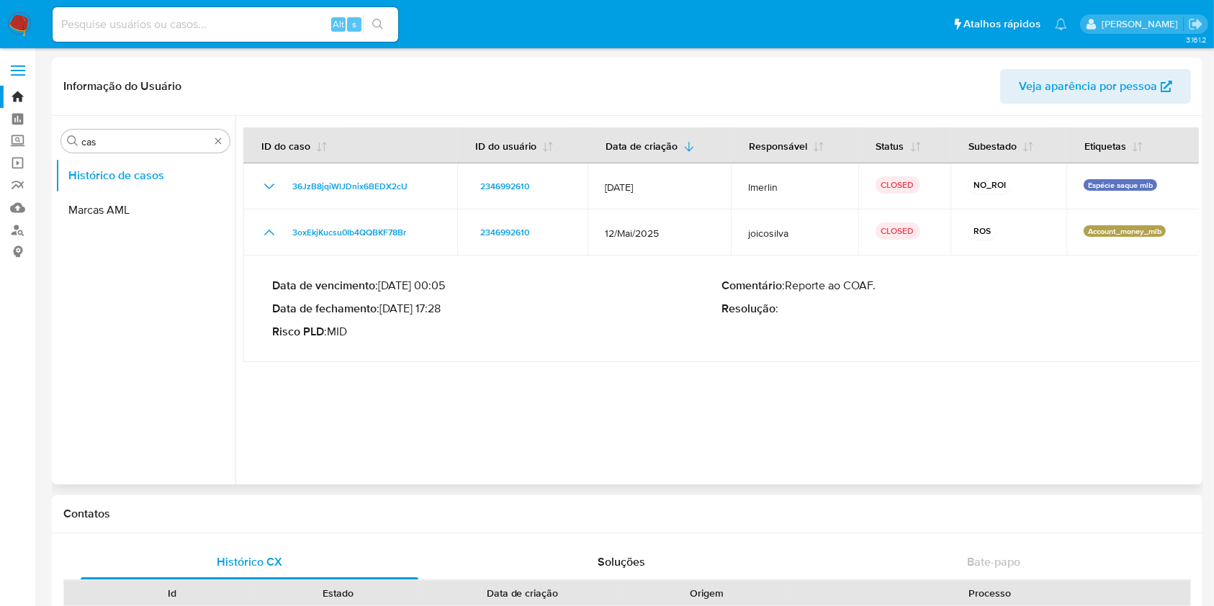
drag, startPoint x: 402, startPoint y: 309, endPoint x: 443, endPoint y: 309, distance: 41.1
click at [443, 309] on p "Data de fechamento : 23/05/2025 17:28" at bounding box center [496, 309] width 449 height 14
drag, startPoint x: 448, startPoint y: 313, endPoint x: 404, endPoint y: 308, distance: 44.1
click at [404, 308] on p "Data de fechamento : 23/05/2025 17:28" at bounding box center [496, 309] width 449 height 14
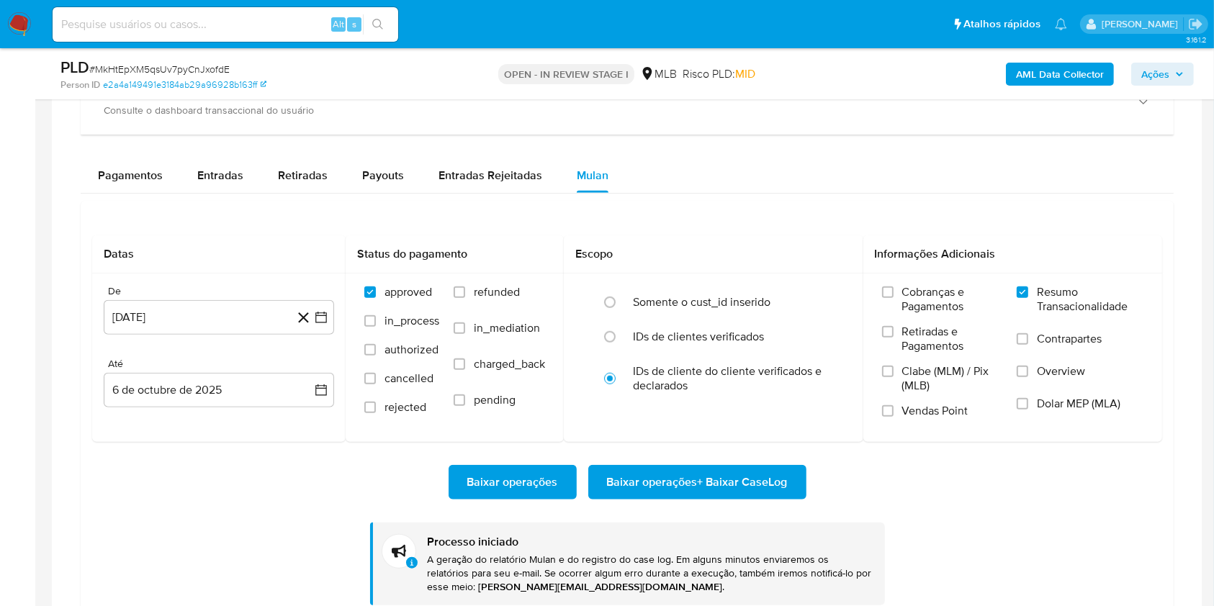
scroll to position [747, 0]
click at [117, 71] on span "# MkHtEpXM5qsUv7pyCnJxofdE" at bounding box center [159, 69] width 140 height 14
click at [116, 71] on span "# MkHtEpXM5qsUv7pyCnJxofdE" at bounding box center [159, 69] width 140 height 14
copy span "MkHtEpXM5qsUv7pyCnJxofdE"
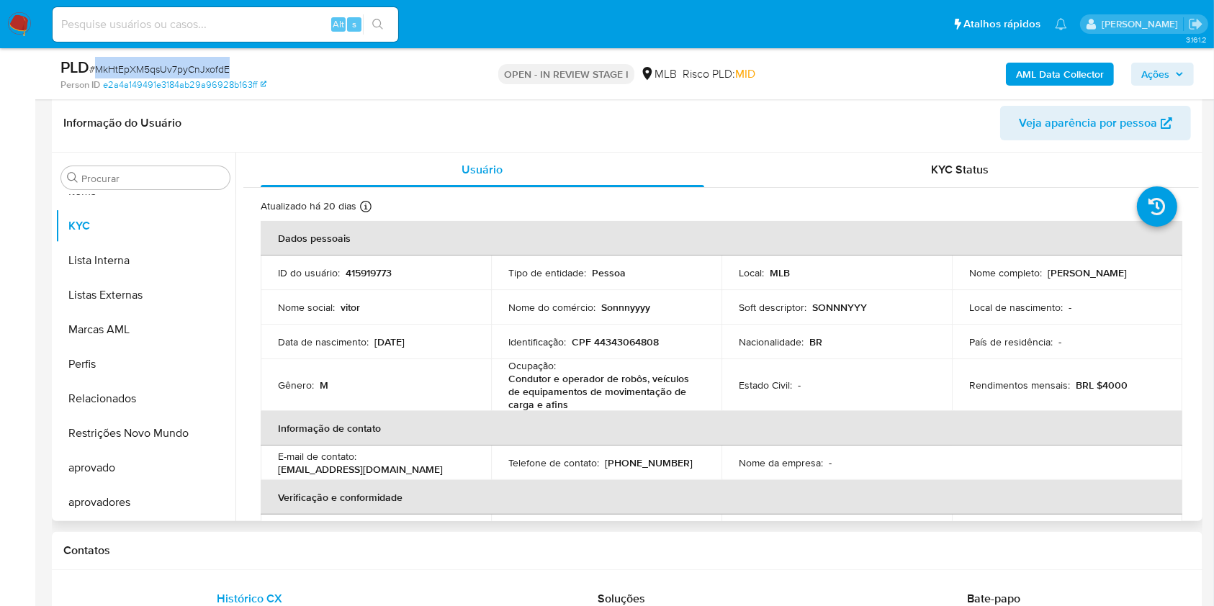
scroll to position [192, 0]
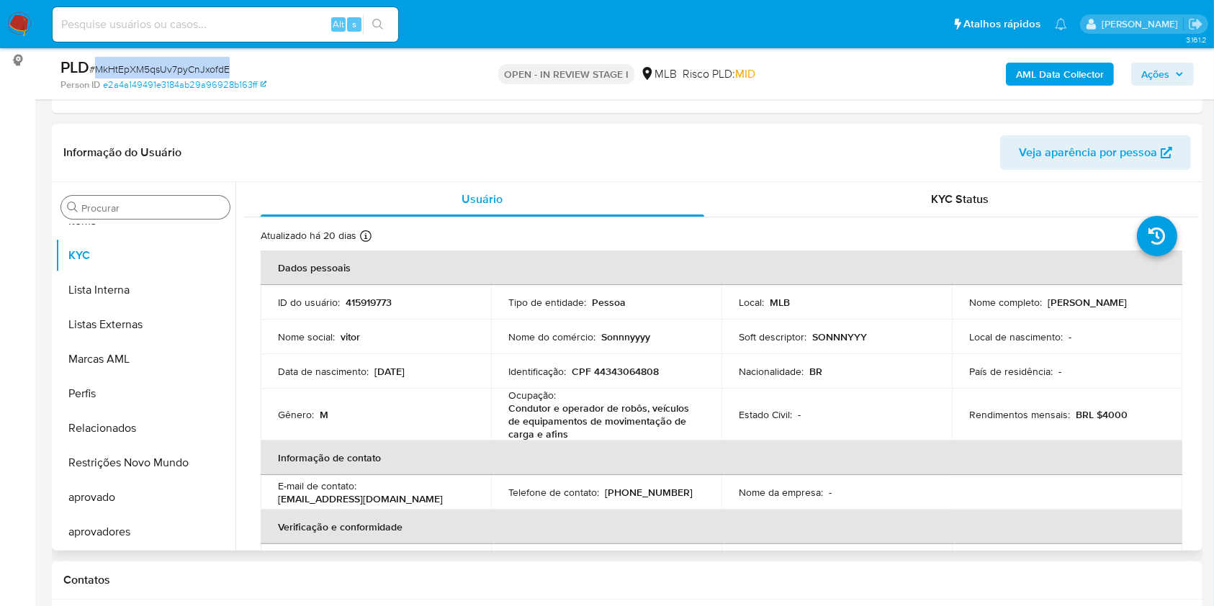
click at [186, 210] on input "Procurar" at bounding box center [152, 208] width 143 height 13
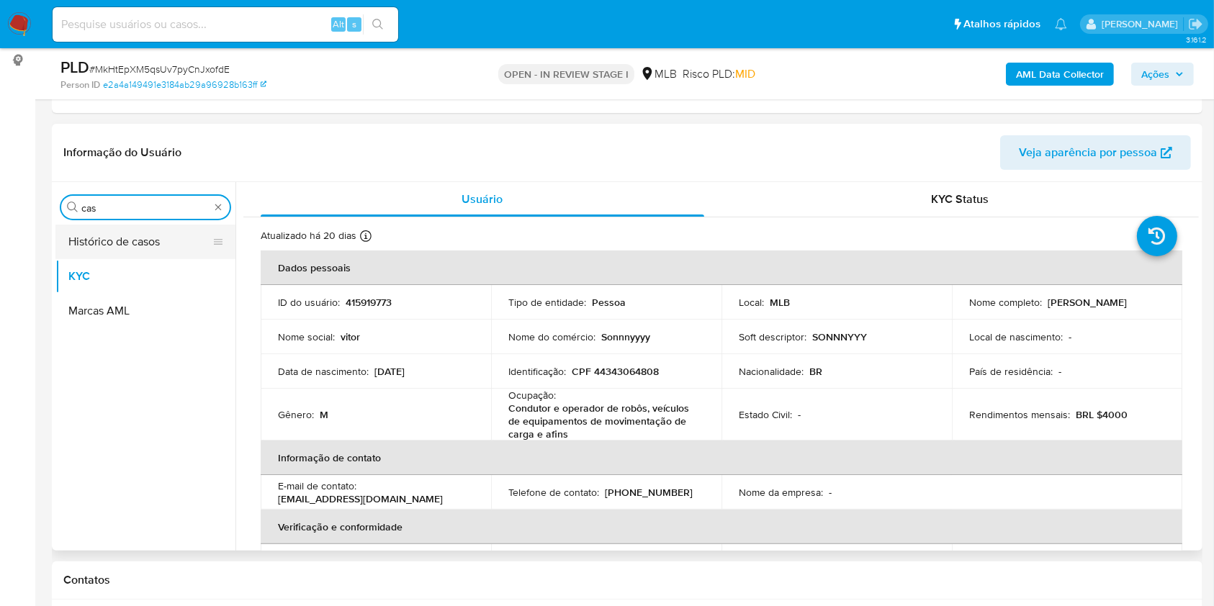
scroll to position [0, 0]
click at [130, 246] on button "Histórico de casos" at bounding box center [139, 242] width 169 height 35
click at [116, 242] on button "Histórico de casos" at bounding box center [145, 242] width 180 height 35
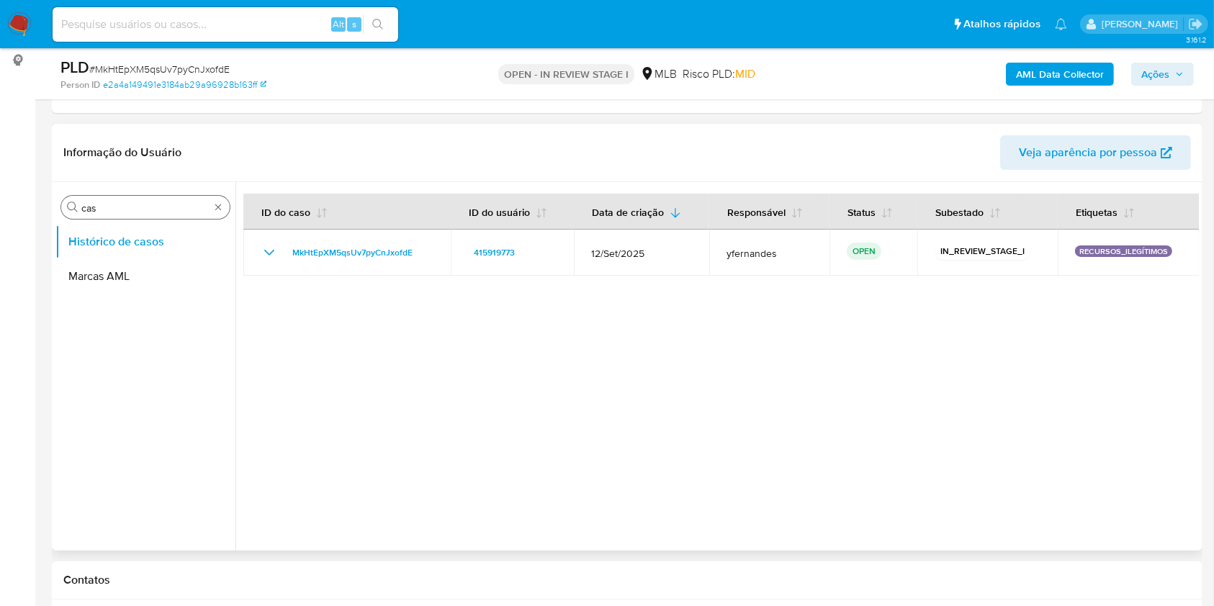
drag, startPoint x: 127, startPoint y: 199, endPoint x: 101, endPoint y: 211, distance: 29.0
click at [127, 199] on div "Procurar cas" at bounding box center [145, 207] width 169 height 23
click at [99, 211] on input "cas" at bounding box center [145, 208] width 128 height 13
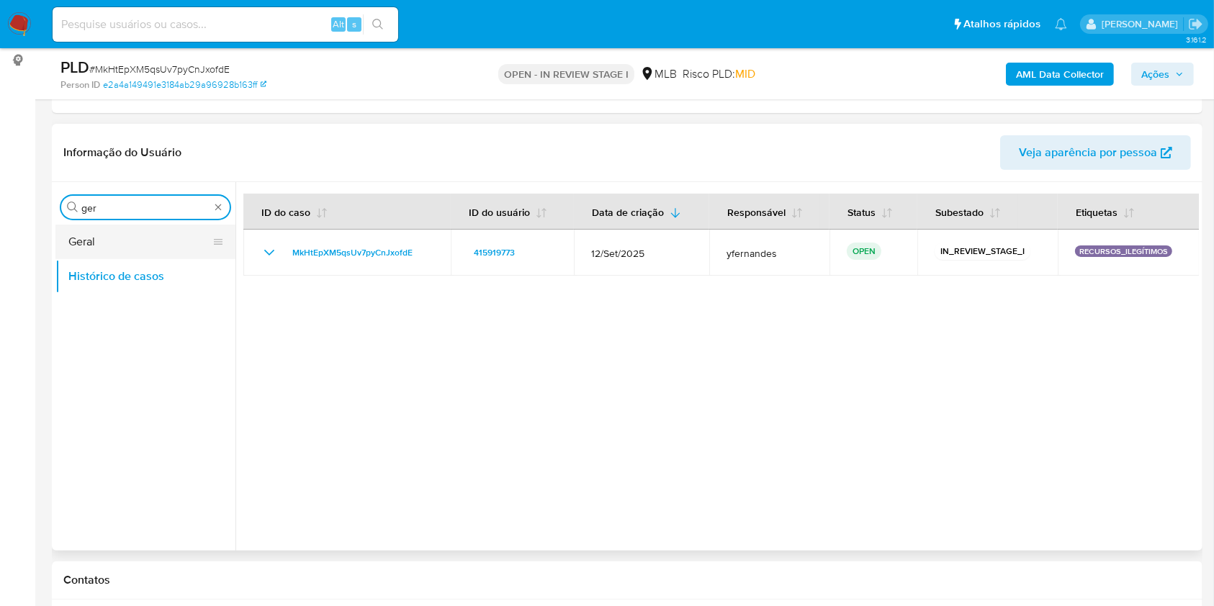
type input "ger"
click at [87, 228] on button "Geral" at bounding box center [139, 242] width 169 height 35
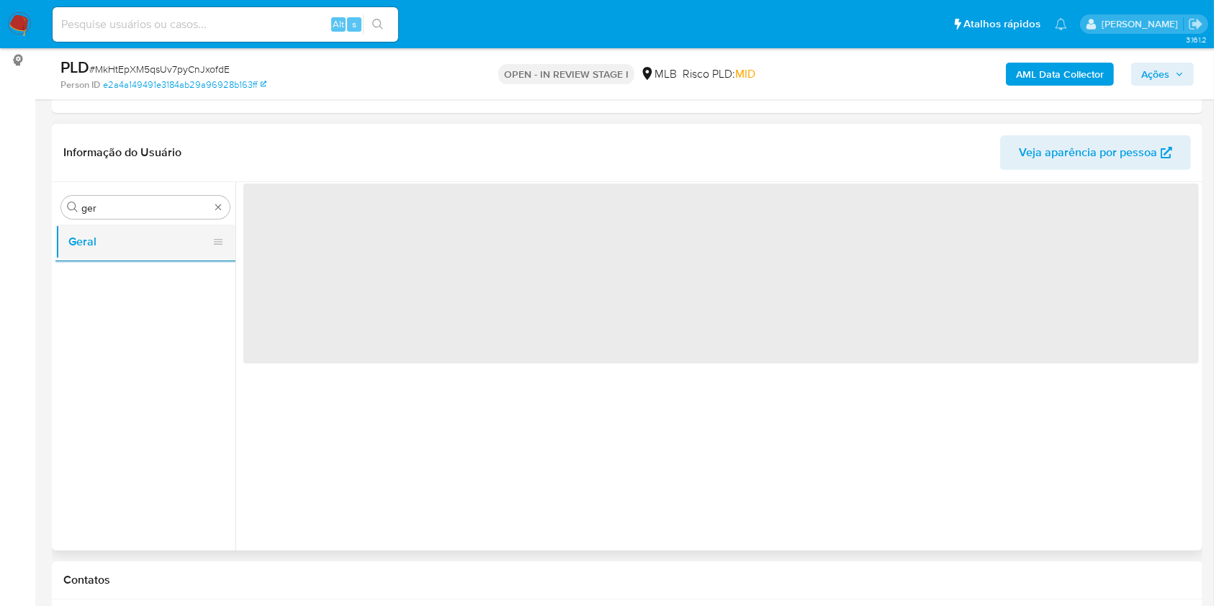
click at [133, 239] on button "Geral" at bounding box center [139, 242] width 169 height 35
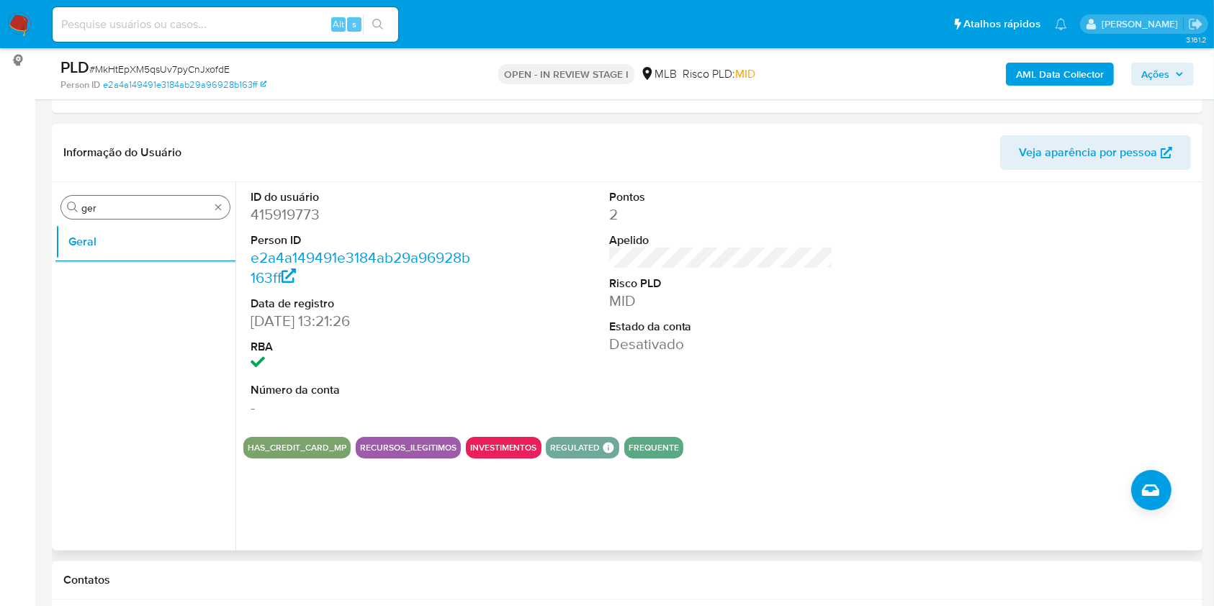
click at [150, 213] on input "ger" at bounding box center [145, 208] width 128 height 13
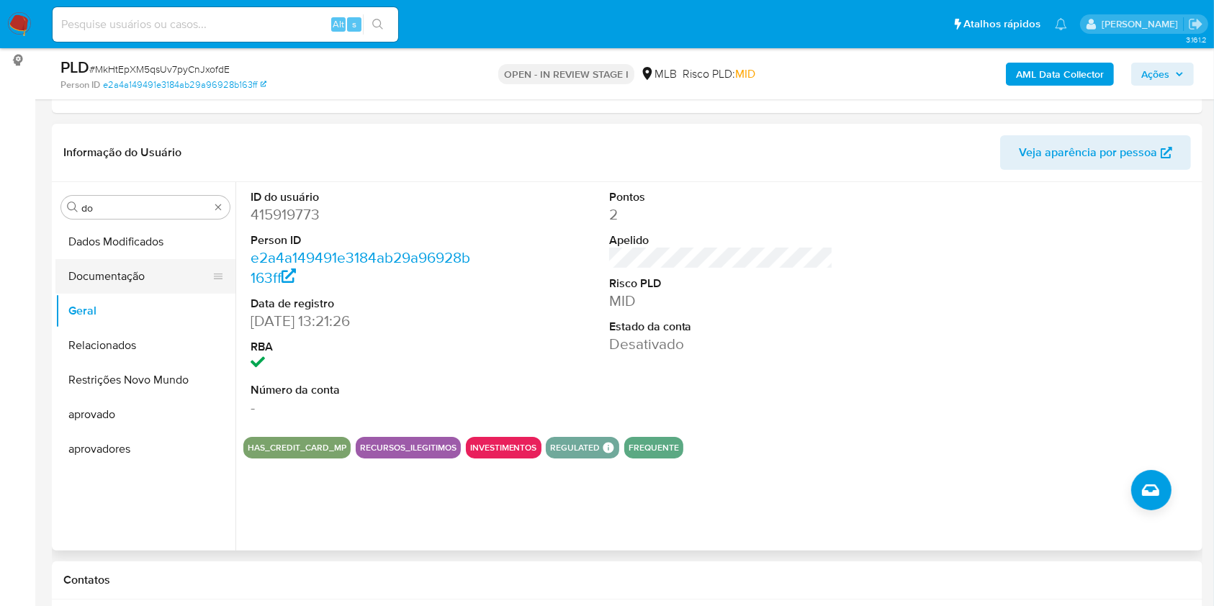
click at [125, 277] on button "Documentação" at bounding box center [139, 276] width 169 height 35
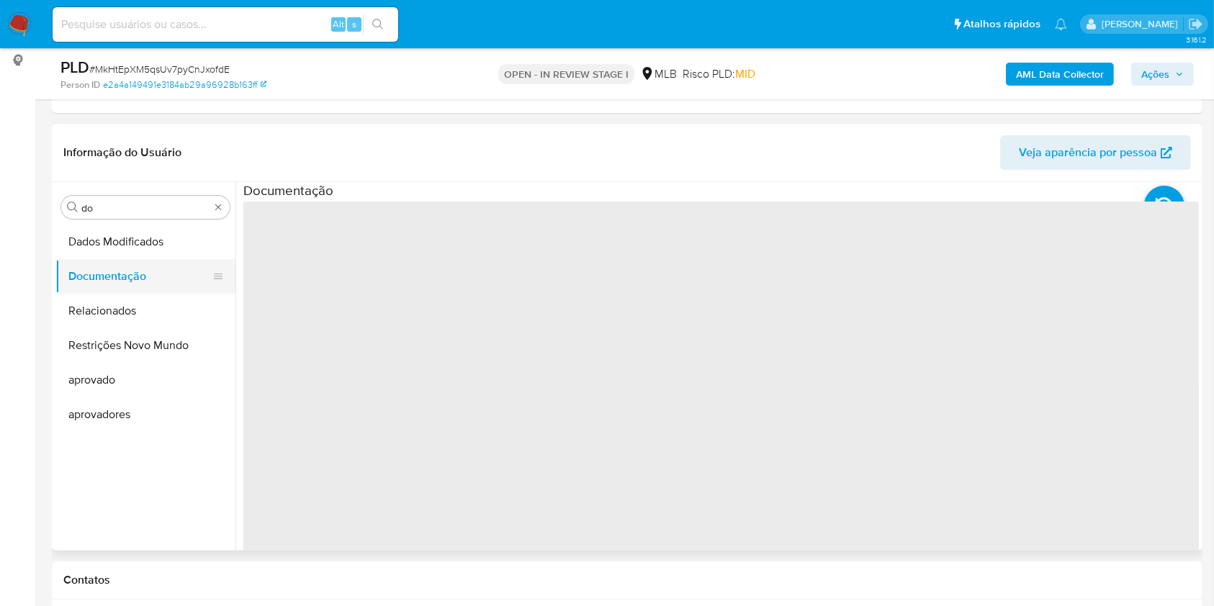
click at [86, 284] on button "Documentação" at bounding box center [139, 276] width 169 height 35
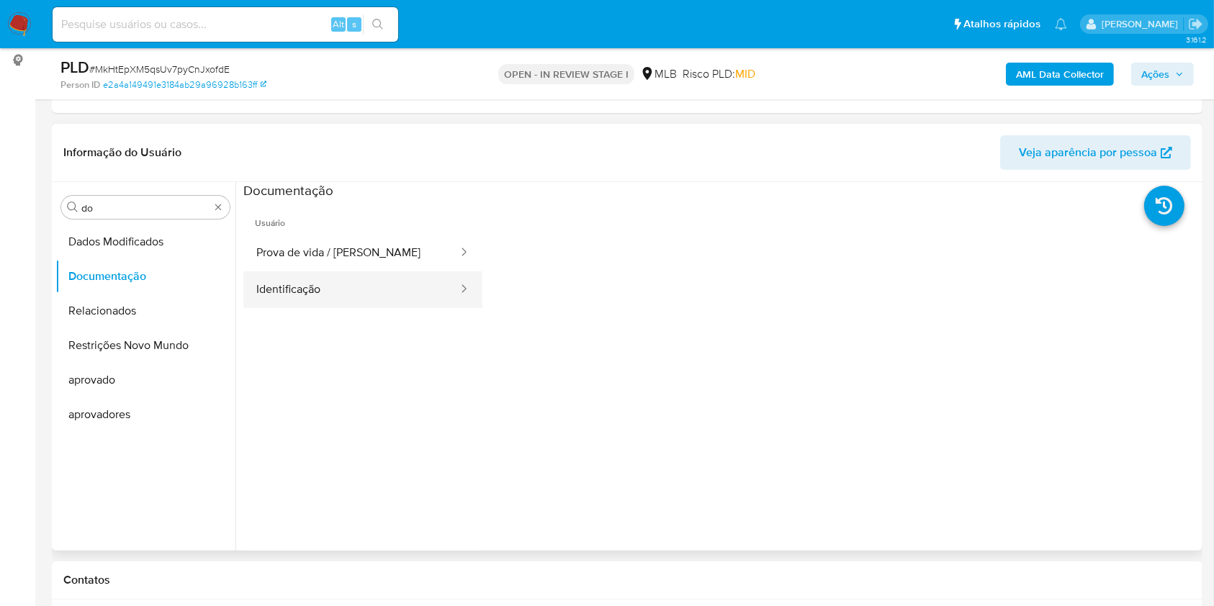
click at [351, 272] on button "Identificação" at bounding box center [351, 290] width 216 height 37
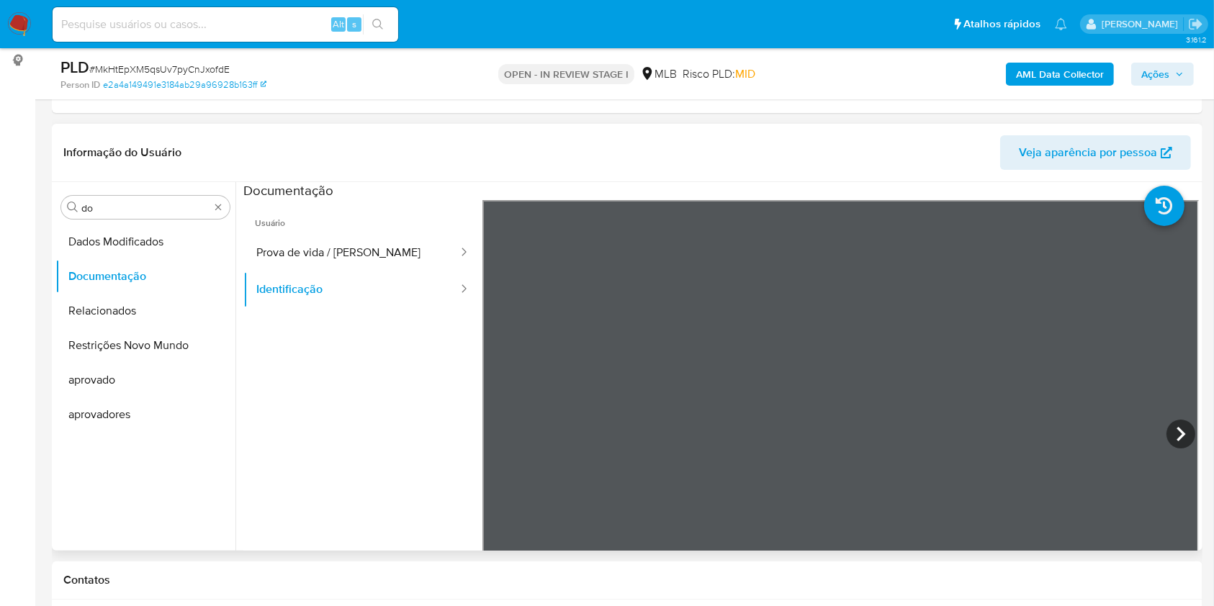
click at [1186, 435] on icon at bounding box center [1181, 434] width 29 height 29
click at [396, 254] on button "Prova de vida / Selfie" at bounding box center [351, 253] width 216 height 37
click at [156, 207] on input "do" at bounding box center [145, 208] width 128 height 13
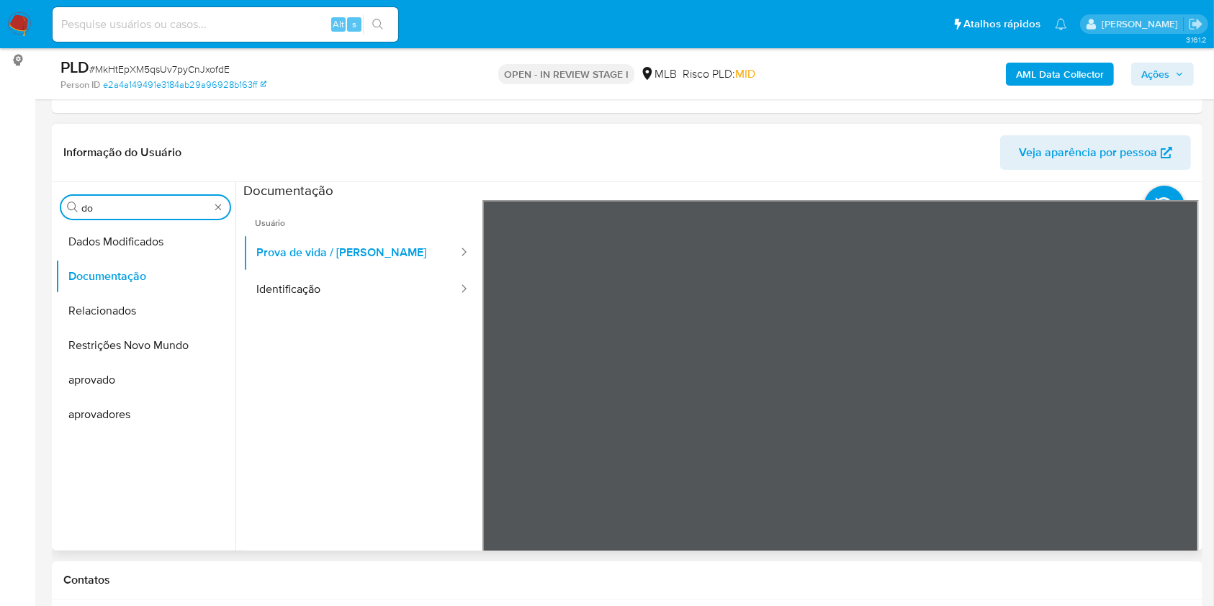
click at [156, 207] on input "do" at bounding box center [145, 208] width 128 height 13
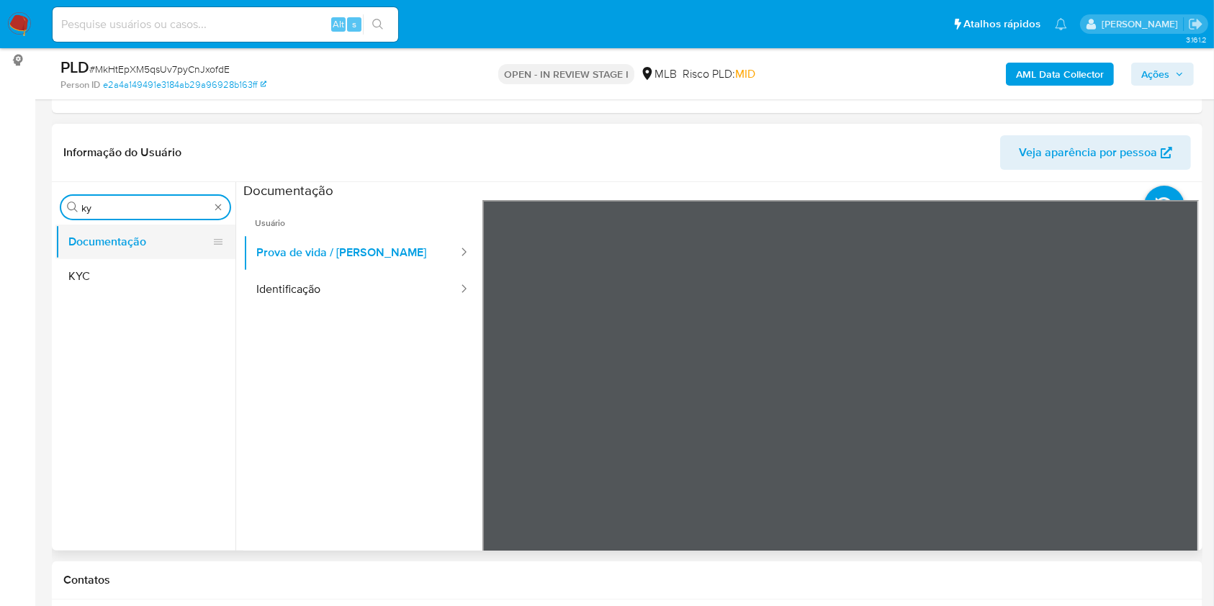
click at [151, 249] on button "Documentação" at bounding box center [139, 242] width 169 height 35
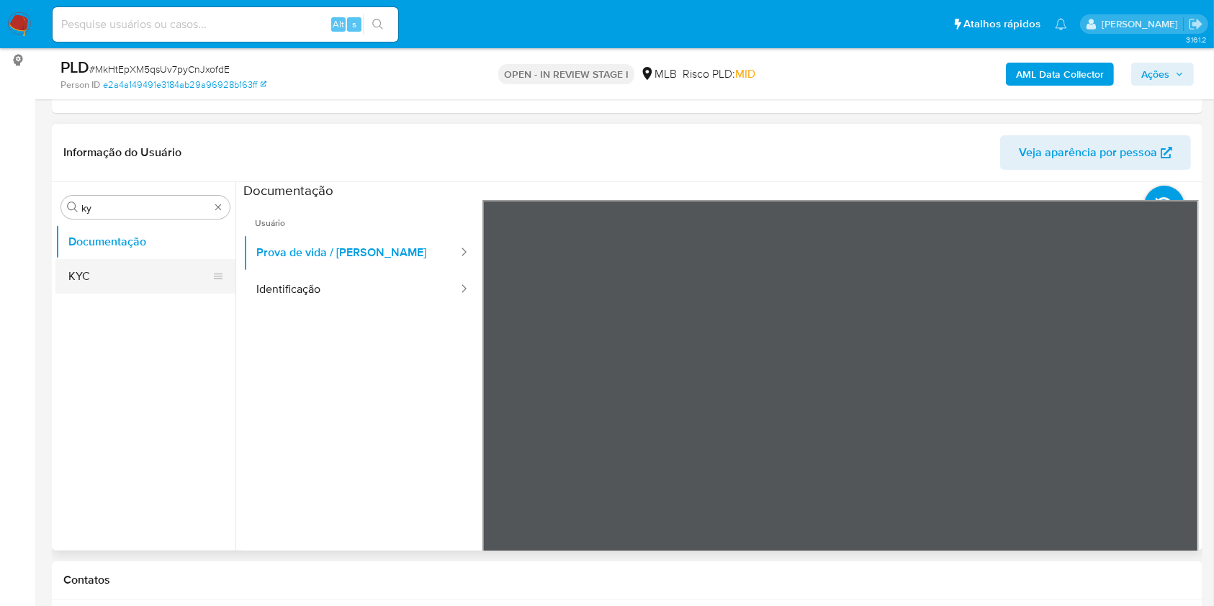
click at [130, 263] on button "KYC" at bounding box center [139, 276] width 169 height 35
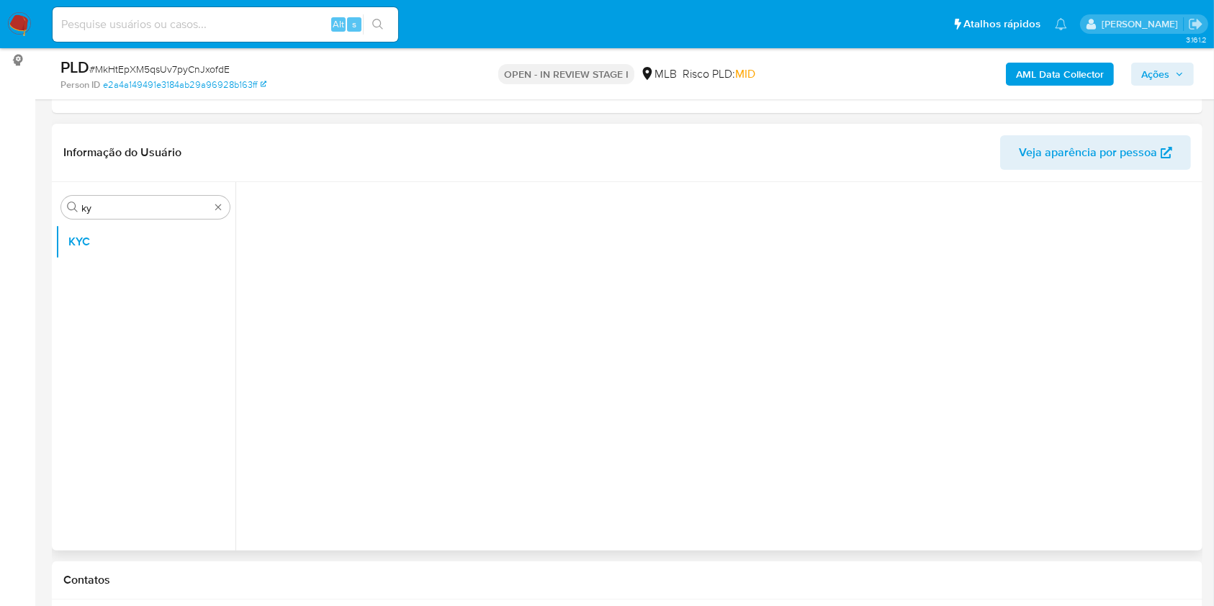
click at [120, 282] on ul "KYC" at bounding box center [145, 387] width 180 height 325
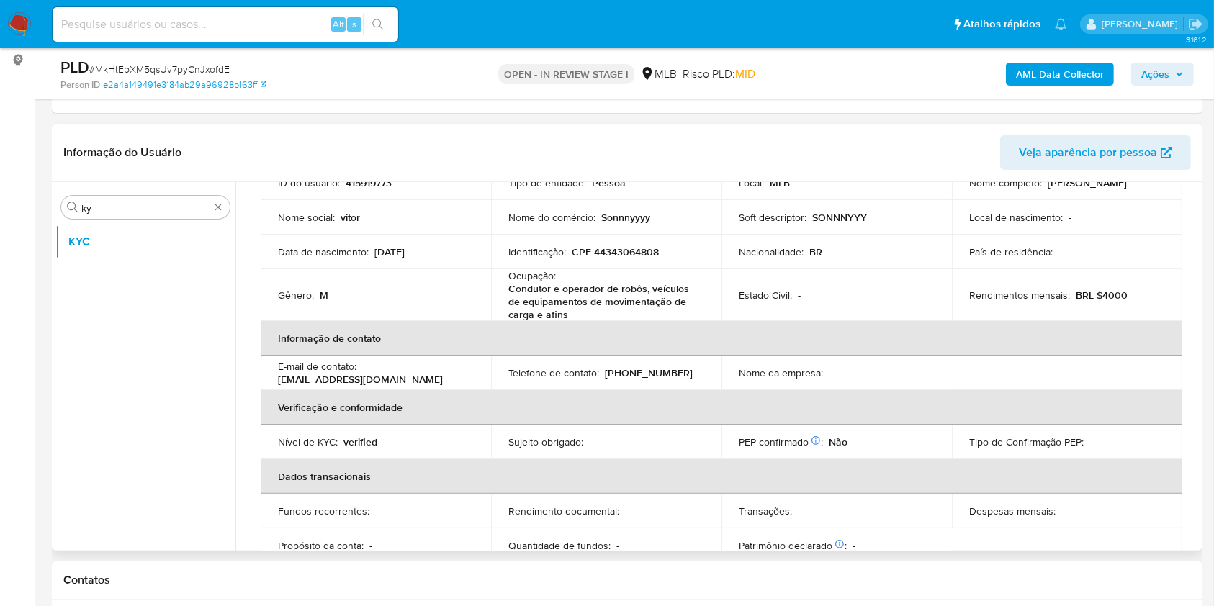
scroll to position [109, 0]
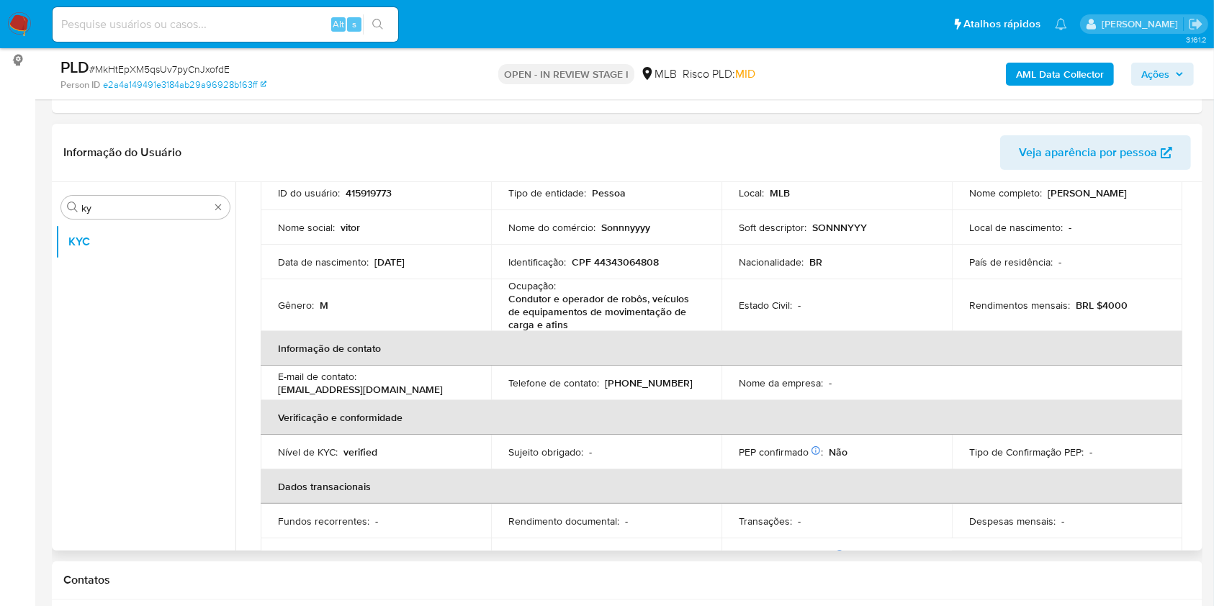
click at [640, 308] on p "Condutor e operador de robôs, veículos de equipamentos de movimentação de carga…" at bounding box center [603, 311] width 190 height 39
copy div "Ocupação : Condutor e operador de robôs, veículos de equipamentos de movimentaç…"
click at [566, 317] on p "Condutor e operador de robôs, veículos de equipamentos de movimentação de carga…" at bounding box center [603, 311] width 190 height 39
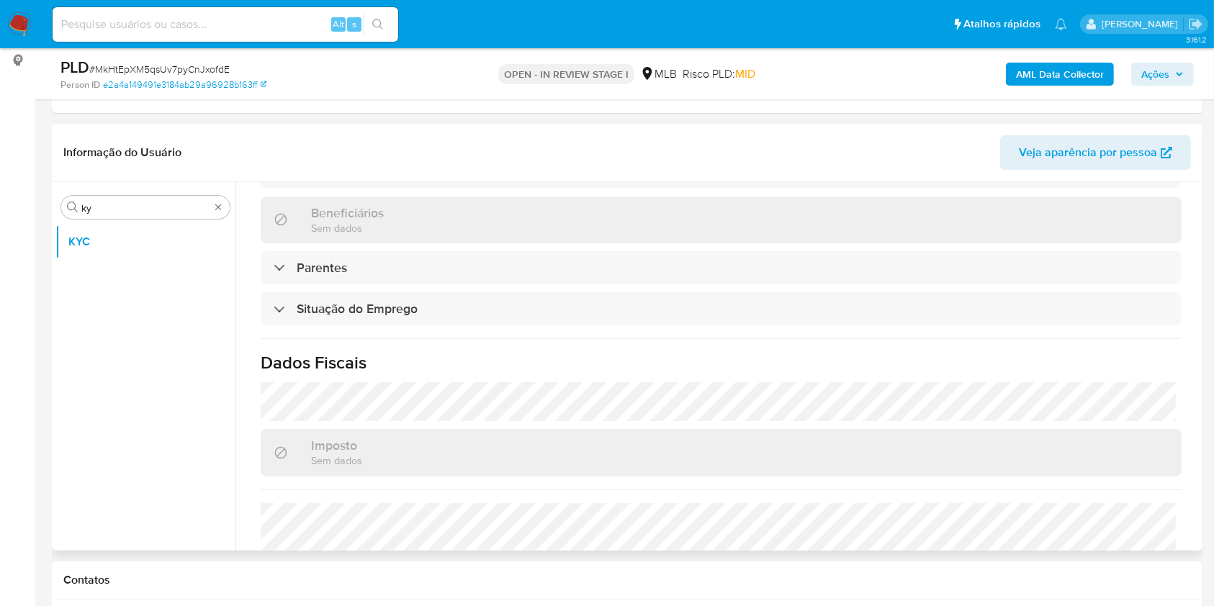
scroll to position [629, 0]
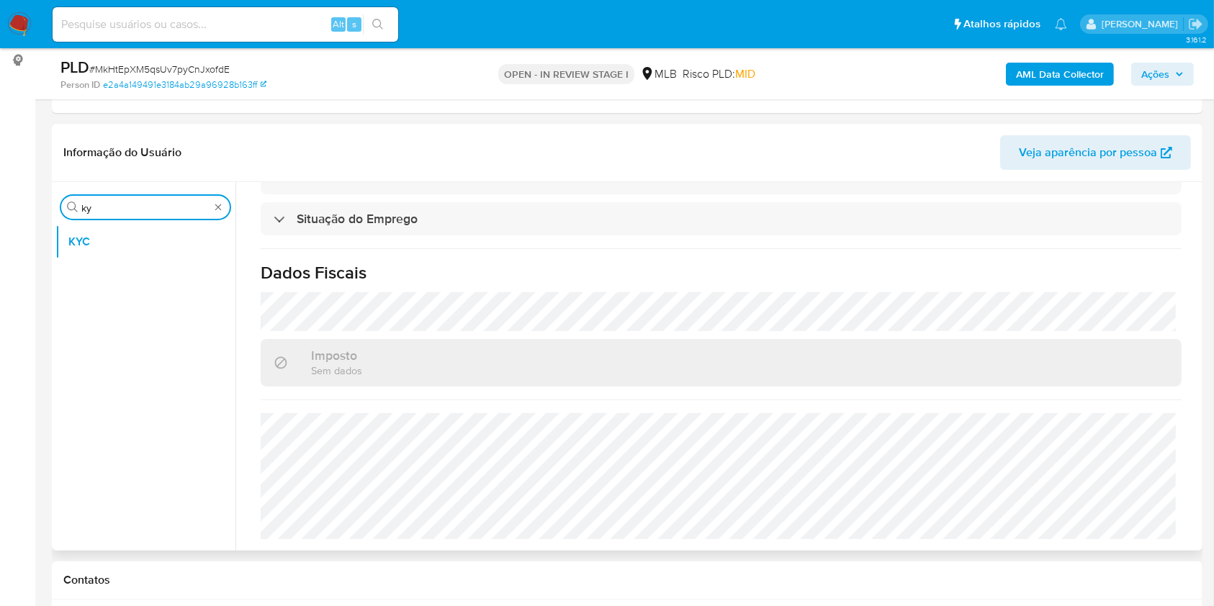
click at [143, 203] on input "ky" at bounding box center [145, 208] width 128 height 13
click at [143, 202] on input "ky" at bounding box center [145, 208] width 128 height 13
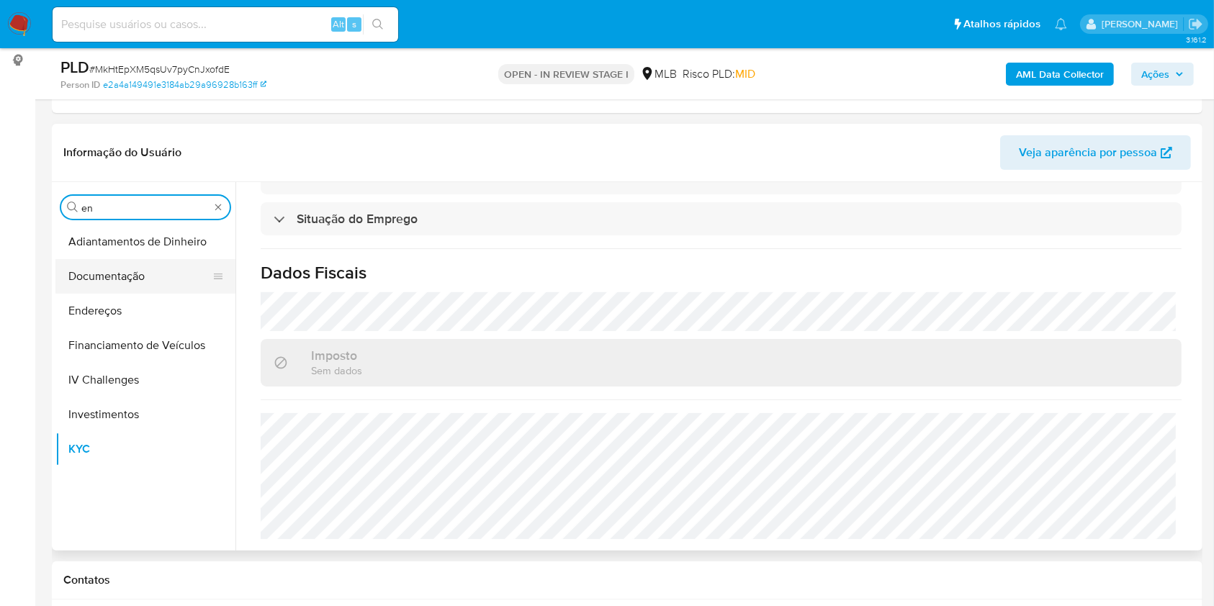
type input "en"
click at [109, 279] on button "Documentação" at bounding box center [139, 276] width 169 height 35
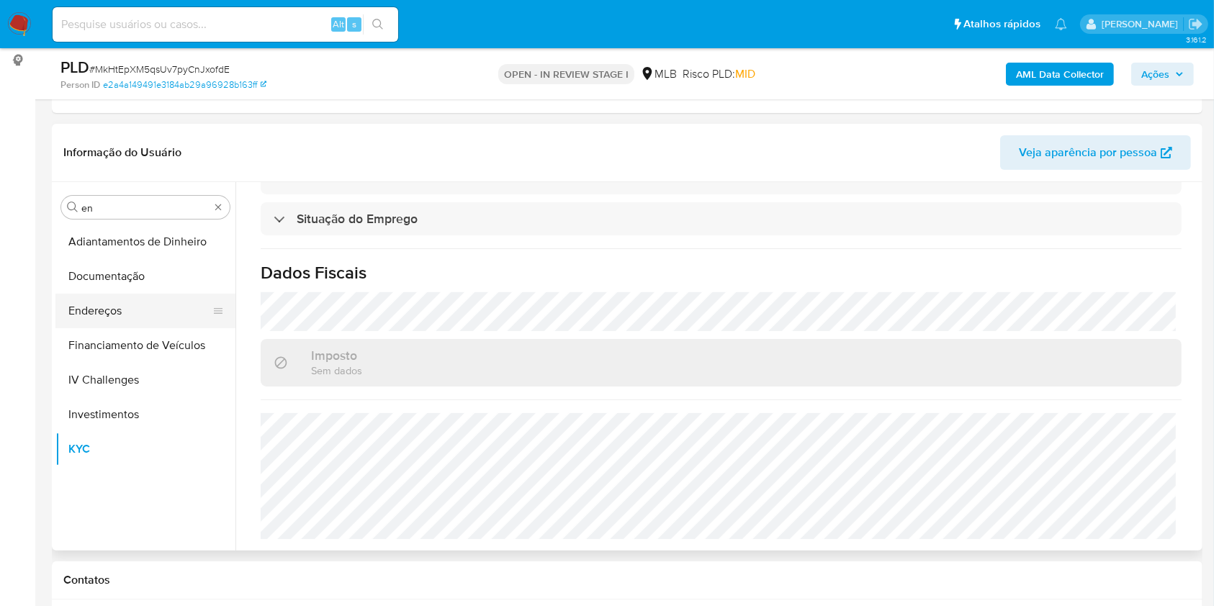
click at [117, 304] on button "Endereços" at bounding box center [139, 311] width 169 height 35
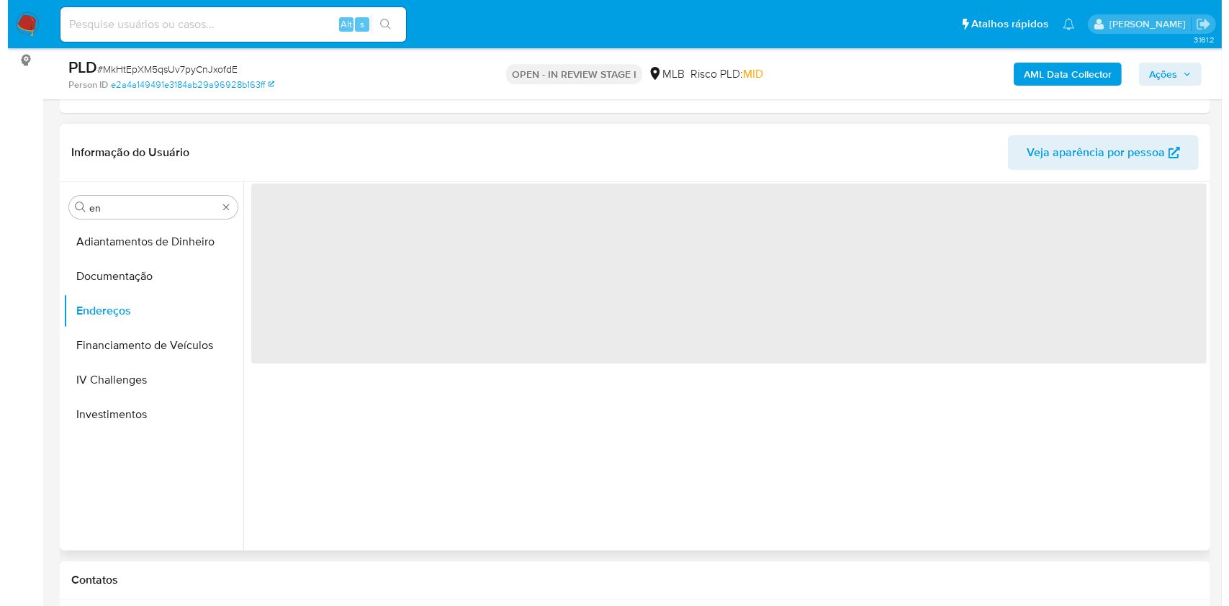
scroll to position [0, 0]
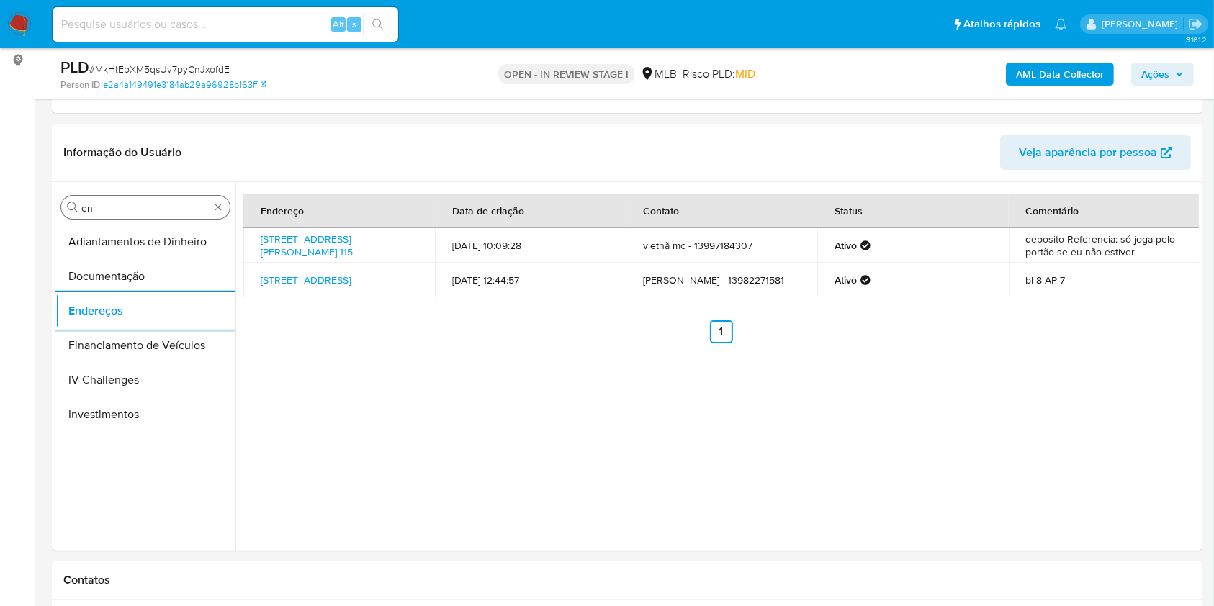
click at [116, 213] on input "en" at bounding box center [145, 208] width 128 height 13
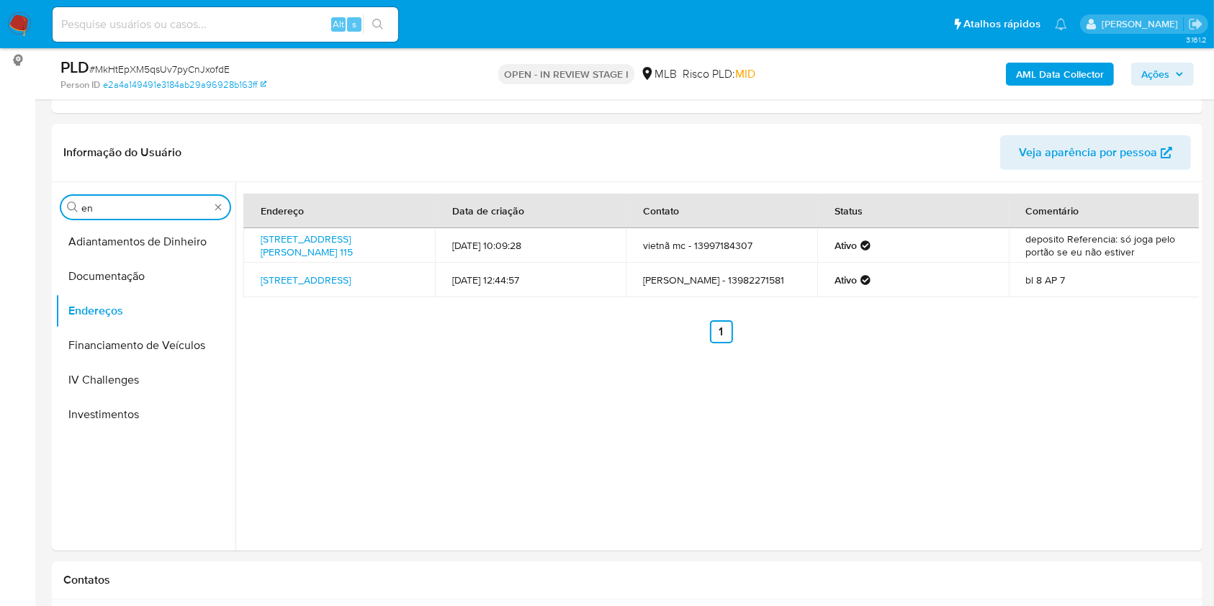
click at [116, 213] on input "en" at bounding box center [145, 208] width 128 height 13
type input "ge"
click at [97, 249] on button "Detalhe da geolocalização" at bounding box center [139, 242] width 169 height 35
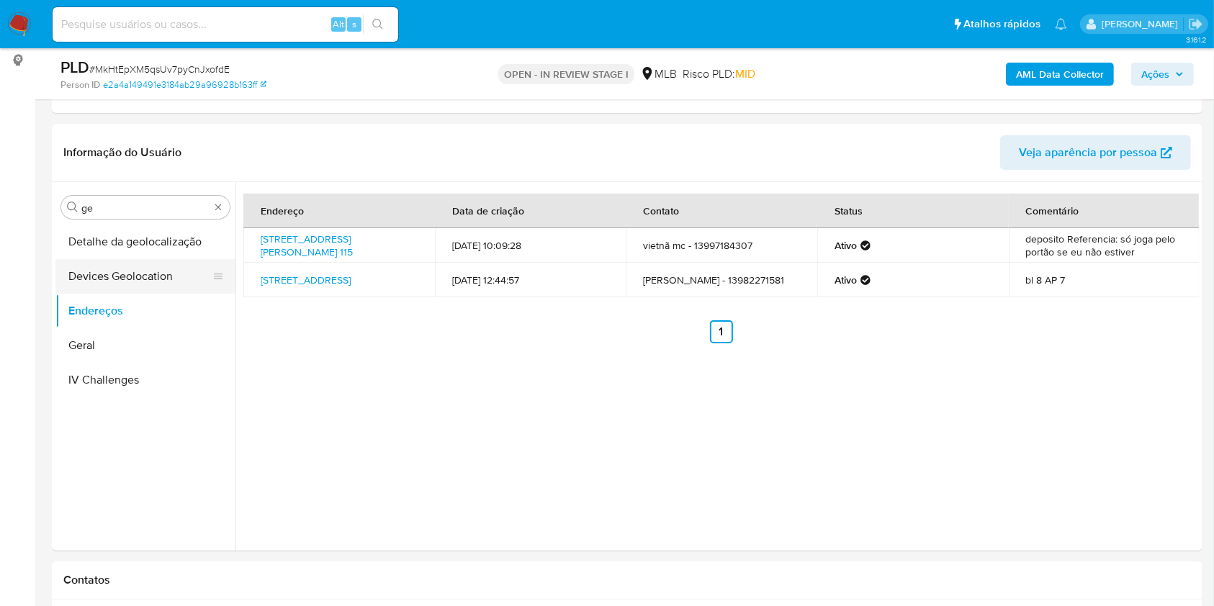
click at [112, 248] on button "Detalhe da geolocalização" at bounding box center [145, 242] width 180 height 35
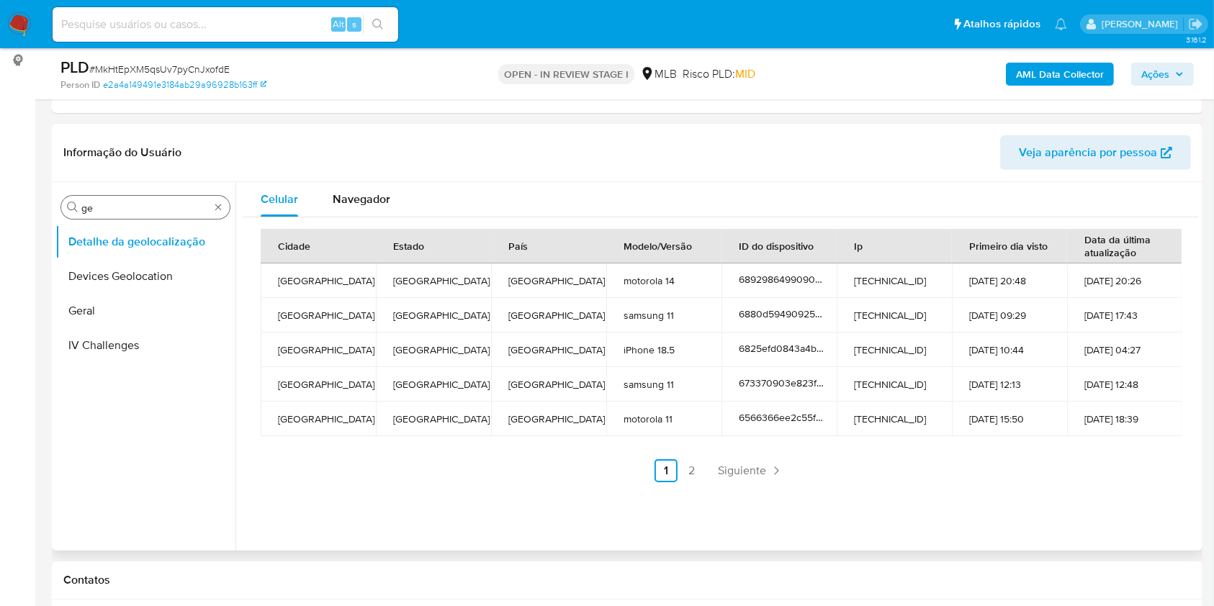
click at [138, 214] on div "Procurar ge" at bounding box center [145, 207] width 169 height 23
click at [137, 212] on input "ge" at bounding box center [145, 208] width 128 height 13
click at [136, 212] on input "ge" at bounding box center [145, 208] width 128 height 13
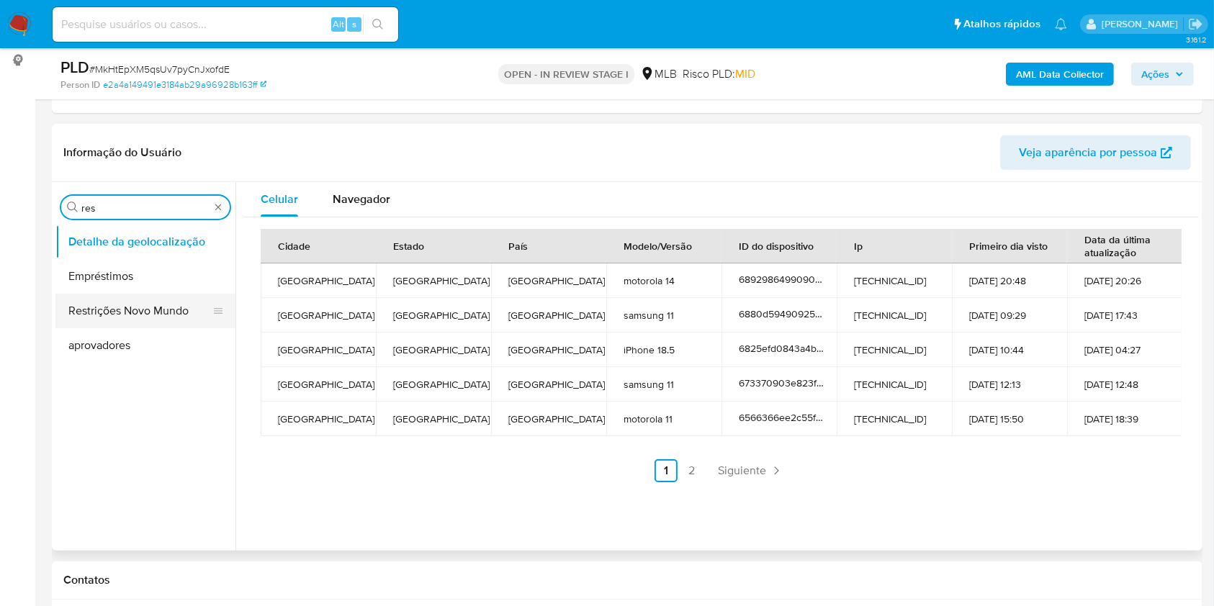
type input "res"
click at [115, 299] on button "Restrições Novo Mundo" at bounding box center [139, 311] width 169 height 35
click at [111, 305] on button "Restrições Novo Mundo" at bounding box center [139, 311] width 169 height 35
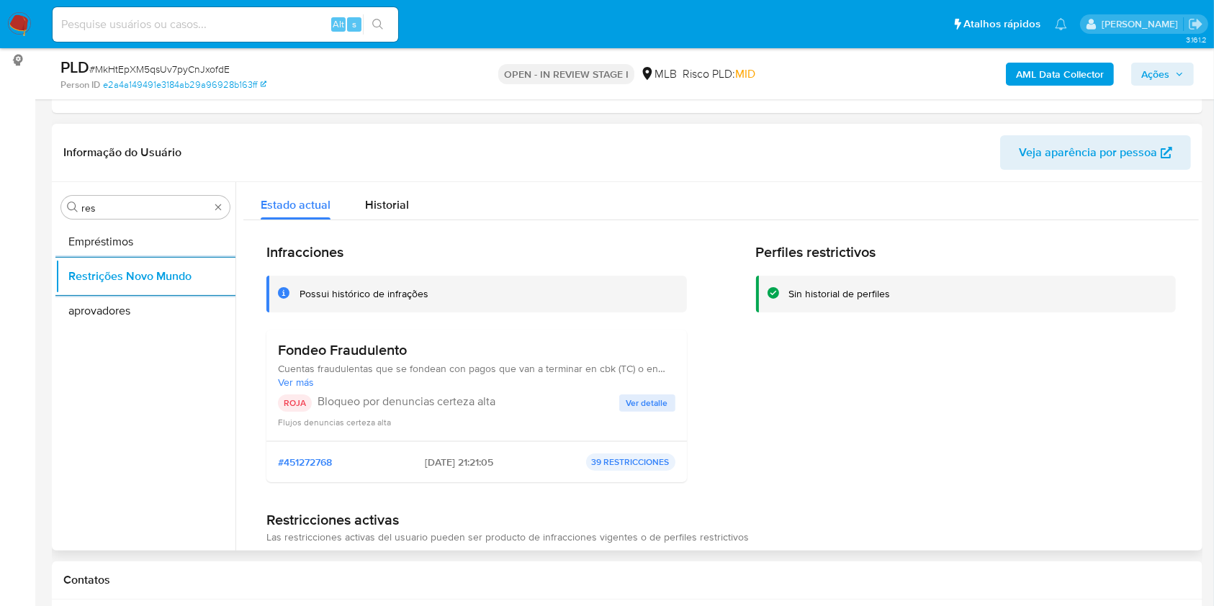
click at [353, 346] on h3 "Fondeo Fraudulento" at bounding box center [477, 350] width 398 height 18
click at [352, 346] on h3 "Fondeo Fraudulento" at bounding box center [477, 350] width 398 height 18
click at [438, 410] on div "ROJA Bloqueo por denuncias certeza alta" at bounding box center [448, 403] width 341 height 17
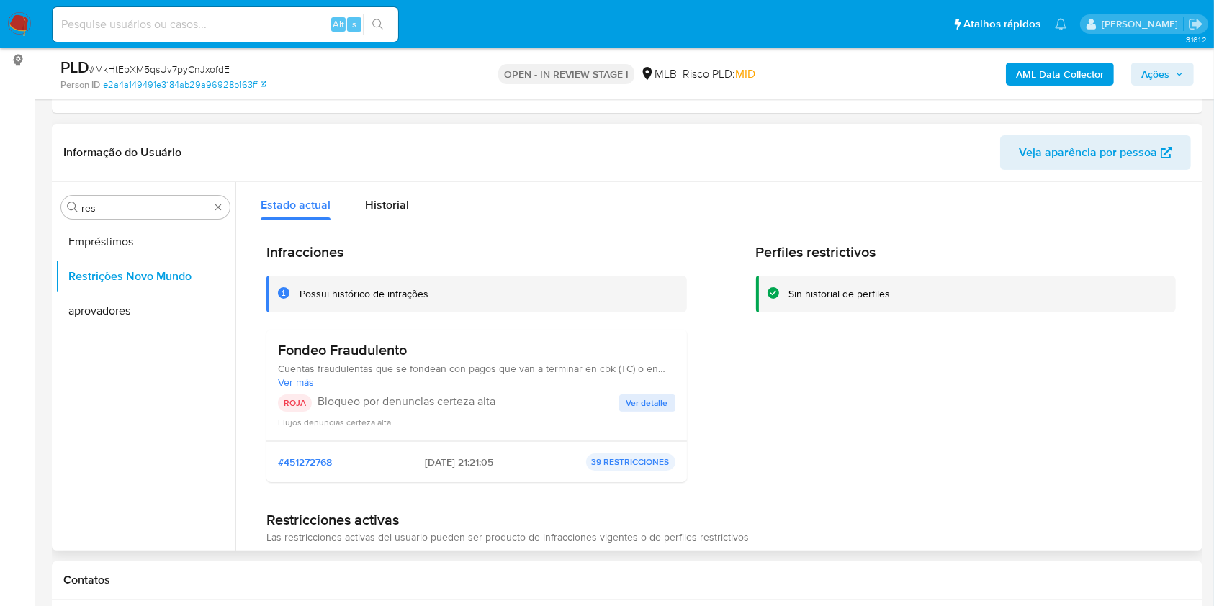
click at [438, 410] on div "ROJA Bloqueo por denuncias certeza alta" at bounding box center [448, 403] width 341 height 17
click at [606, 406] on p "Bloqueo por denuncias certeza alta" at bounding box center [469, 402] width 302 height 14
click at [627, 400] on span "Ver detalle" at bounding box center [648, 403] width 42 height 14
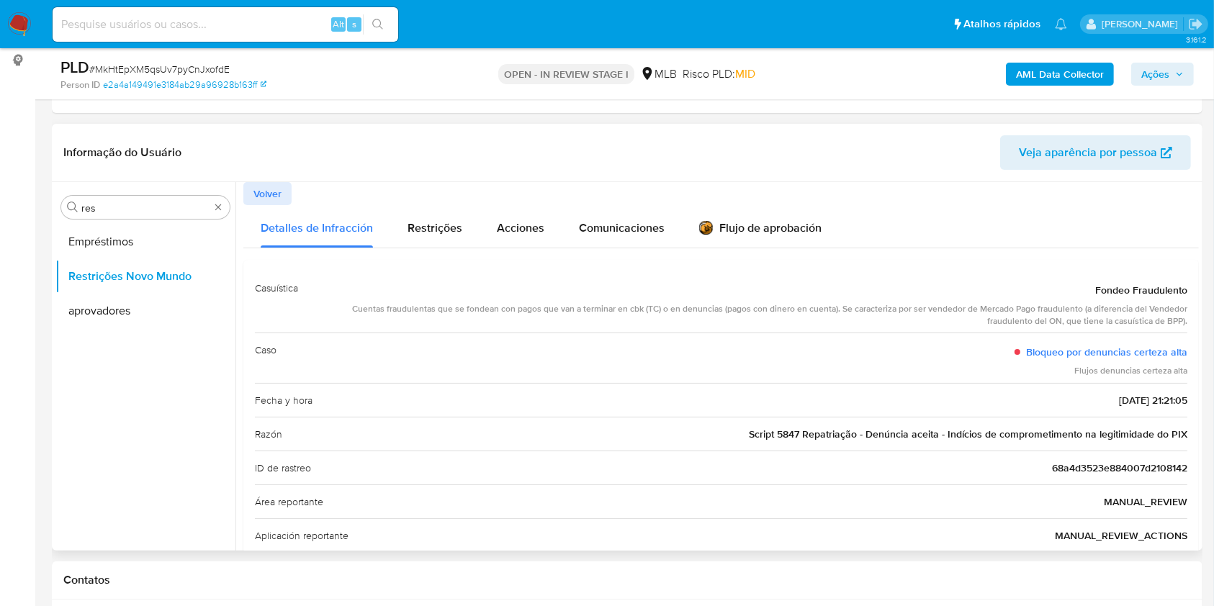
click at [781, 437] on span "Script 5847 Repatriação - Denúncia aceita - Indícios de comprometimento na legi…" at bounding box center [968, 434] width 439 height 14
click at [553, 385] on div "Fecha y hora 19/08/2025 - 21:21:05" at bounding box center [721, 400] width 933 height 34
click at [127, 199] on div "Procurar res" at bounding box center [145, 207] width 169 height 23
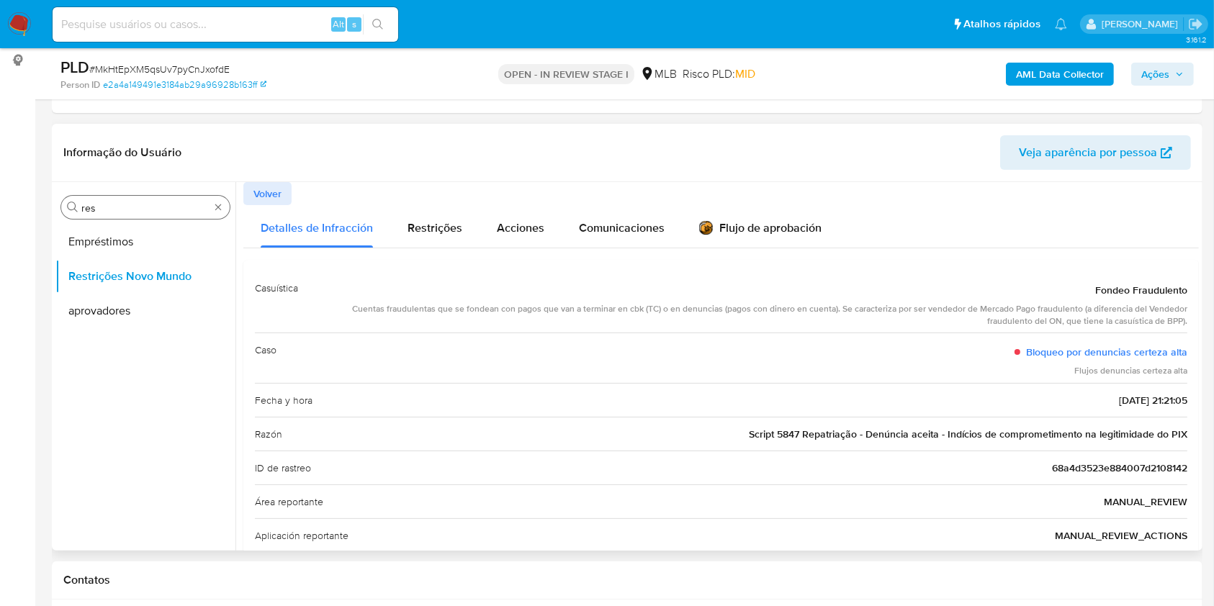
click at [127, 199] on div "Procurar res" at bounding box center [145, 207] width 169 height 23
click at [93, 205] on input "res" at bounding box center [145, 208] width 128 height 13
type input "po"
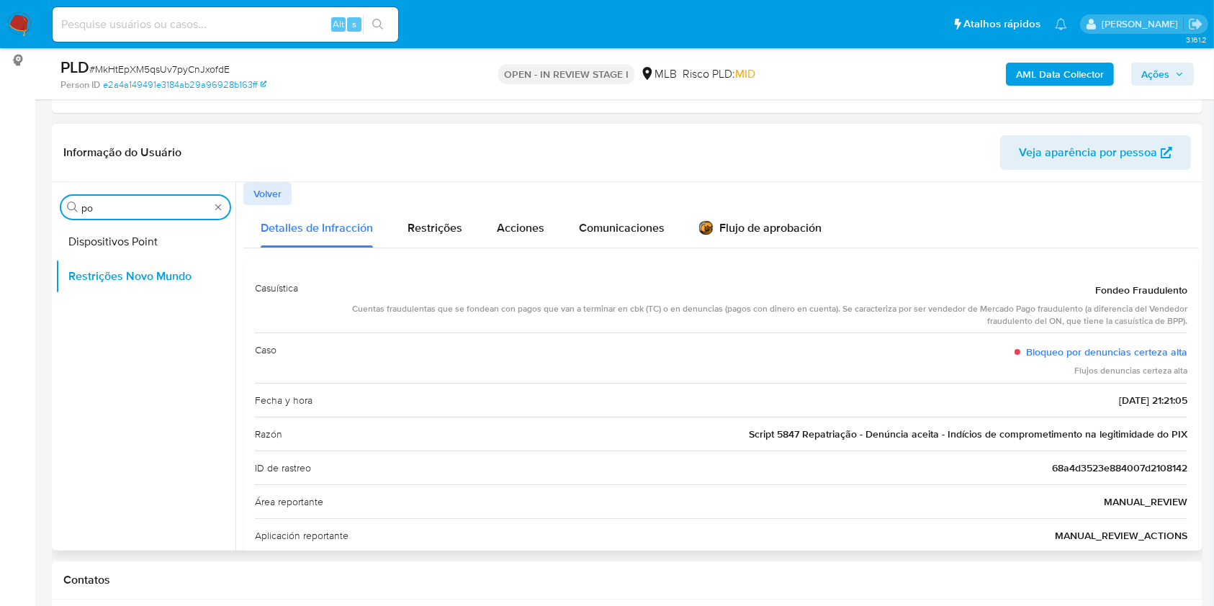
click at [107, 250] on button "Dispositivos Point" at bounding box center [145, 242] width 180 height 35
click at [114, 237] on button "Dispositivos Point" at bounding box center [139, 242] width 169 height 35
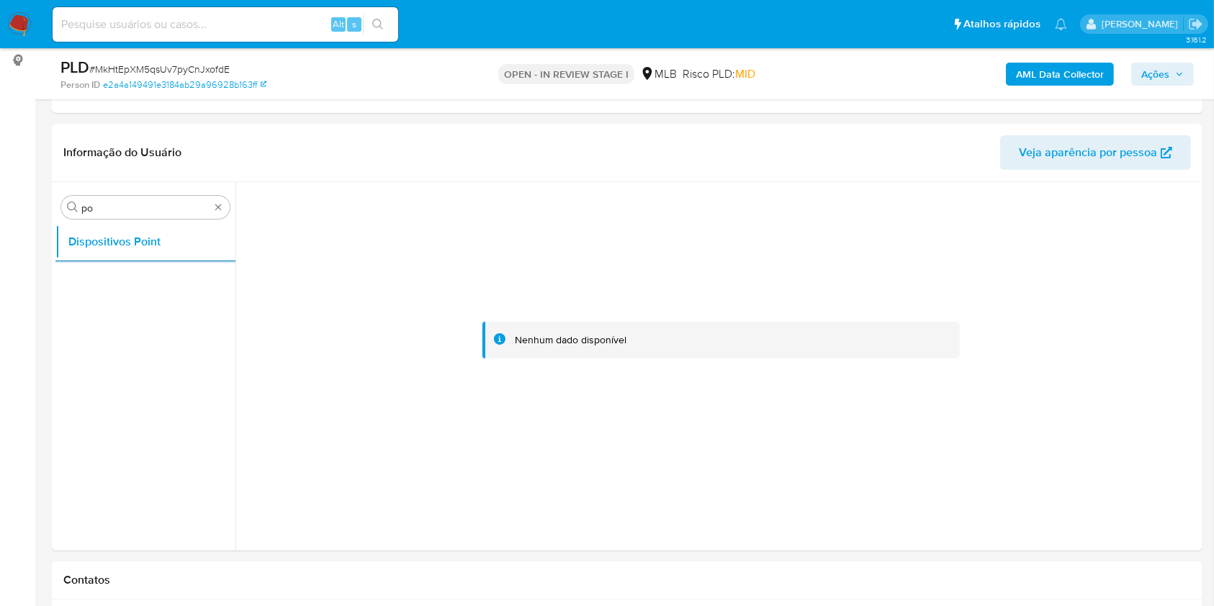
click at [1054, 81] on b "AML Data Collector" at bounding box center [1060, 74] width 88 height 23
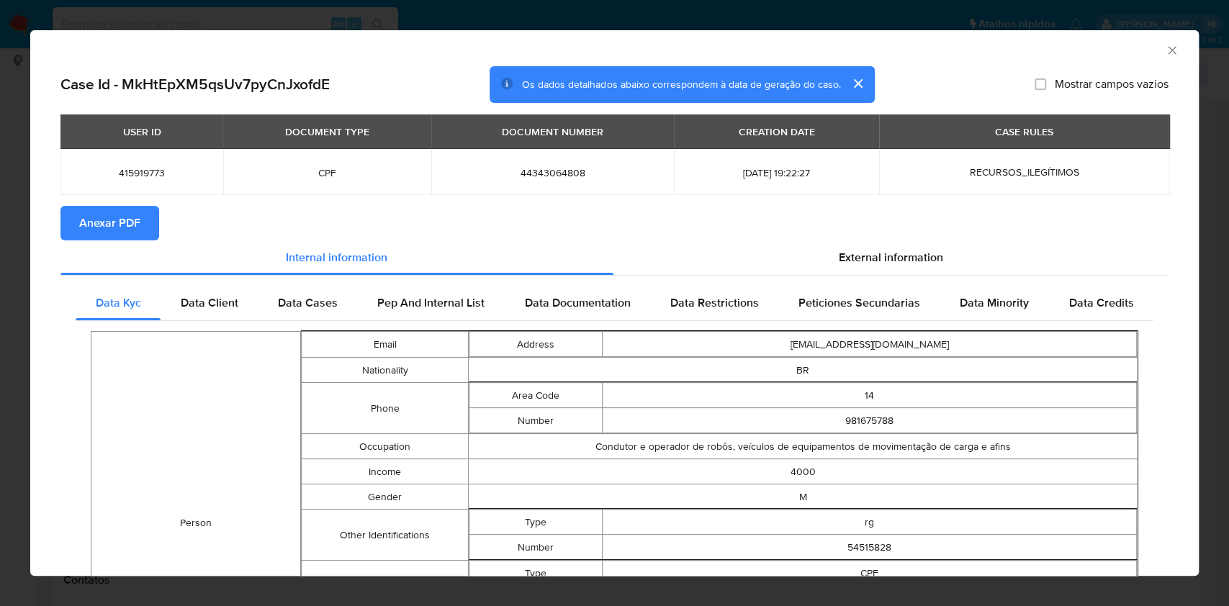
click at [94, 209] on span "Anexar PDF" at bounding box center [109, 223] width 61 height 32
click at [912, 261] on span "External information" at bounding box center [891, 260] width 104 height 17
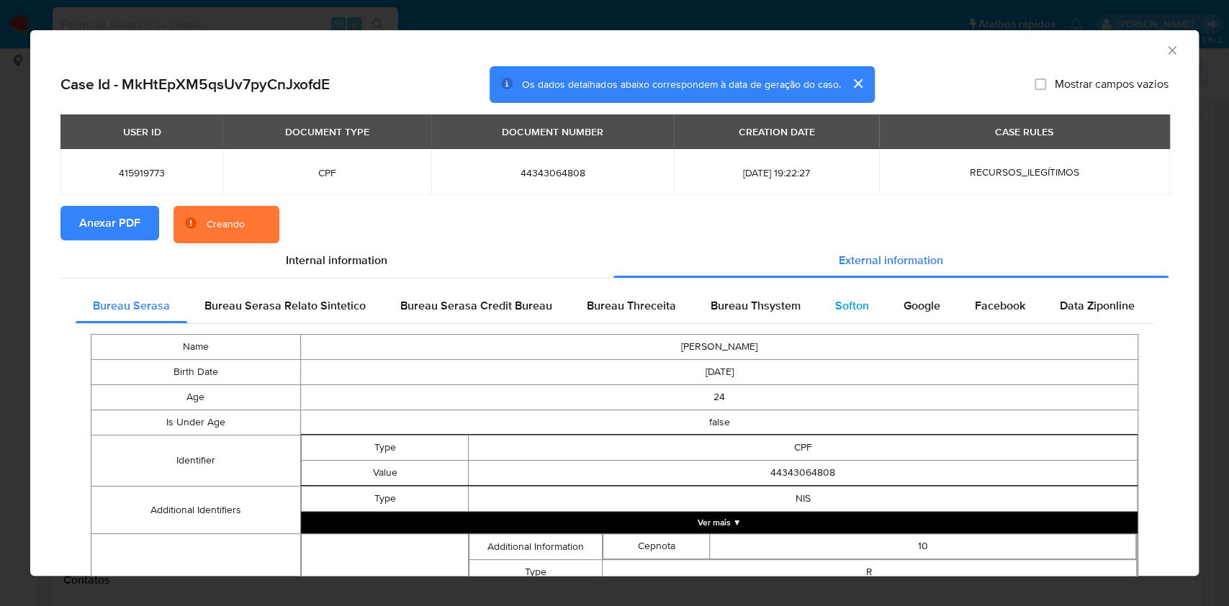
click at [887, 297] on div "Google" at bounding box center [922, 306] width 71 height 35
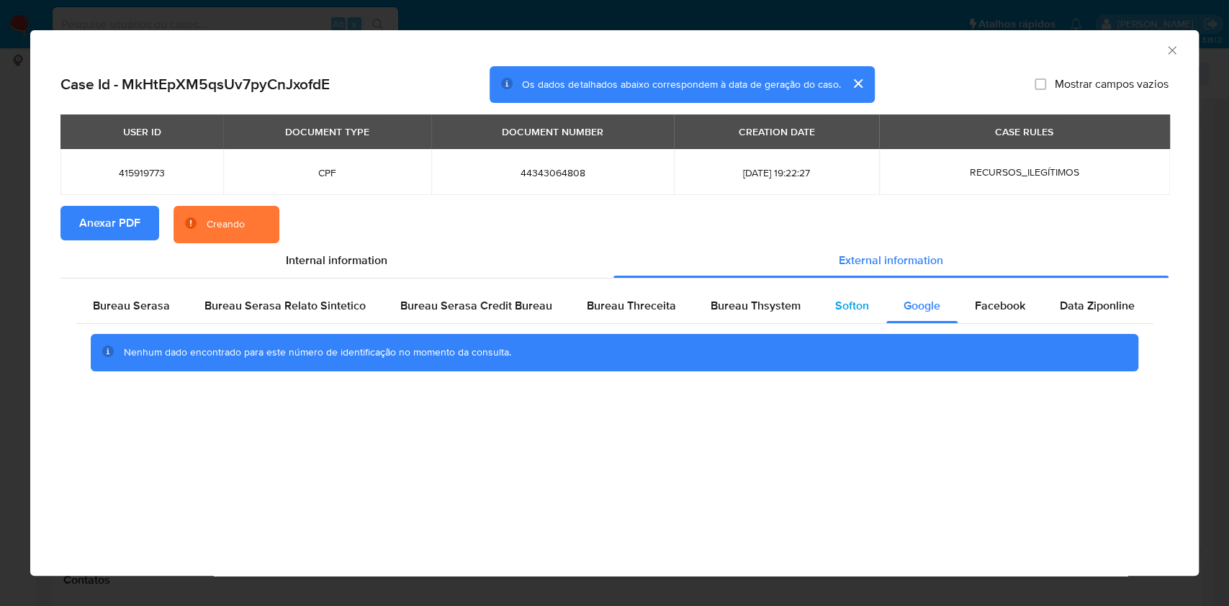
click at [826, 316] on div "Softon" at bounding box center [852, 306] width 68 height 35
click at [760, 307] on span "Bureau Thsystem" at bounding box center [756, 305] width 90 height 17
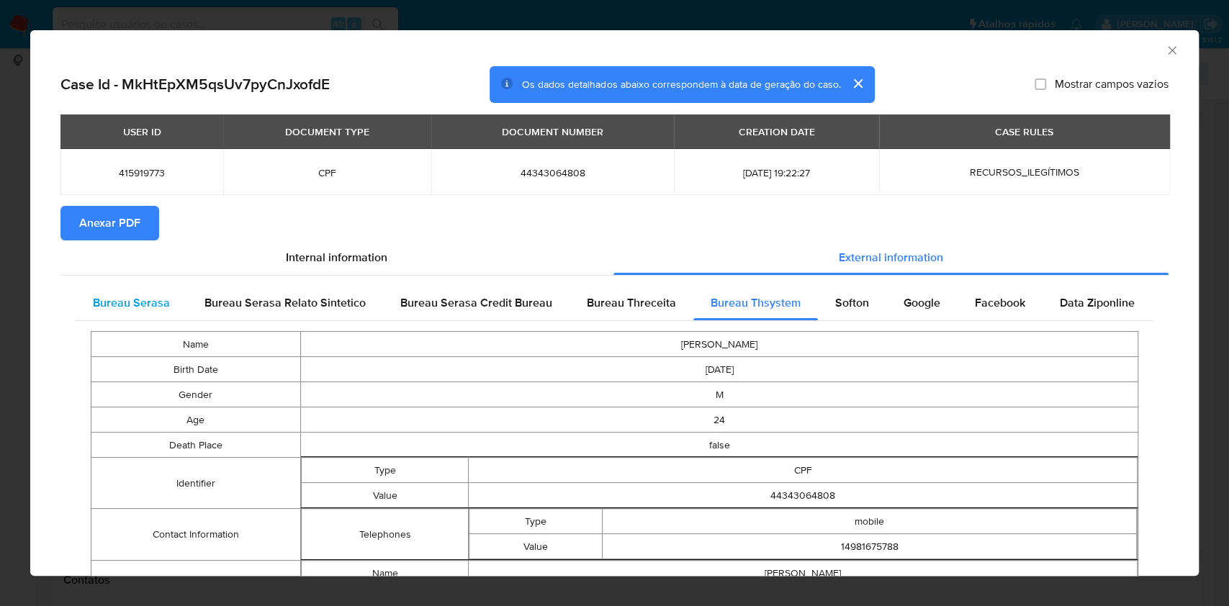
click at [130, 305] on span "Bureau Serasa" at bounding box center [131, 303] width 77 height 17
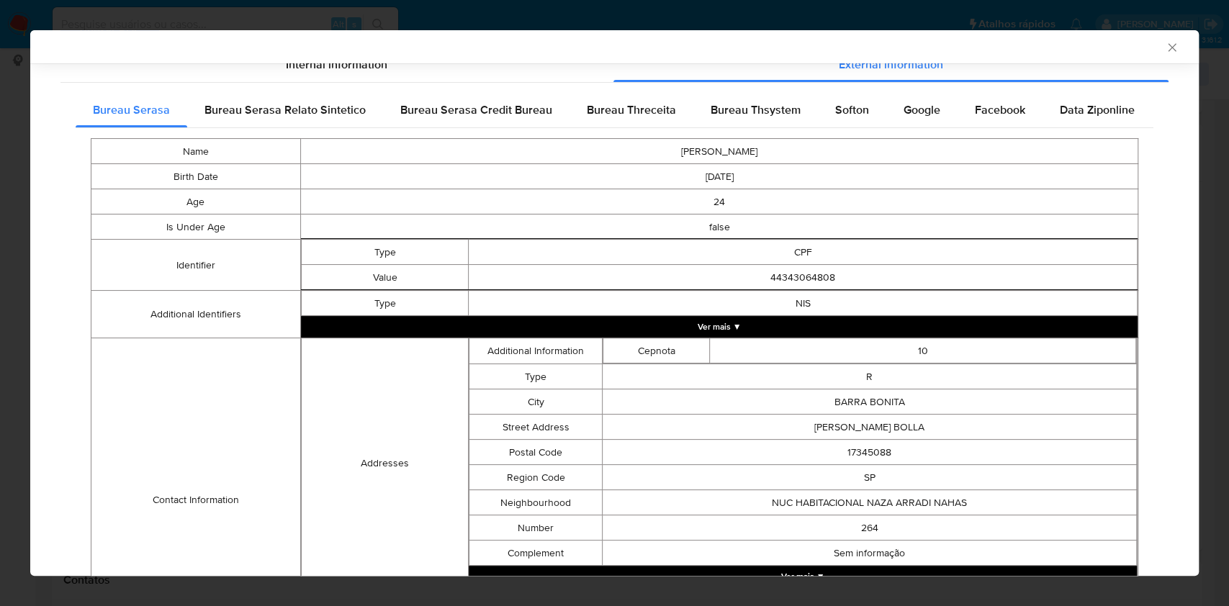
scroll to position [401, 0]
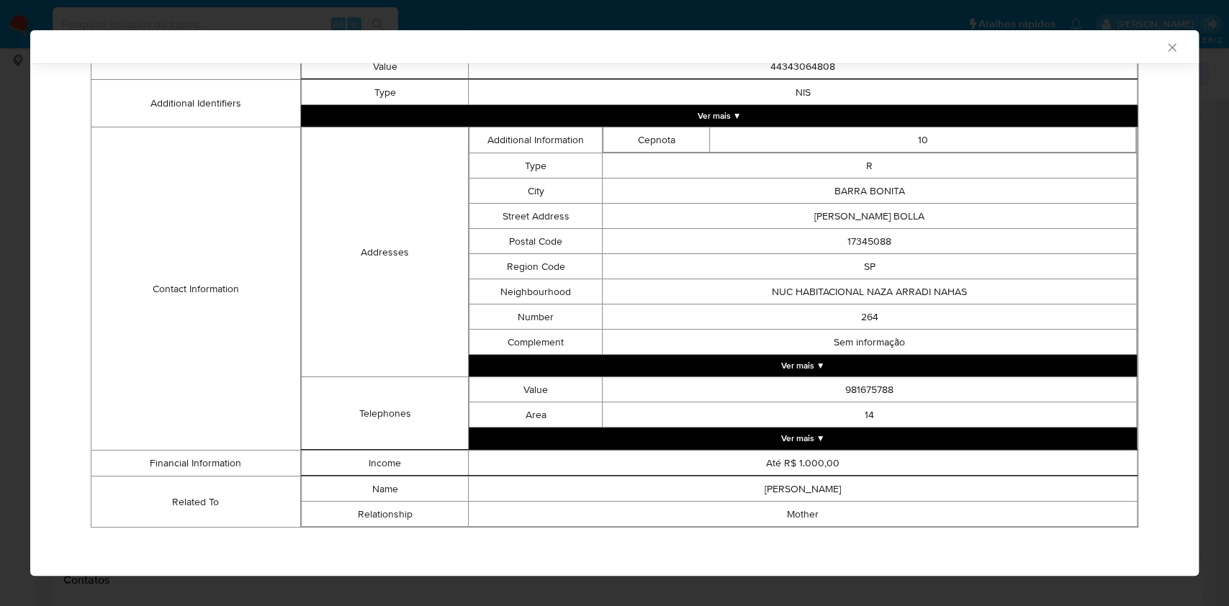
click at [27, 274] on div "AML Data Collector Case Id - MkHtEpXM5qsUv7pyCnJxofdE Os dados detalhados abaix…" at bounding box center [614, 303] width 1229 height 606
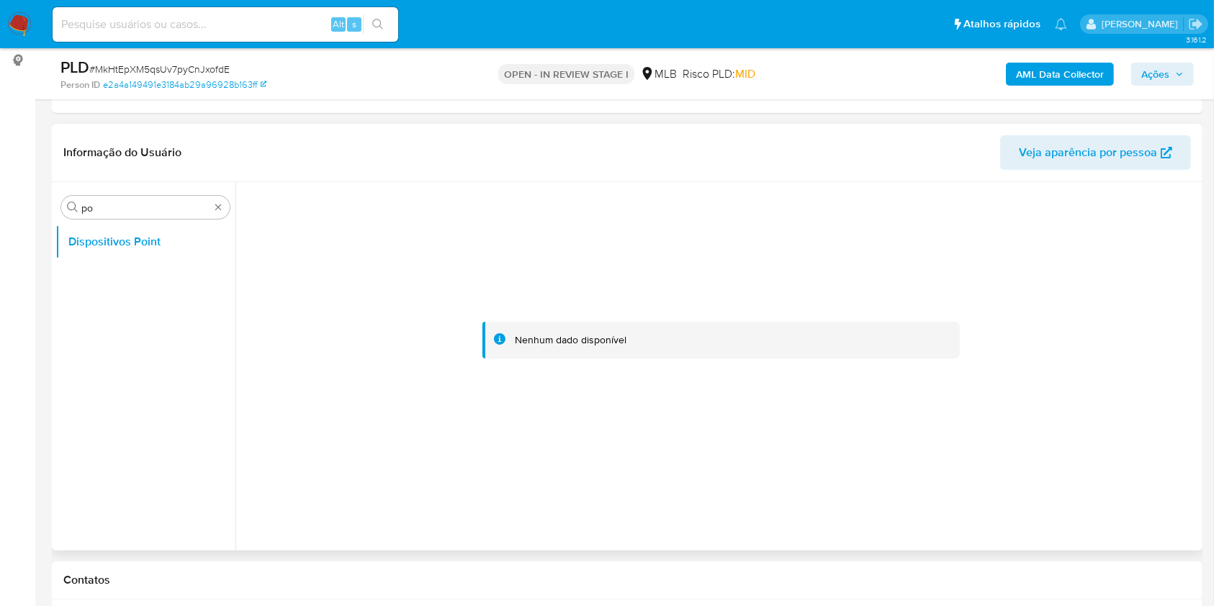
click at [113, 180] on div "Informação do Usuário Veja aparência por pessoa" at bounding box center [627, 153] width 1151 height 58
drag, startPoint x: 102, startPoint y: 197, endPoint x: 101, endPoint y: 206, distance: 9.5
click at [101, 197] on div "Procurar po" at bounding box center [145, 207] width 169 height 23
click at [101, 206] on input "po" at bounding box center [145, 208] width 128 height 13
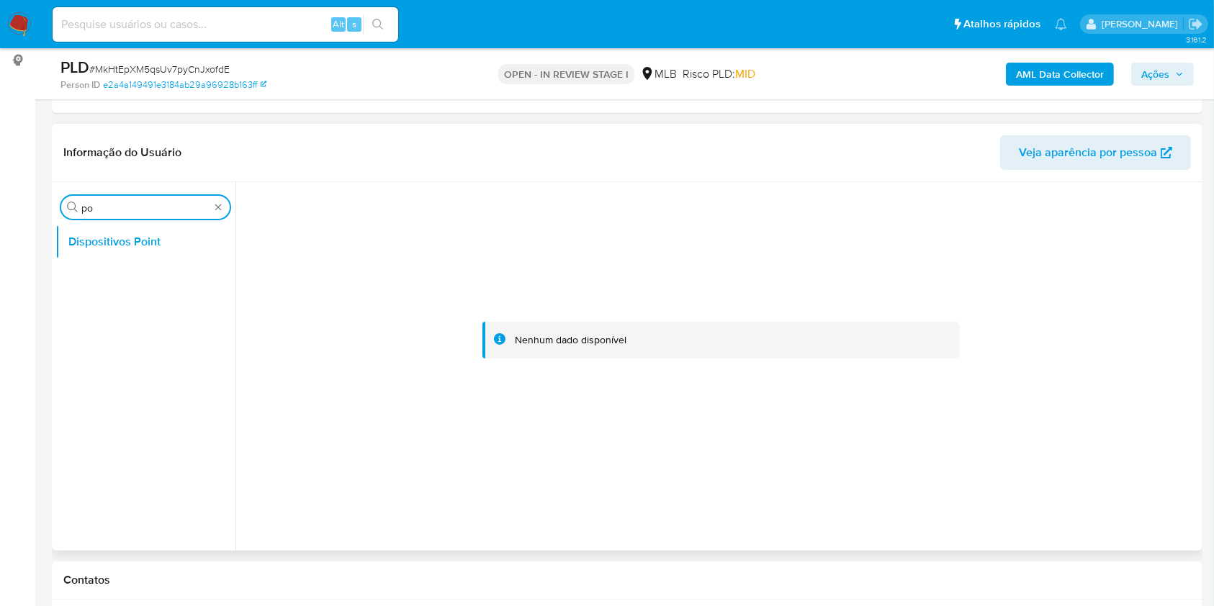
click at [101, 206] on input "po" at bounding box center [145, 208] width 128 height 13
type input "res"
click at [102, 315] on button "Restrições Novo Mundo" at bounding box center [139, 311] width 169 height 35
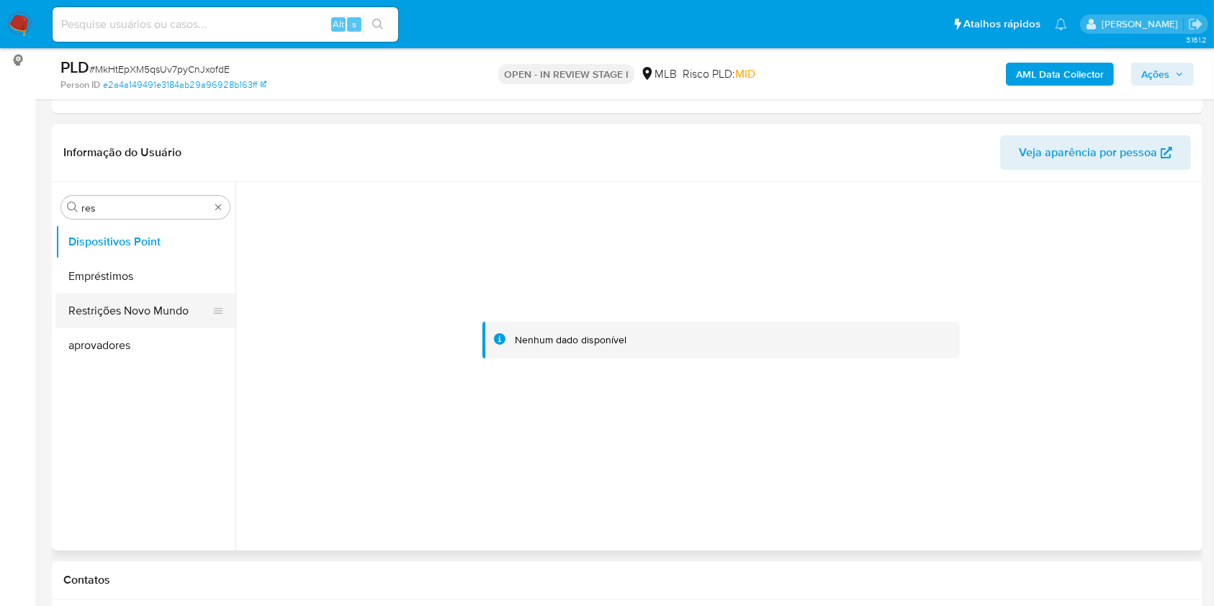
click at [69, 308] on button "Restrições Novo Mundo" at bounding box center [139, 311] width 169 height 35
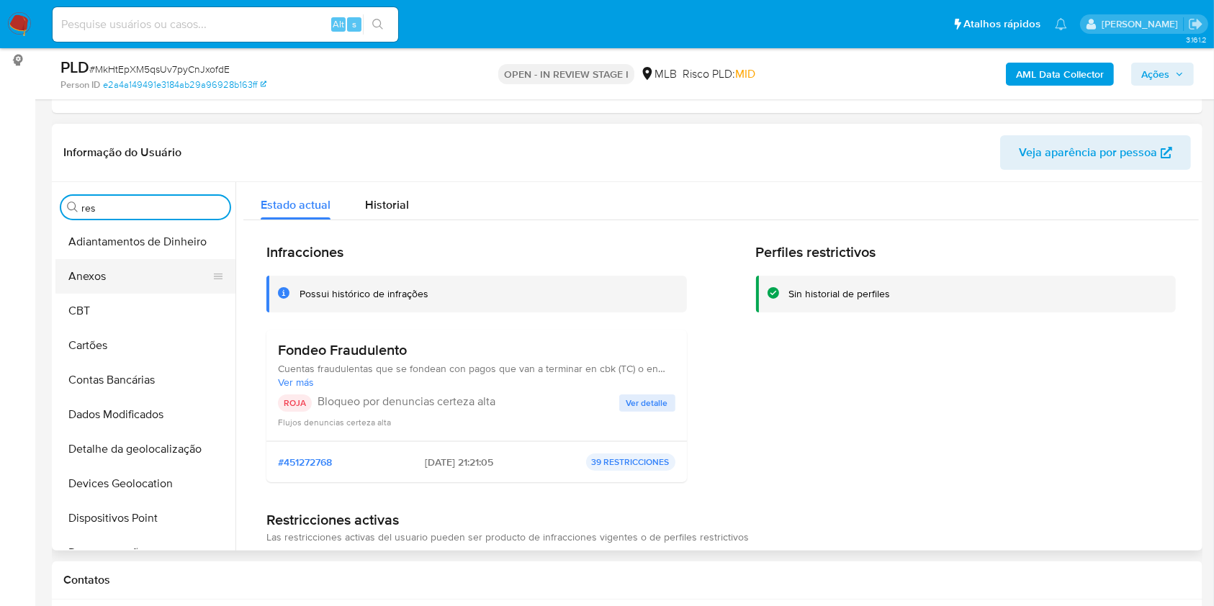
click at [161, 268] on button "Anexos" at bounding box center [139, 276] width 169 height 35
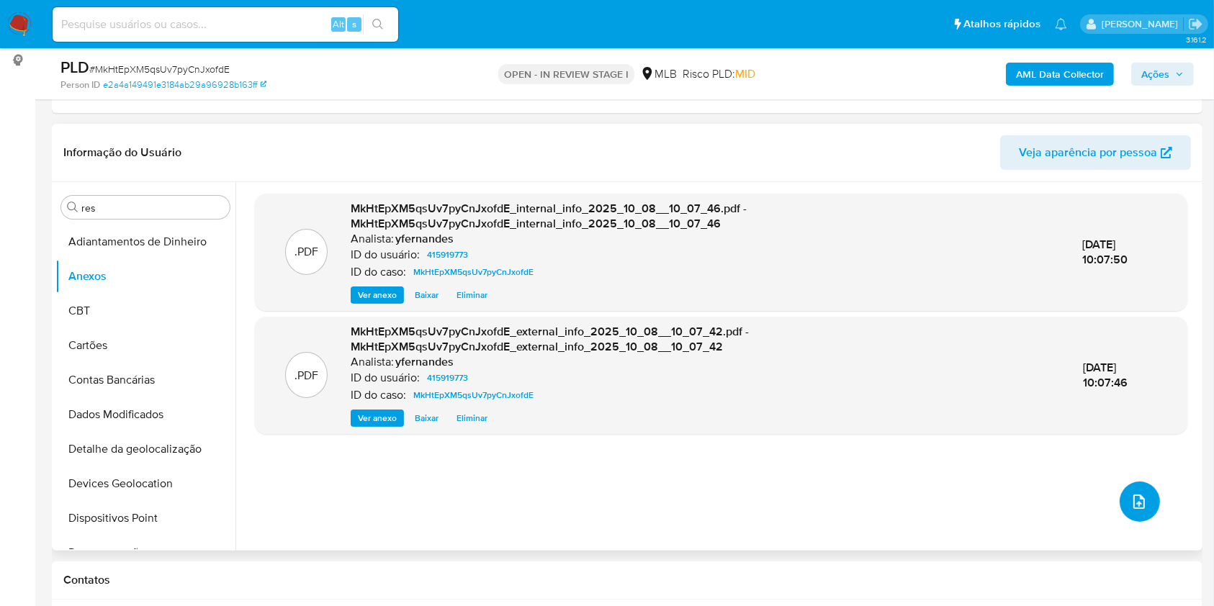
click at [1138, 498] on icon "upload-file" at bounding box center [1139, 501] width 17 height 17
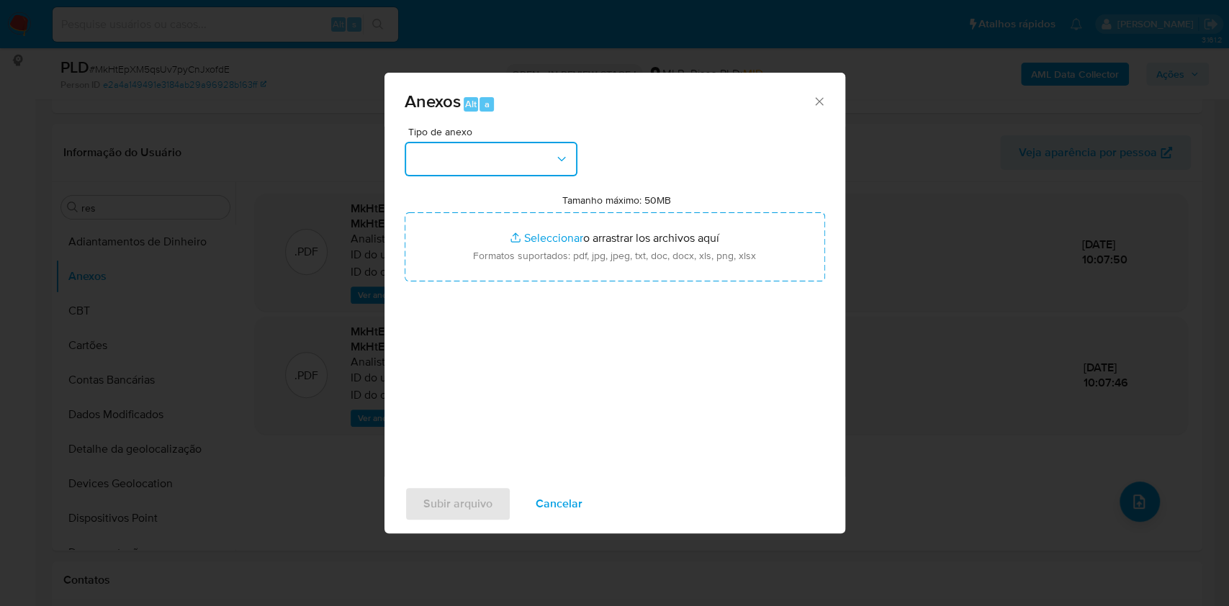
click at [444, 175] on button "button" at bounding box center [491, 159] width 173 height 35
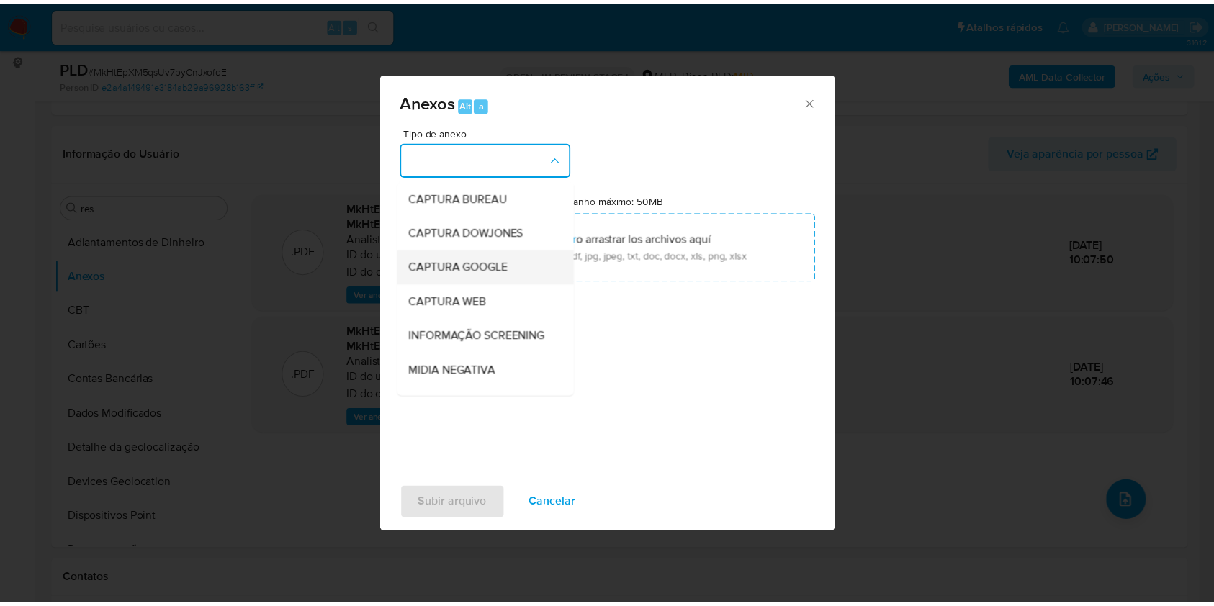
scroll to position [221, 0]
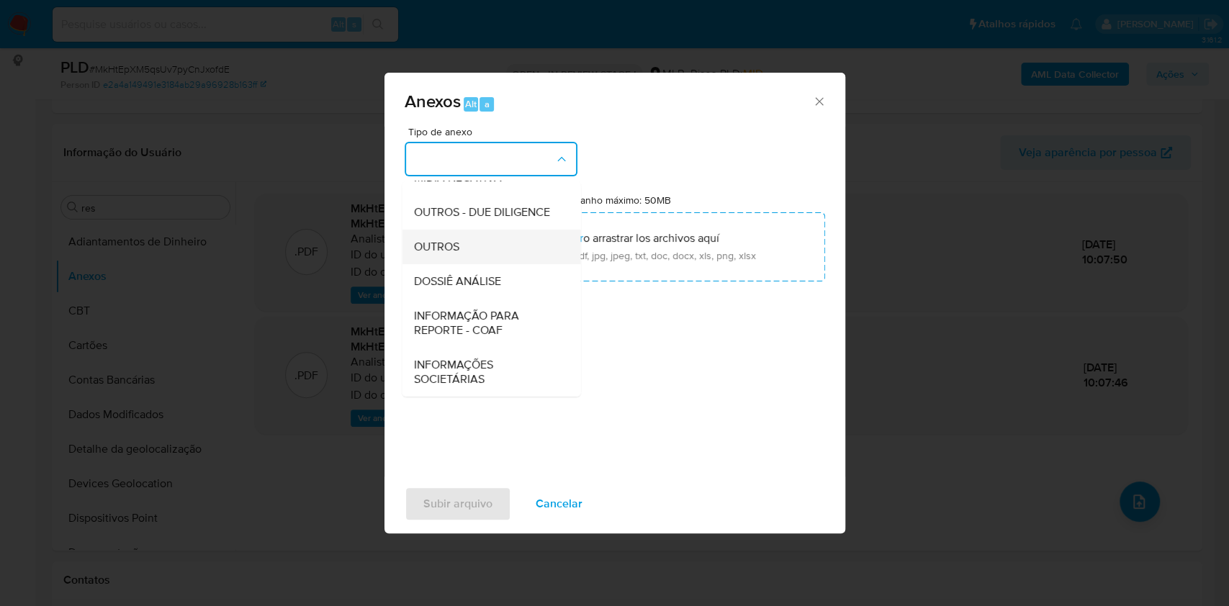
click at [494, 243] on div "OUTROS" at bounding box center [486, 247] width 147 height 35
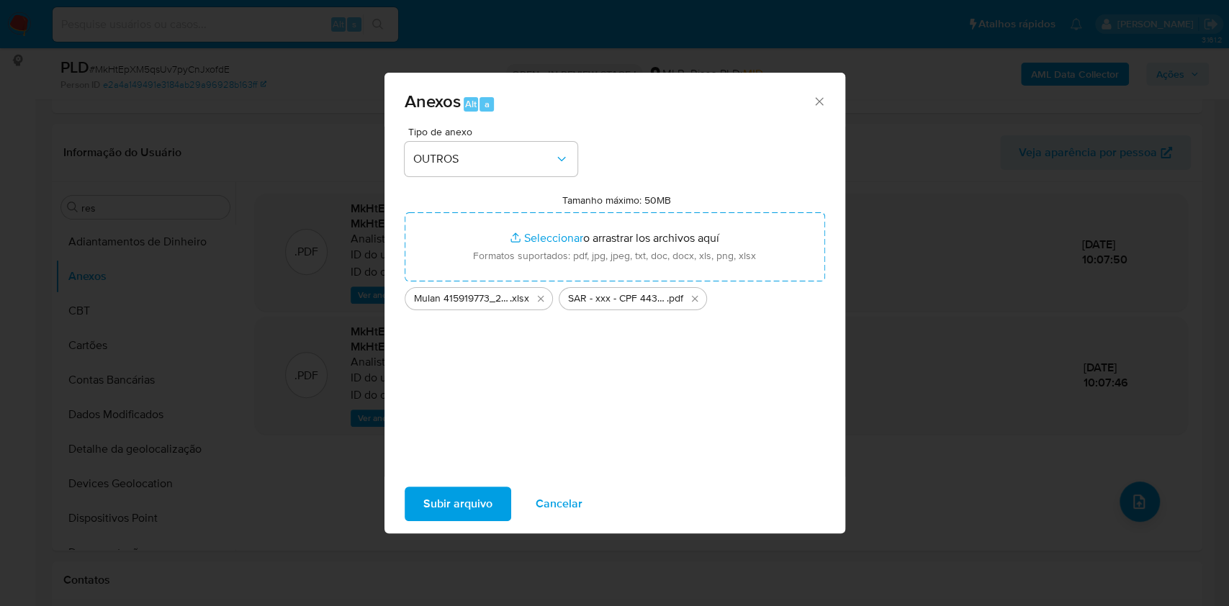
click at [456, 516] on span "Subir arquivo" at bounding box center [457, 504] width 69 height 32
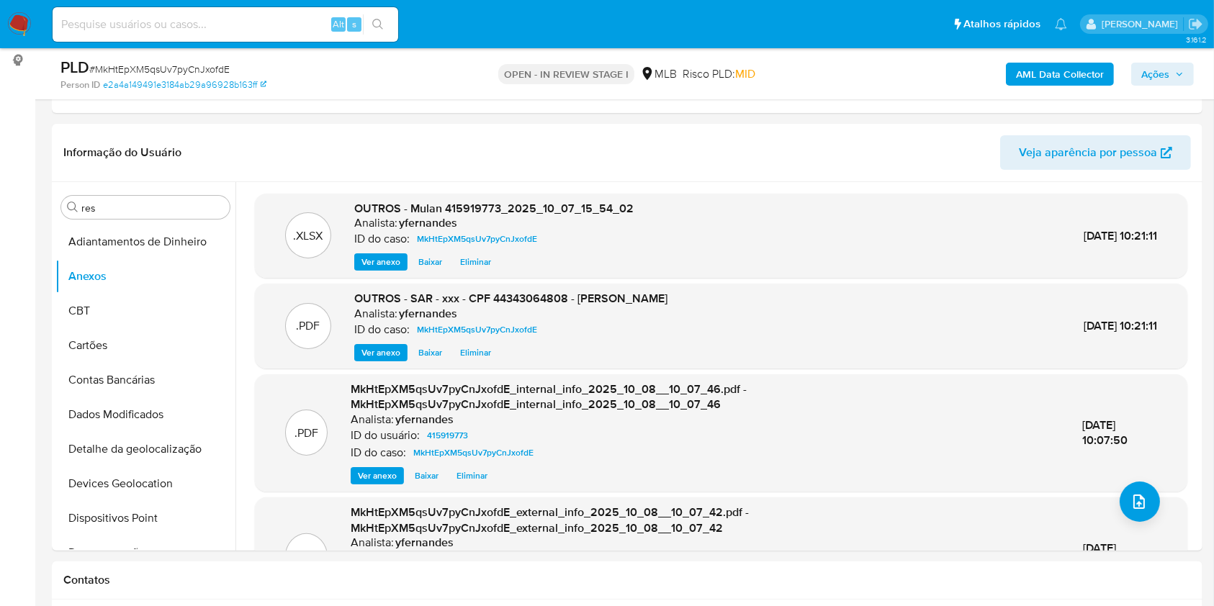
click at [1167, 71] on span "Ações" at bounding box center [1156, 74] width 28 height 23
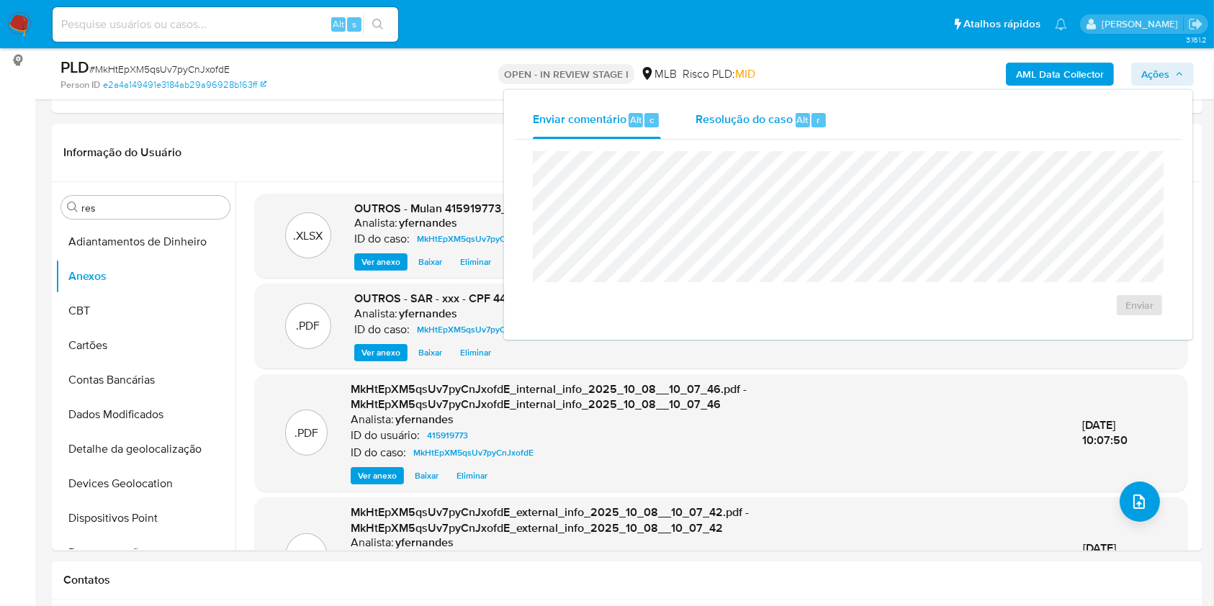
click at [728, 120] on span "Resolução do caso" at bounding box center [744, 119] width 97 height 17
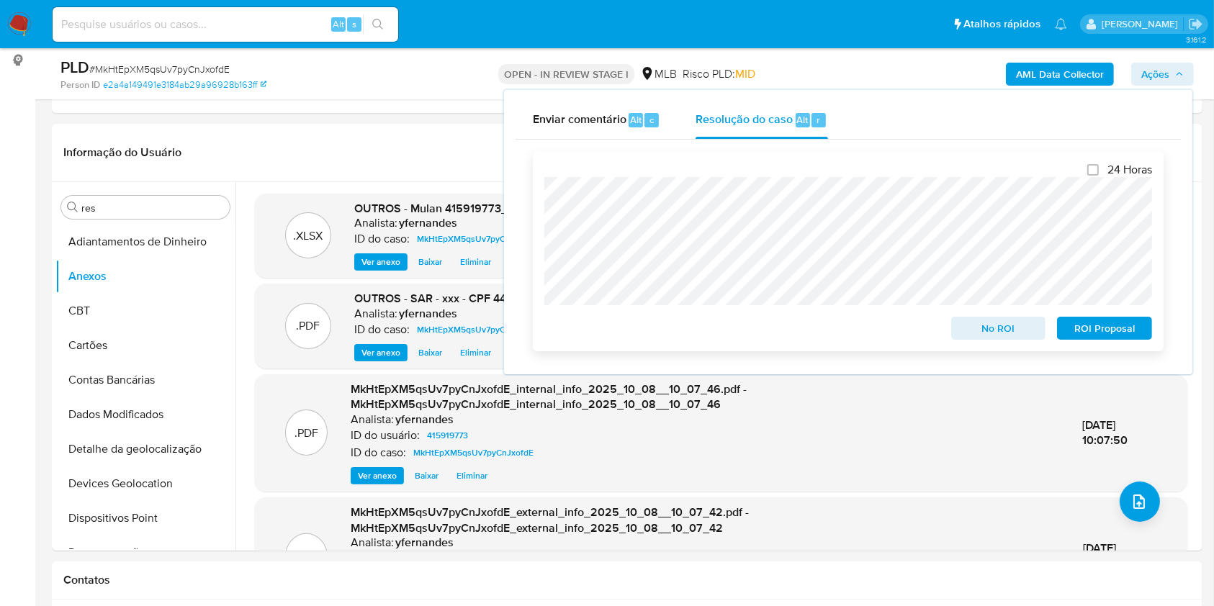
click at [1112, 326] on span "ROI Proposal" at bounding box center [1104, 328] width 75 height 20
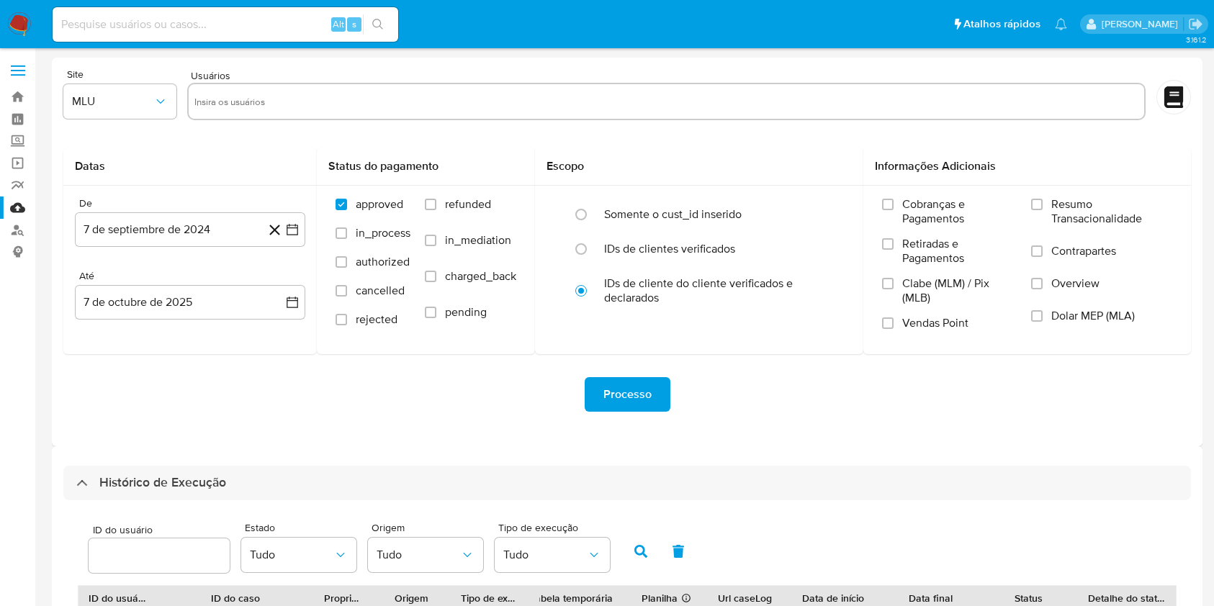
select select "10"
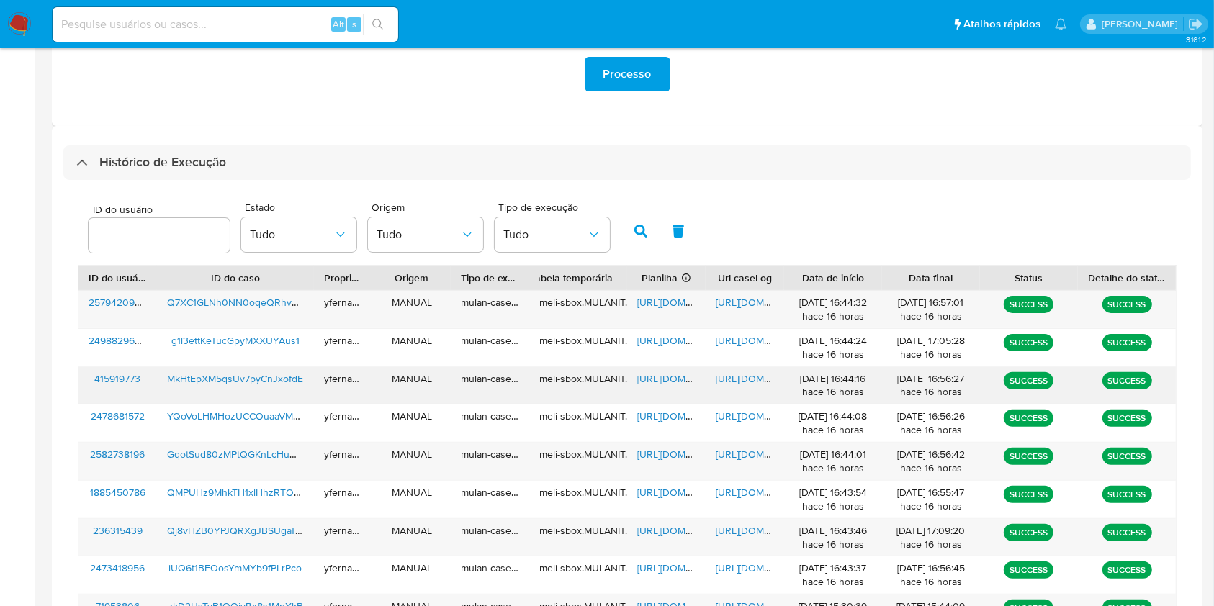
click at [674, 377] on span "[URL][DOMAIN_NAME]" at bounding box center [686, 379] width 99 height 14
click at [723, 375] on span "[URL][DOMAIN_NAME]" at bounding box center [765, 379] width 99 height 14
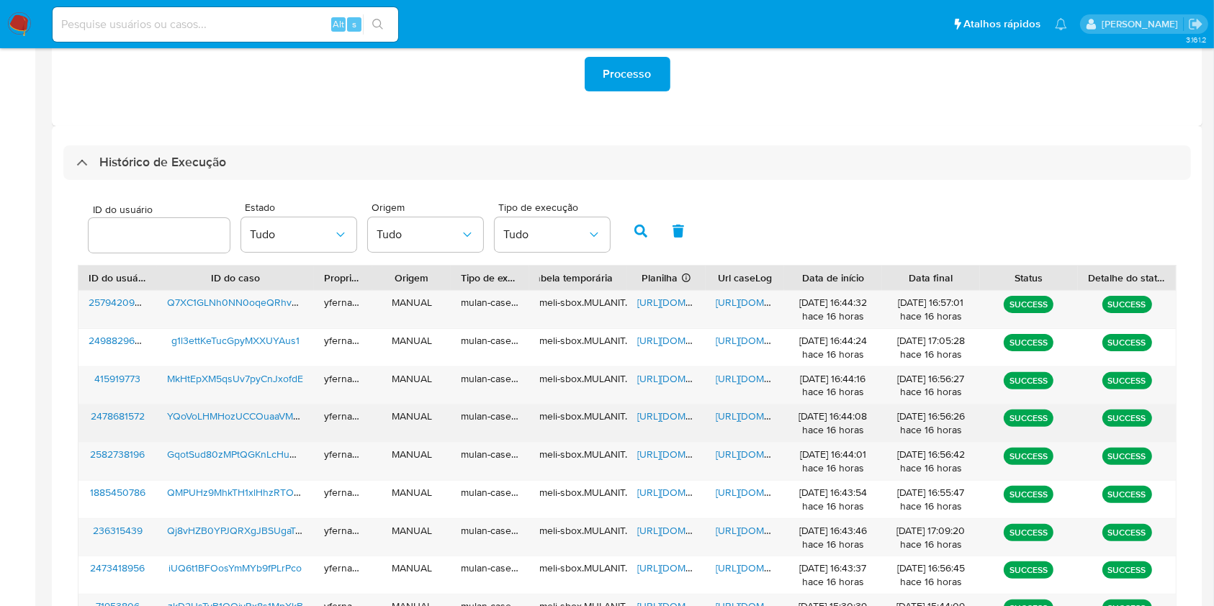
click at [657, 417] on span "[URL][DOMAIN_NAME]" at bounding box center [686, 416] width 99 height 14
click at [737, 417] on span "[URL][DOMAIN_NAME]" at bounding box center [765, 416] width 99 height 14
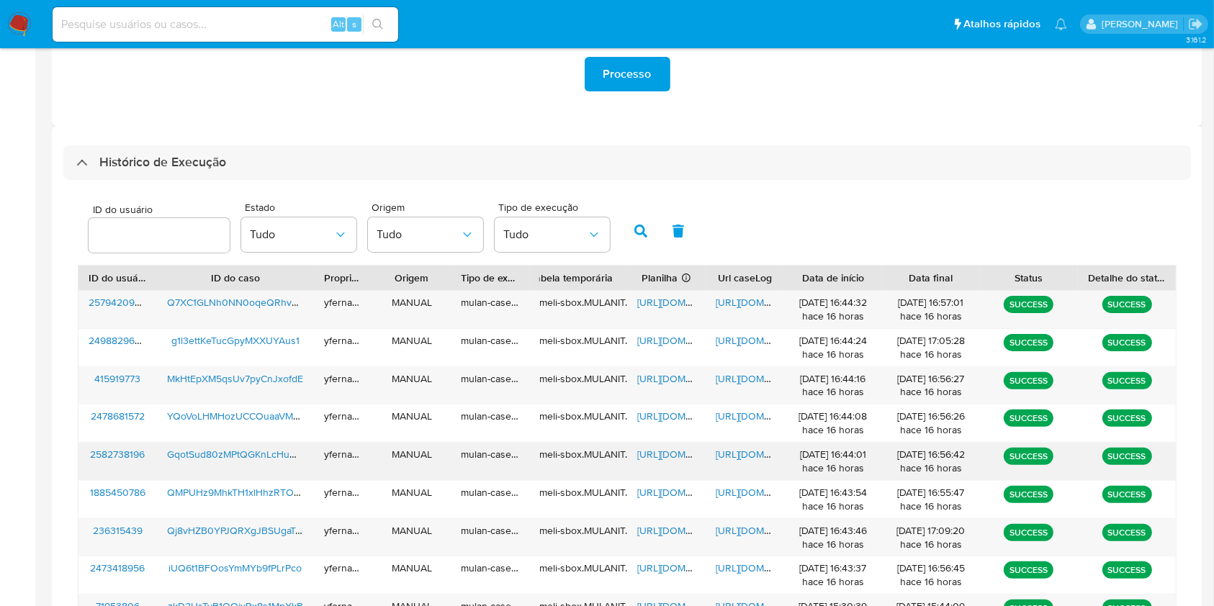
click at [683, 453] on span "https://docs.google.com/spreadsheets/d/1XpBDZcWzU6Vo-EIg9zGVm_c2JJ2tKxlrW9ViXcM…" at bounding box center [686, 454] width 99 height 14
click at [749, 456] on span "https://docs.google.com/document/d/1Hxb4qfmHKXO5vs88YYCuxb4sICfByHij0Ugv2xFmlUI…" at bounding box center [765, 454] width 99 height 14
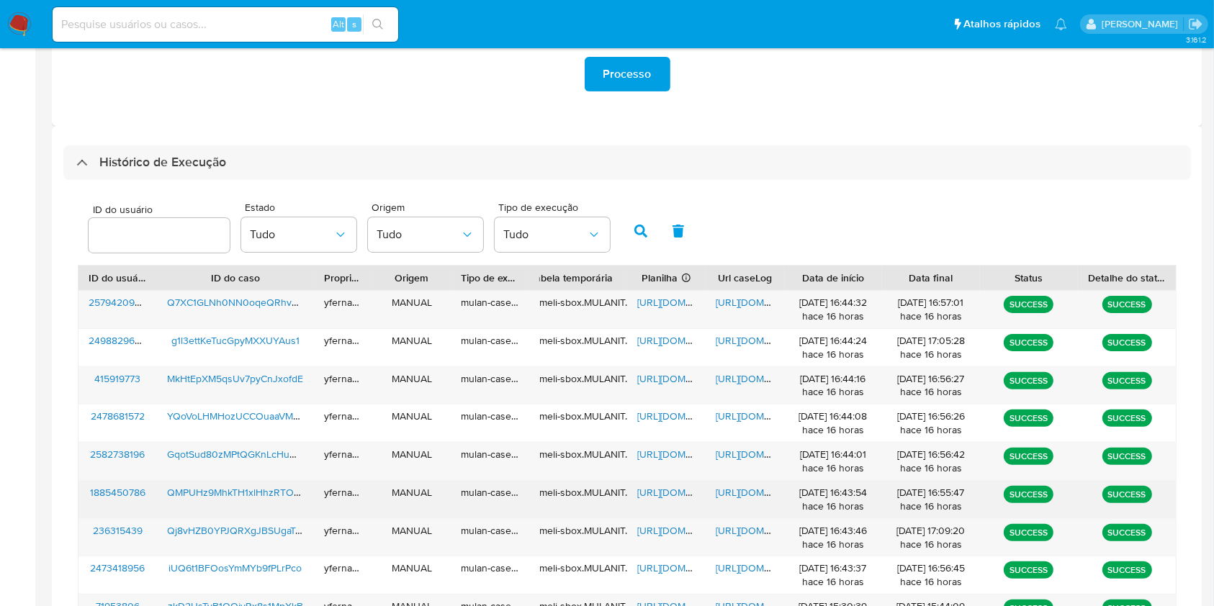
click at [652, 490] on span "https://docs.google.com/spreadsheets/d/1gnGpgiOaXK5F1t3dOCSM6NPHqz1atNSNu61HZcg…" at bounding box center [686, 492] width 99 height 14
click at [734, 494] on span "https://docs.google.com/document/d/1bnViWVGOIwrr_KnejoEdhroZ0ZYWN6oTaaLkmTzLGR0…" at bounding box center [765, 492] width 99 height 14
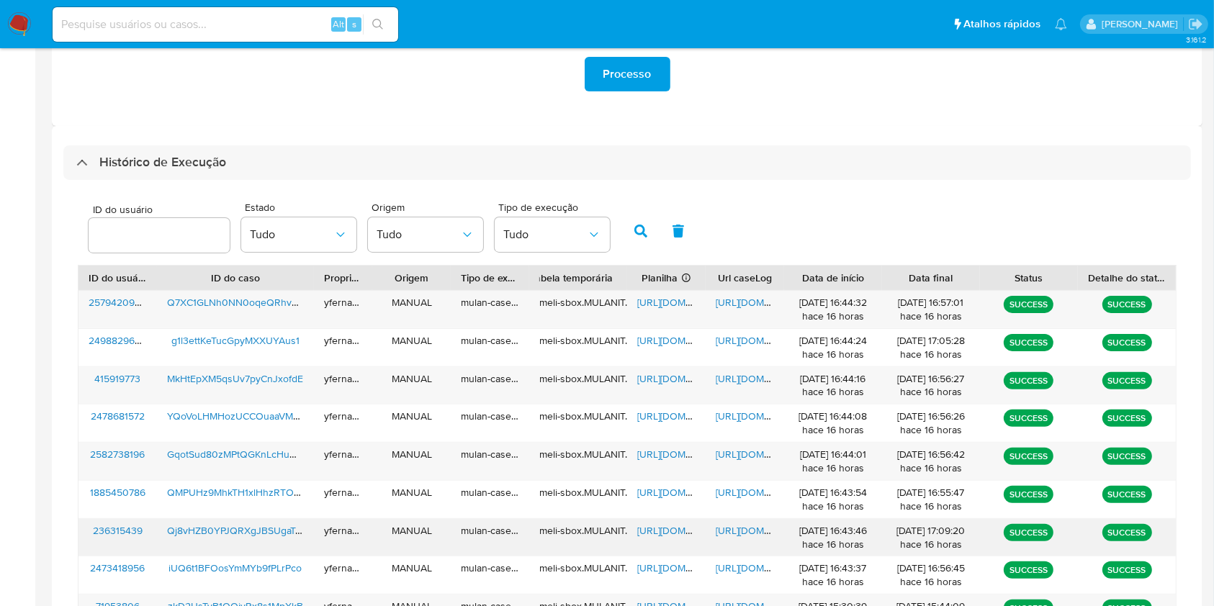
click at [660, 527] on span "https://docs.google.com/spreadsheets/d/13MdITxbGrt4onMpbMztLNWNM2UI8xhF6Xq-BqWx…" at bounding box center [686, 531] width 99 height 14
click at [740, 534] on span "https://docs.google.com/document/d/1YbXYvnOL1iclN9URo4dyMj10x__djC6ajl6UJLxb8mI…" at bounding box center [765, 531] width 99 height 14
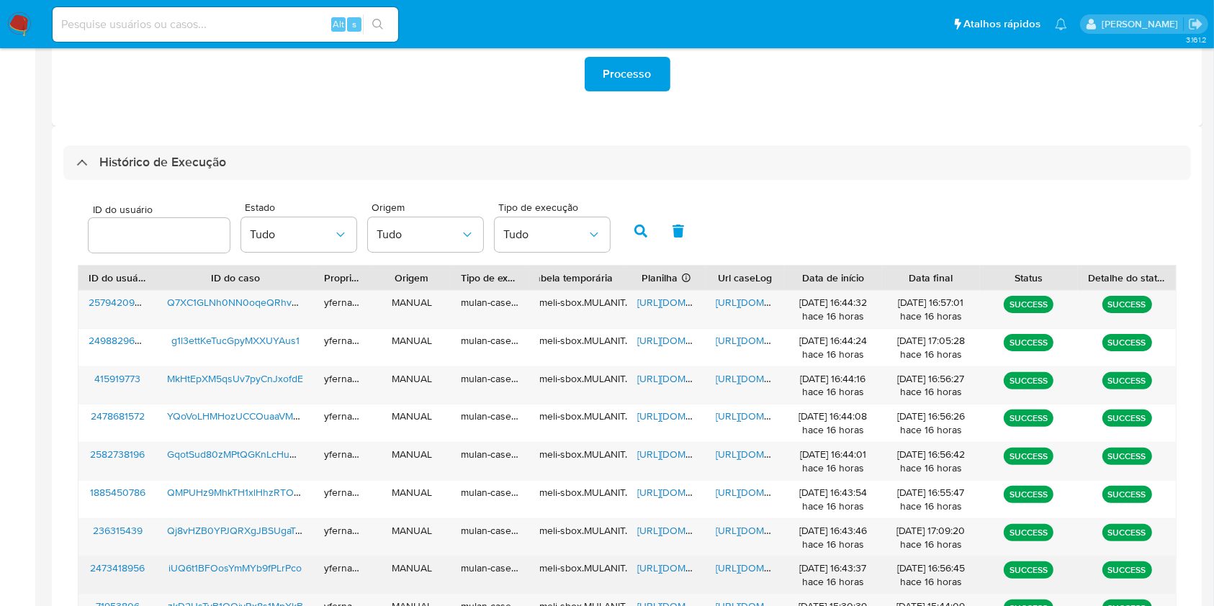
click at [673, 565] on span "https://docs.google.com/spreadsheets/d/1Dy5antTj1zyWmi_ESr7H3R490oP5TnpWIoa0z4s…" at bounding box center [686, 568] width 99 height 14
click at [733, 568] on span "https://docs.google.com/document/d/1bgO9JrA9guECte2vtkRxUy7EO3pPqiLJY6_2CheQHX8…" at bounding box center [765, 568] width 99 height 14
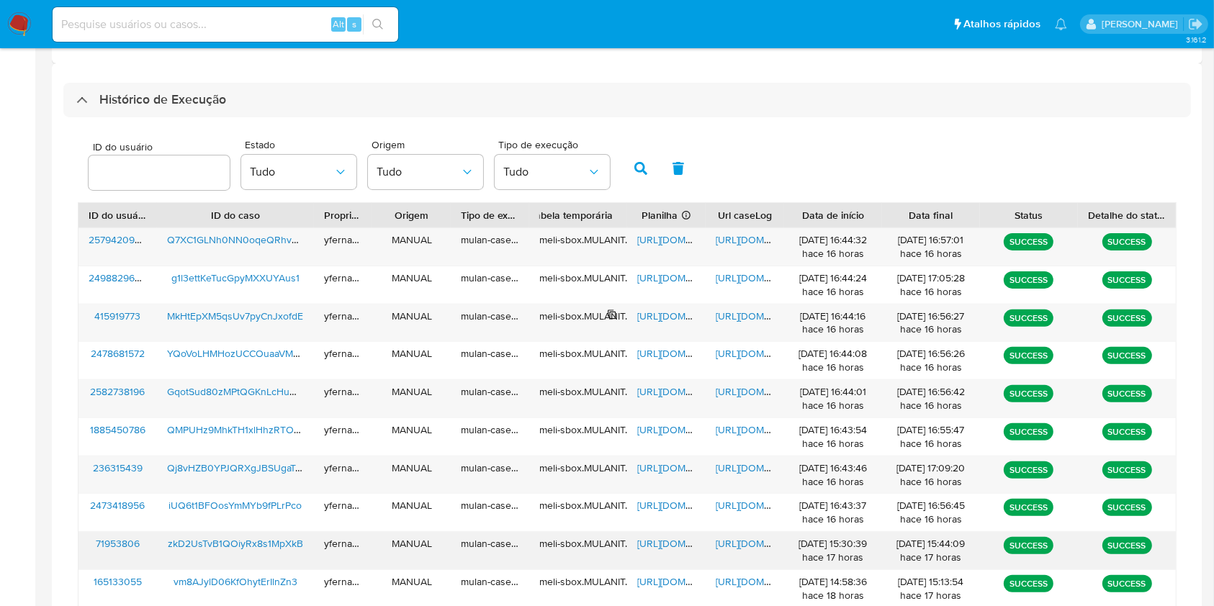
scroll to position [424, 0]
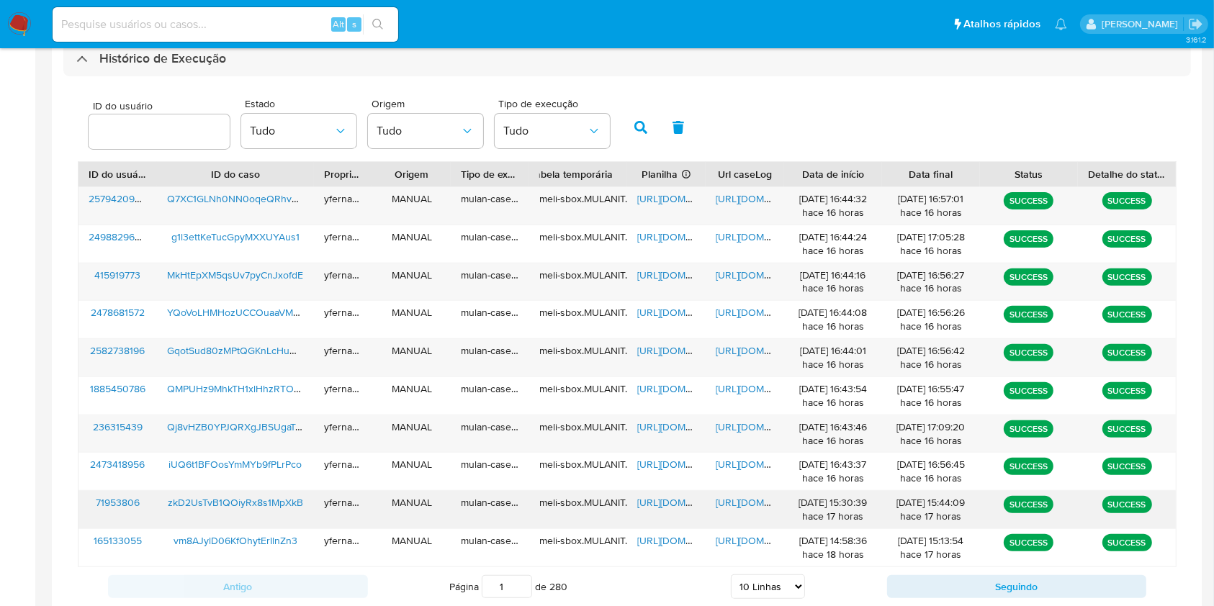
click at [657, 505] on span "https://docs.google.com/spreadsheets/d/1dgscyCv2k0UuBT5Bf1q9ePCBfkevcr-HEq_mDNU…" at bounding box center [686, 502] width 99 height 14
click at [734, 500] on span "https://docs.google.com/document/d/1xyjqlHCWnZ9BkuQj1iQcoIDjN-Z5zzr2x7QOdDLVzsk…" at bounding box center [765, 502] width 99 height 14
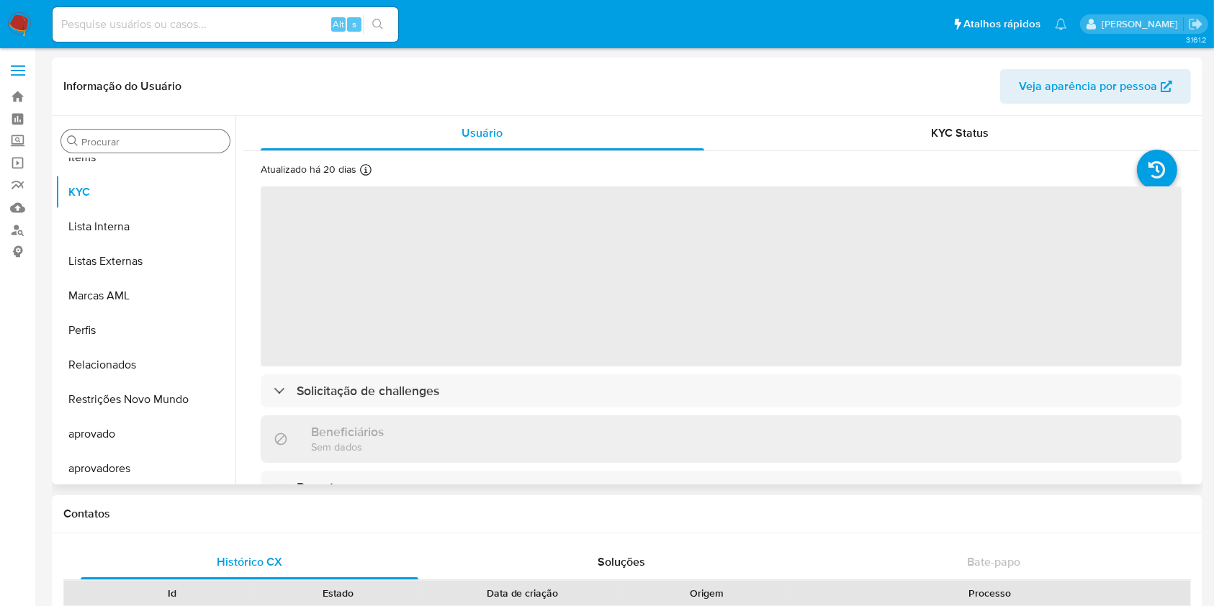
scroll to position [747, 0]
click at [135, 140] on input "Procurar" at bounding box center [152, 141] width 143 height 13
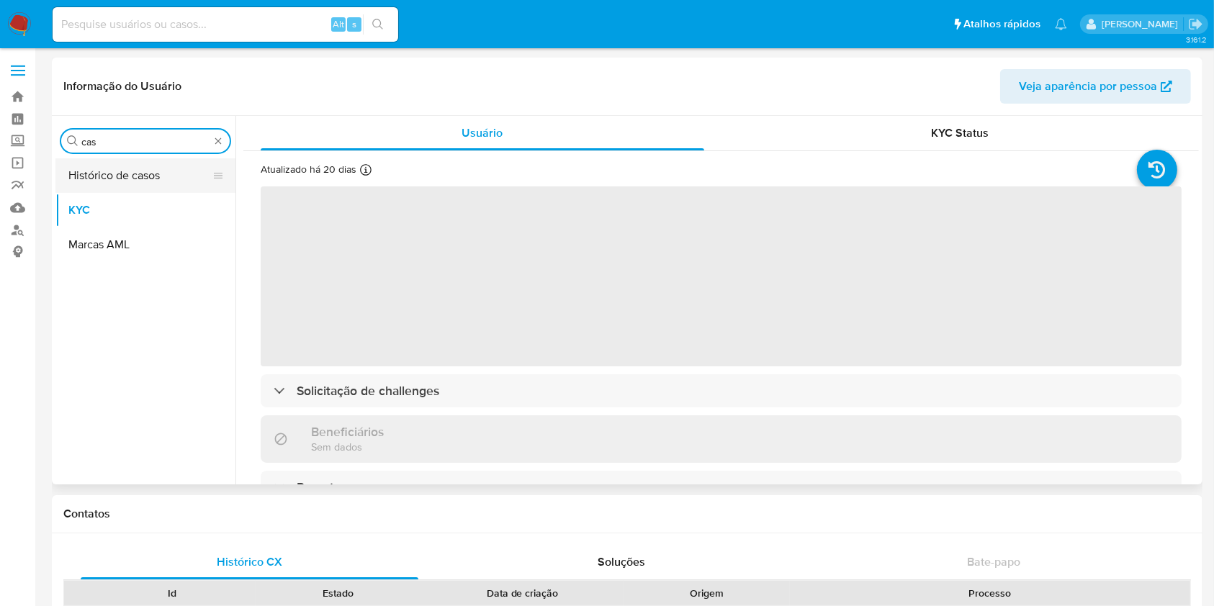
type input "cas"
click at [125, 159] on button "Histórico de casos" at bounding box center [139, 175] width 169 height 35
select select "10"
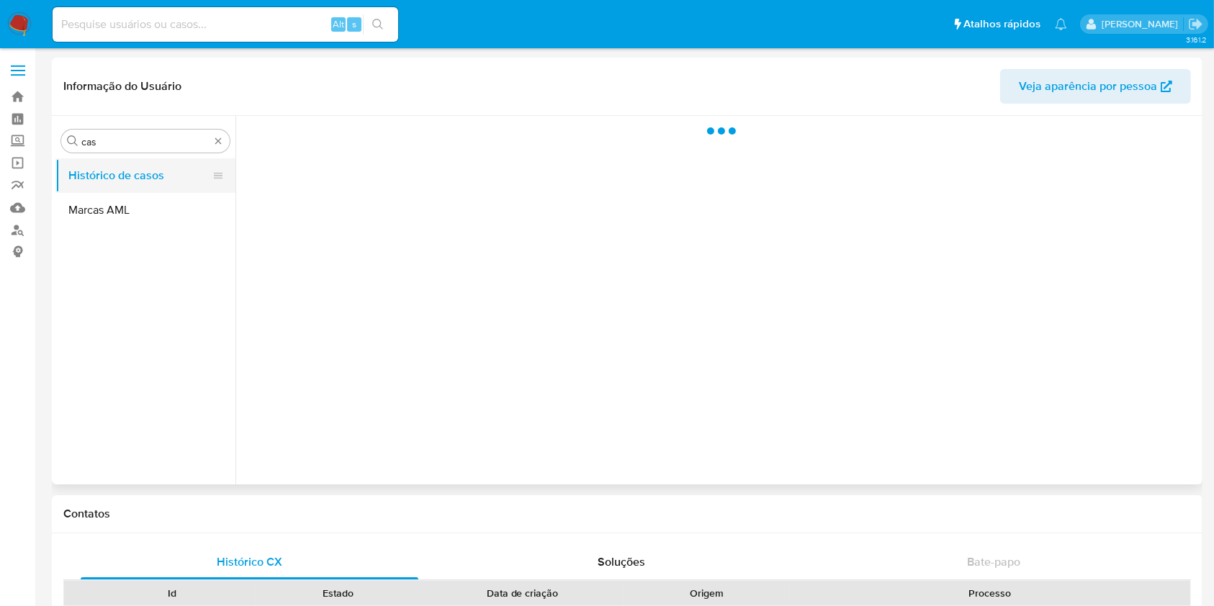
click at [83, 172] on button "Histórico de casos" at bounding box center [139, 175] width 169 height 35
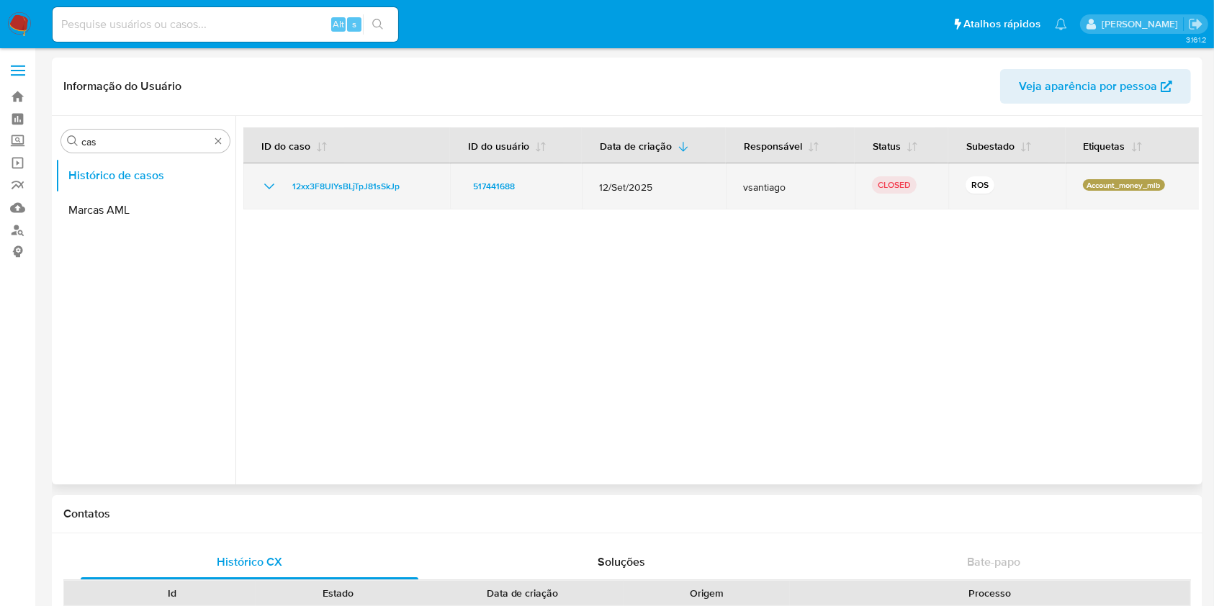
drag, startPoint x: 261, startPoint y: 193, endPoint x: 286, endPoint y: 205, distance: 27.4
click at [261, 193] on icon "Mostrar/Ocultar" at bounding box center [269, 186] width 17 height 17
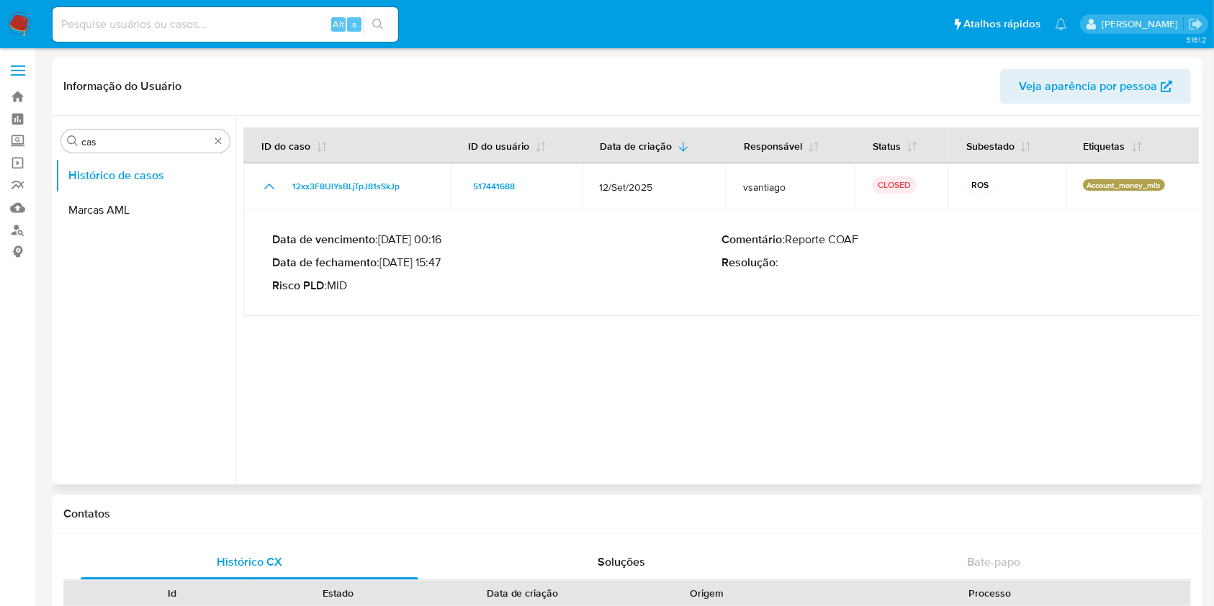
drag, startPoint x: 400, startPoint y: 265, endPoint x: 444, endPoint y: 261, distance: 44.1
click at [444, 261] on p "Data de fechamento : 01/10/2025 15:47" at bounding box center [496, 263] width 449 height 14
click at [17, 24] on img at bounding box center [19, 24] width 24 height 24
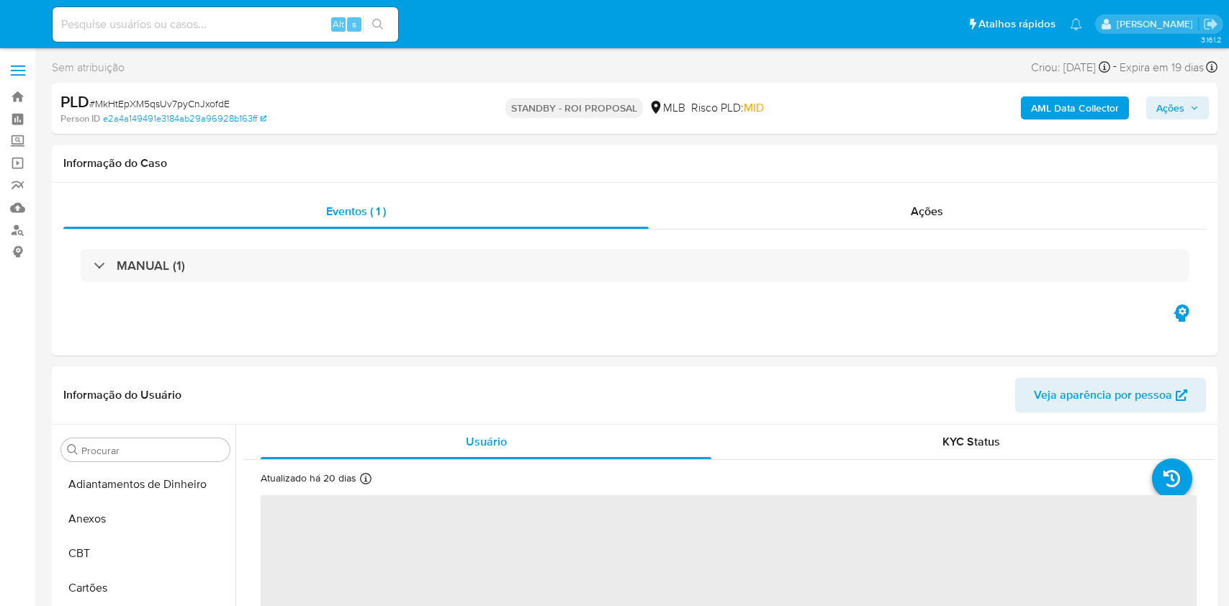
select select "10"
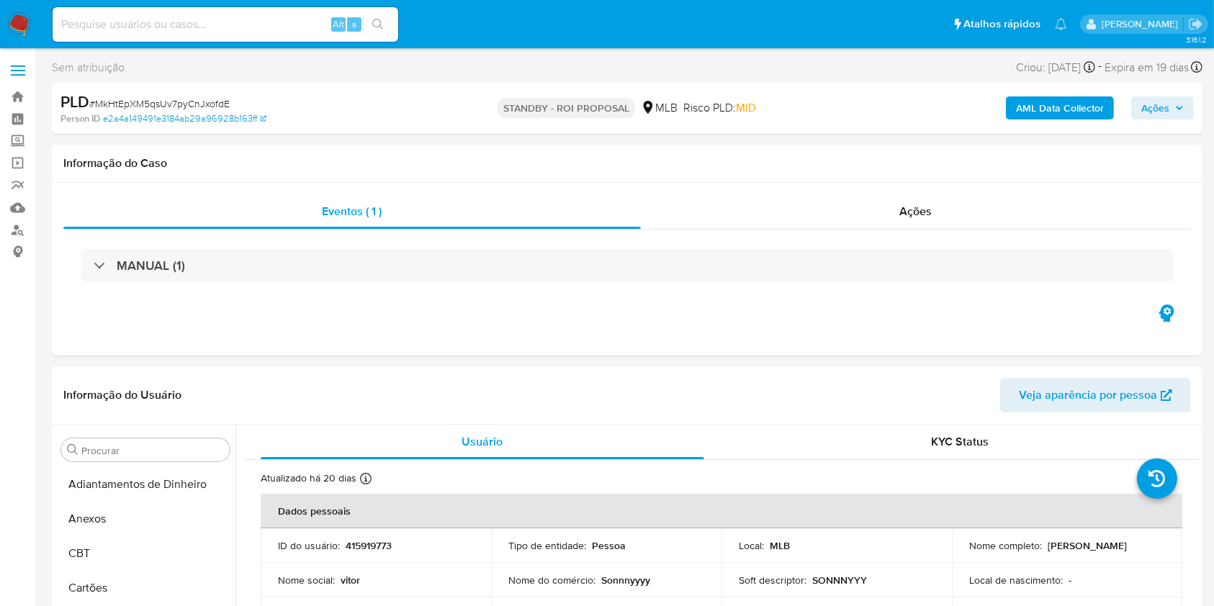
scroll to position [747, 0]
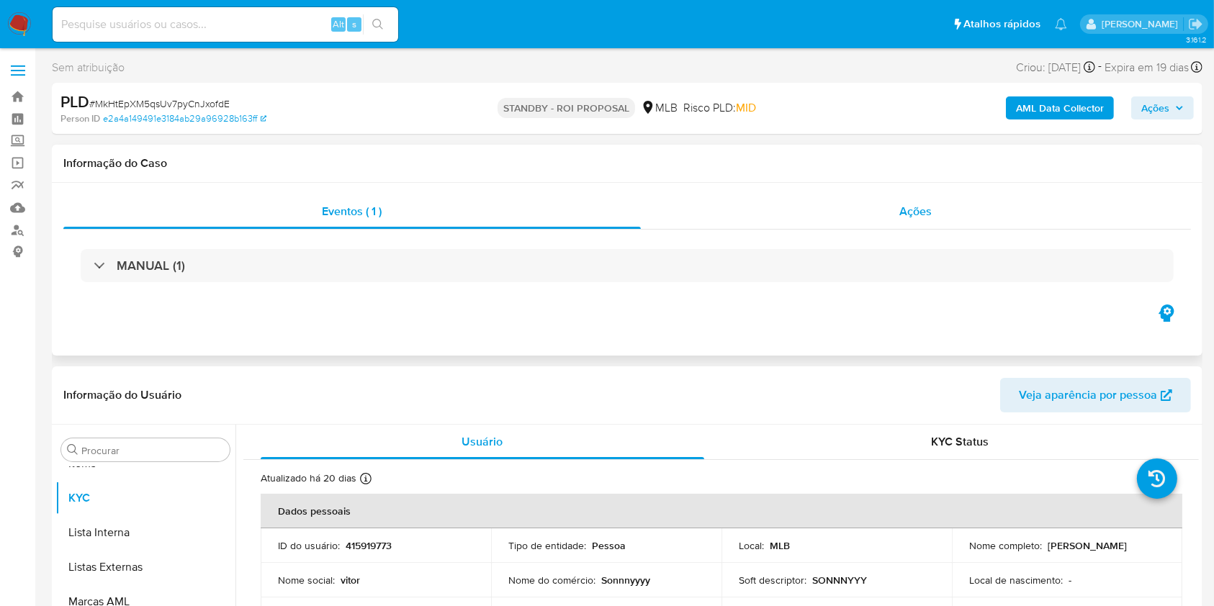
click at [868, 218] on div "Ações" at bounding box center [916, 211] width 550 height 35
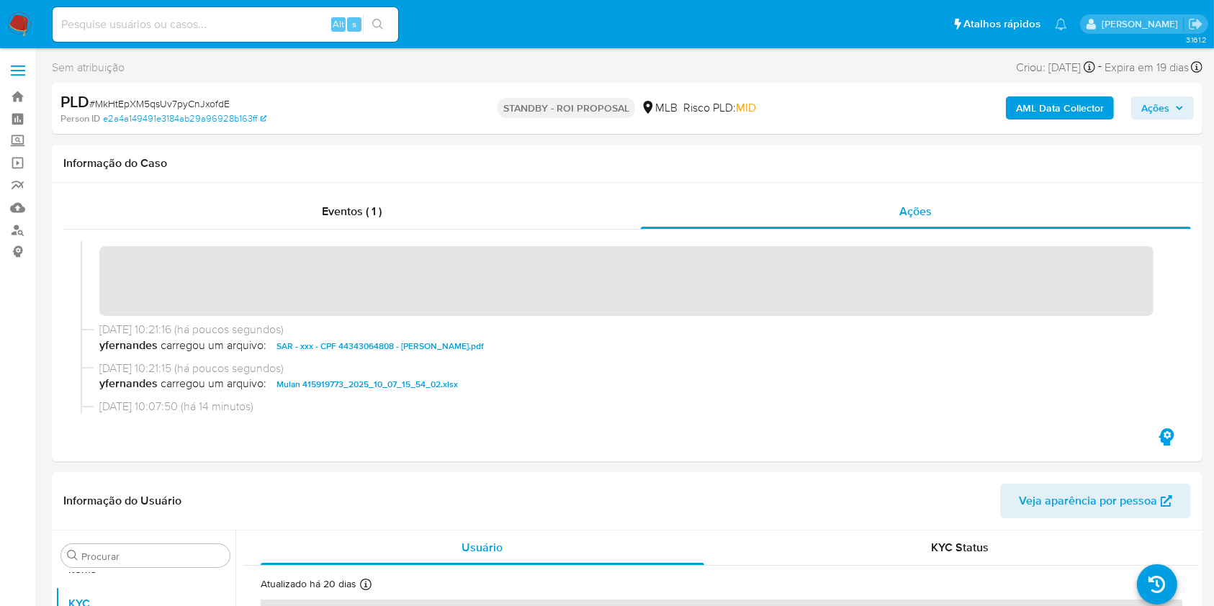
scroll to position [0, 0]
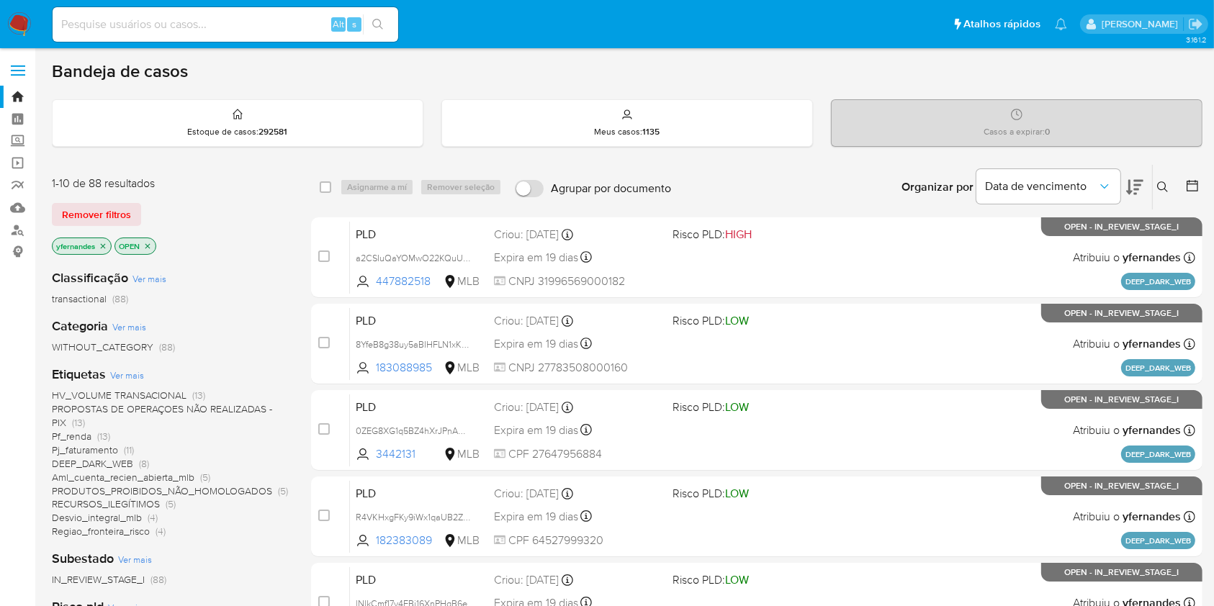
click at [204, 45] on nav "Pausado Ver notificaciones Alt s Atalhos rápidos Presiona las siguientes teclas…" at bounding box center [607, 24] width 1214 height 48
click at [184, 26] on input at bounding box center [226, 24] width 346 height 19
paste input "2575333898"
type input "2575333898"
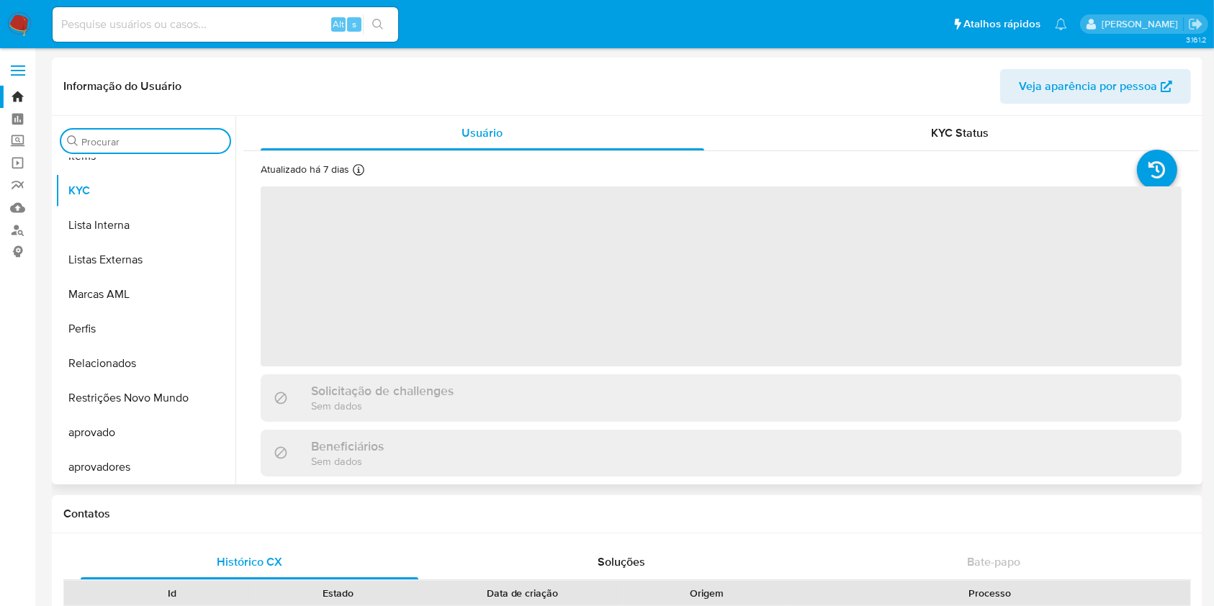
click at [111, 140] on input "Procurar" at bounding box center [152, 141] width 143 height 13
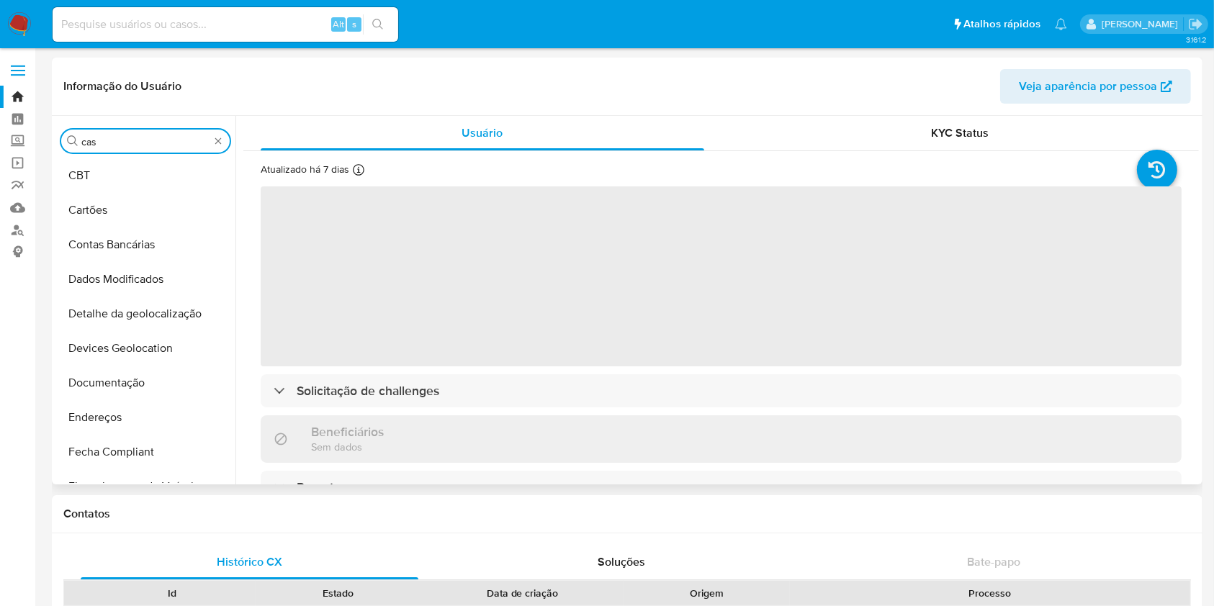
type input "cas"
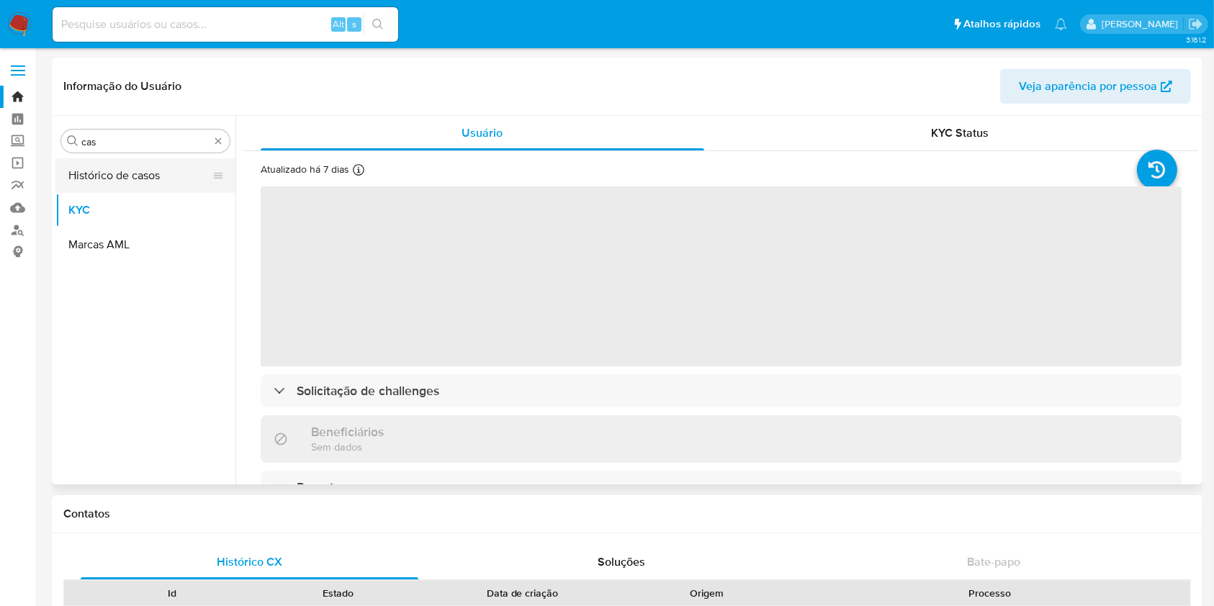
click at [127, 173] on button "Histórico de casos" at bounding box center [139, 175] width 169 height 35
click at [122, 173] on button "Histórico de casos" at bounding box center [139, 175] width 169 height 35
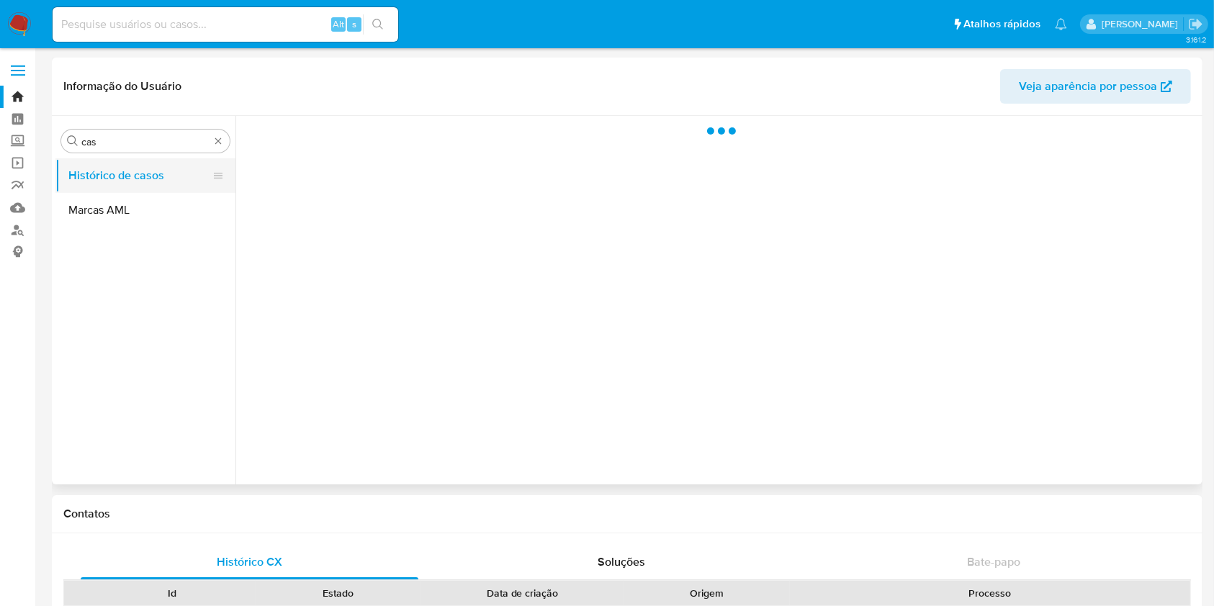
select select "10"
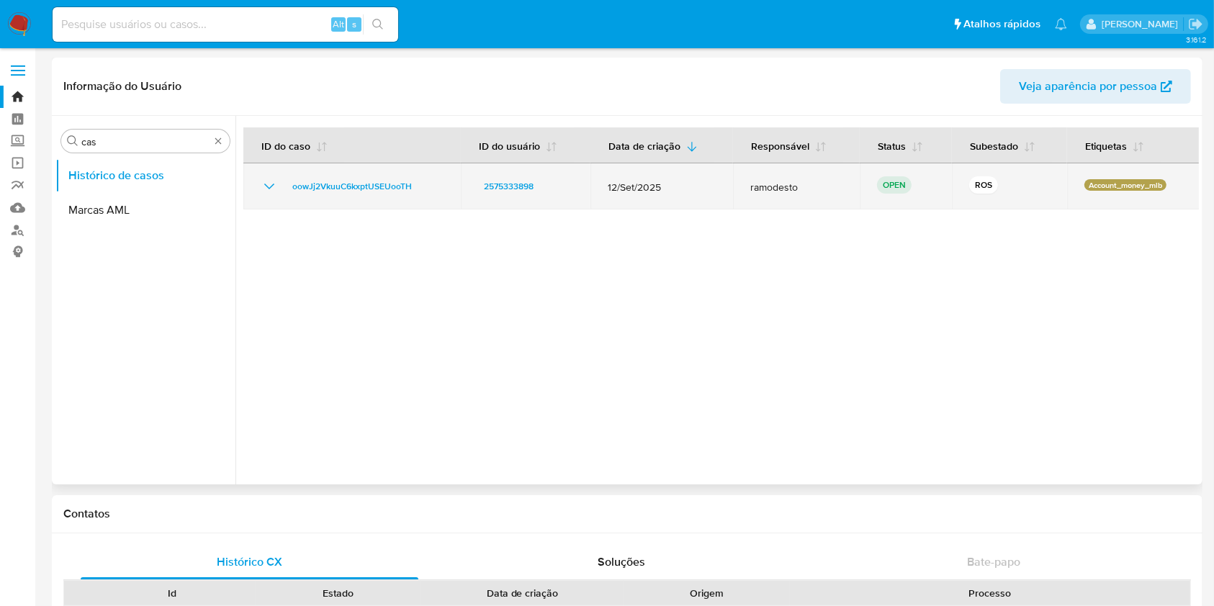
drag, startPoint x: 272, startPoint y: 181, endPoint x: 285, endPoint y: 198, distance: 21.5
click at [272, 181] on icon "Mostrar/Ocultar" at bounding box center [269, 186] width 17 height 17
